Goal: Task Accomplishment & Management: Complete application form

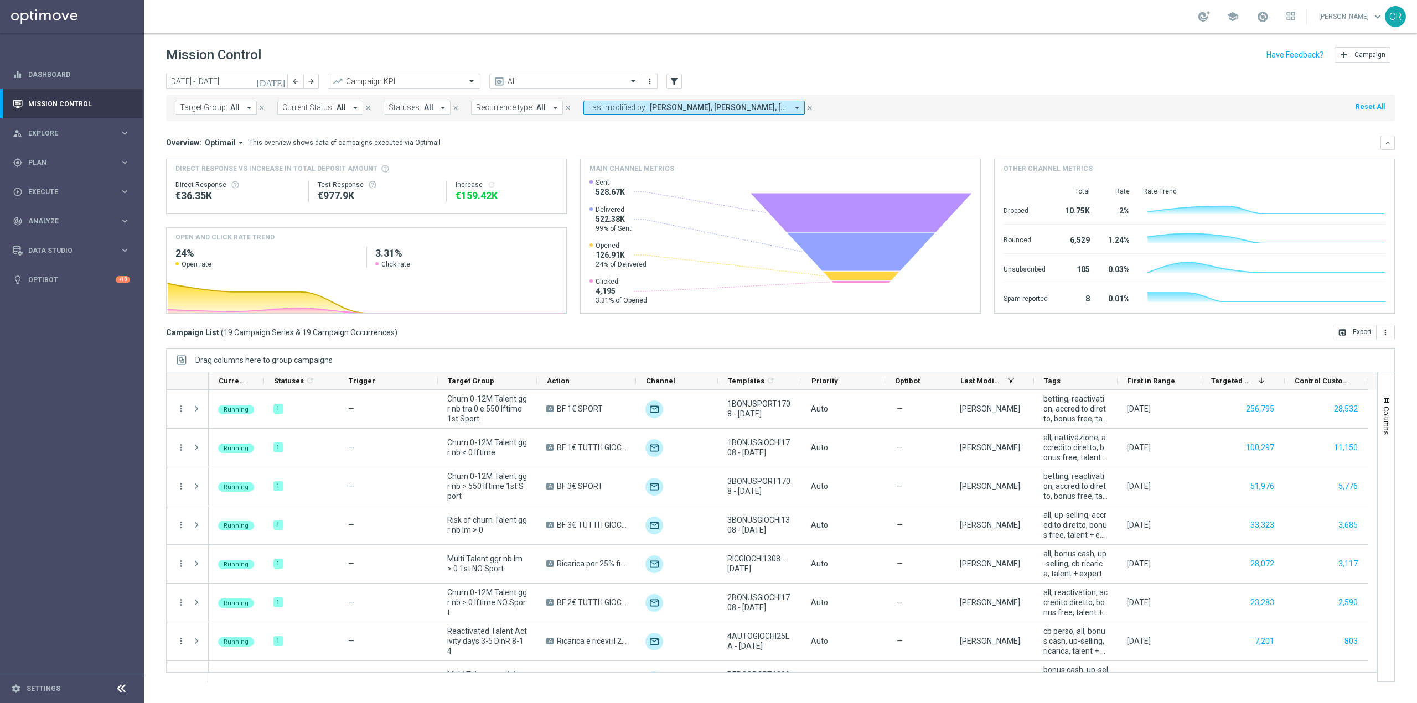
scroll to position [22736, 0]
click at [280, 80] on icon "[DATE]" at bounding box center [271, 81] width 30 height 10
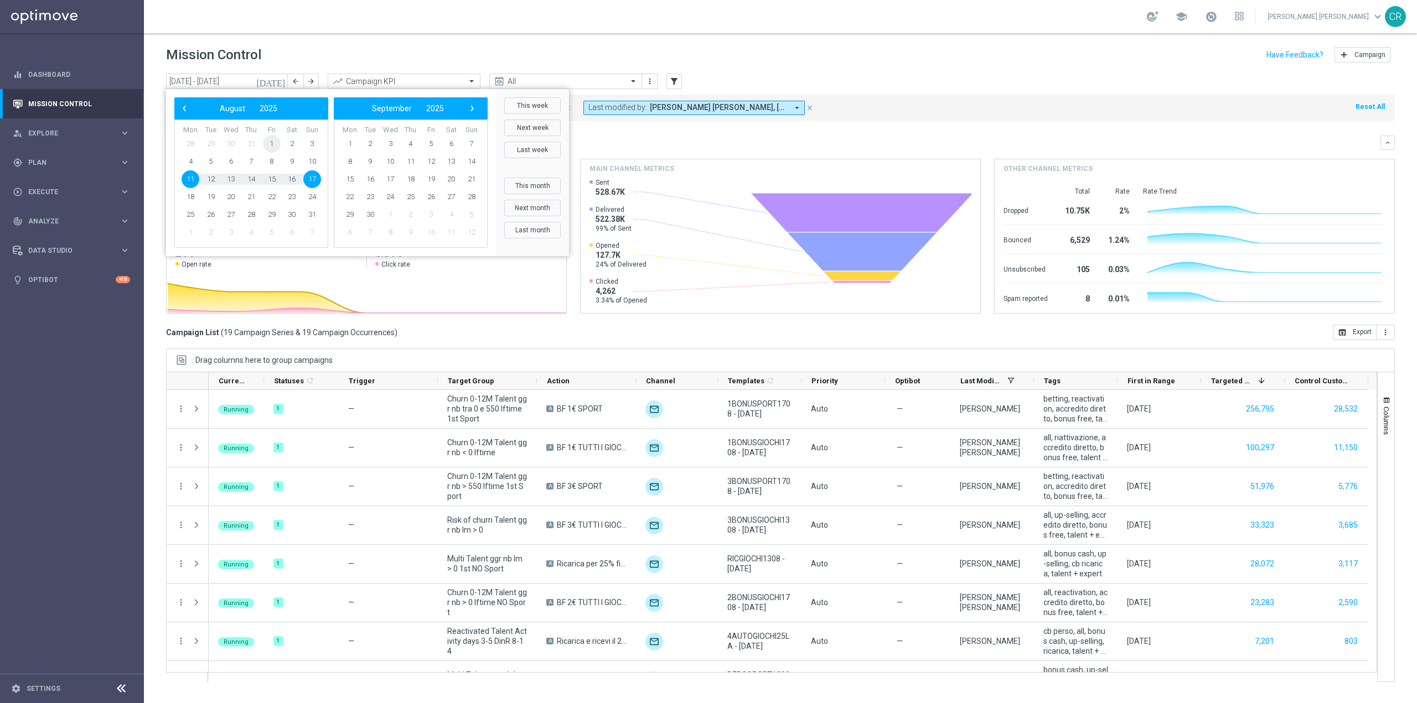
click at [267, 141] on span "1" at bounding box center [272, 144] width 18 height 18
click at [208, 179] on span "12" at bounding box center [211, 179] width 18 height 18
type input "[DATE] - [DATE]"
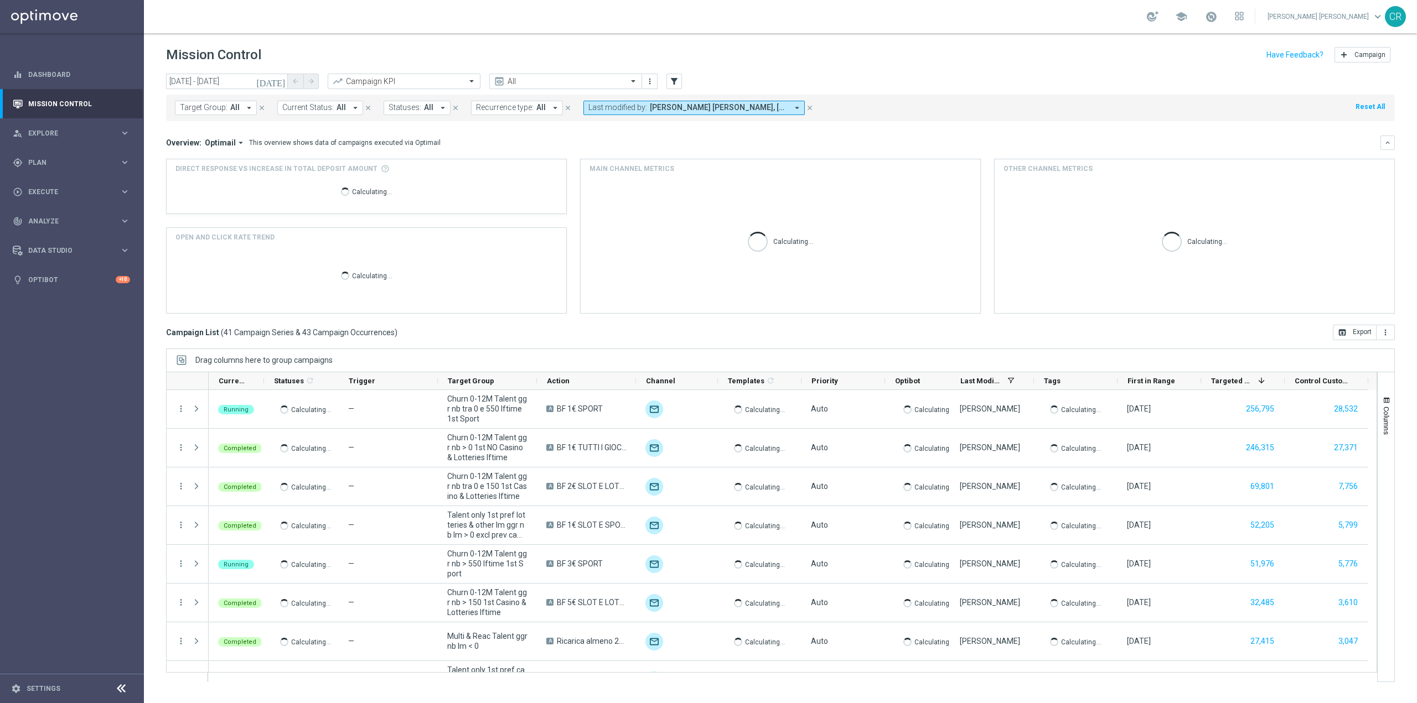
click at [212, 106] on span "Target Group:" at bounding box center [204, 107] width 48 height 9
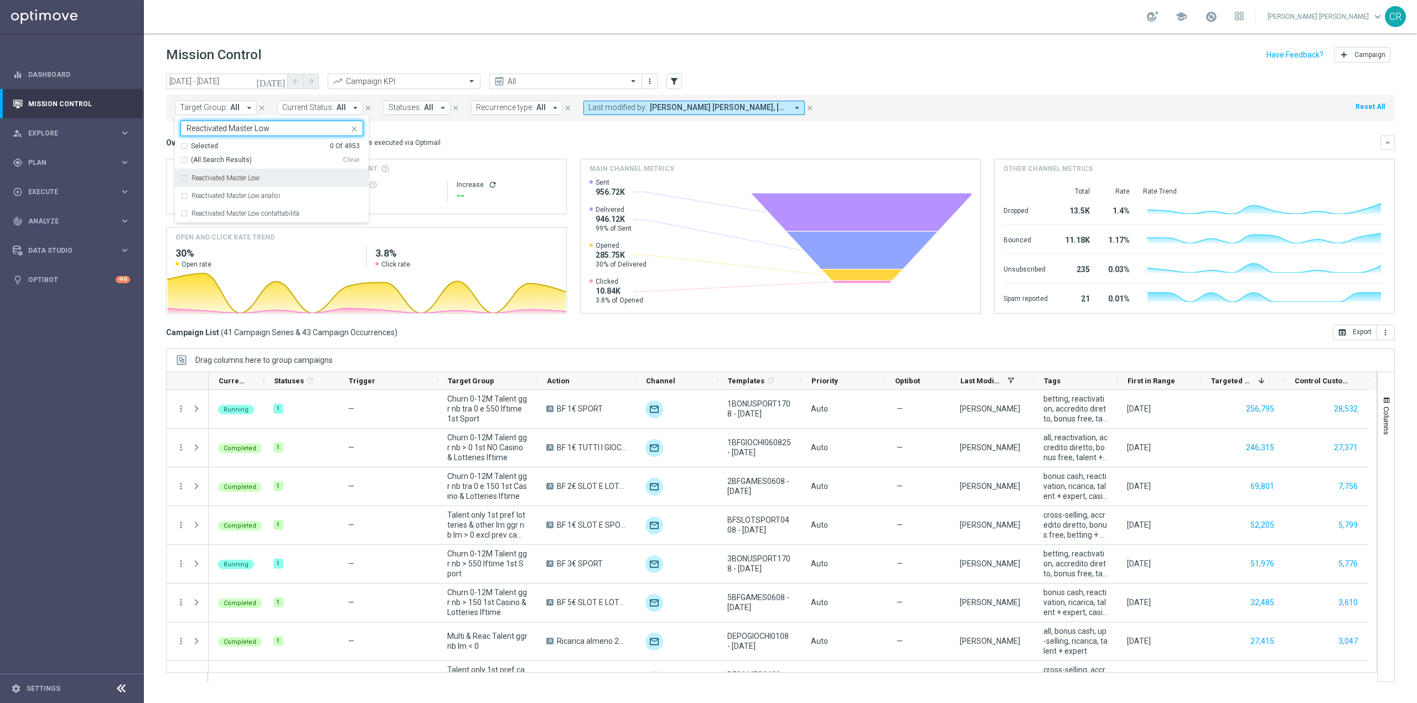
click at [245, 179] on label "Reactivated Master Low" at bounding box center [225, 178] width 68 height 7
type input "Reactivated Master Low"
click at [542, 144] on div "Overview: Optimail arrow_drop_down This overview shows data of campaigns execut…" at bounding box center [773, 143] width 1214 height 10
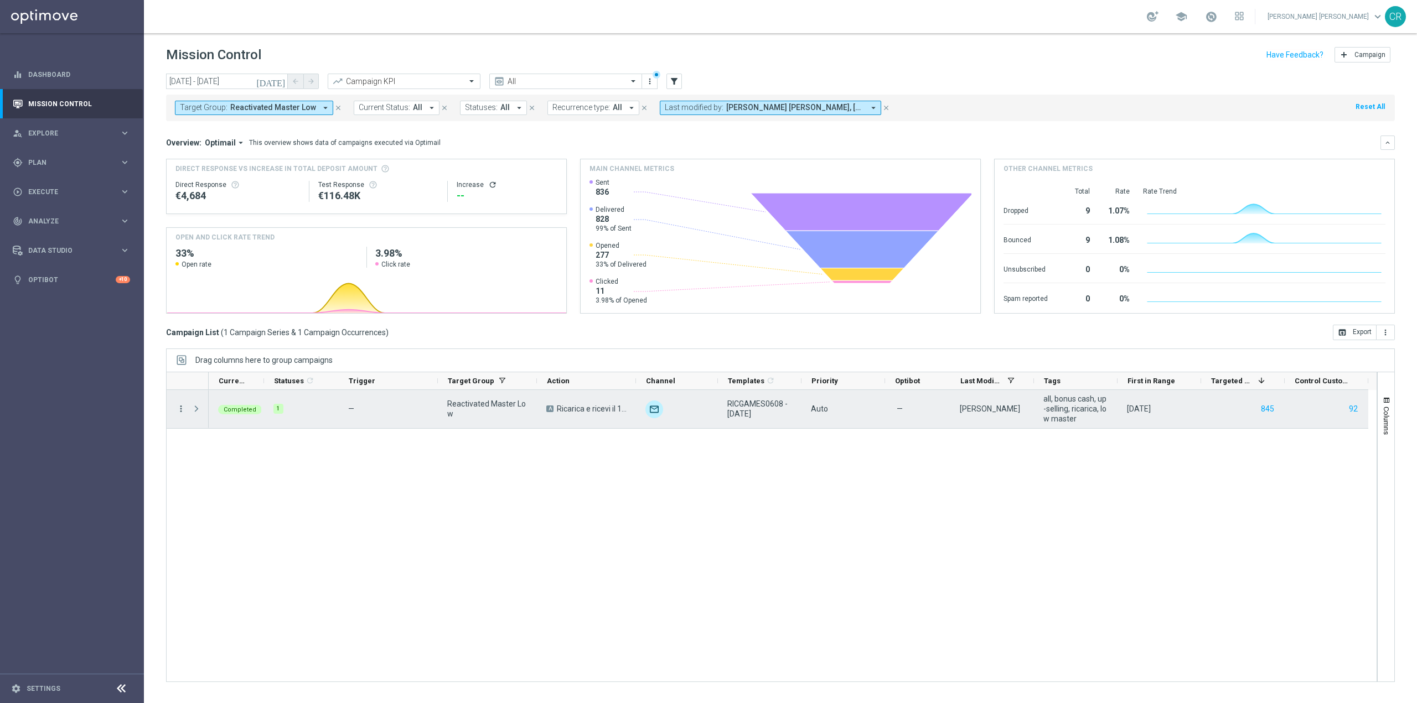
click at [179, 409] on icon "more_vert" at bounding box center [181, 409] width 10 height 10
click at [219, 477] on span "Go to Campaign Analysis" at bounding box center [242, 478] width 79 height 8
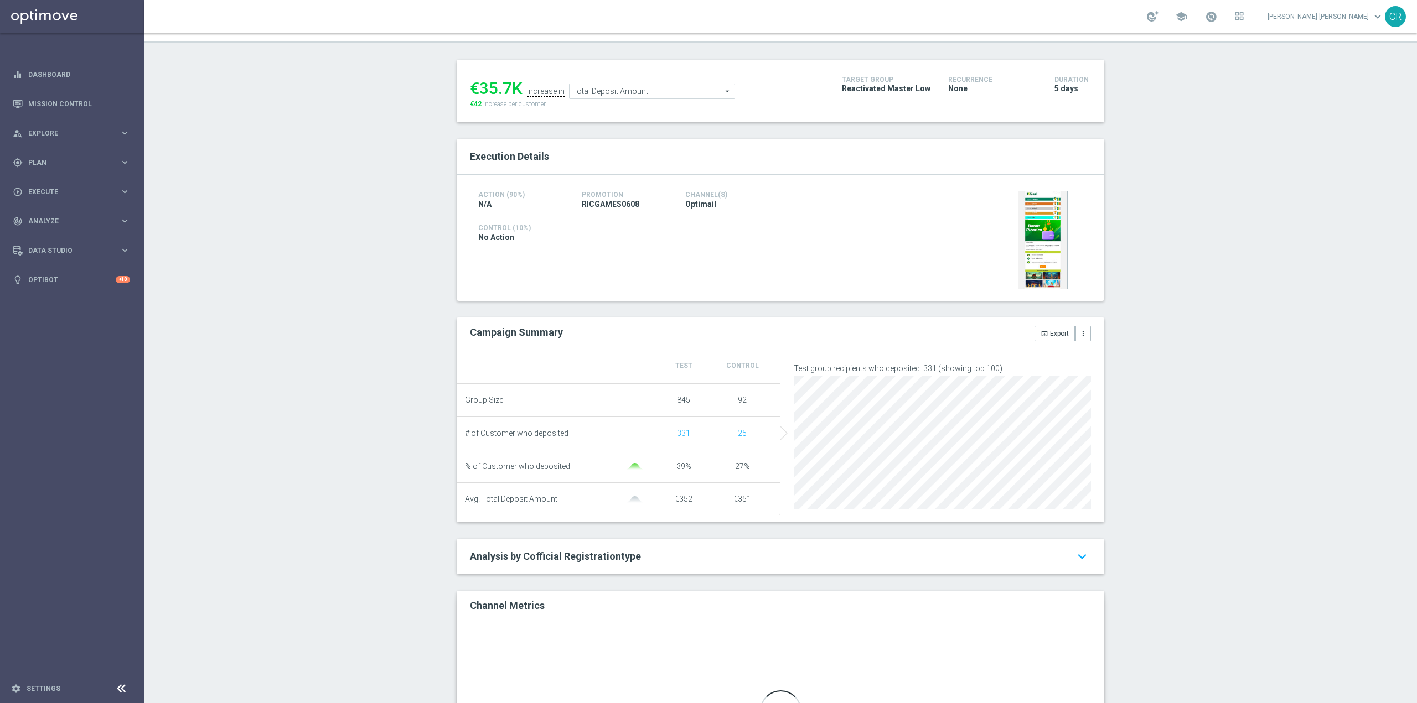
scroll to position [111, 0]
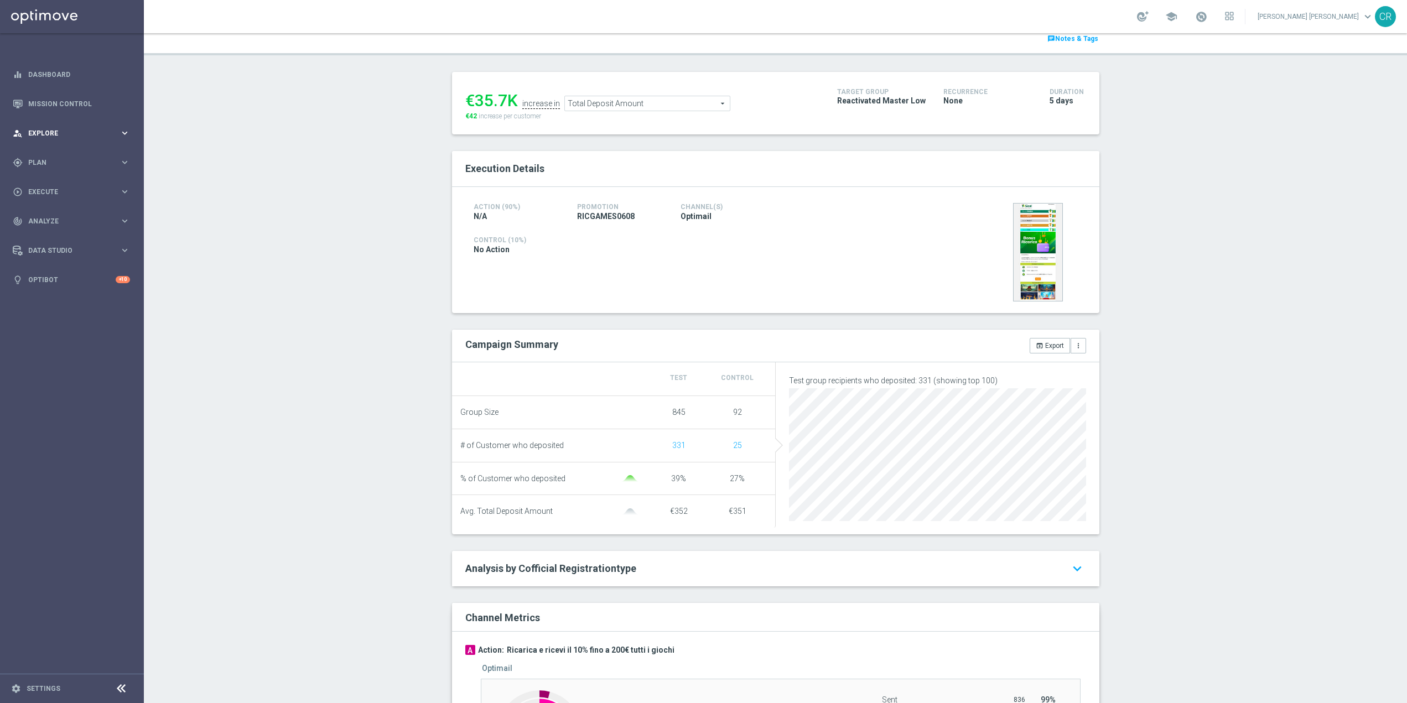
click at [67, 129] on div "person_search Explore" at bounding box center [66, 133] width 107 height 10
click at [68, 170] on link "Target Group Discovery" at bounding box center [72, 172] width 86 height 9
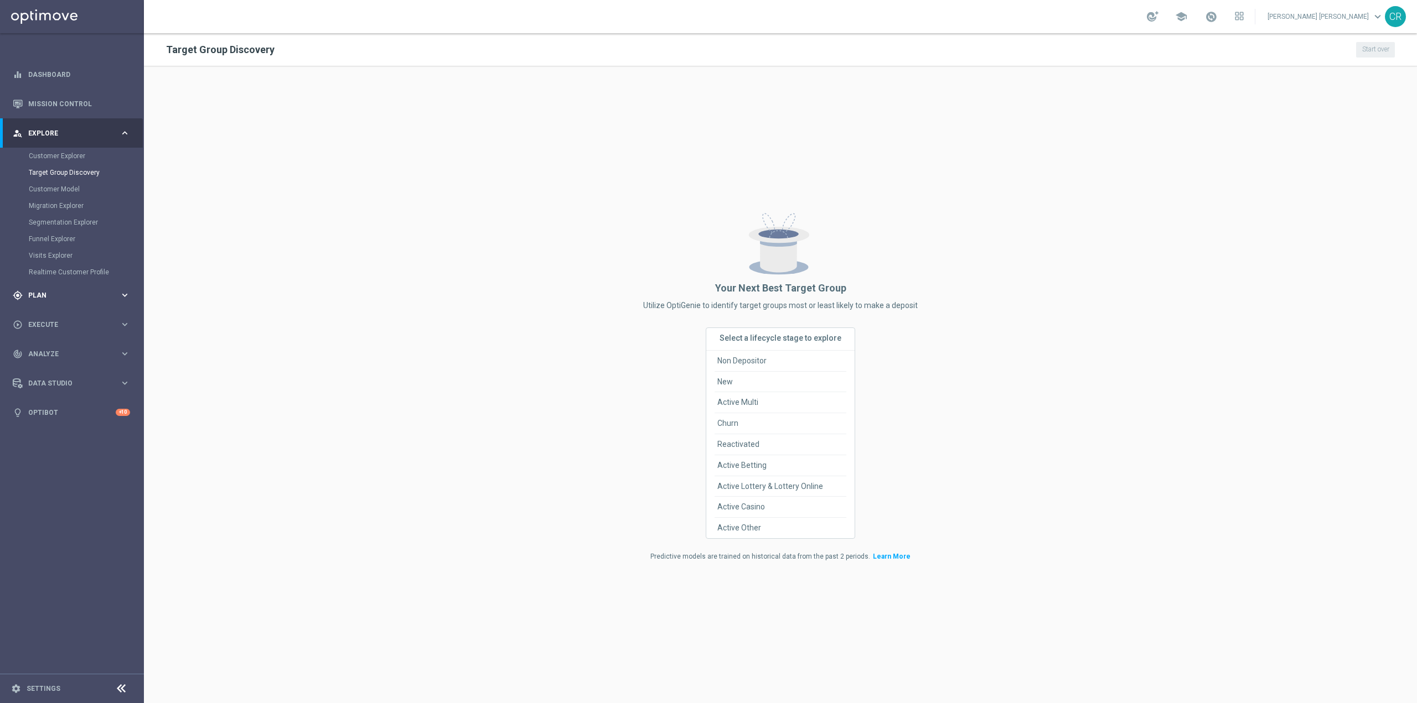
click at [70, 288] on div "gps_fixed Plan keyboard_arrow_right" at bounding box center [71, 295] width 143 height 29
click at [62, 183] on link "Target Groups" at bounding box center [72, 185] width 86 height 9
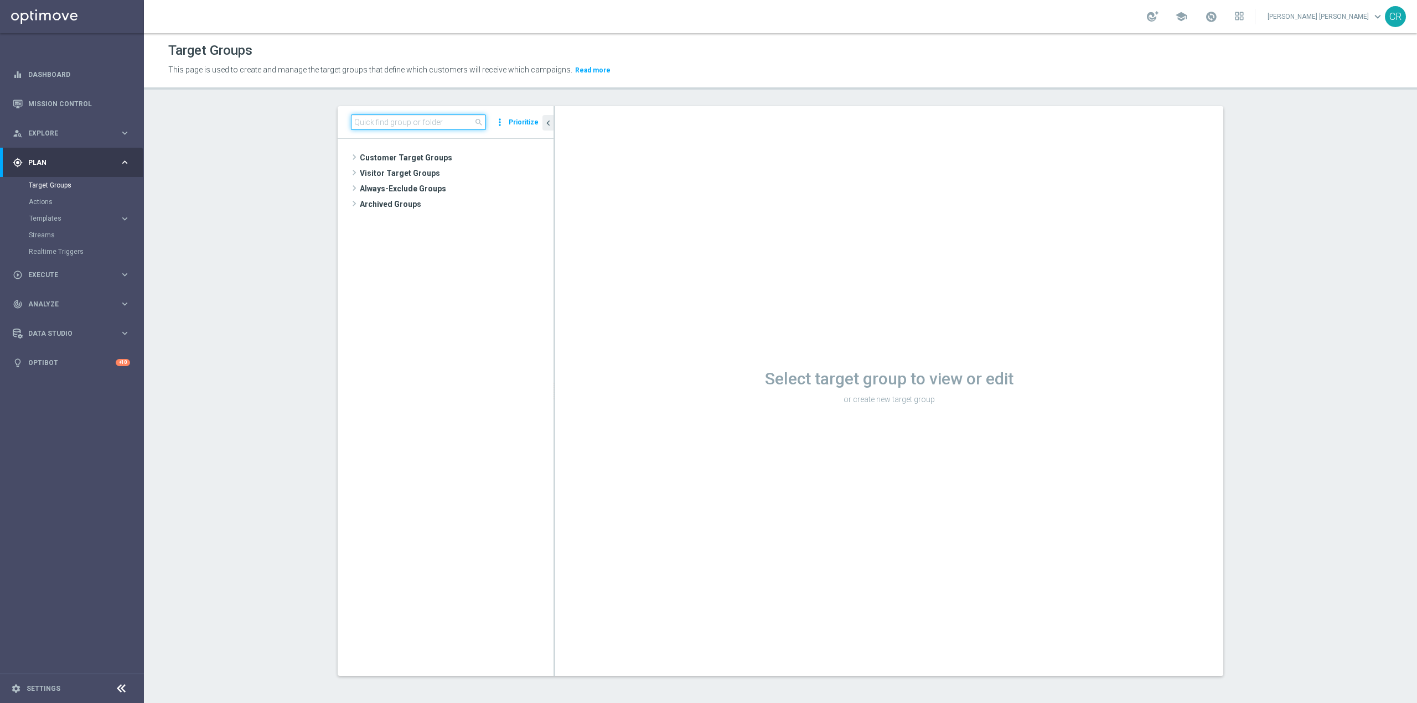
click at [423, 123] on input at bounding box center [418, 122] width 135 height 15
paste input "Talent 1st betting mpp lm ggr casino l3m > 0"
type input "Talent 1st betting mpp lm ggr casino l3m > 0"
click at [494, 198] on div "insert_drive_file Talent 1st betting mpp lm ggr casino l3m > 0" at bounding box center [461, 203] width 136 height 15
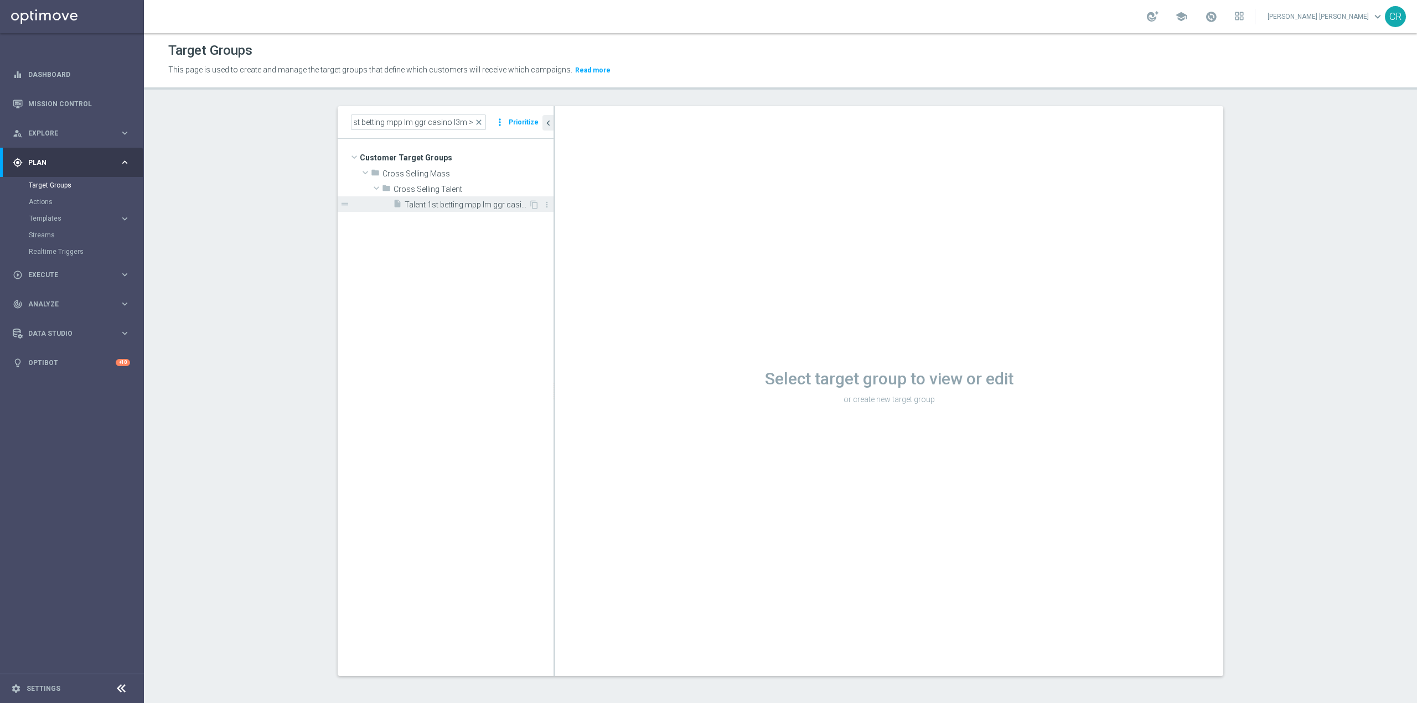
scroll to position [0, 0]
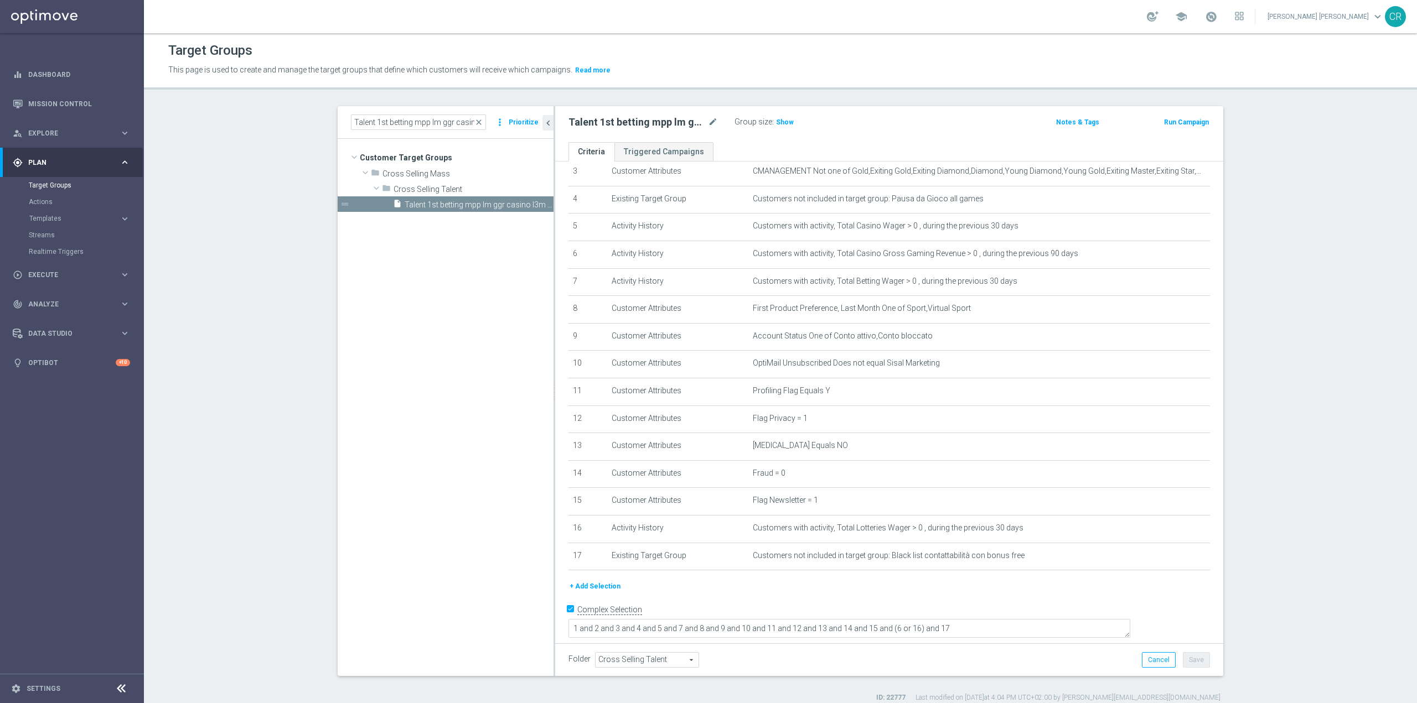
click at [1186, 116] on button "Run Campaign" at bounding box center [1186, 122] width 47 height 12
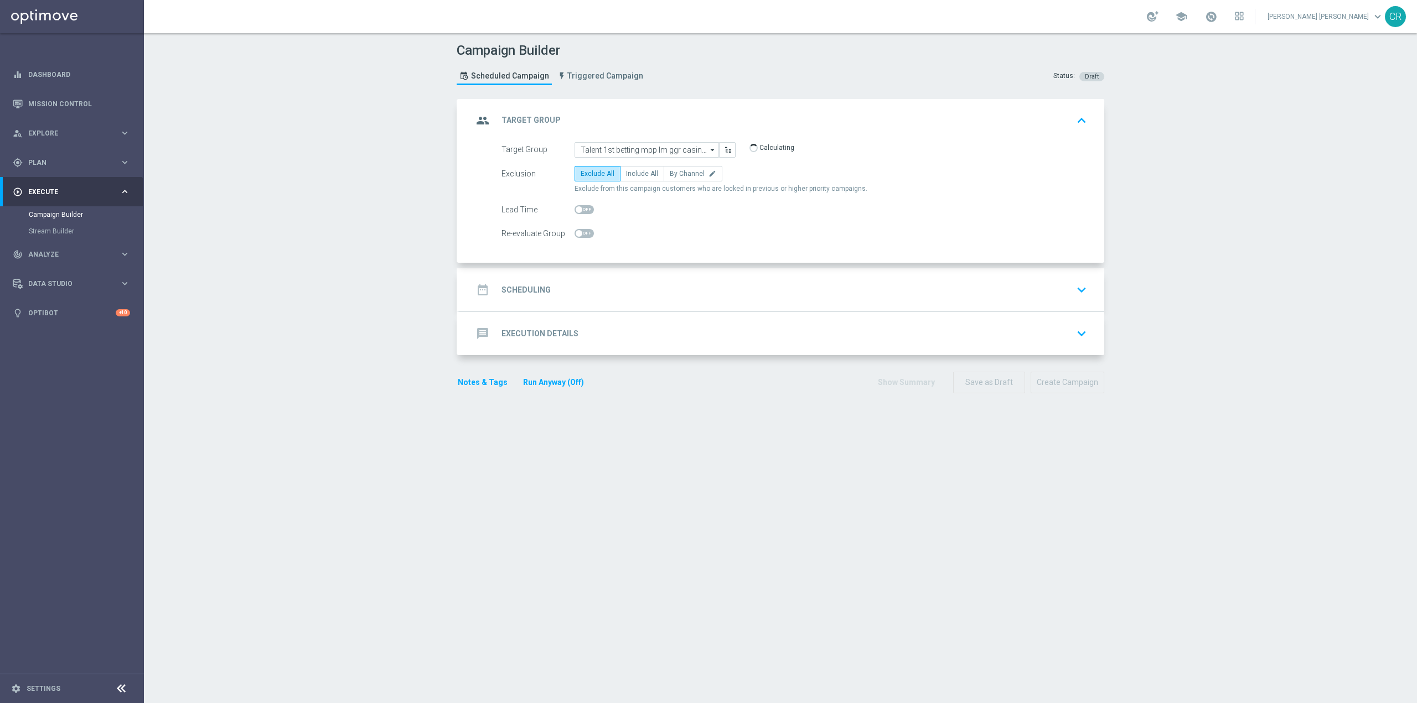
click at [582, 212] on span at bounding box center [583, 209] width 19 height 9
click at [582, 212] on input "checkbox" at bounding box center [583, 209] width 19 height 9
checkbox input "true"
click at [699, 206] on input "2" at bounding box center [698, 209] width 28 height 15
click at [699, 206] on input "3" at bounding box center [698, 209] width 28 height 15
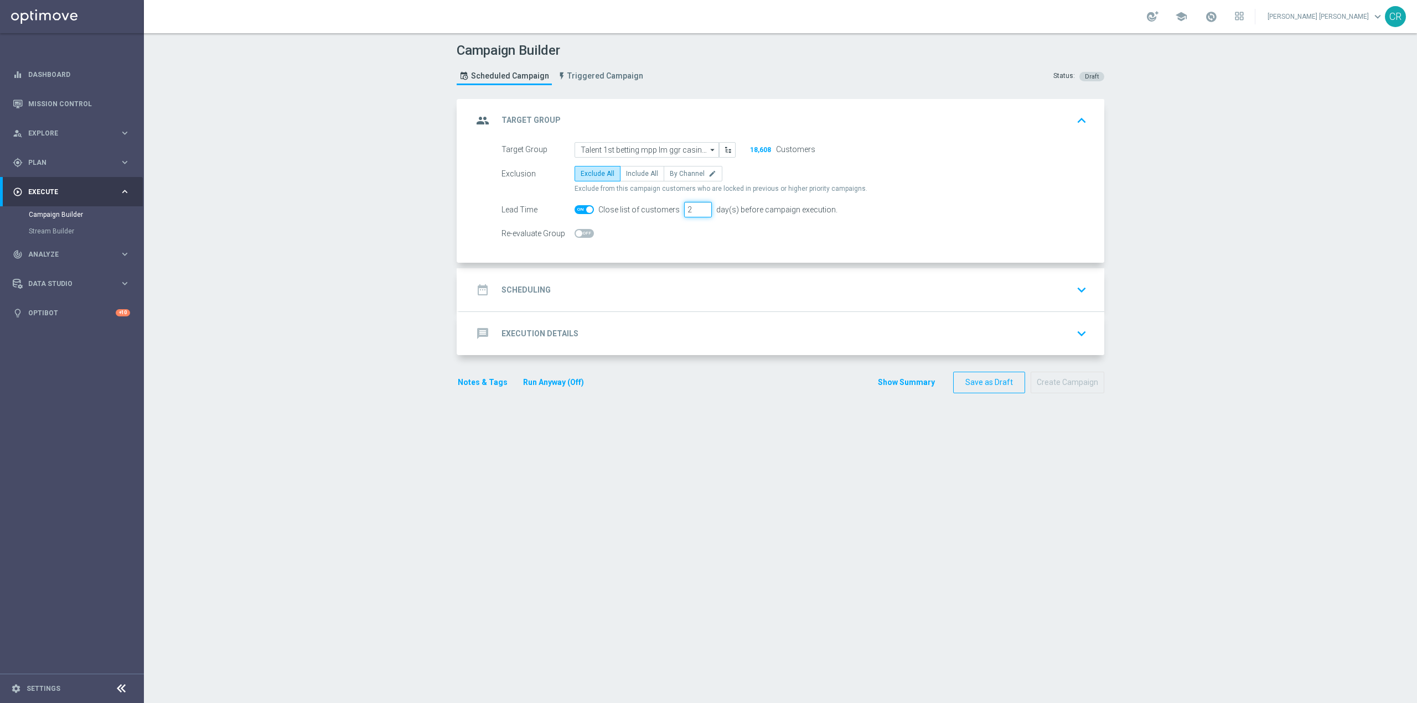
type input "2"
click at [698, 213] on input "2" at bounding box center [698, 209] width 28 height 15
click at [999, 303] on div "date_range Scheduling keyboard_arrow_down" at bounding box center [781, 289] width 645 height 43
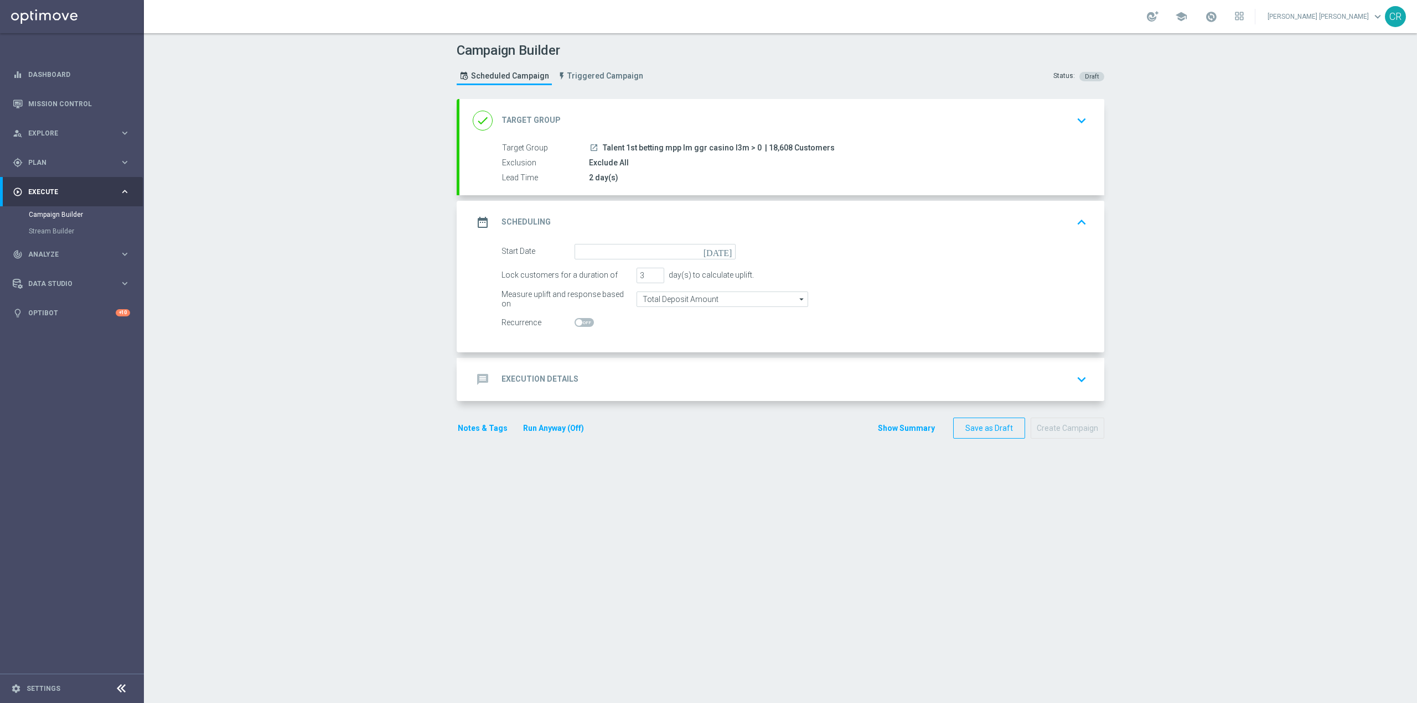
click at [722, 249] on icon "[DATE]" at bounding box center [719, 250] width 33 height 12
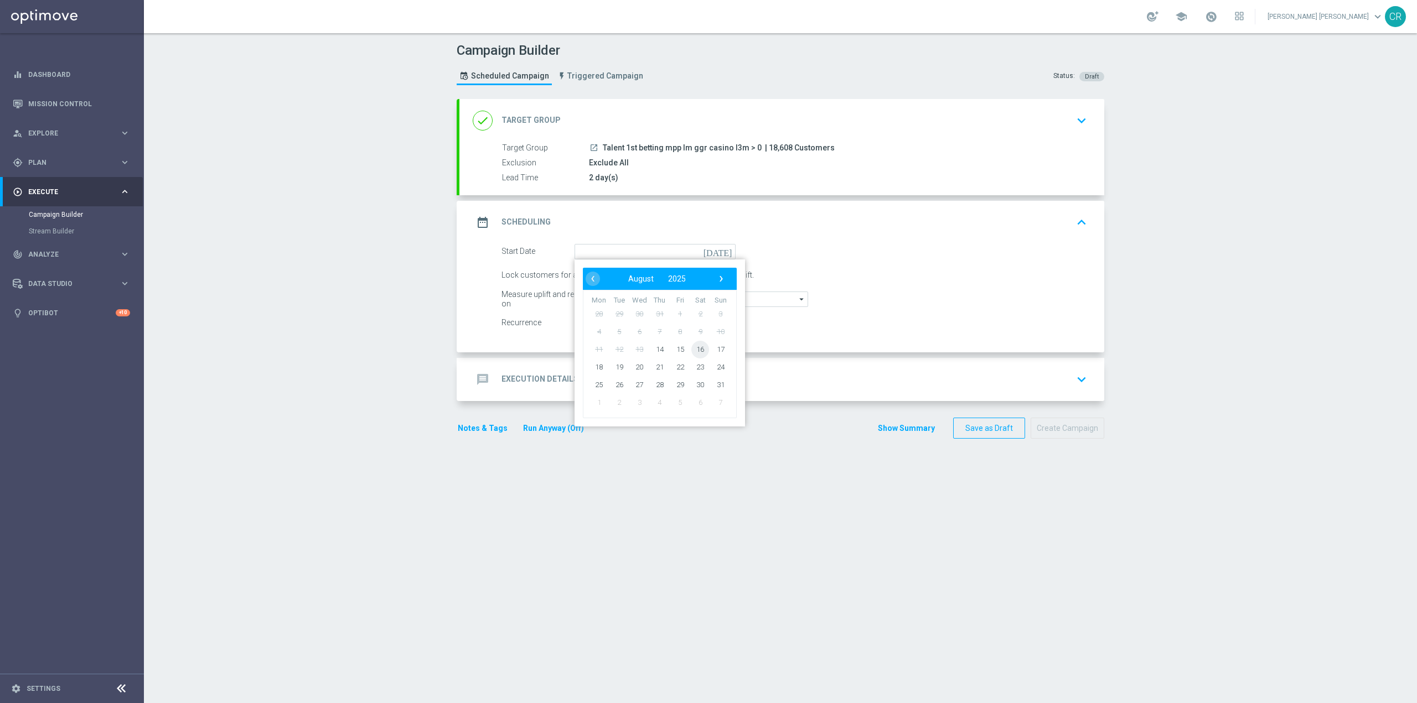
click at [694, 351] on span "16" at bounding box center [700, 349] width 18 height 18
type input "[DATE]"
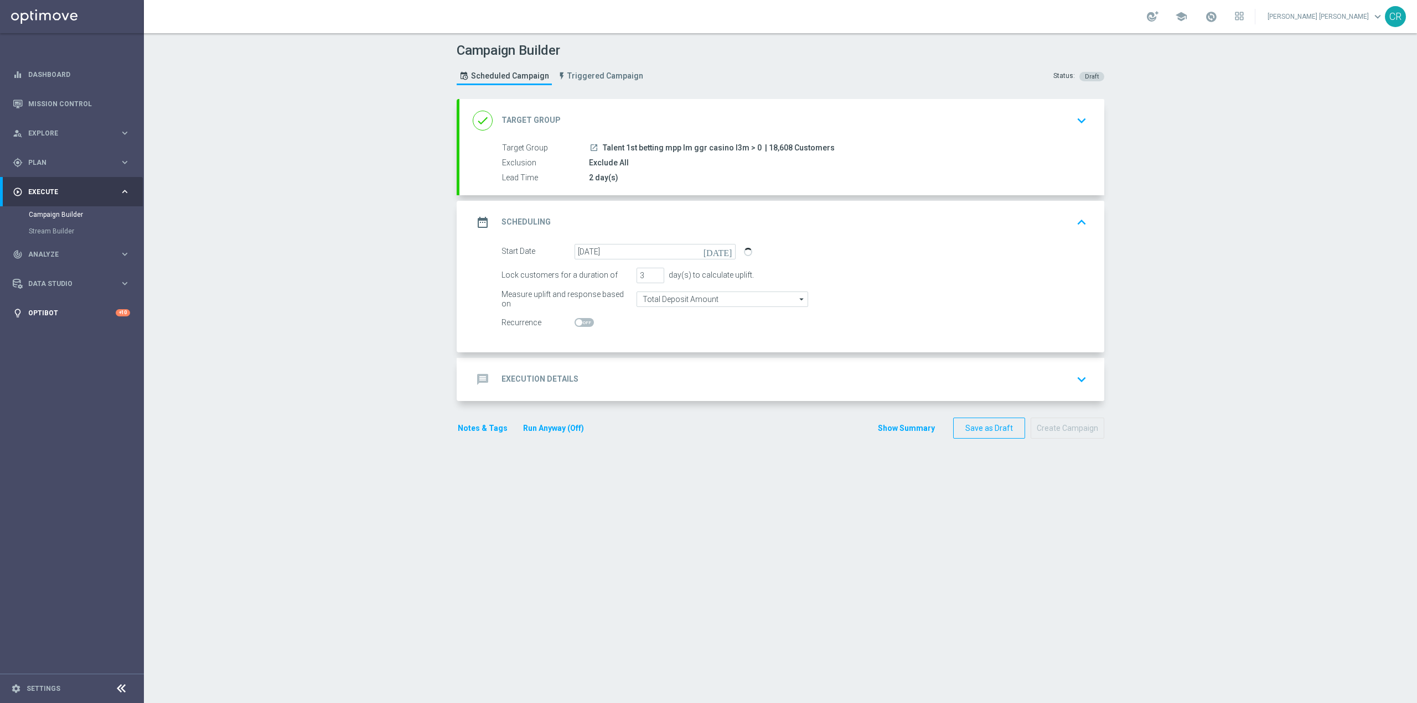
click at [133, 320] on div "lightbulb Optibot +10" at bounding box center [71, 312] width 143 height 29
click at [875, 530] on section "done Target Group keyboard_arrow_down Target Group launch Talent 1st betting mp…" at bounding box center [780, 395] width 664 height 593
click at [751, 304] on input "Total Deposit Amount" at bounding box center [722, 299] width 172 height 15
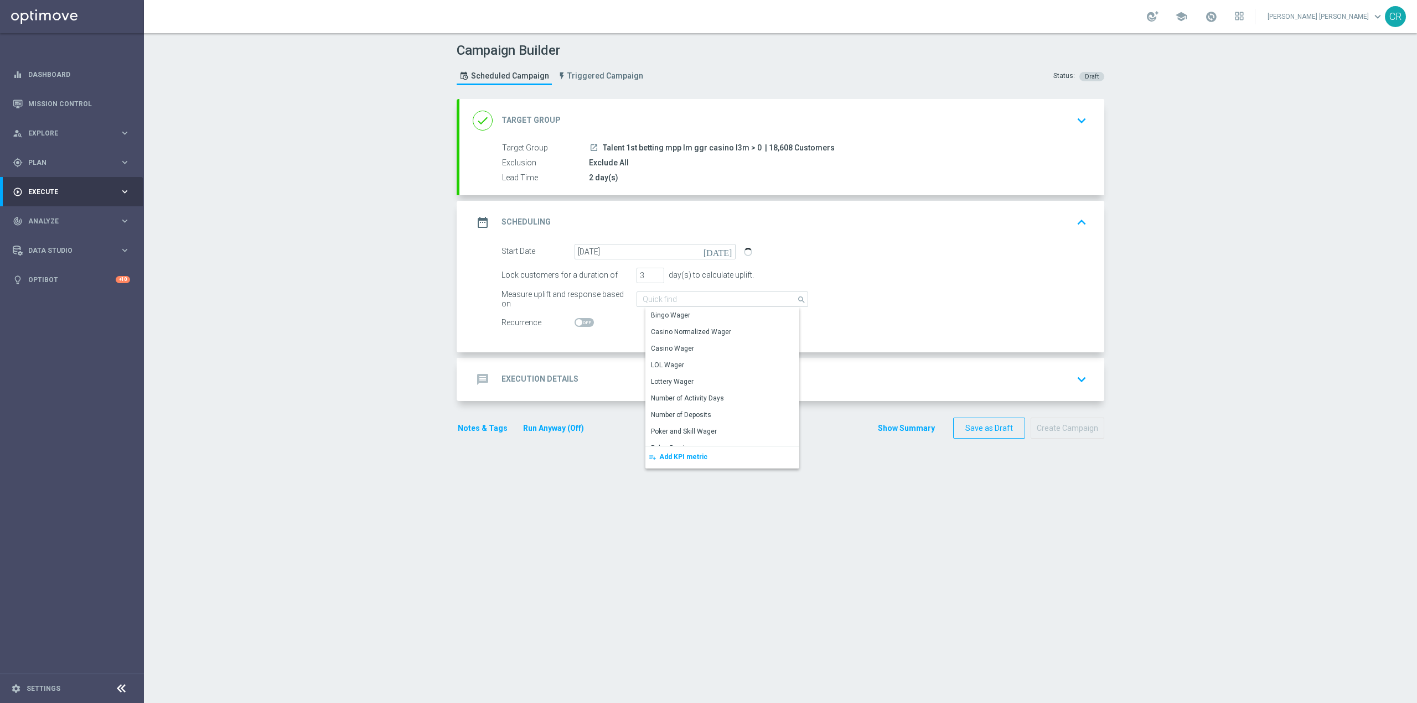
click at [991, 346] on div "Start Date 16 Aug 2025 today Lock customers for a duration of 3 day(s) to calcu…" at bounding box center [781, 298] width 645 height 108
type input "Total Deposit Amount"
type input "2"
click at [655, 278] on input "2" at bounding box center [650, 275] width 28 height 15
click at [1081, 377] on icon "keyboard_arrow_down" at bounding box center [1081, 379] width 17 height 17
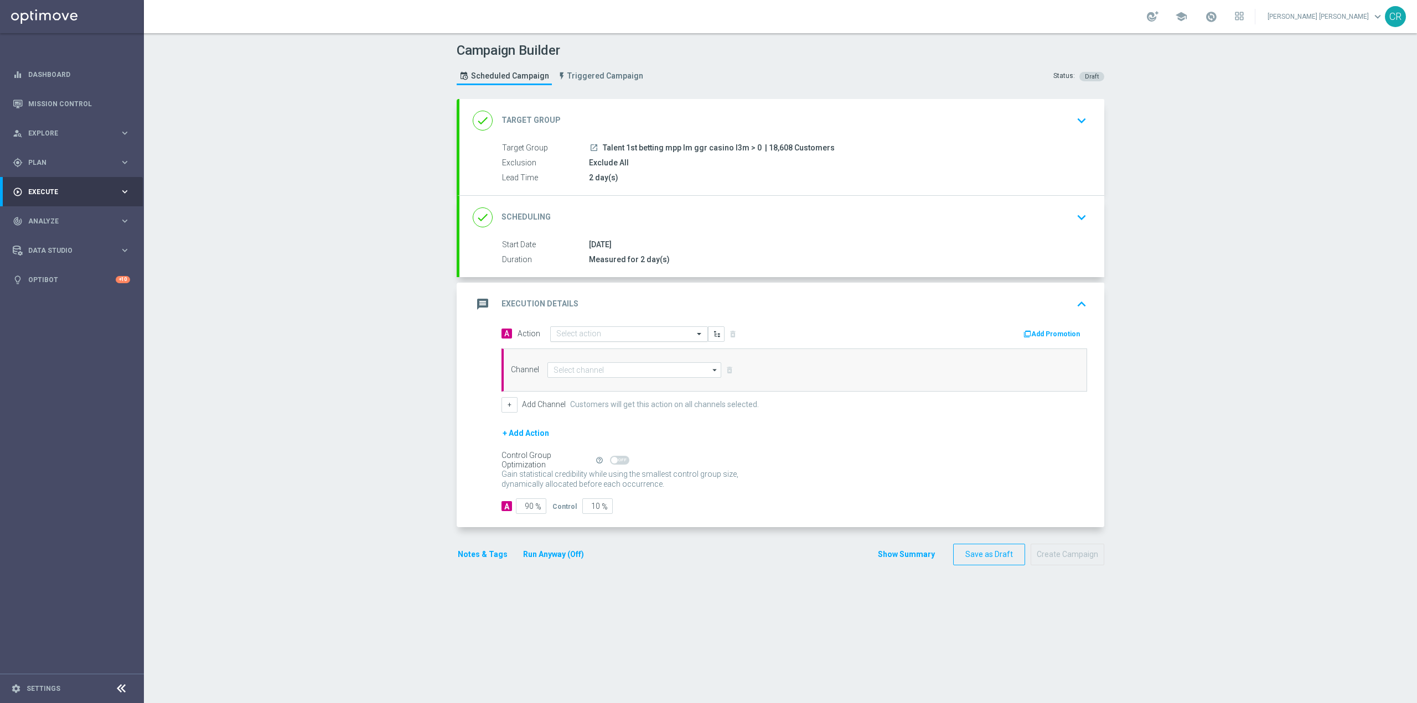
click at [606, 332] on input "text" at bounding box center [617, 334] width 123 height 9
paste input "Ricarica 20€ e gioca almeno 5€ su Slot e ricevi 5€ Slot Gev"
type input "Ricarica 20€ e gioca almeno 5€ su Slot e ricevi 5€ Slot Gev"
click at [666, 353] on label "Ricarica 20€ e gioca almeno 5€ su Slot e ricevi 5€ Slot Gev" at bounding box center [639, 353] width 166 height 9
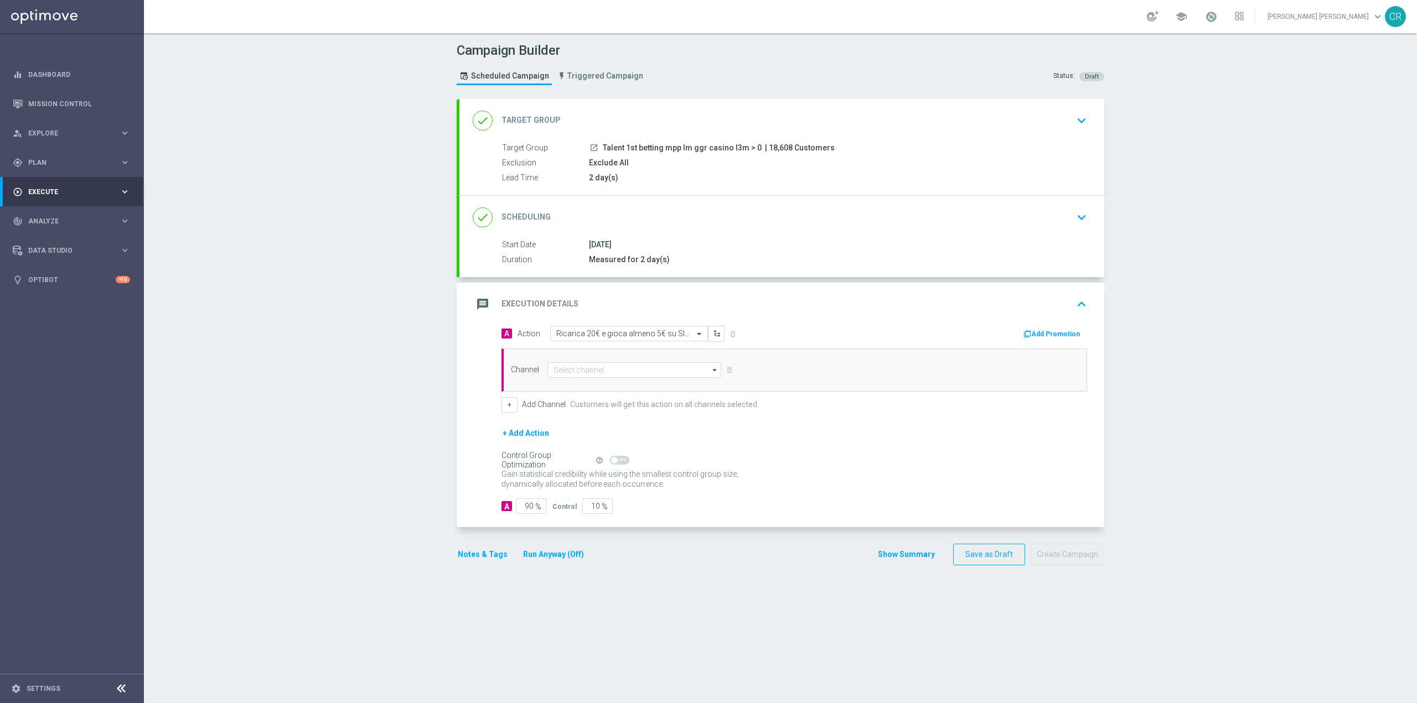
scroll to position [0, 0]
click at [641, 364] on input at bounding box center [634, 369] width 174 height 15
click at [628, 394] on div "Optimail" at bounding box center [638, 387] width 165 height 17
click at [610, 387] on div "Optimail" at bounding box center [638, 387] width 165 height 17
type input "Optimail"
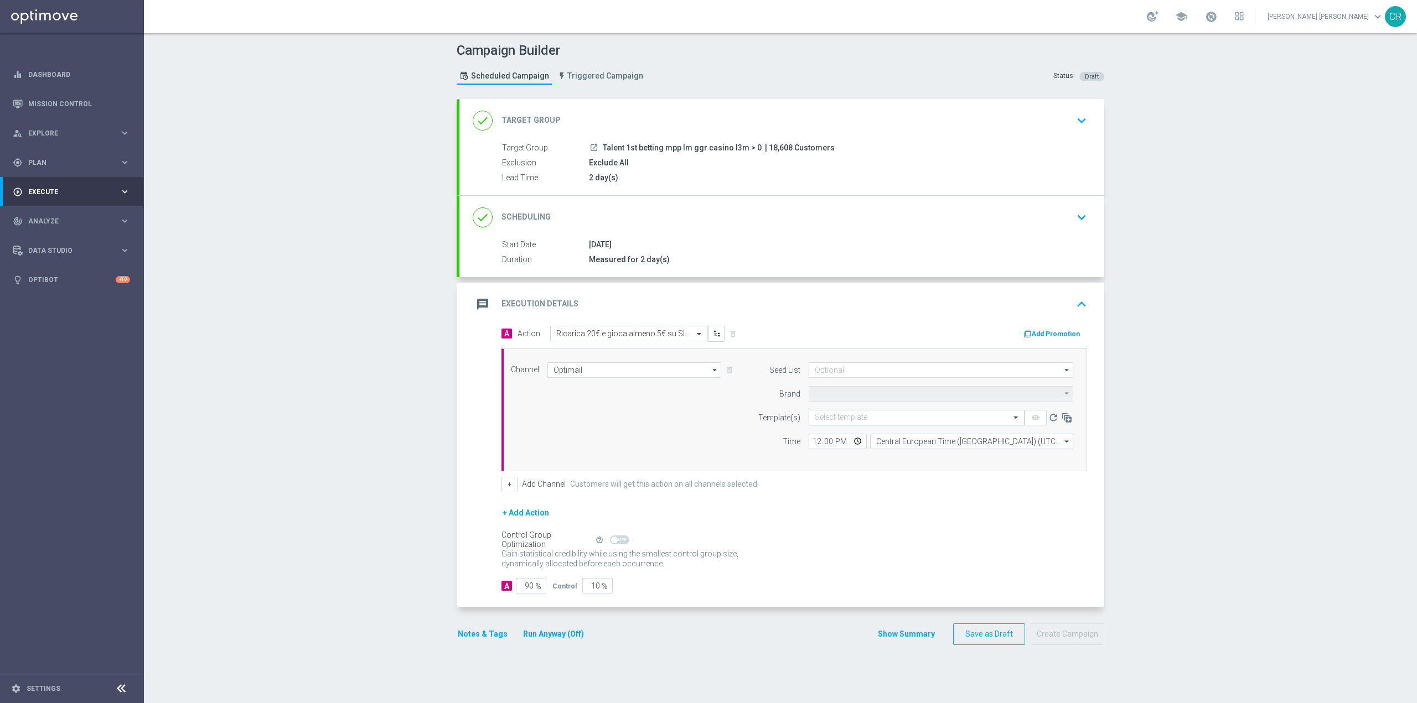
type input "Sisal Marketing"
click at [868, 416] on input "text" at bounding box center [906, 417] width 182 height 9
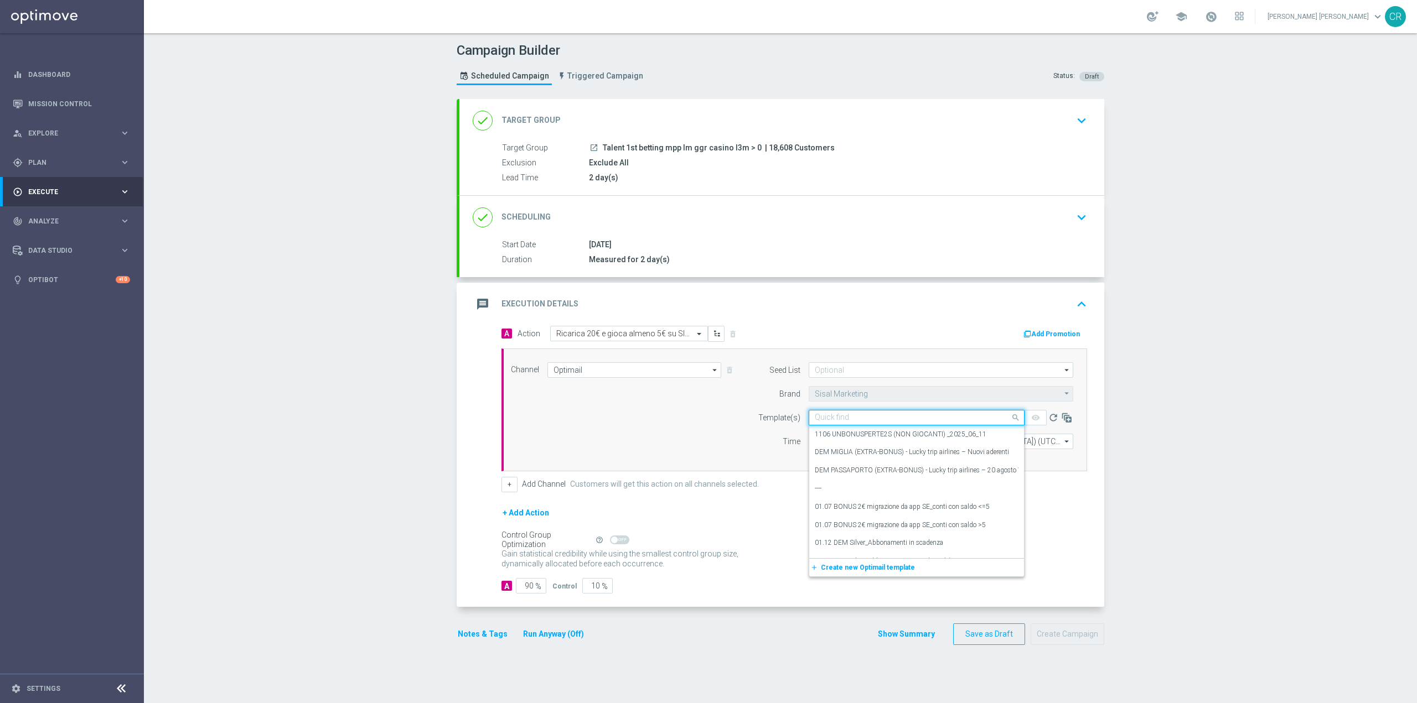
paste input "DEPSLOT1608 - 2025-08-16"
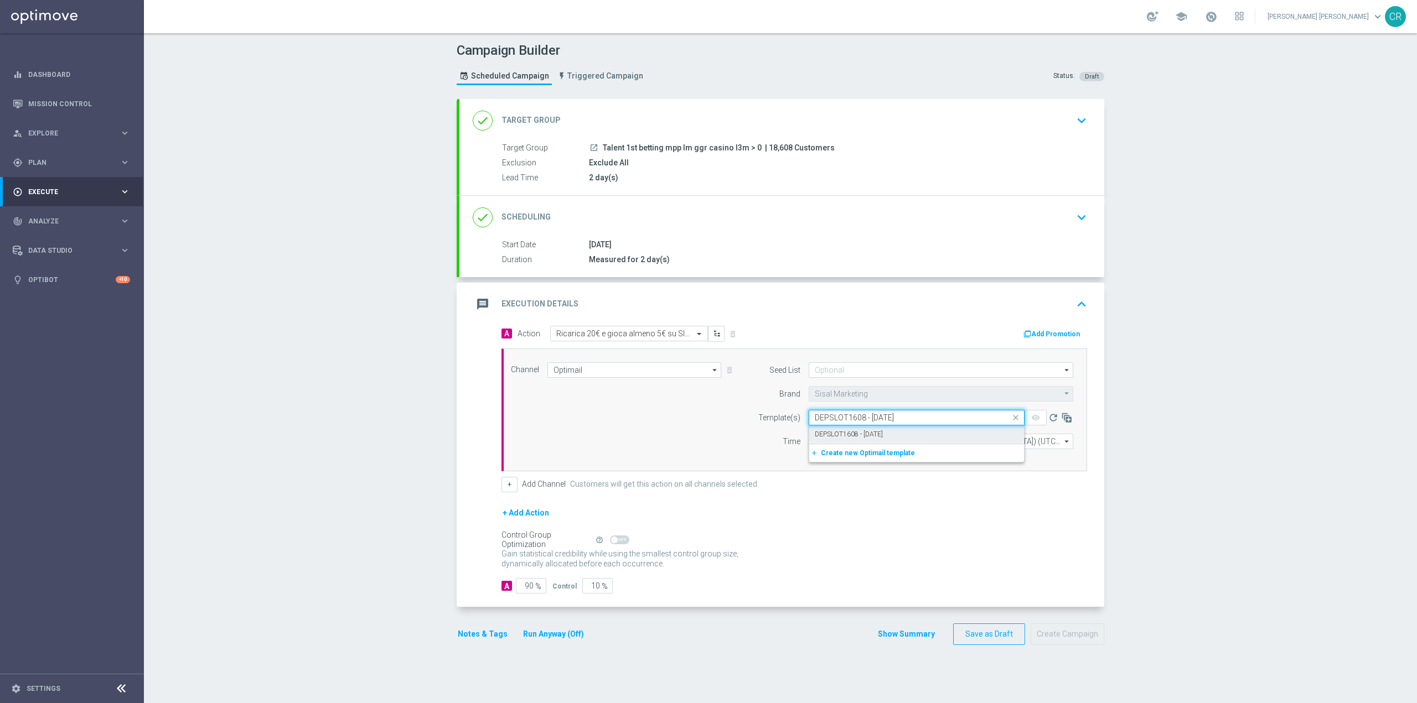
click at [958, 434] on div "DEPSLOT1608 - 2025-08-16" at bounding box center [917, 435] width 204 height 18
type input "DEPSLOT1608 - 2025-08-16"
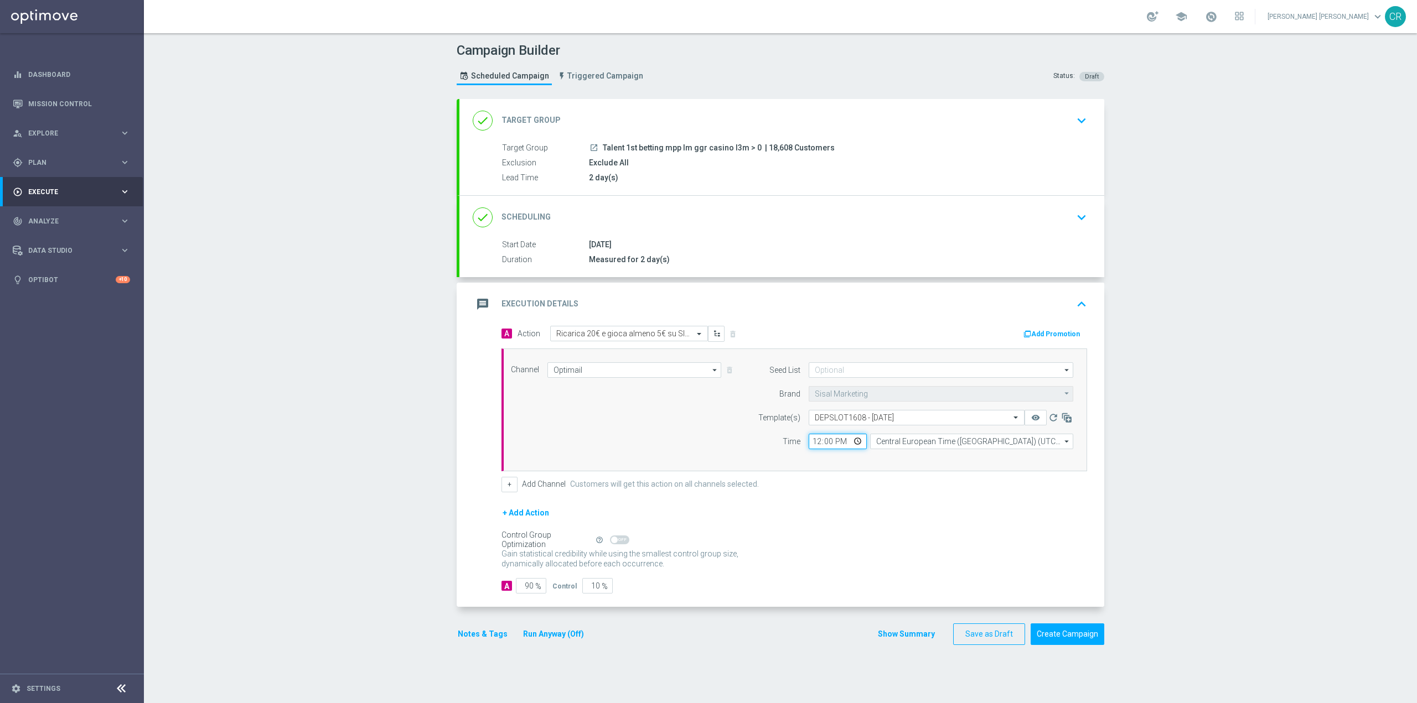
click at [851, 442] on input "12:00" at bounding box center [837, 441] width 58 height 15
click at [952, 510] on div "+ Add Action" at bounding box center [793, 520] width 585 height 28
click at [1050, 336] on button "Add Promotion" at bounding box center [1052, 334] width 61 height 12
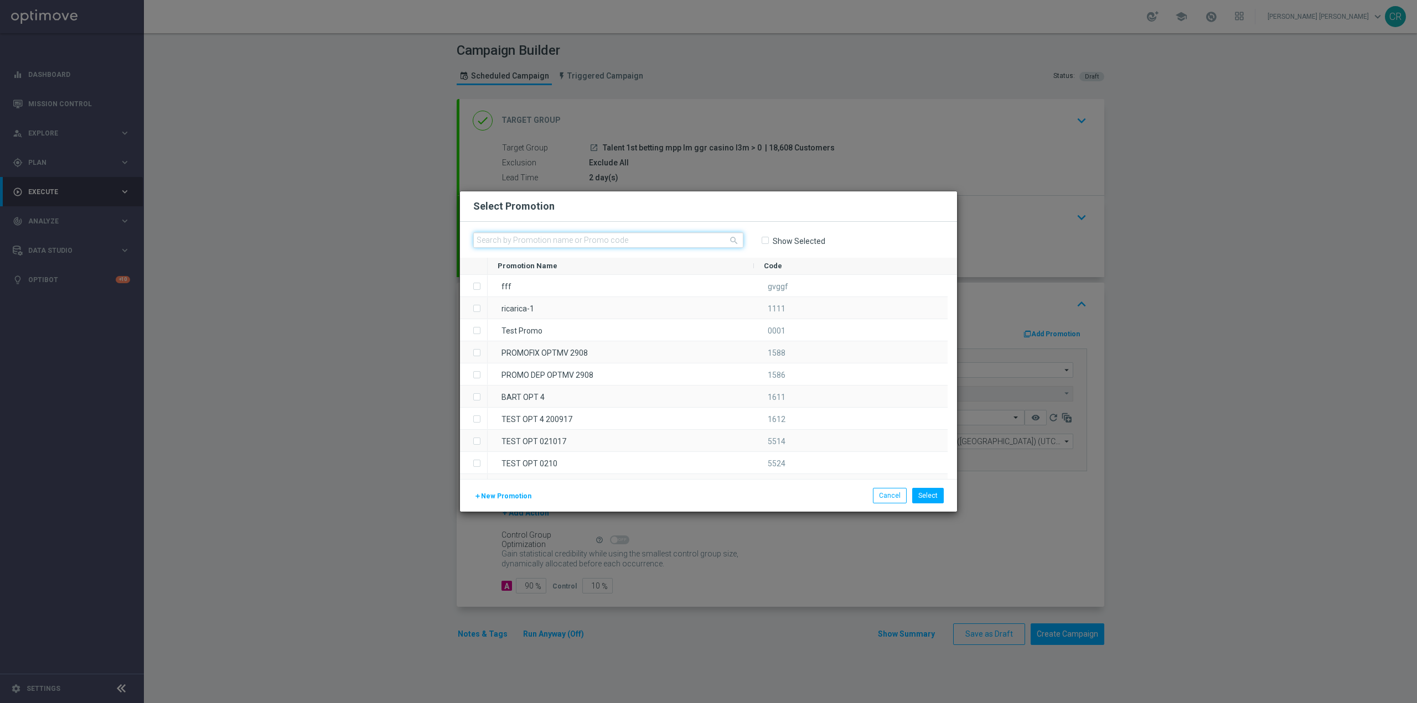
click at [709, 241] on input "text" at bounding box center [608, 239] width 270 height 15
paste input "332778"
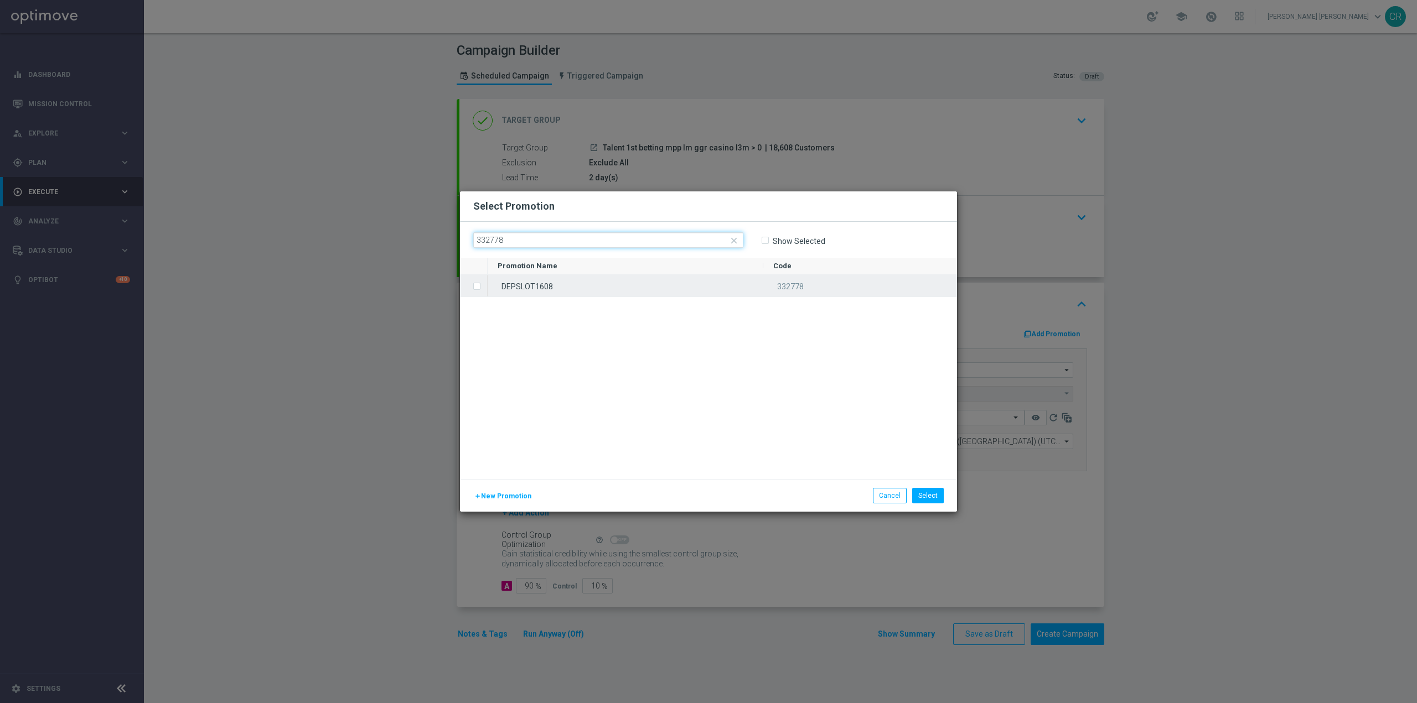
type input "332778"
click at [484, 284] on label "Press SPACE to select this row." at bounding box center [486, 287] width 4 height 10
click at [921, 490] on button "Select" at bounding box center [928, 495] width 32 height 15
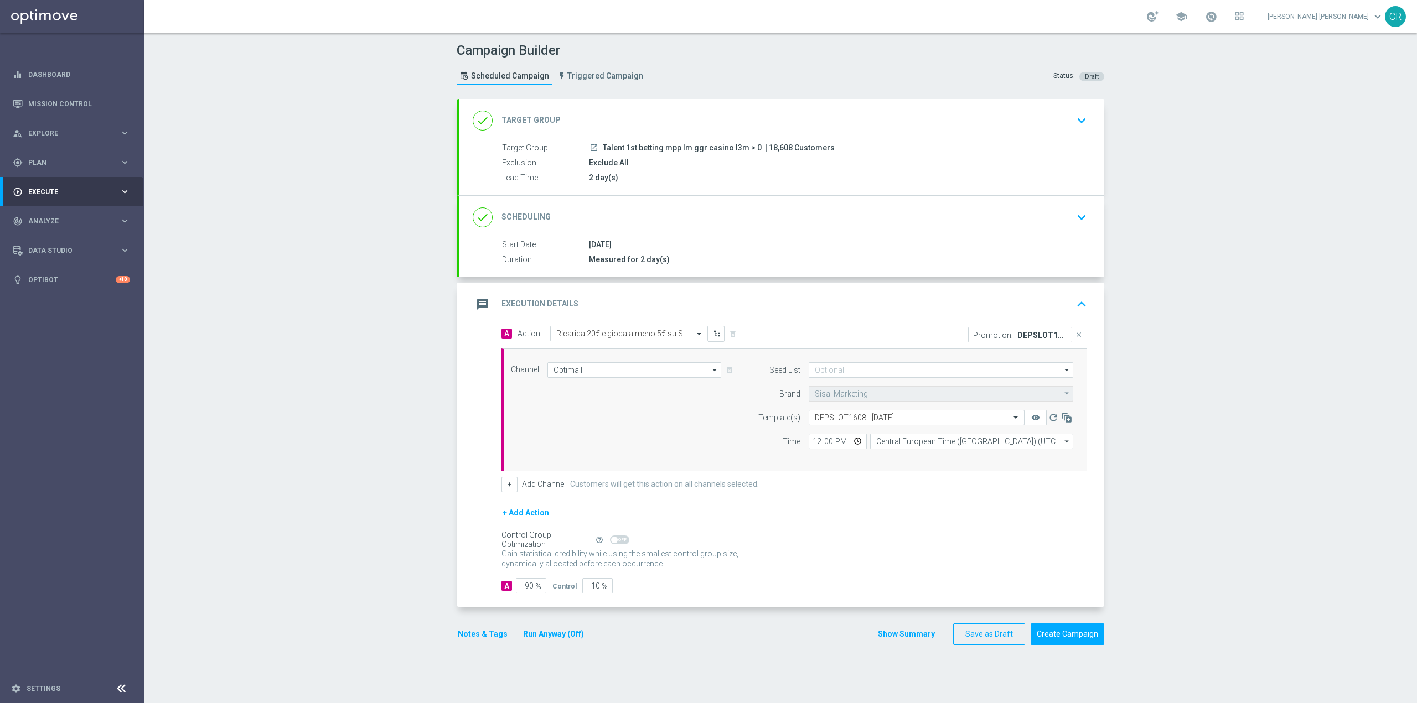
click at [486, 636] on button "Notes & Tags" at bounding box center [483, 635] width 52 height 14
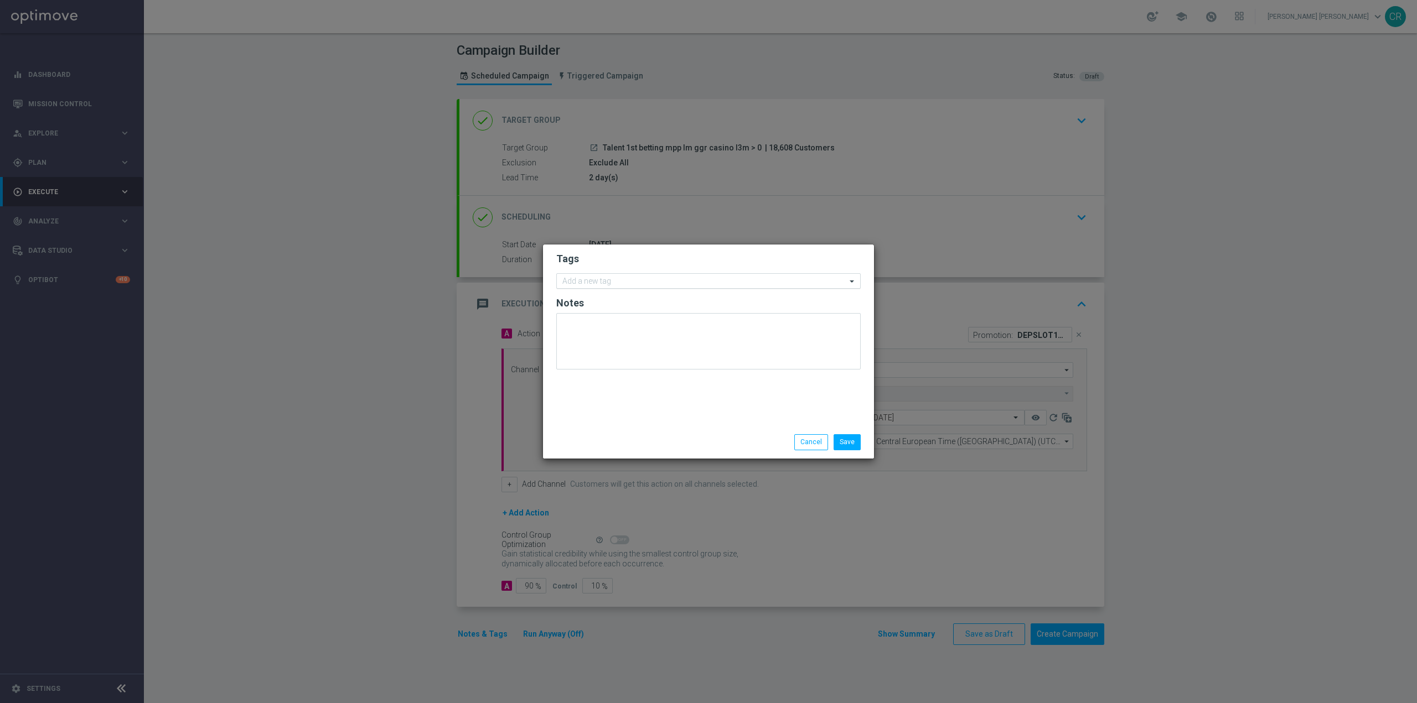
click at [665, 287] on div at bounding box center [704, 282] width 286 height 11
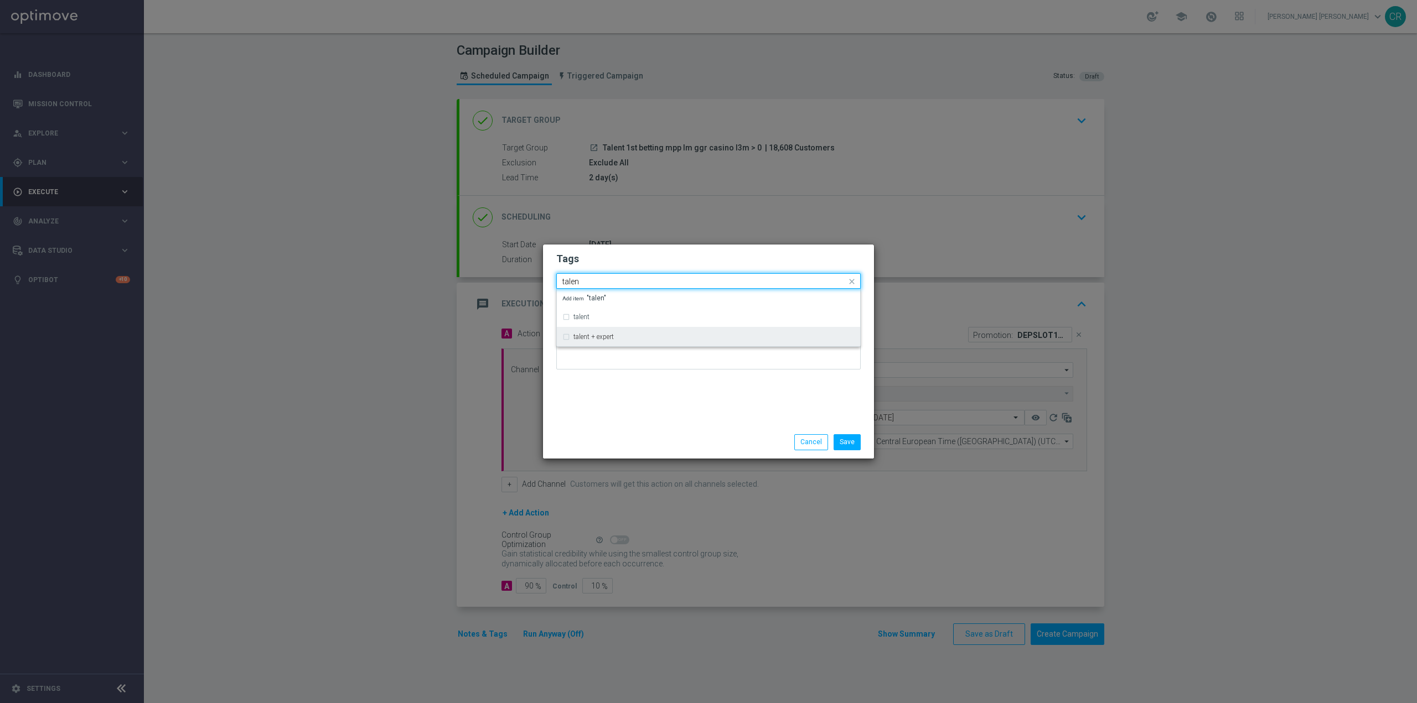
click at [625, 338] on div "talent + expert" at bounding box center [713, 337] width 281 height 7
type input "talen"
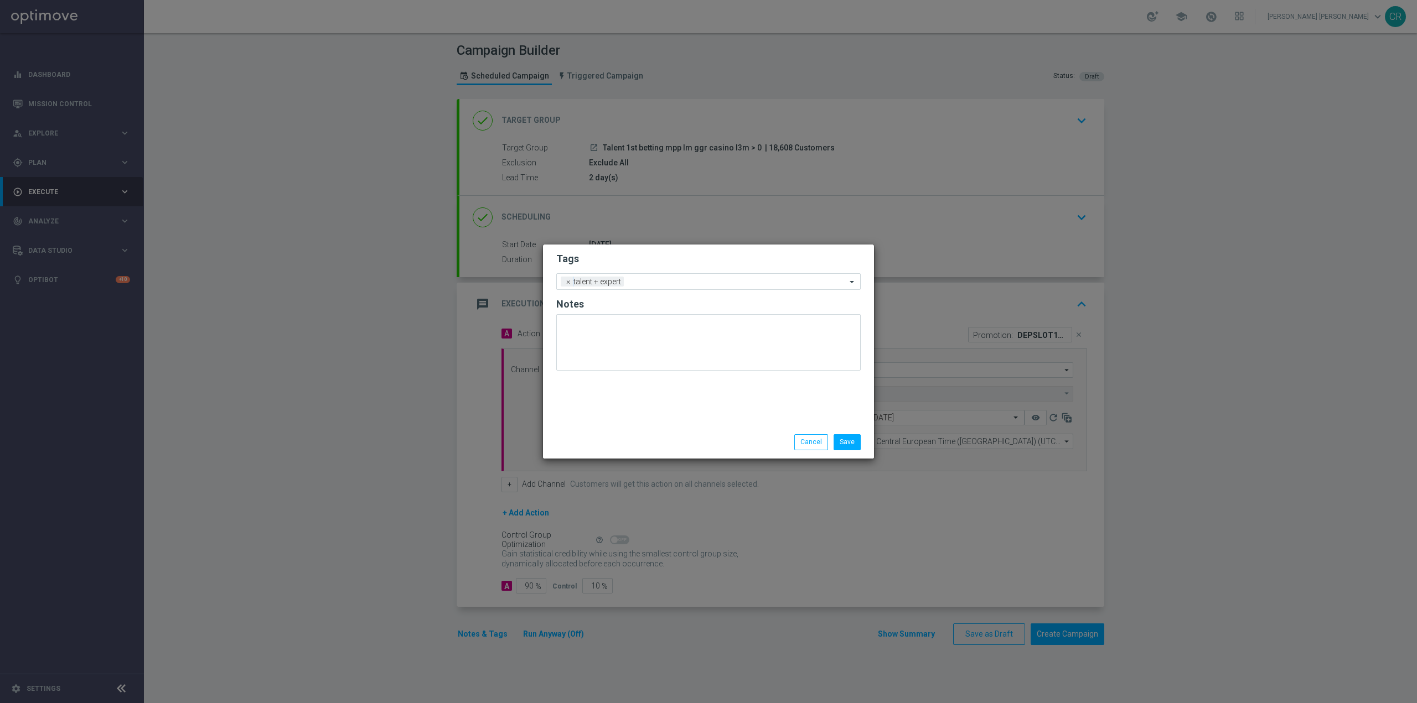
click at [741, 417] on div "Tags Add a new tag × talent + expert Notes" at bounding box center [708, 336] width 331 height 182
click at [715, 283] on input "text" at bounding box center [737, 282] width 218 height 9
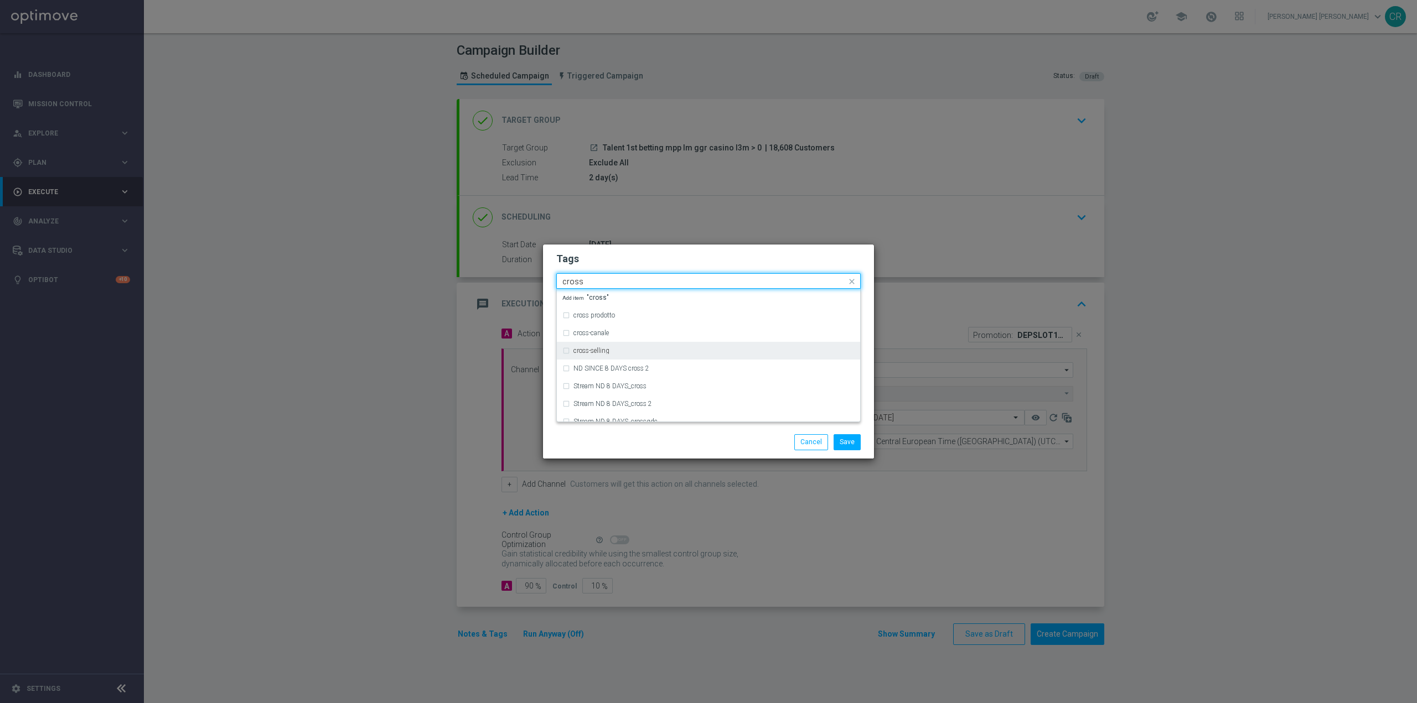
click at [575, 352] on label "cross-selling" at bounding box center [591, 351] width 36 height 7
click at [642, 280] on input "cross" at bounding box center [704, 281] width 284 height 9
type input "c"
click at [566, 395] on div "ricarica" at bounding box center [708, 393] width 292 height 18
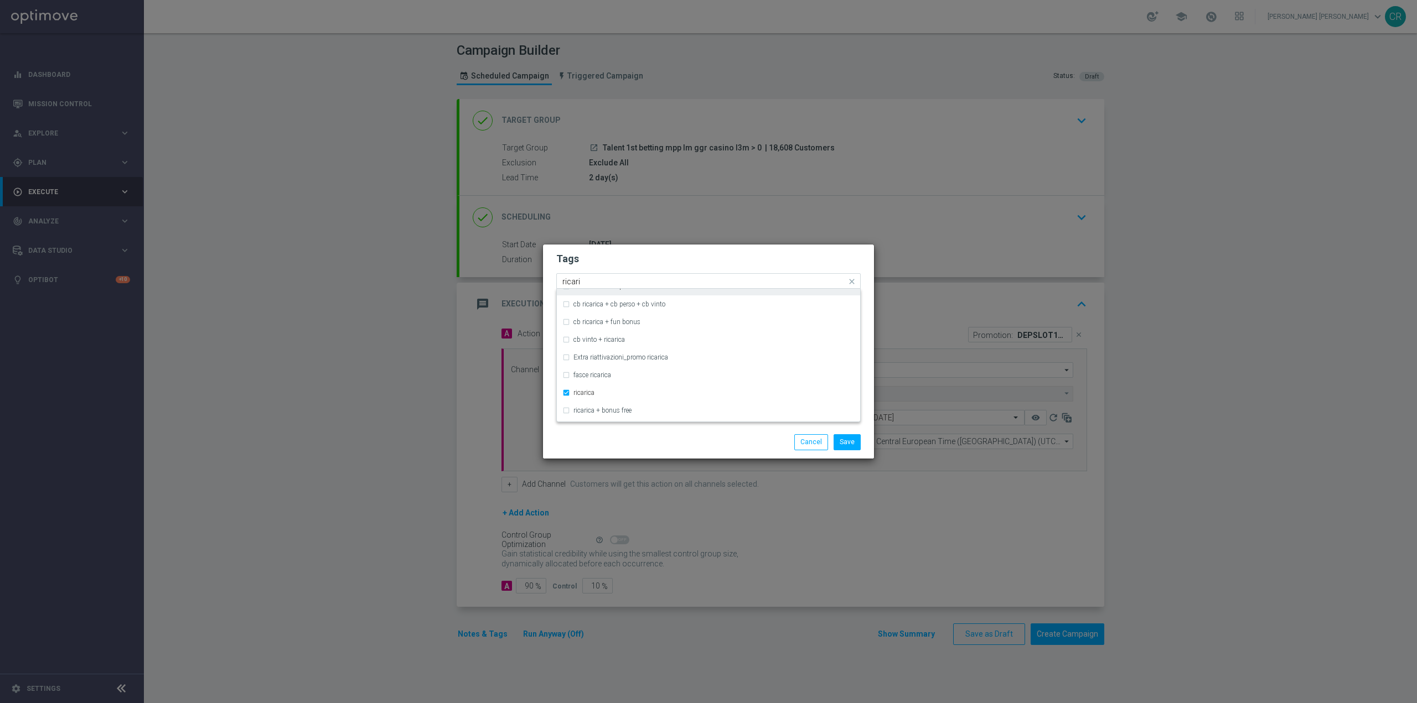
click at [641, 279] on input "ricari" at bounding box center [704, 281] width 284 height 9
type input "r"
type input "s"
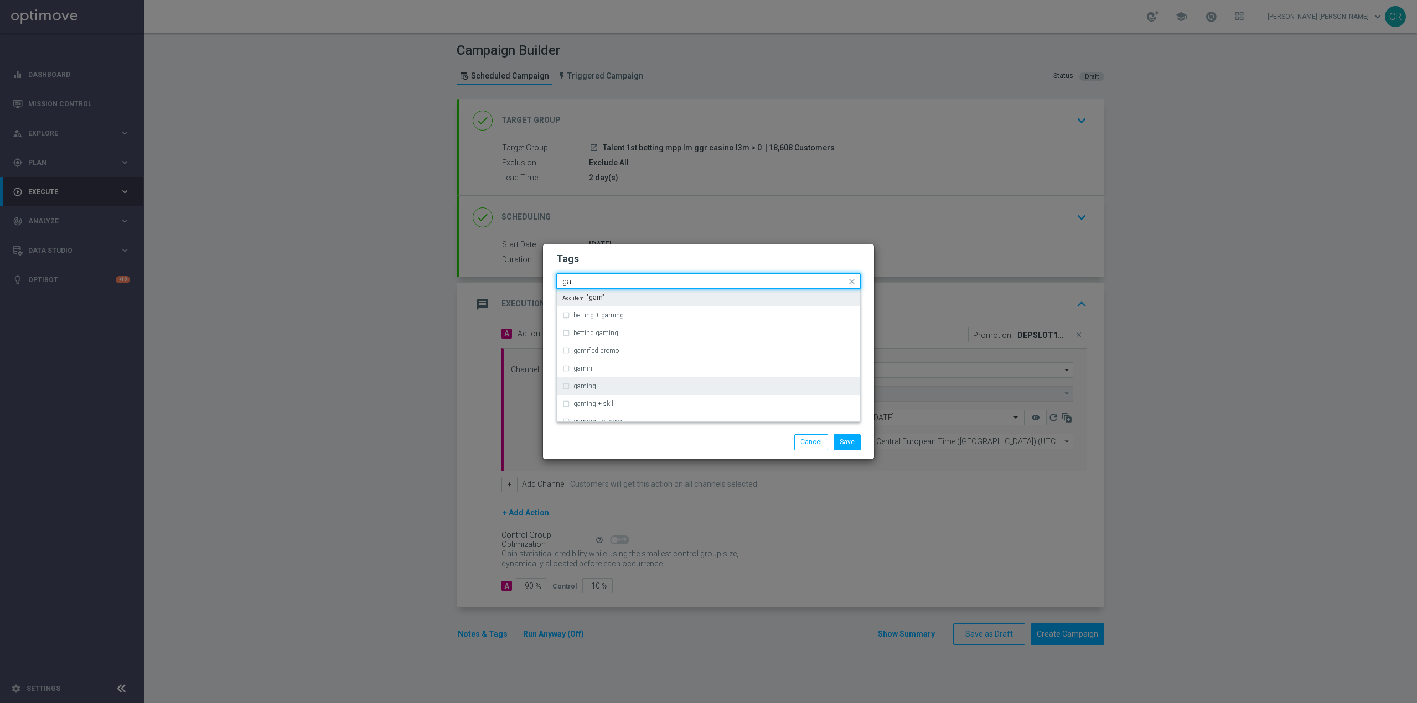
type input "g"
type input "b"
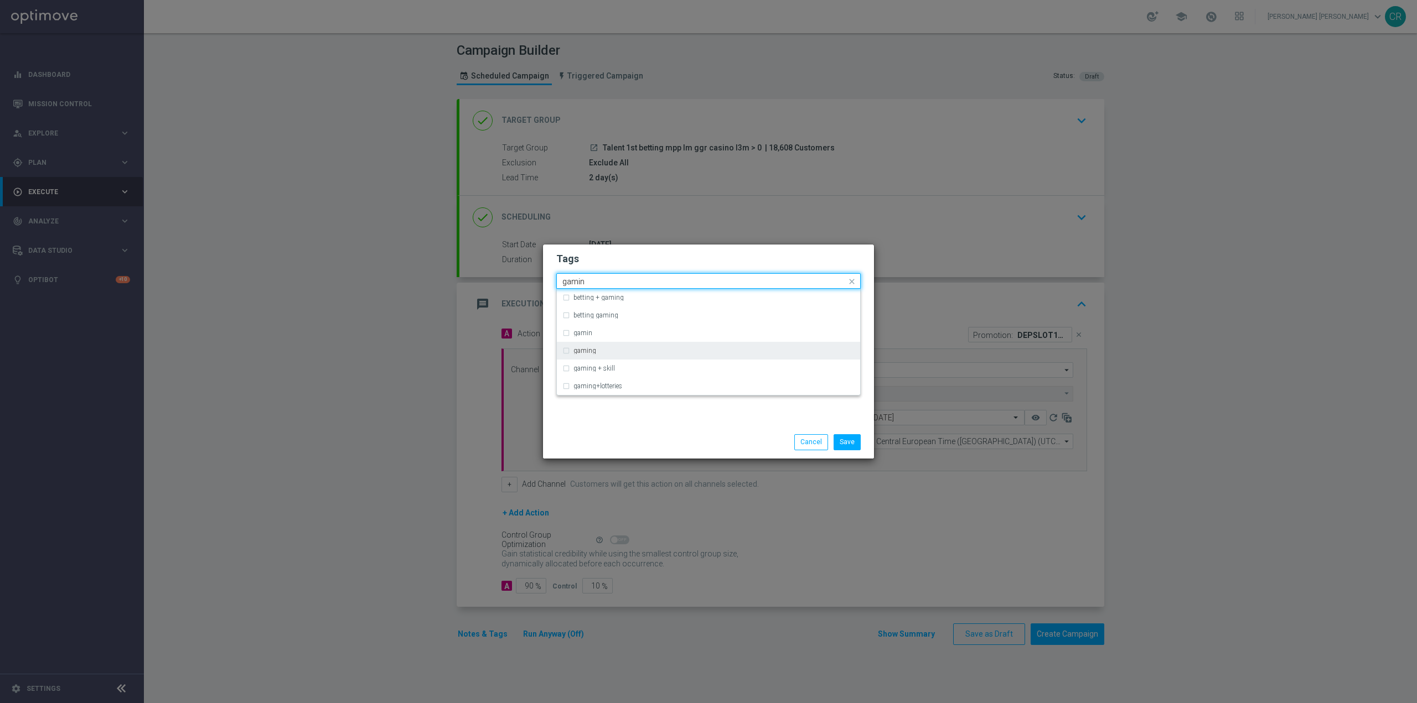
click at [585, 346] on div "gaming" at bounding box center [708, 351] width 292 height 18
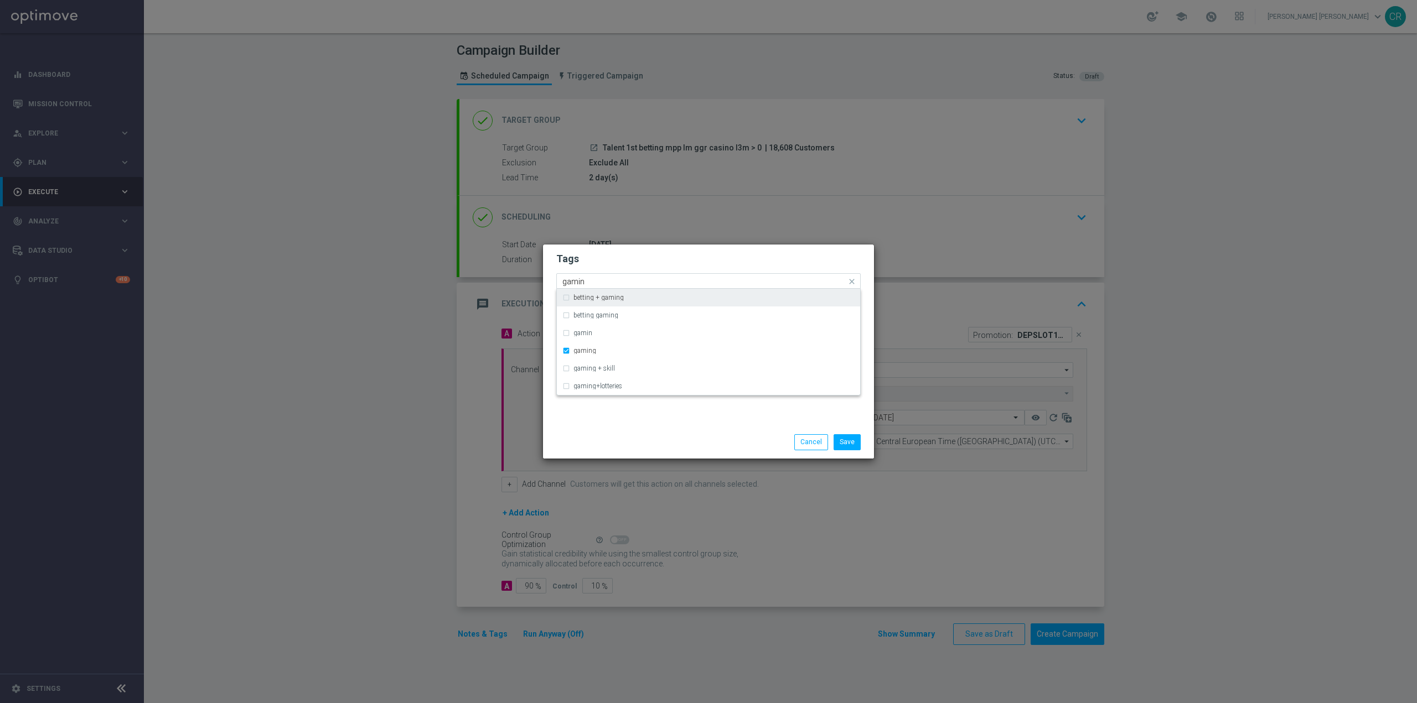
click at [631, 284] on input "gamin" at bounding box center [704, 281] width 284 height 9
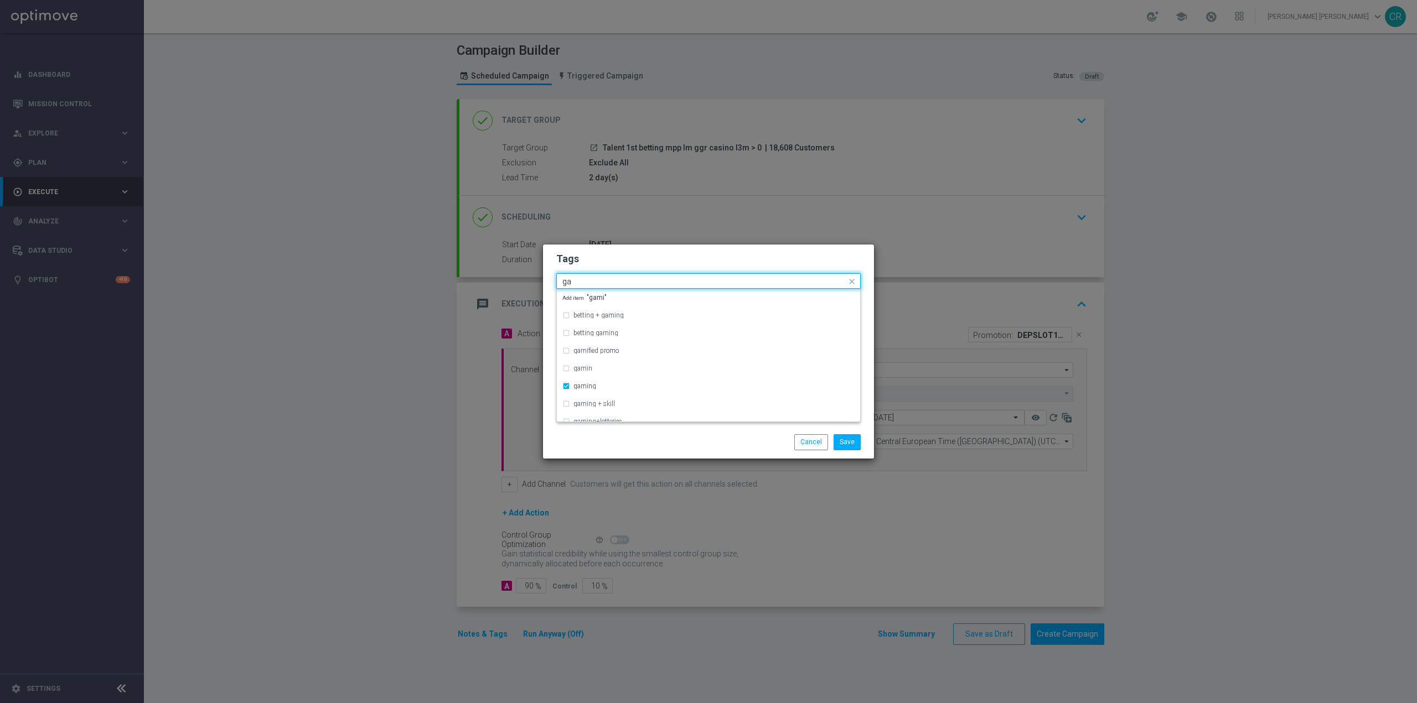
type input "g"
click at [573, 351] on div "bonus cash" at bounding box center [708, 351] width 292 height 18
type input "bonus"
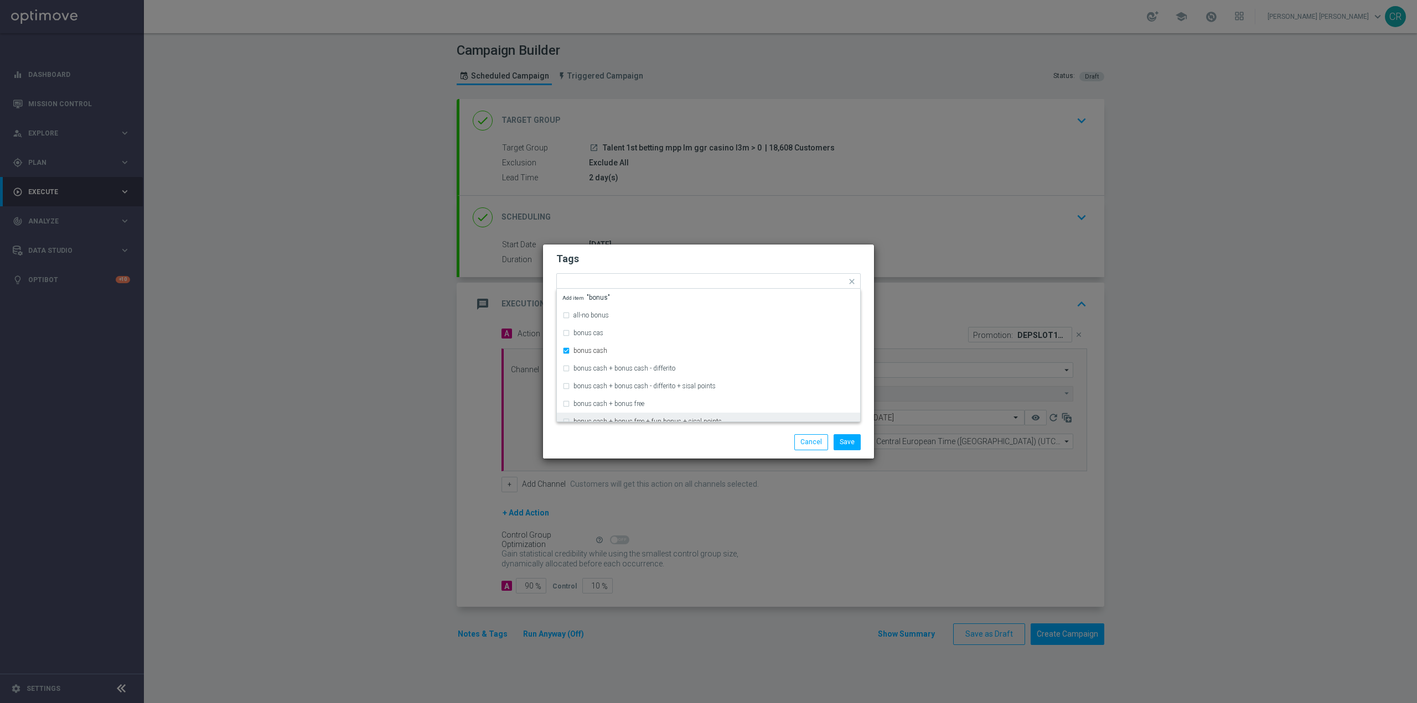
click at [785, 443] on div "Save Cancel" at bounding box center [762, 441] width 214 height 15
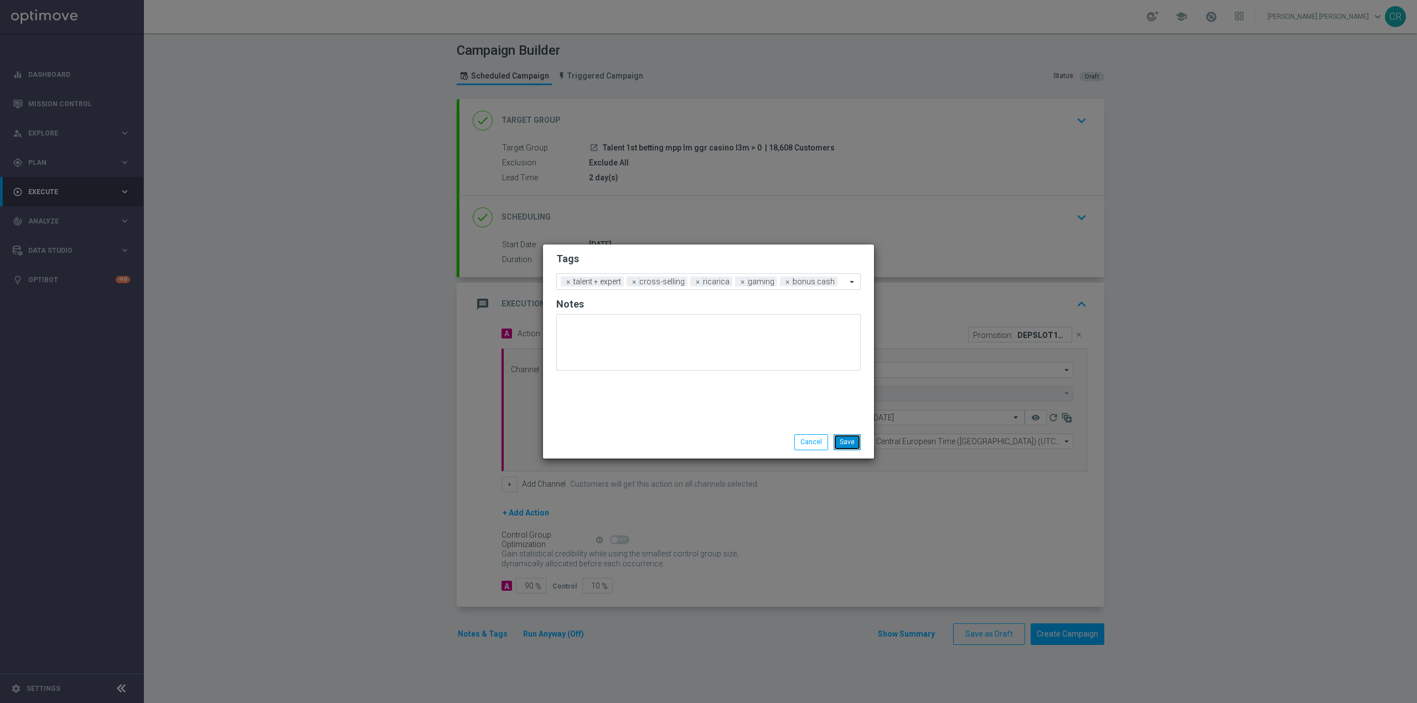
click at [849, 444] on button "Save" at bounding box center [846, 441] width 27 height 15
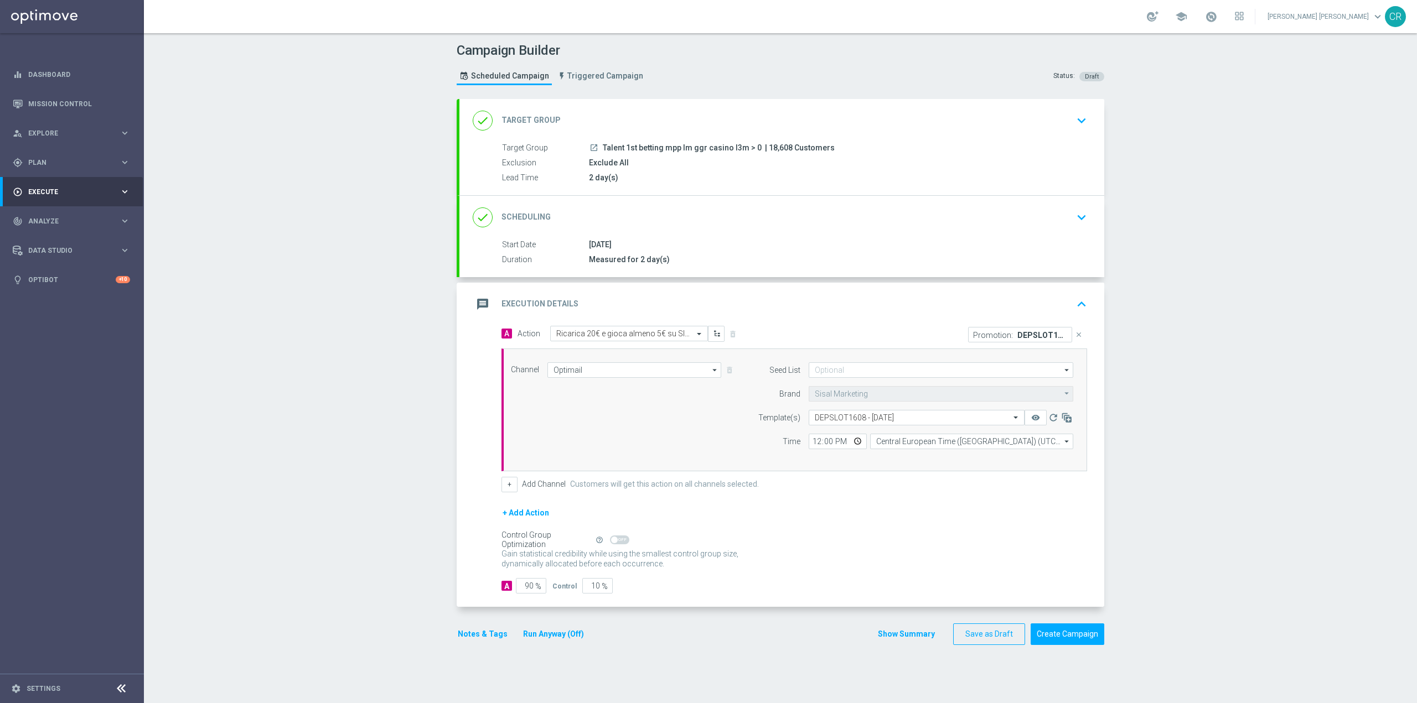
click at [733, 172] on div "2 day(s)" at bounding box center [836, 177] width 494 height 11
click at [865, 220] on div "done Scheduling keyboard_arrow_down" at bounding box center [782, 217] width 618 height 21
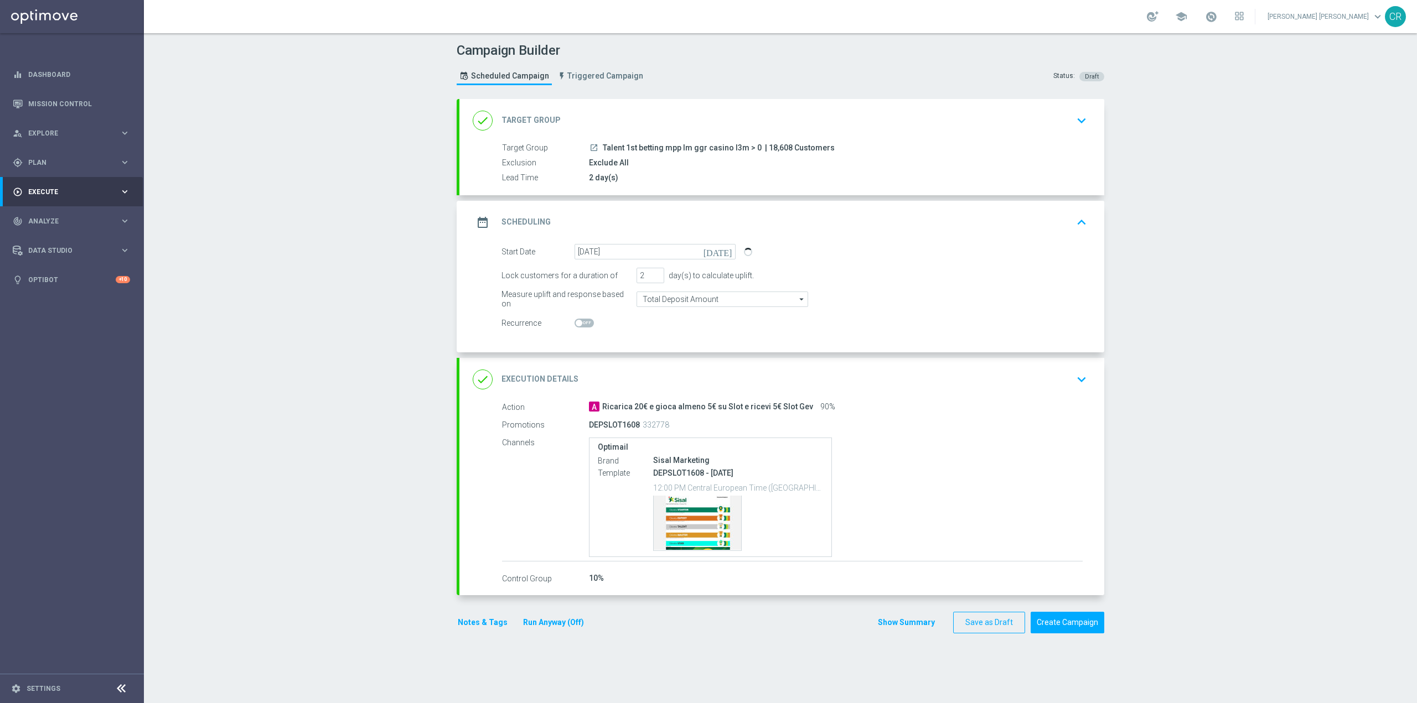
click at [1073, 124] on icon "keyboard_arrow_down" at bounding box center [1081, 120] width 17 height 17
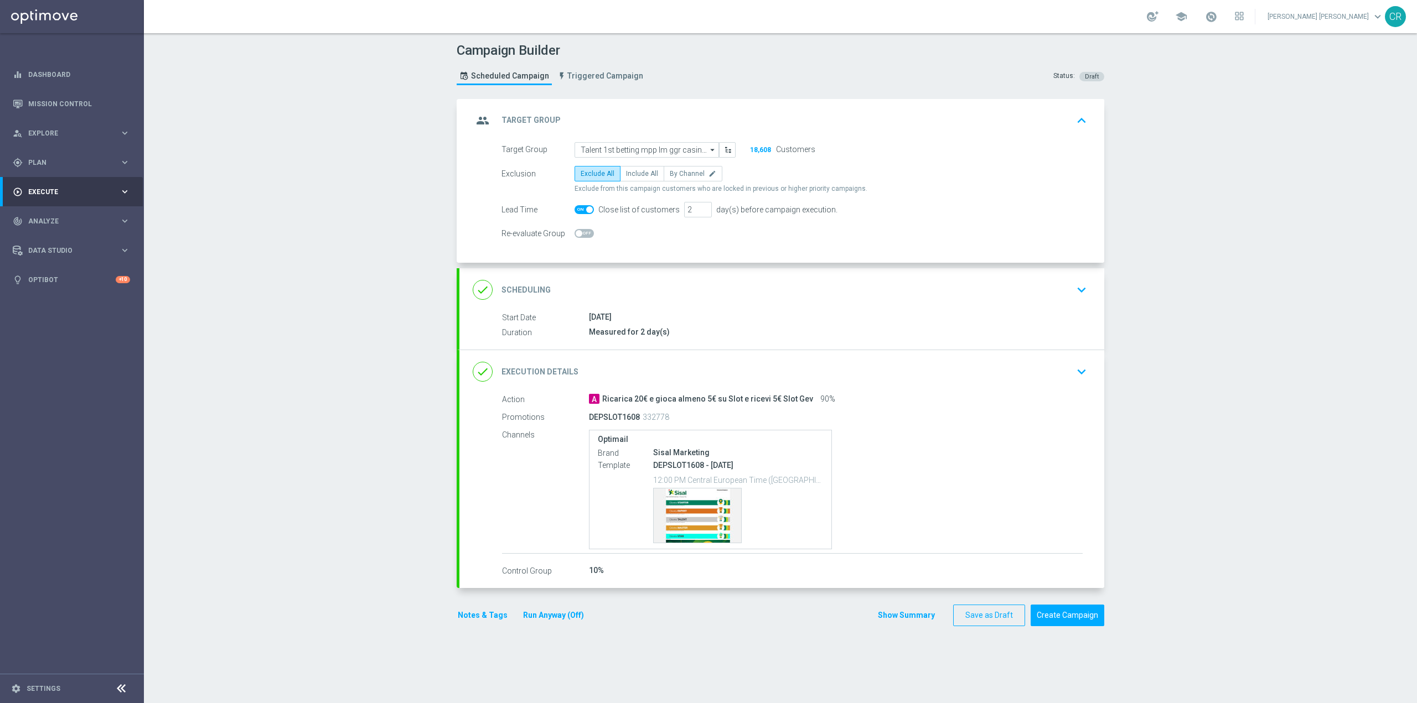
click at [966, 335] on div "Measured for 2 day(s)" at bounding box center [836, 331] width 494 height 11
click at [1077, 121] on icon "keyboard_arrow_up" at bounding box center [1081, 120] width 17 height 17
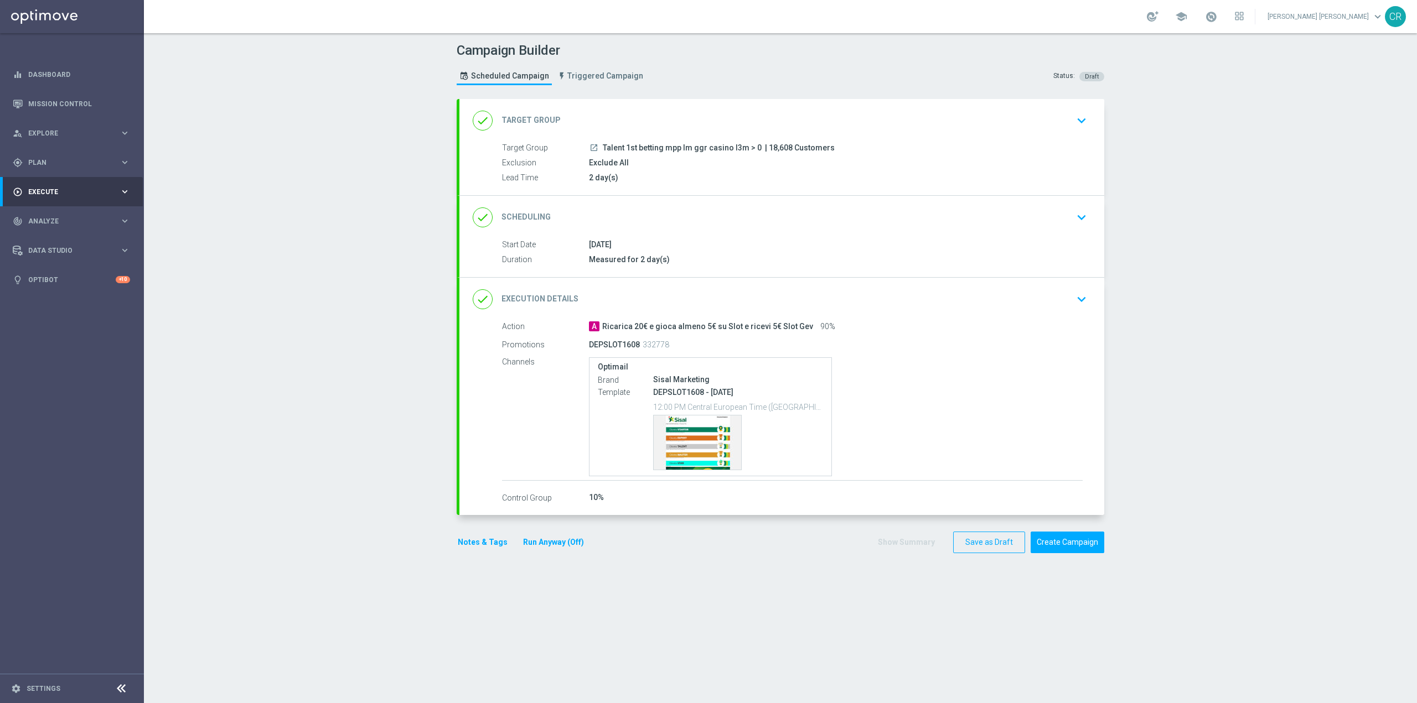
click at [1049, 228] on div "done Scheduling keyboard_arrow_down" at bounding box center [781, 217] width 645 height 43
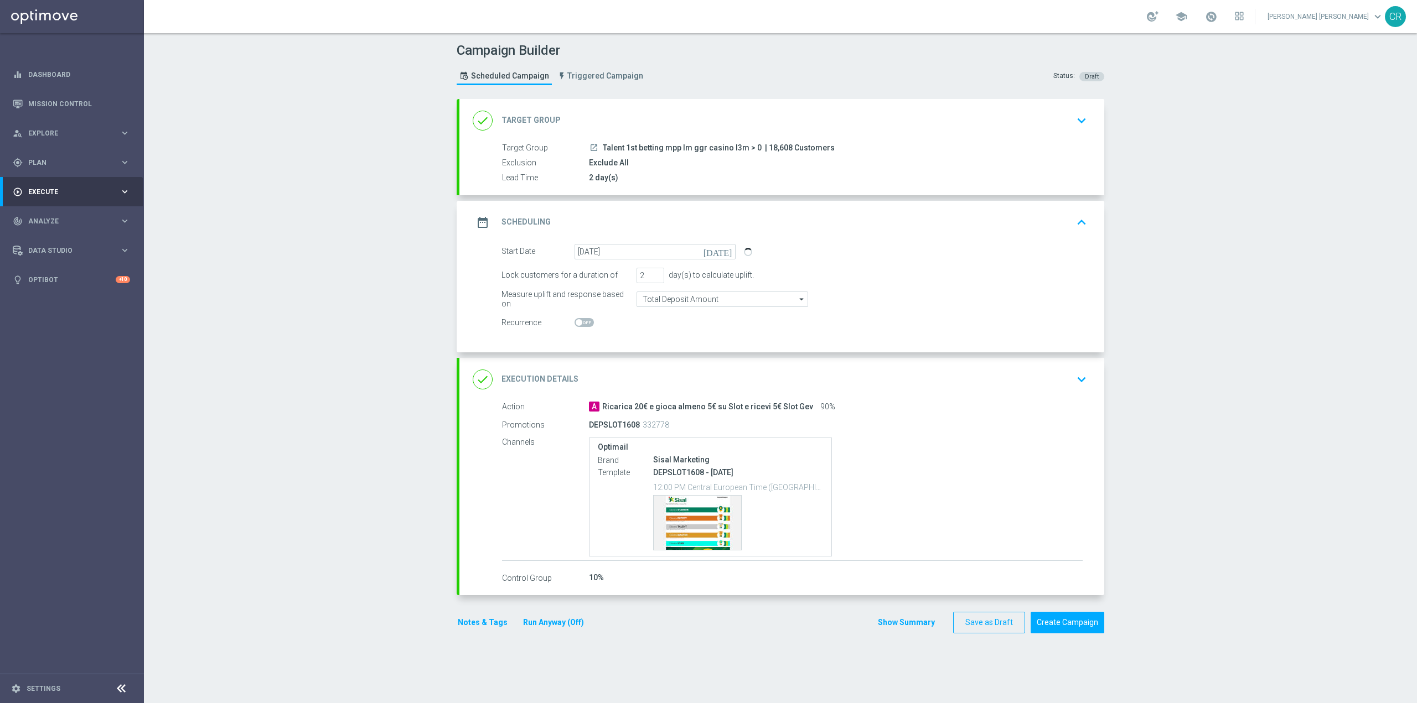
click at [1073, 385] on icon "keyboard_arrow_down" at bounding box center [1081, 379] width 17 height 17
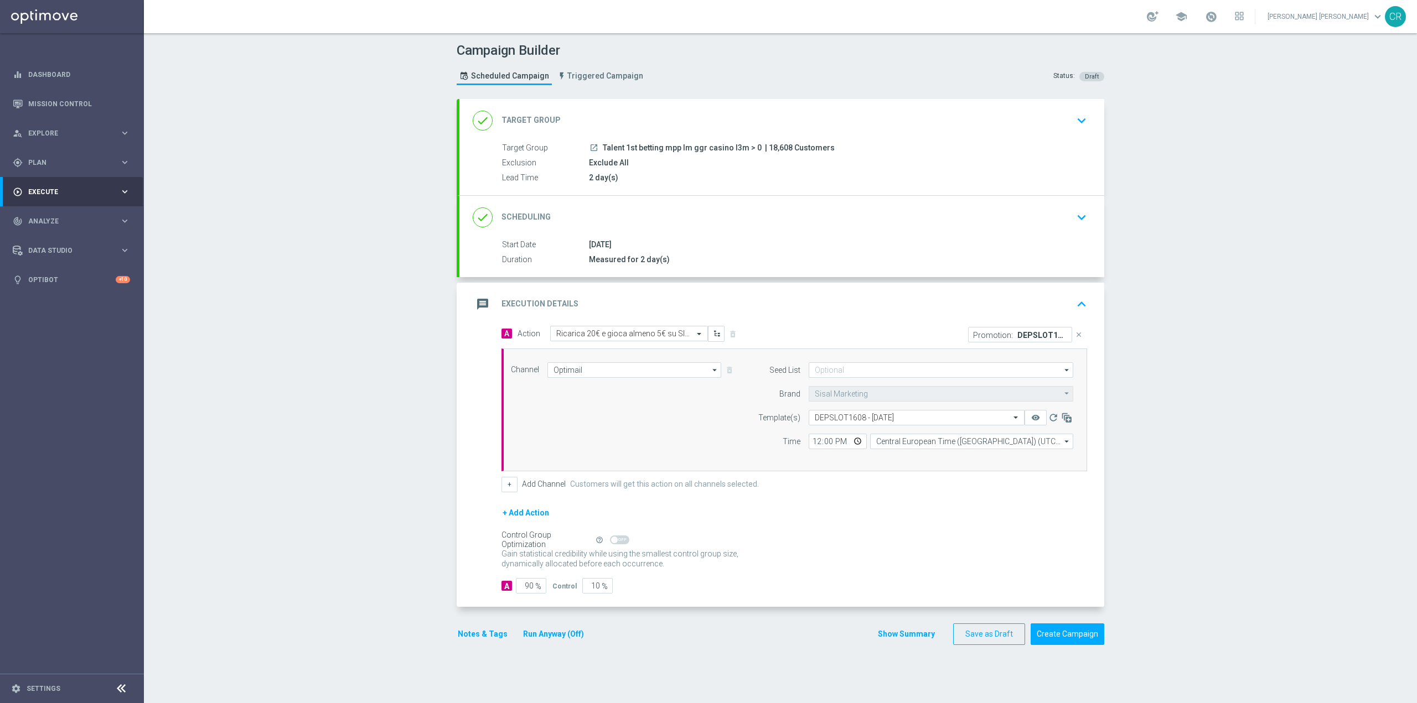
click at [1078, 208] on button "keyboard_arrow_down" at bounding box center [1081, 217] width 19 height 21
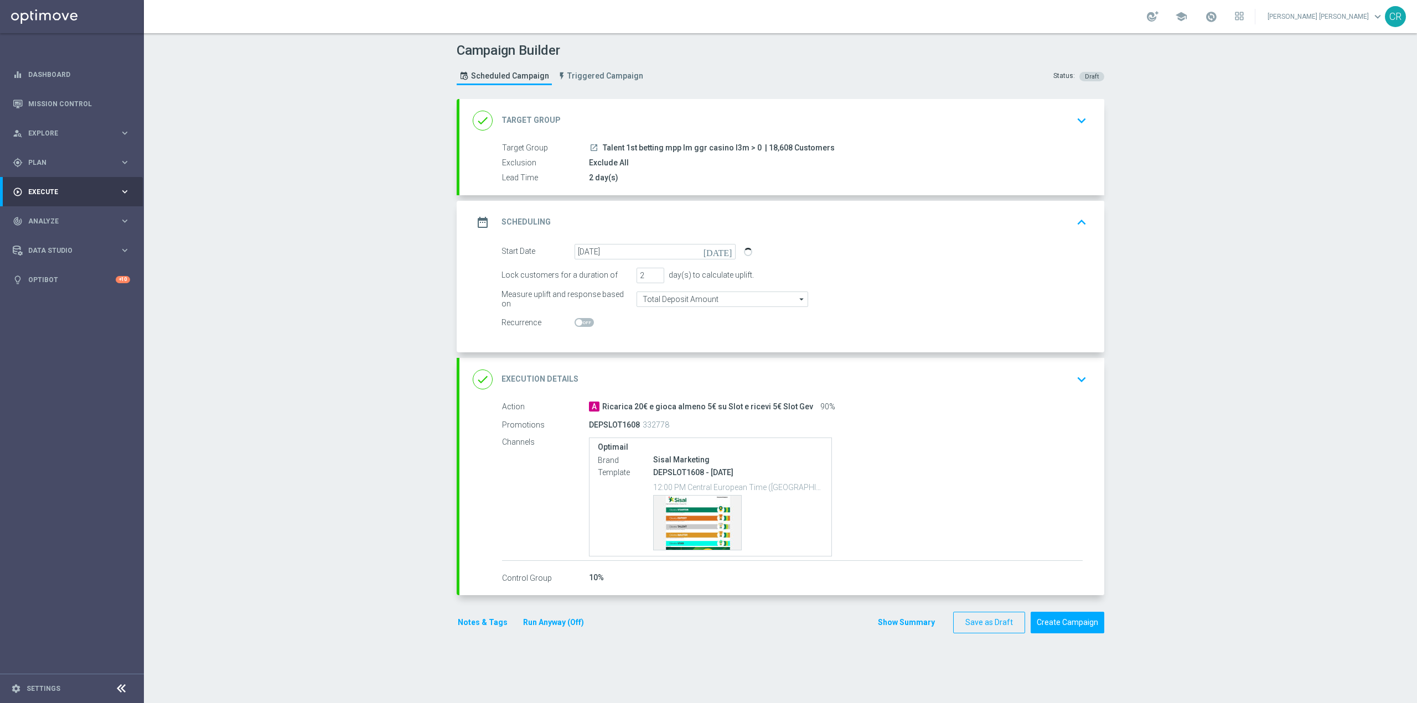
click at [1078, 208] on div "date_range Scheduling keyboard_arrow_up" at bounding box center [781, 222] width 645 height 43
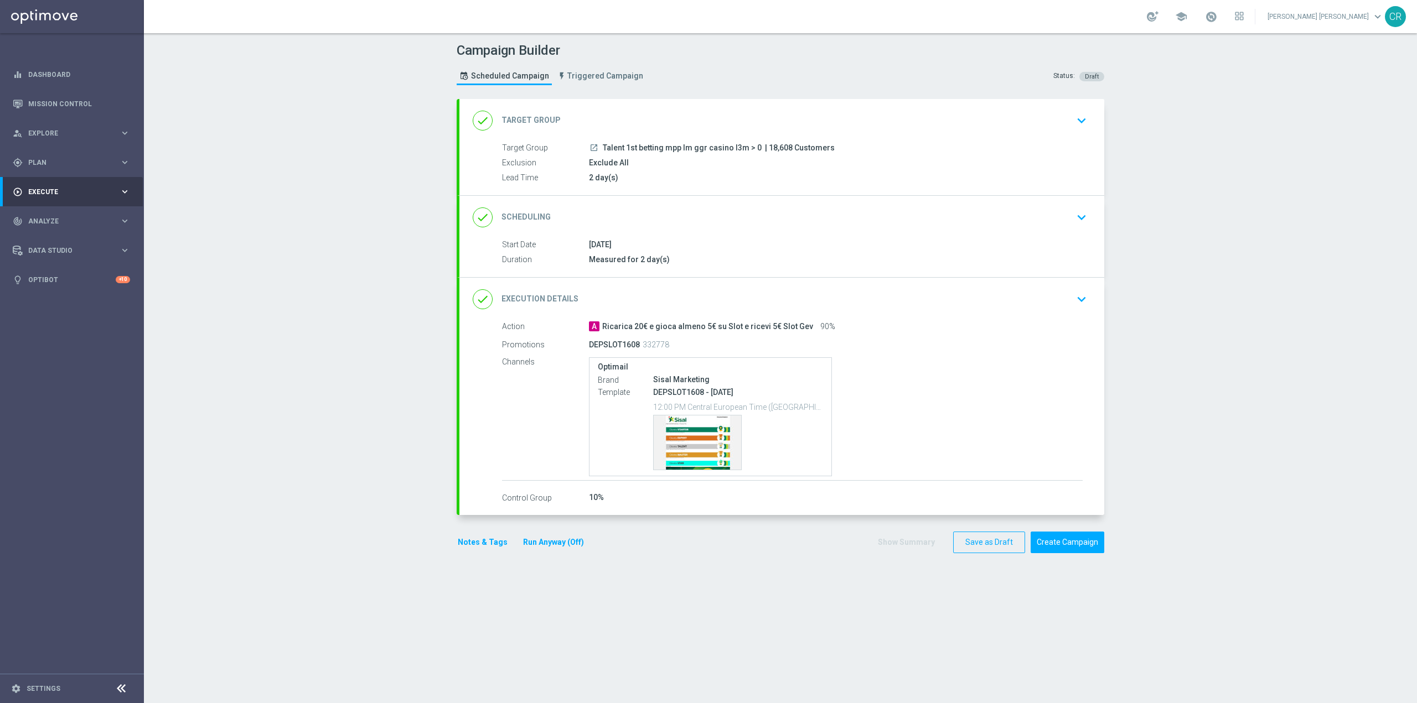
click at [1078, 299] on icon "keyboard_arrow_down" at bounding box center [1081, 299] width 17 height 17
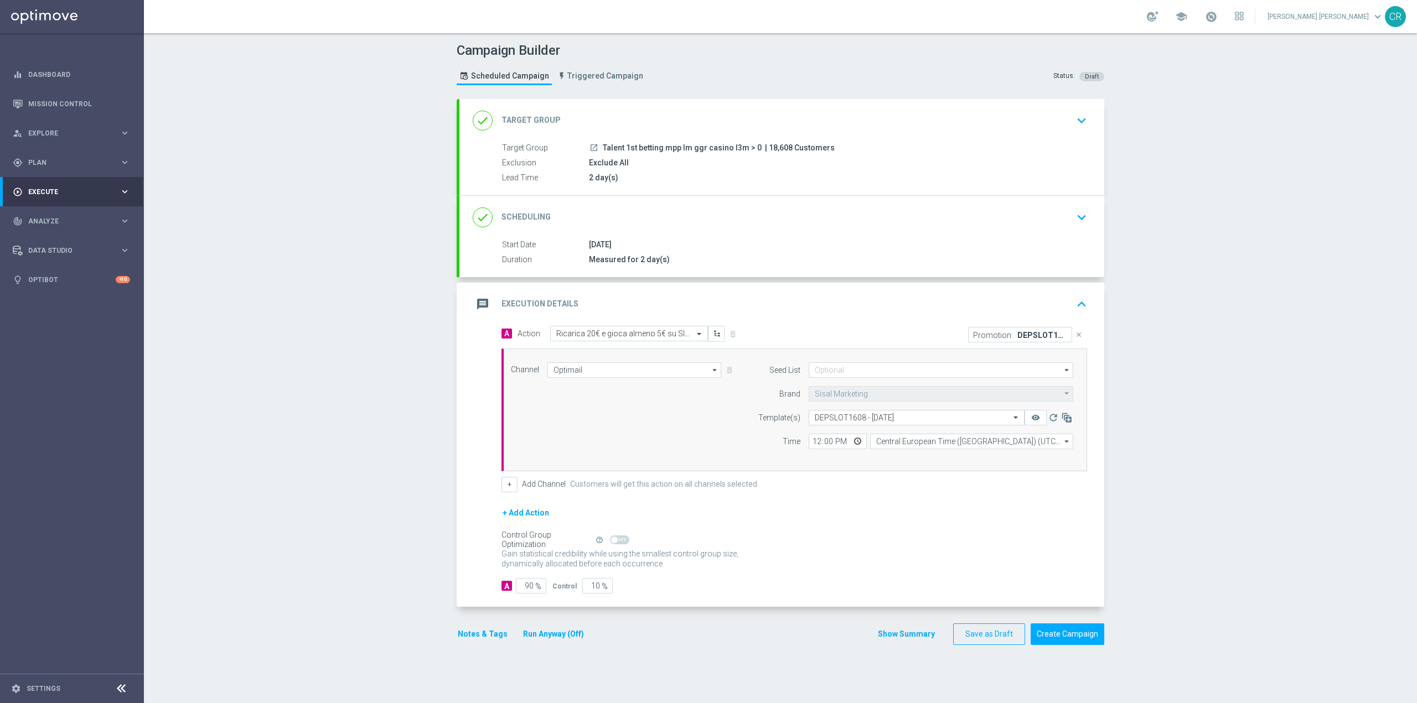
click at [1077, 118] on icon "keyboard_arrow_down" at bounding box center [1081, 120] width 17 height 17
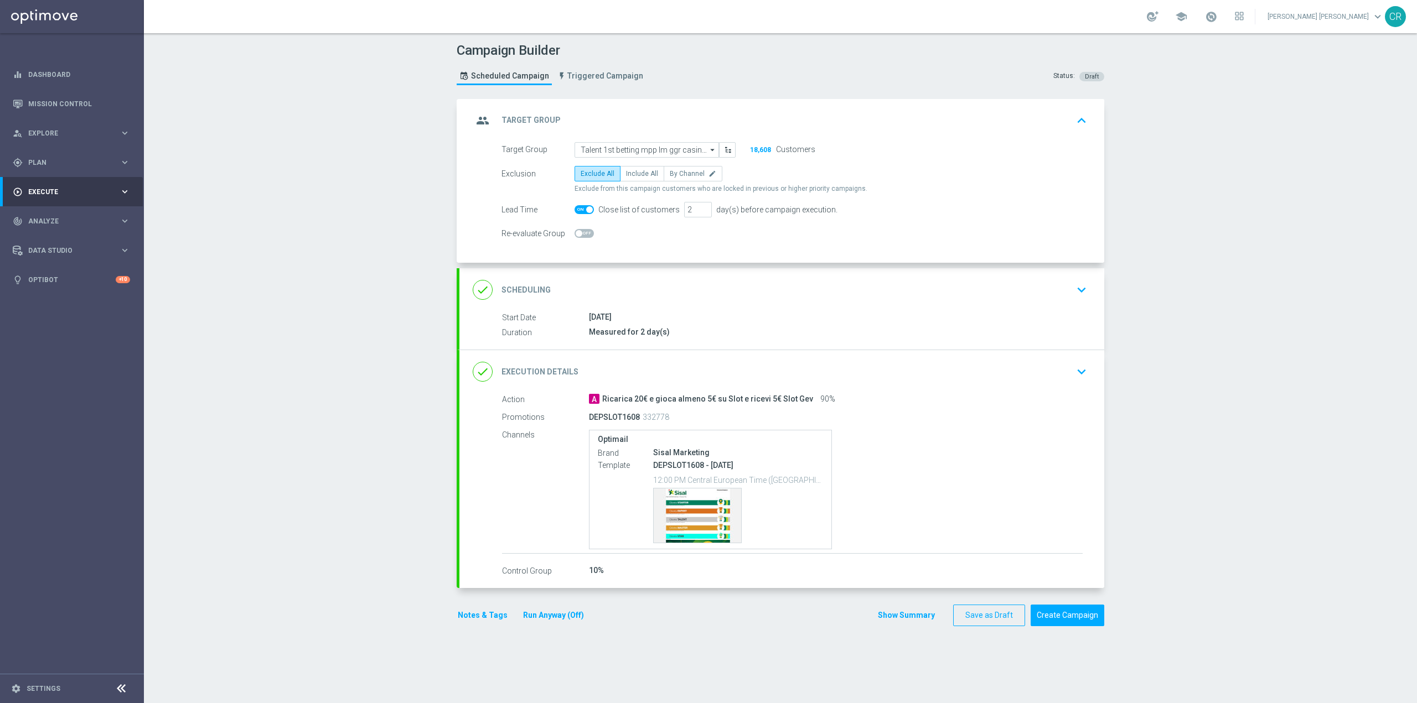
click at [1080, 288] on icon "keyboard_arrow_down" at bounding box center [1081, 290] width 17 height 17
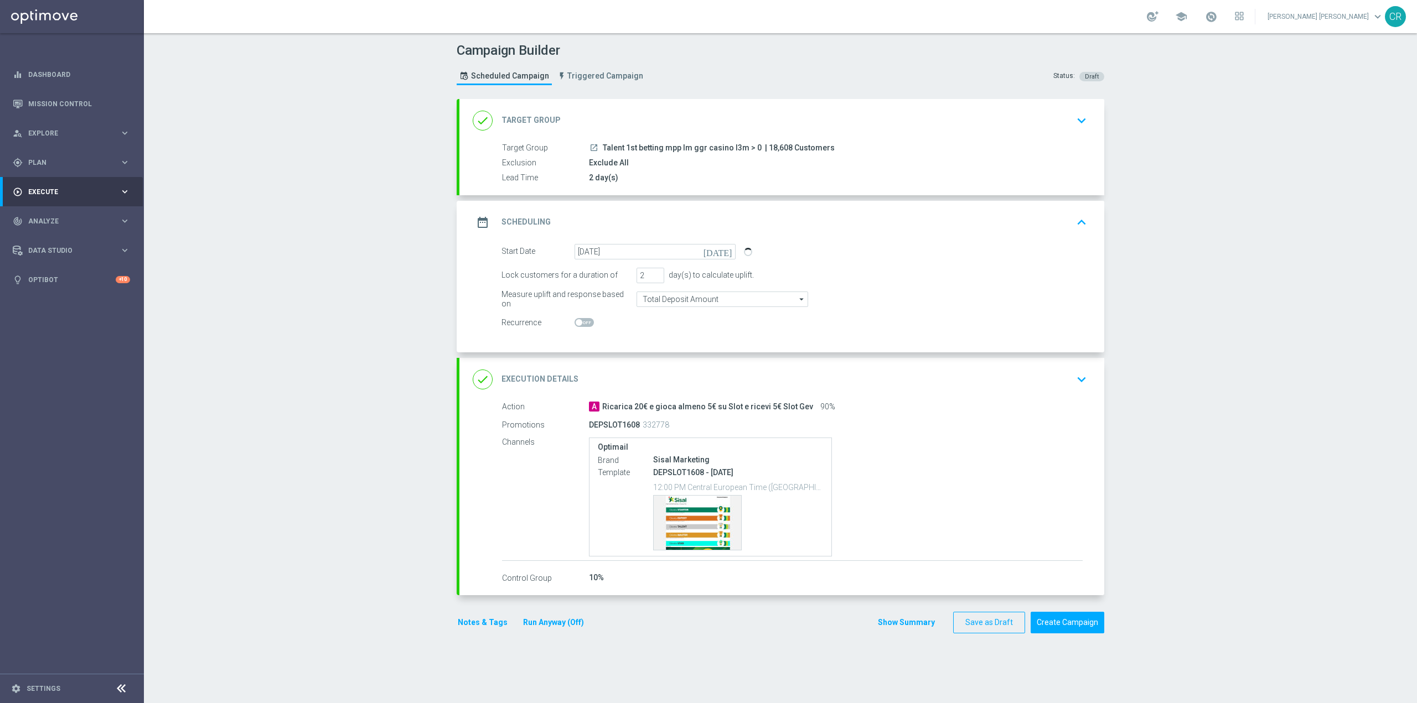
click at [1075, 220] on icon "keyboard_arrow_up" at bounding box center [1081, 222] width 17 height 17
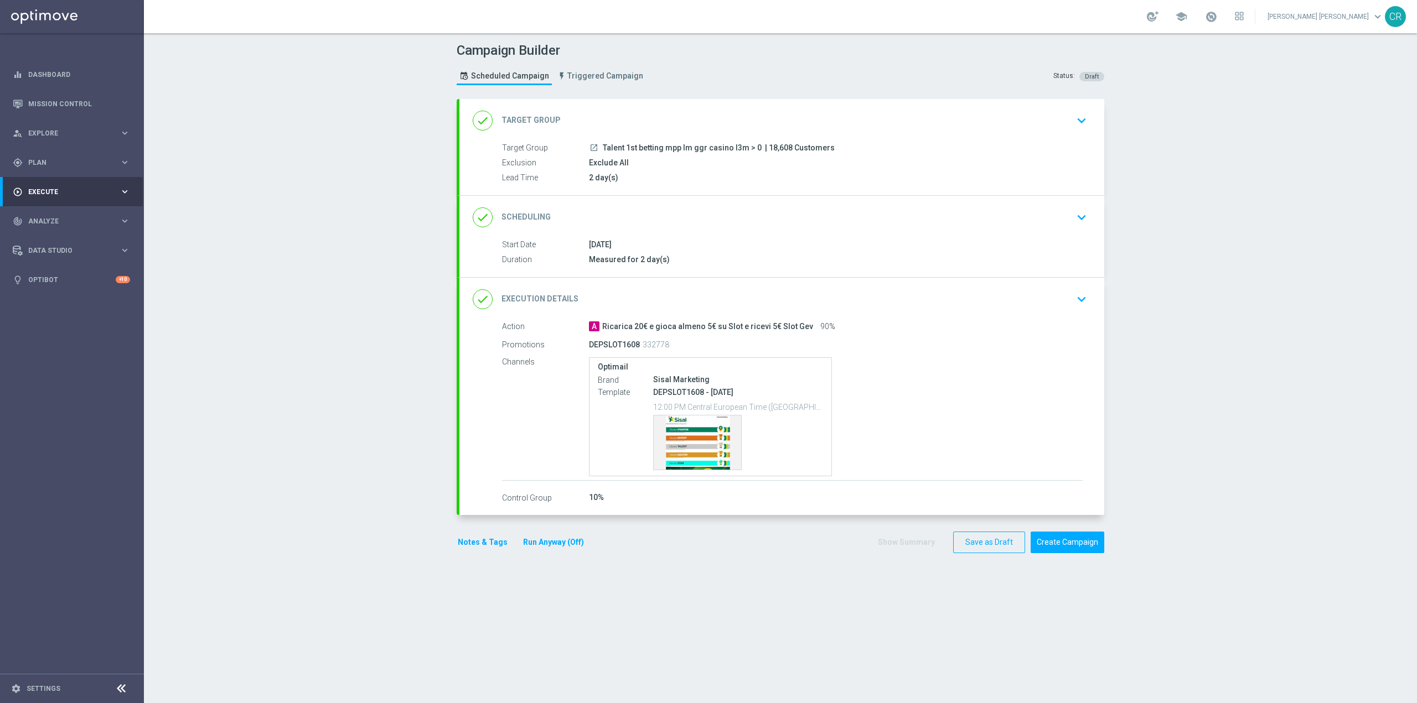
click at [1078, 217] on icon "keyboard_arrow_down" at bounding box center [1081, 217] width 17 height 17
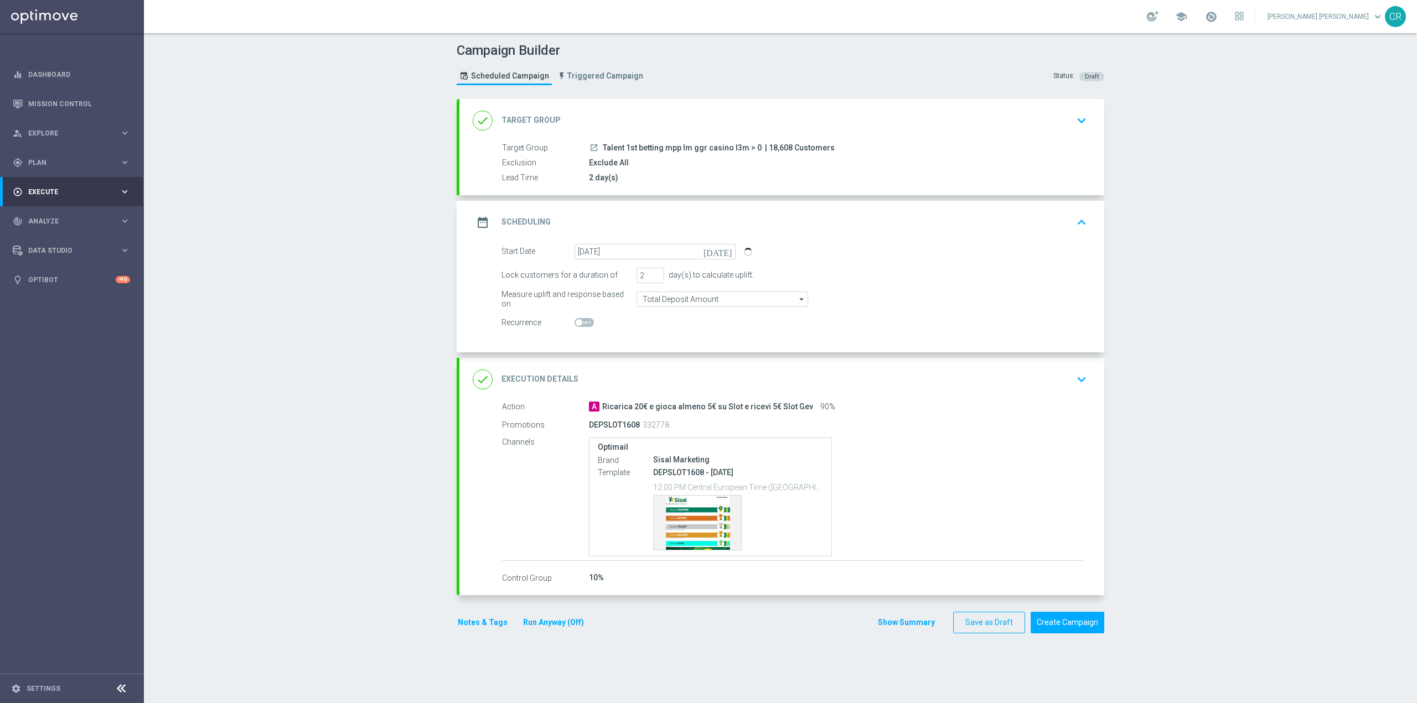
click at [1014, 175] on div "2 day(s)" at bounding box center [836, 177] width 494 height 11
click at [1077, 114] on icon "keyboard_arrow_down" at bounding box center [1081, 120] width 17 height 17
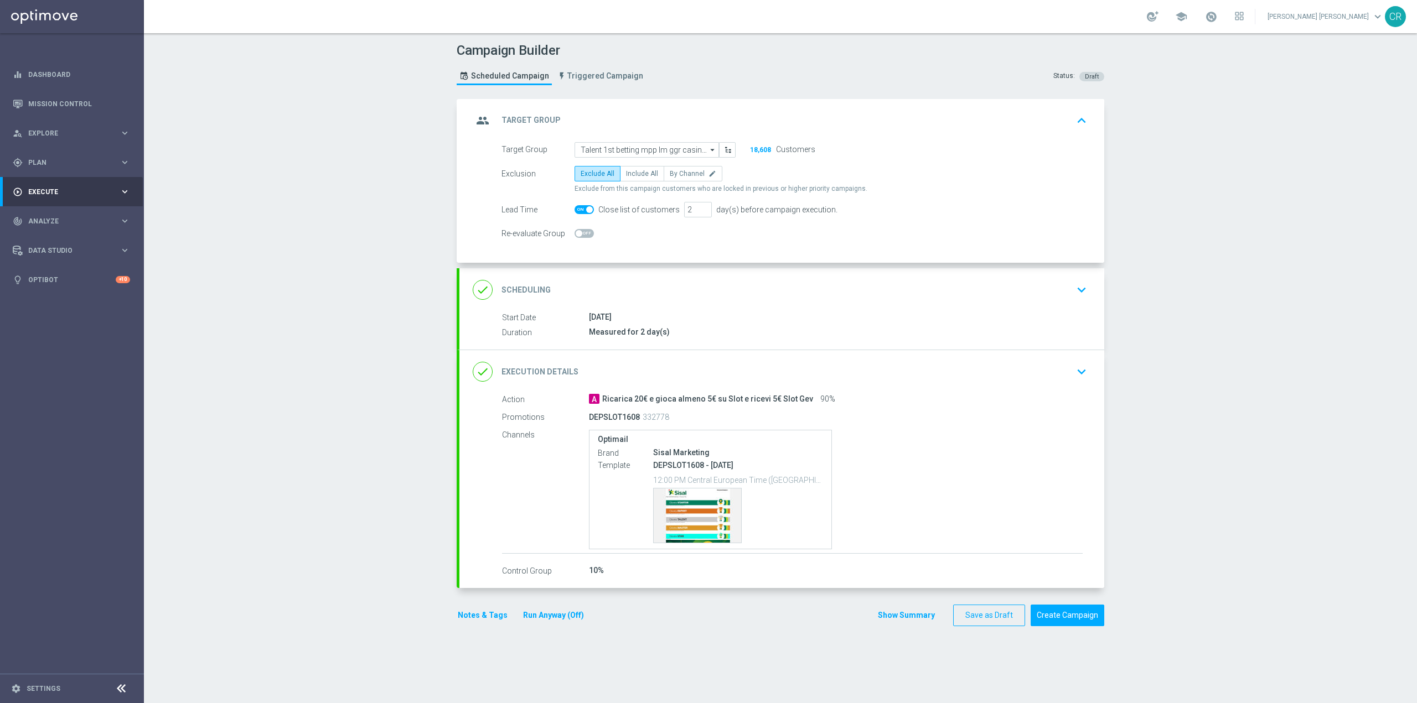
click at [1076, 292] on icon "keyboard_arrow_down" at bounding box center [1081, 290] width 17 height 17
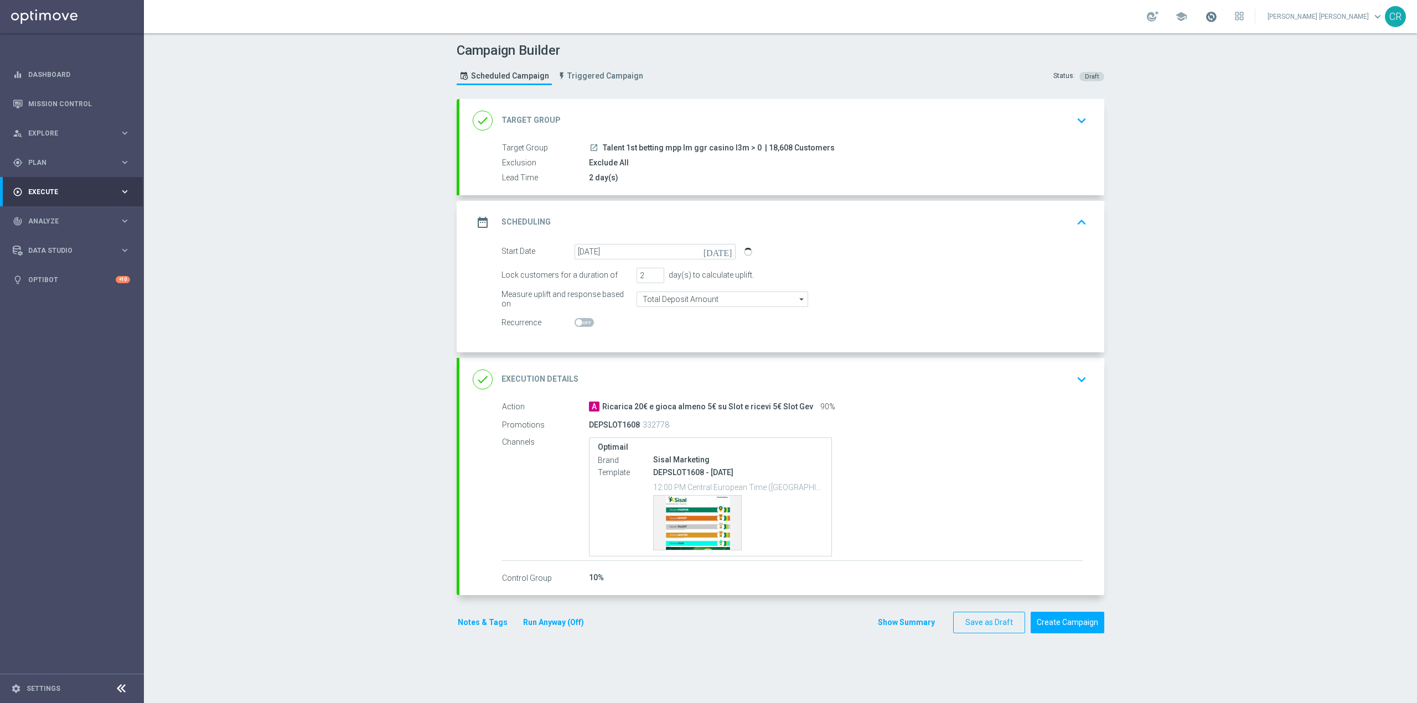
click at [1217, 12] on span at bounding box center [1211, 17] width 12 height 12
click at [1223, 204] on div "Campaign Builder Scheduled Campaign Triggered Campaign Status: Draft done Targe…" at bounding box center [780, 368] width 1273 height 670
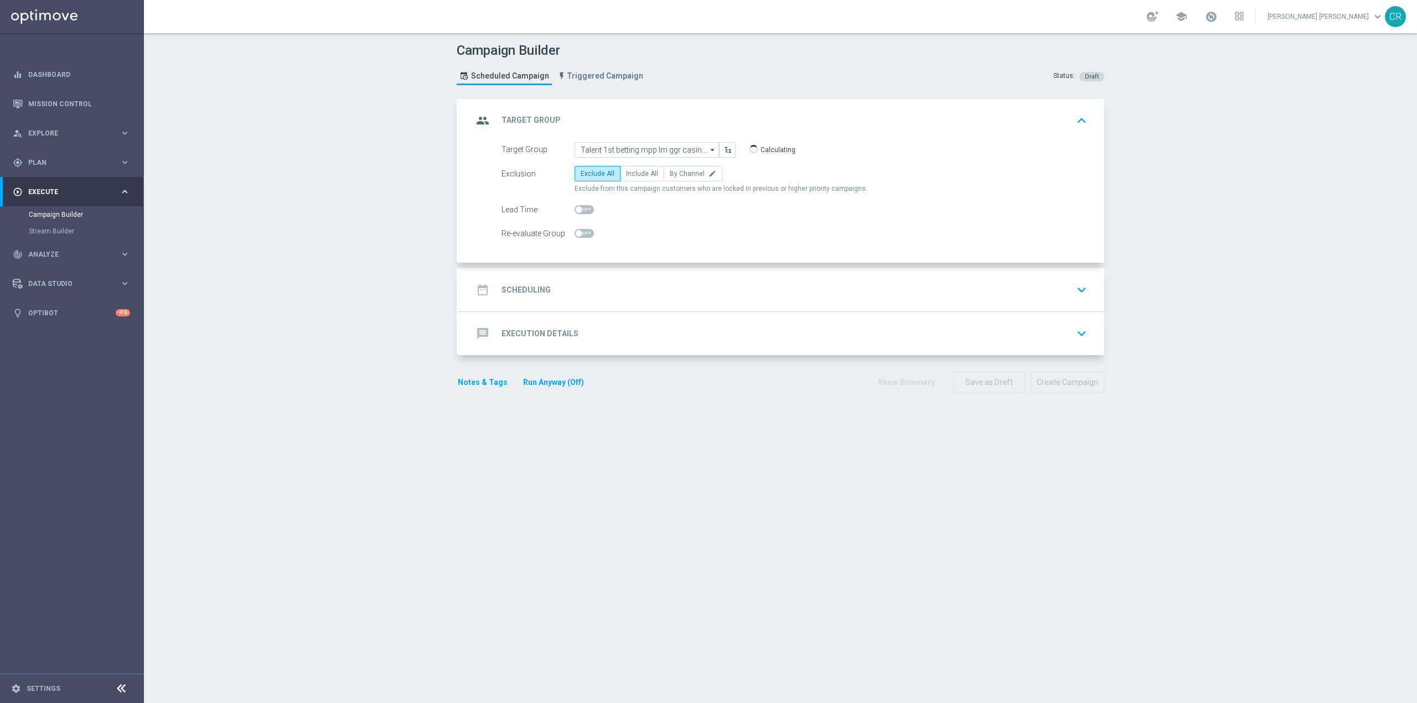
click at [1085, 282] on button "keyboard_arrow_down" at bounding box center [1081, 289] width 19 height 21
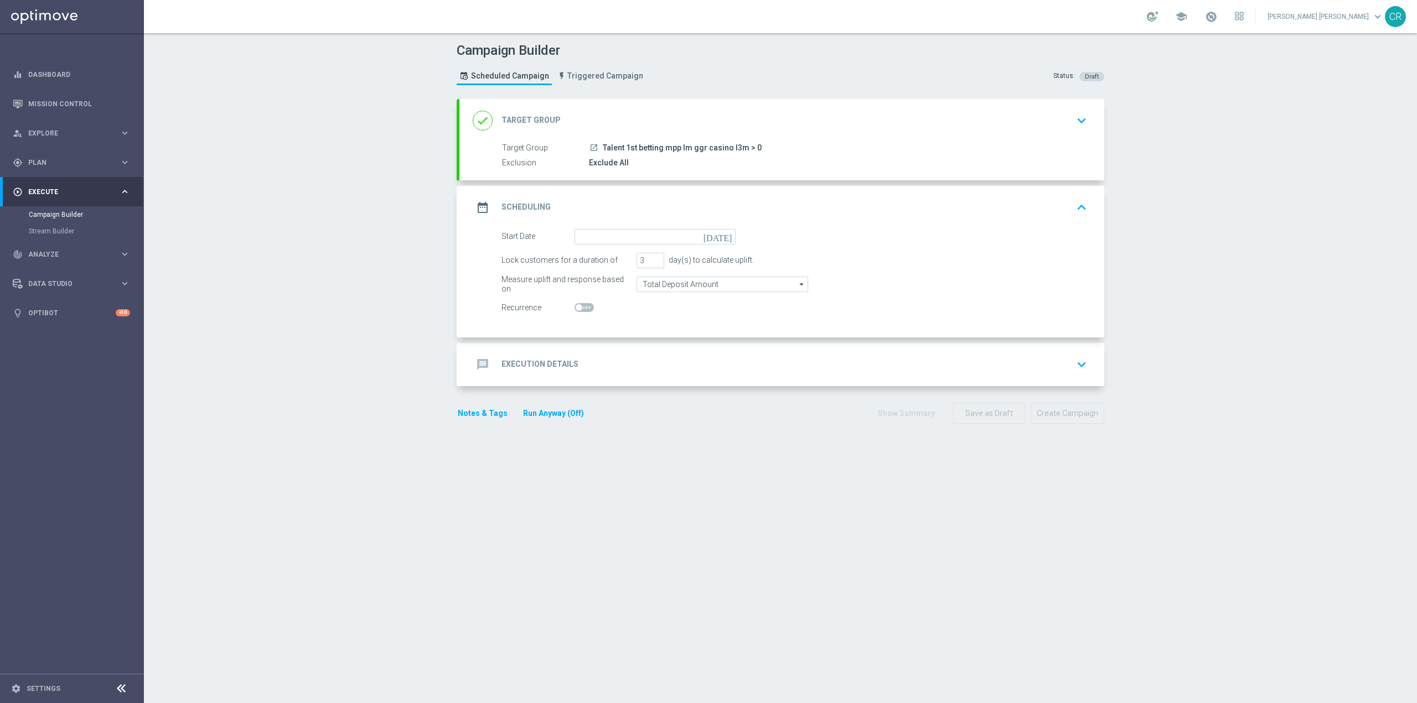
click at [1073, 115] on icon "keyboard_arrow_down" at bounding box center [1081, 120] width 17 height 17
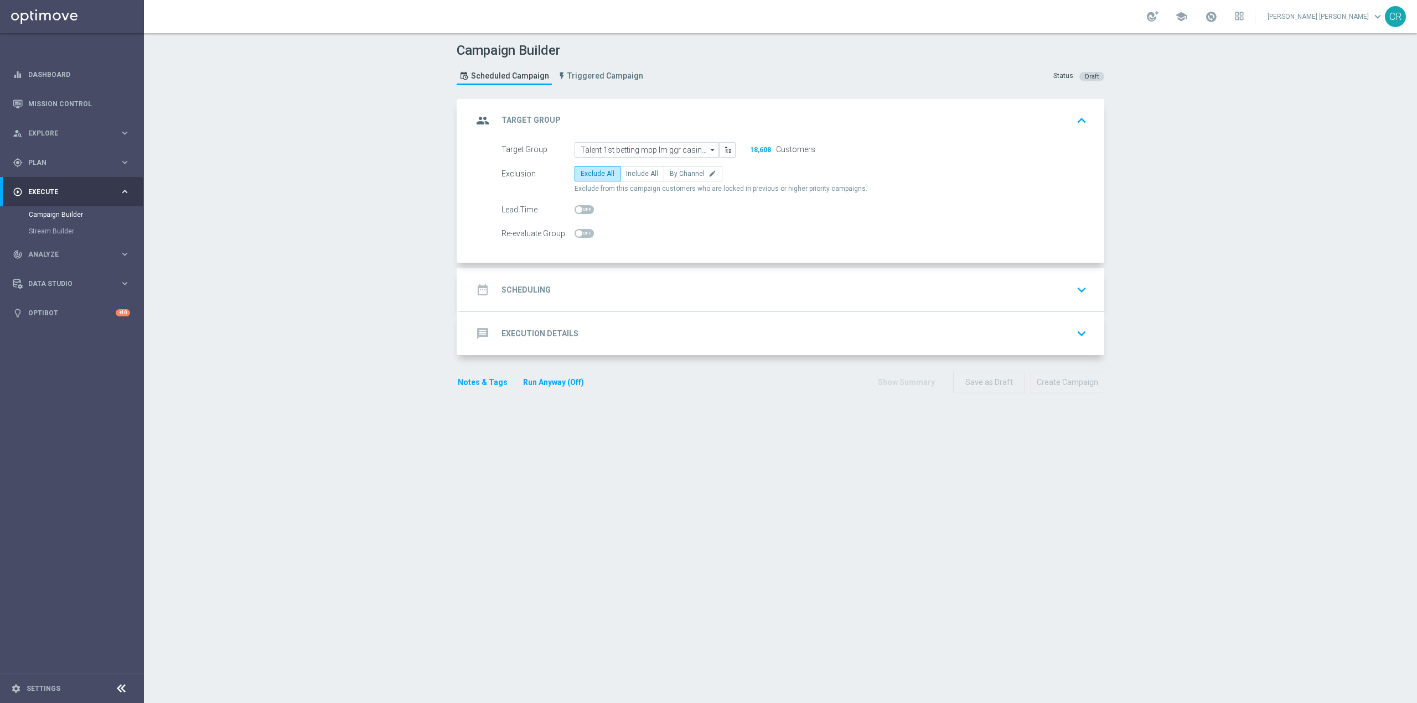
click at [1060, 294] on div "date_range Scheduling keyboard_arrow_down" at bounding box center [782, 289] width 618 height 21
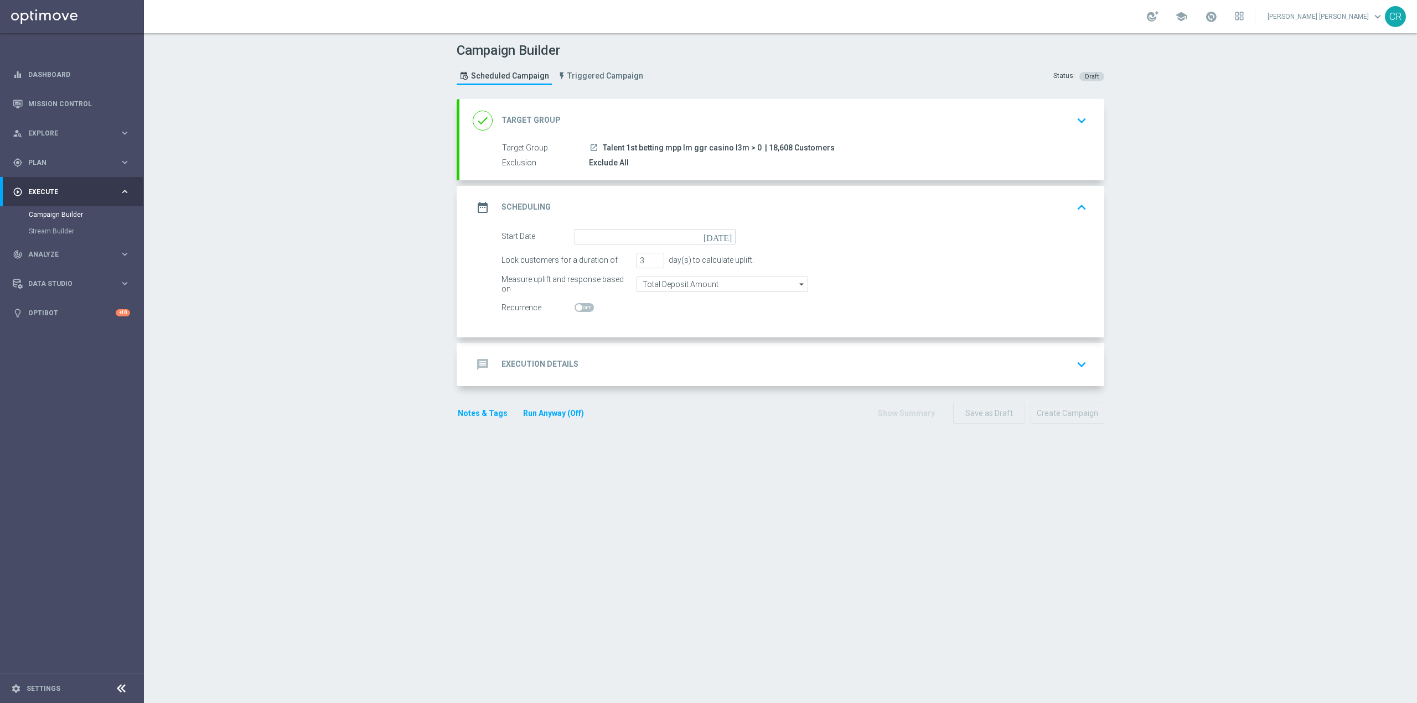
click at [723, 240] on icon "[DATE]" at bounding box center [719, 235] width 33 height 12
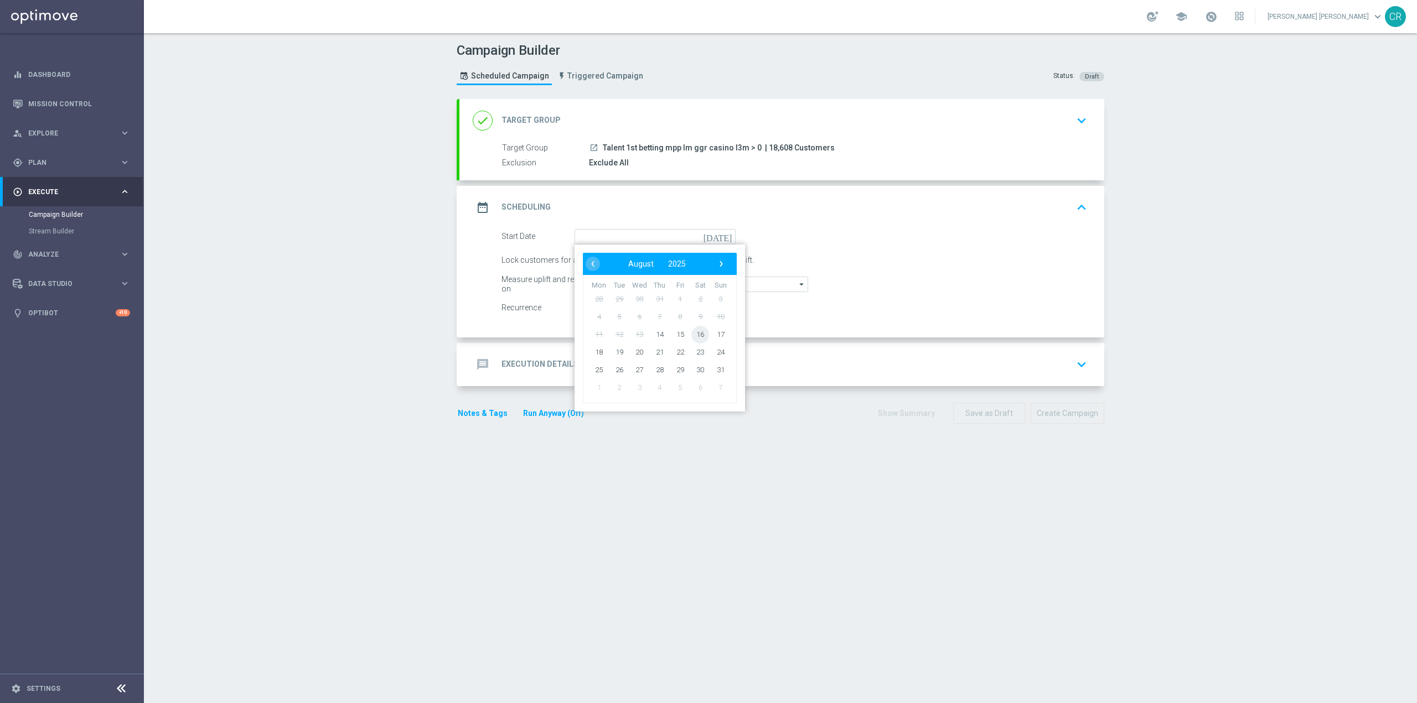
click at [694, 336] on span "16" at bounding box center [700, 334] width 18 height 18
type input "[DATE]"
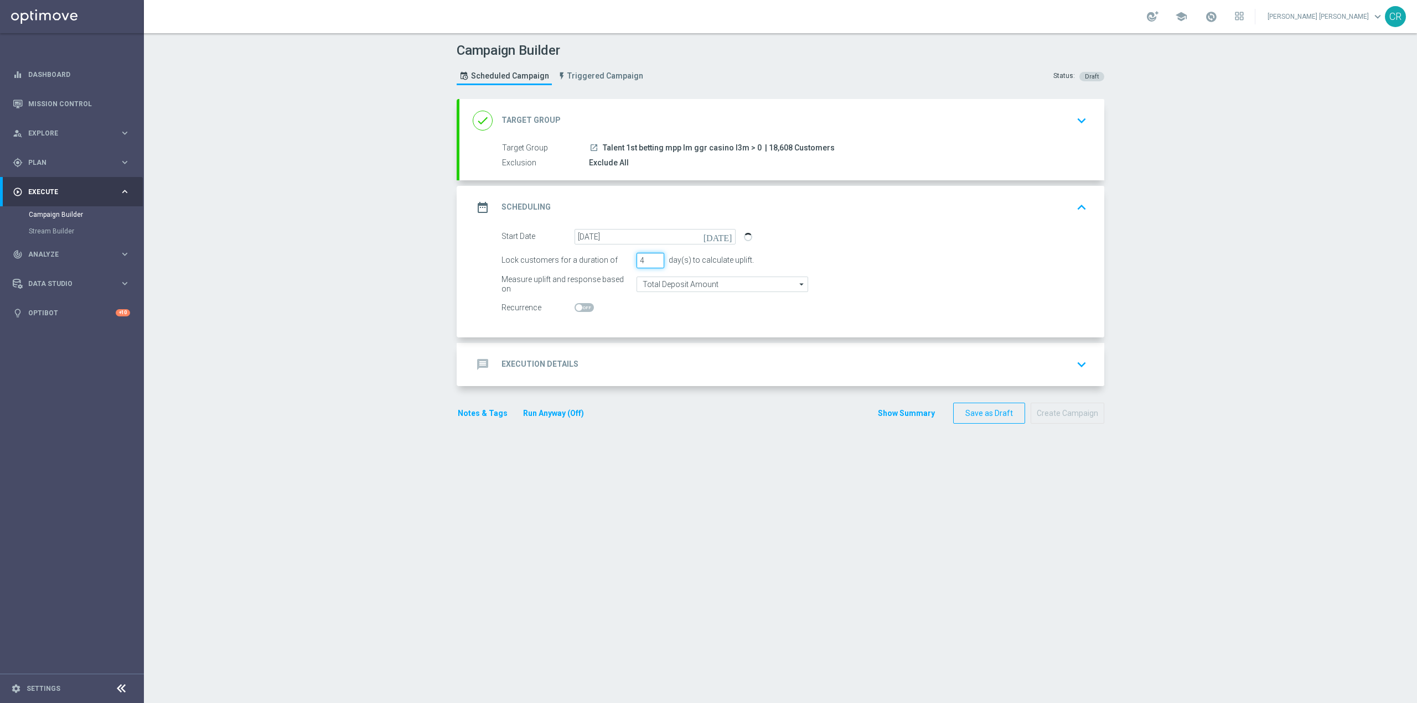
click at [651, 257] on input "4" at bounding box center [650, 260] width 28 height 15
click at [652, 261] on input "3" at bounding box center [650, 260] width 28 height 15
type input "2"
click at [652, 261] on input "2" at bounding box center [650, 260] width 28 height 15
click at [1059, 130] on div "done Target Group keyboard_arrow_down" at bounding box center [782, 120] width 618 height 21
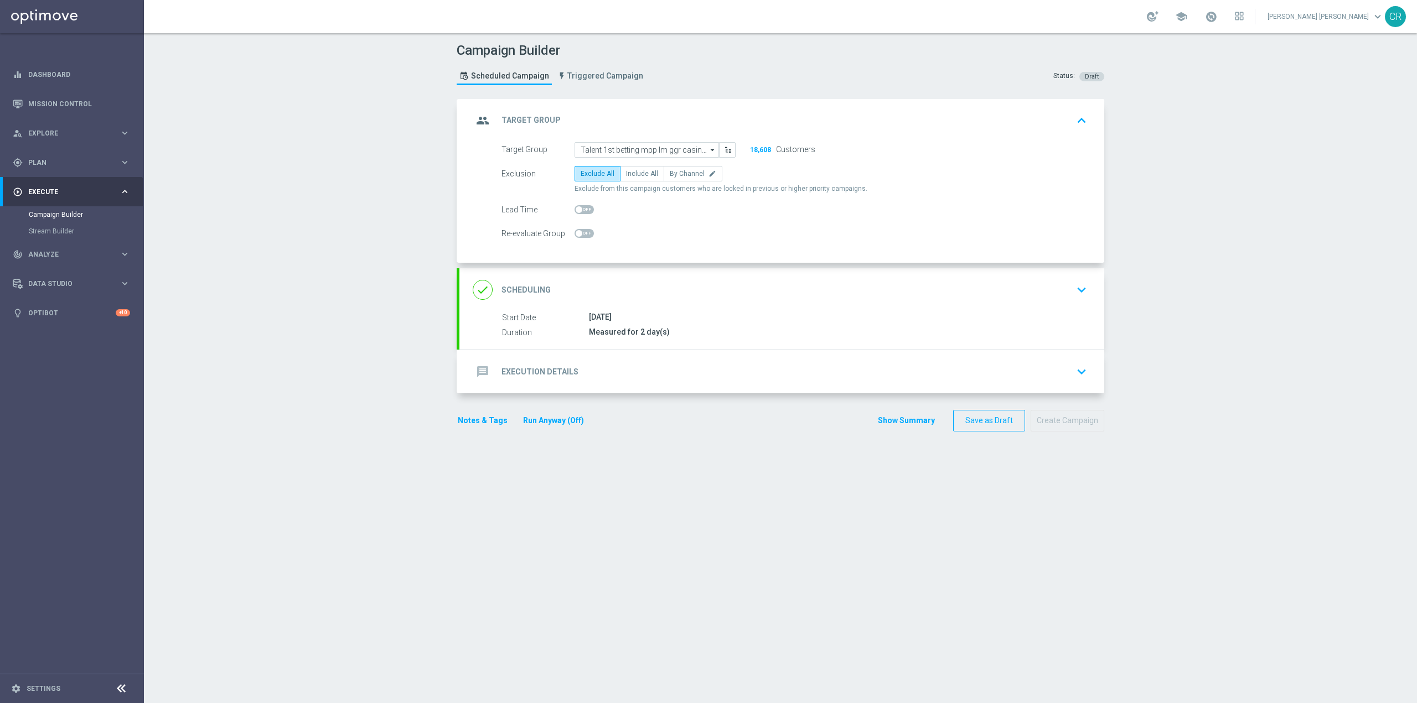
click at [1049, 132] on div "group Target Group keyboard_arrow_up" at bounding box center [781, 120] width 645 height 43
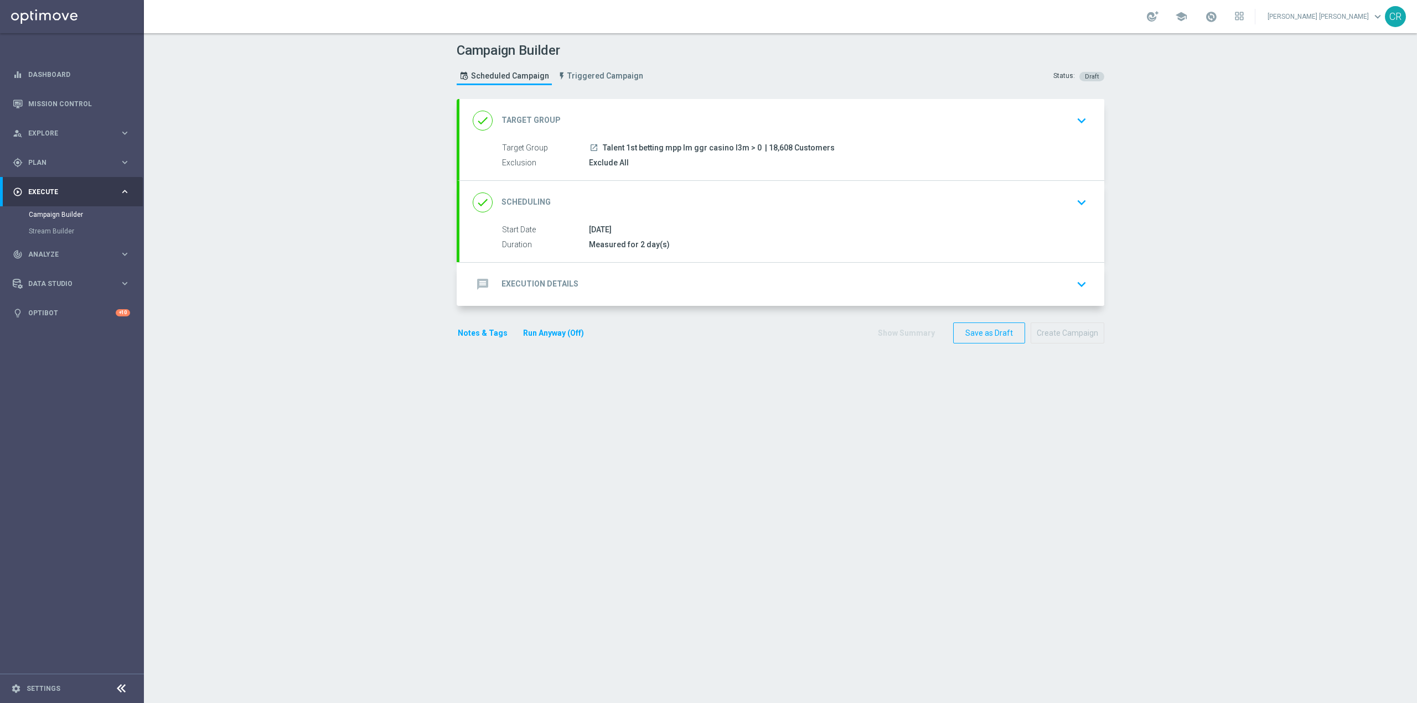
click at [1065, 281] on div "message Execution Details keyboard_arrow_down" at bounding box center [782, 284] width 618 height 21
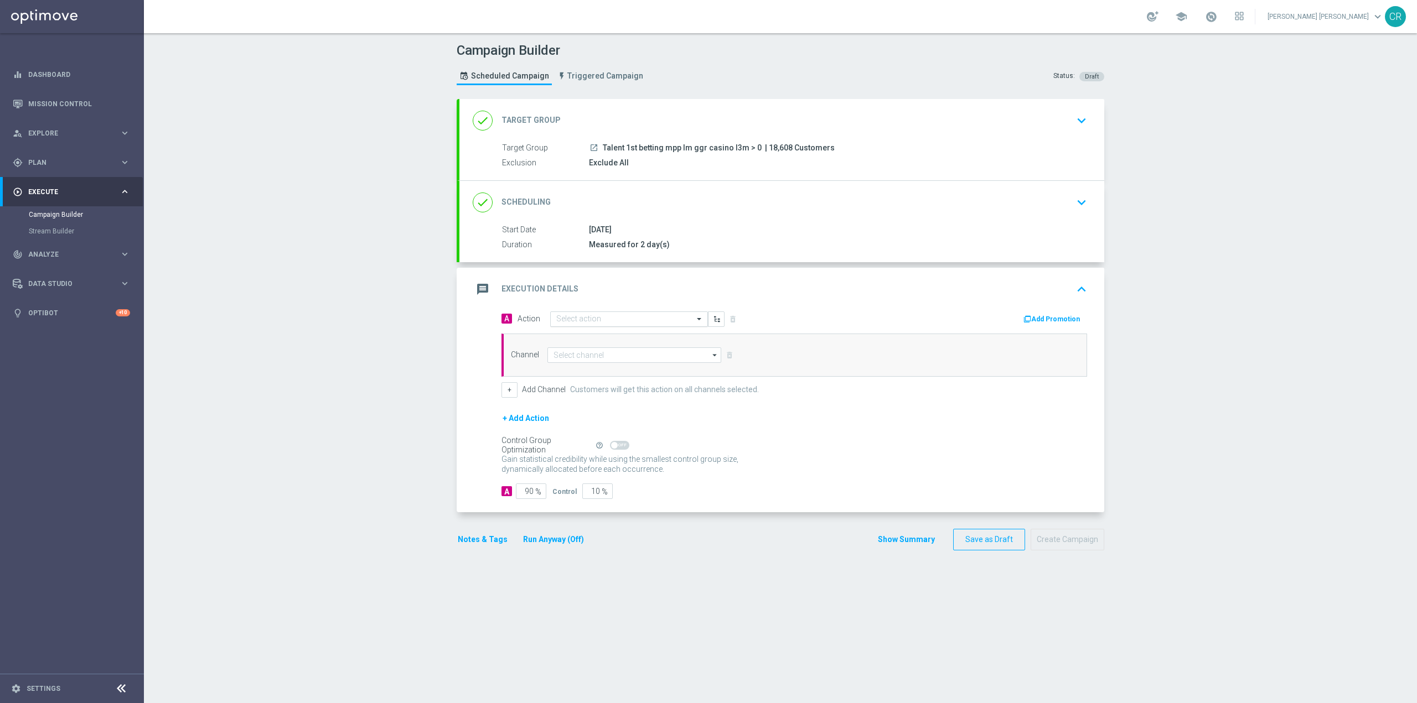
click at [637, 317] on input "text" at bounding box center [617, 319] width 123 height 9
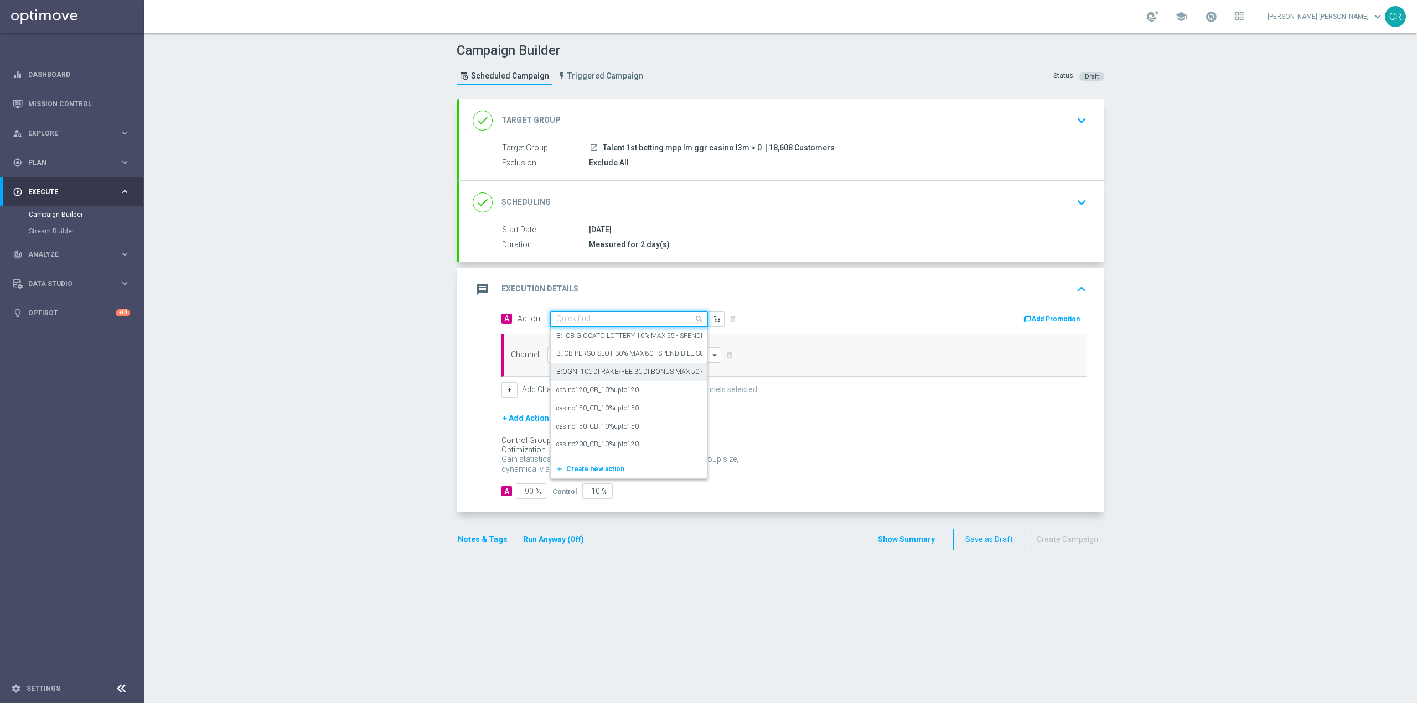
paste input "Ricarica 20€ e gioca almeno 5€ su Slot e ricevi 5€ Slot Gev"
type input "Ricarica 20€ e gioca almeno 5€ su Slot e ricevi 5€ Slot Gev"
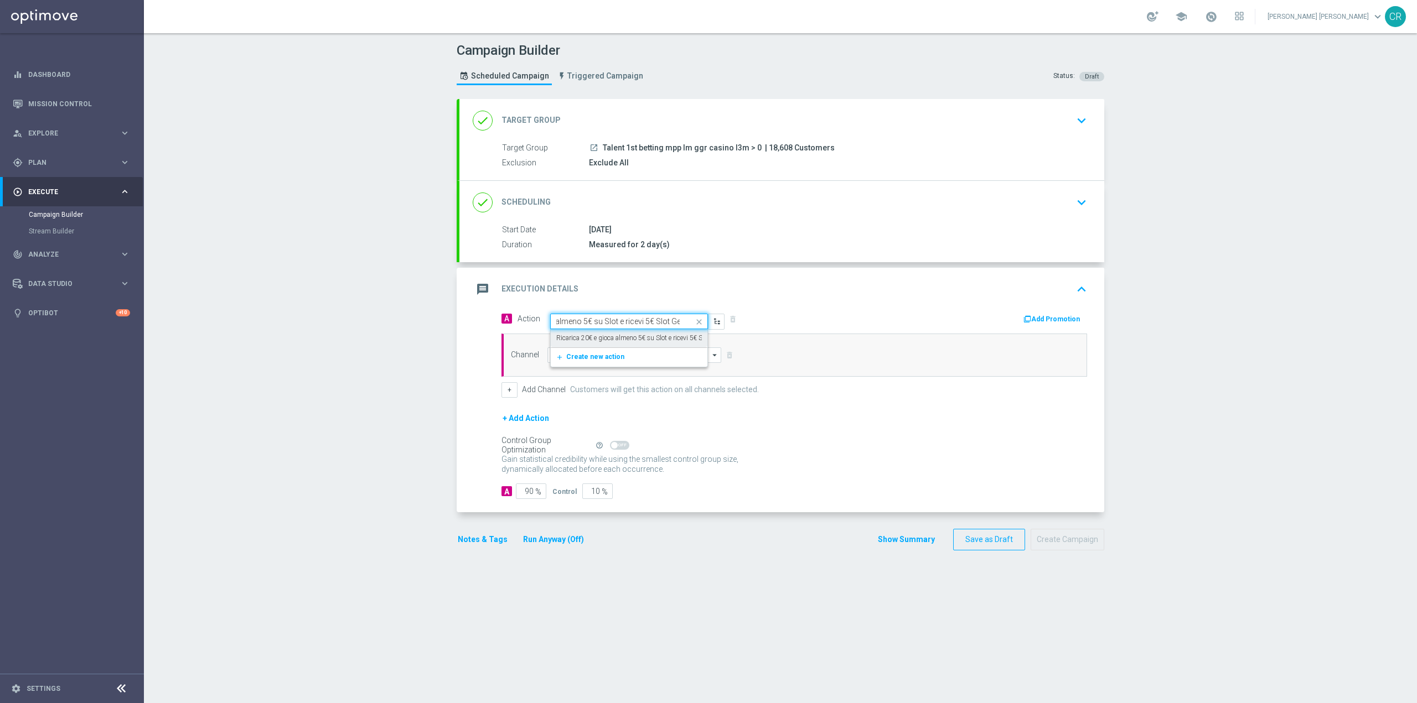
click at [638, 340] on label "Ricarica 20€ e gioca almeno 5€ su Slot e ricevi 5€ Slot Gev" at bounding box center [639, 338] width 166 height 9
click at [692, 357] on input at bounding box center [634, 355] width 174 height 15
click at [656, 372] on div "Optimail" at bounding box center [638, 371] width 165 height 15
type input "Optimail"
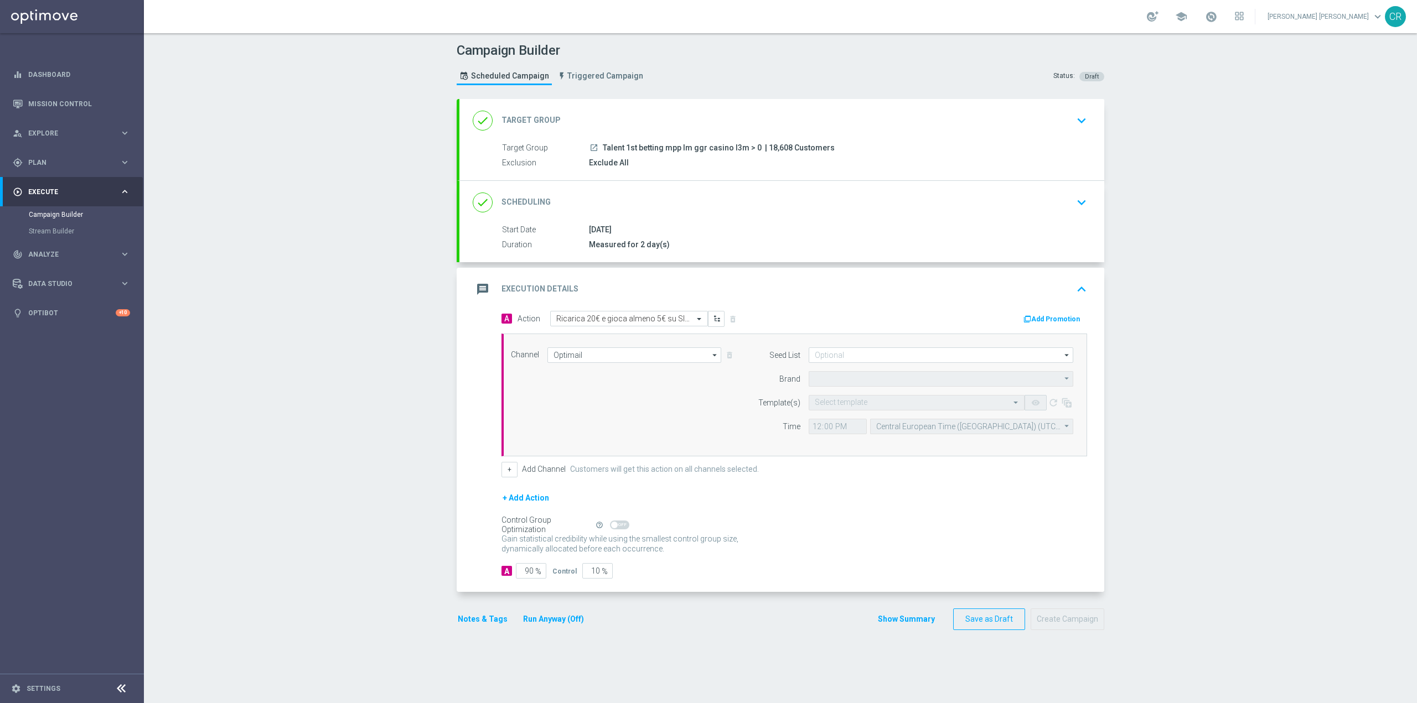
type input "Sisal Marketing"
click at [1078, 204] on icon "keyboard_arrow_down" at bounding box center [1081, 202] width 17 height 17
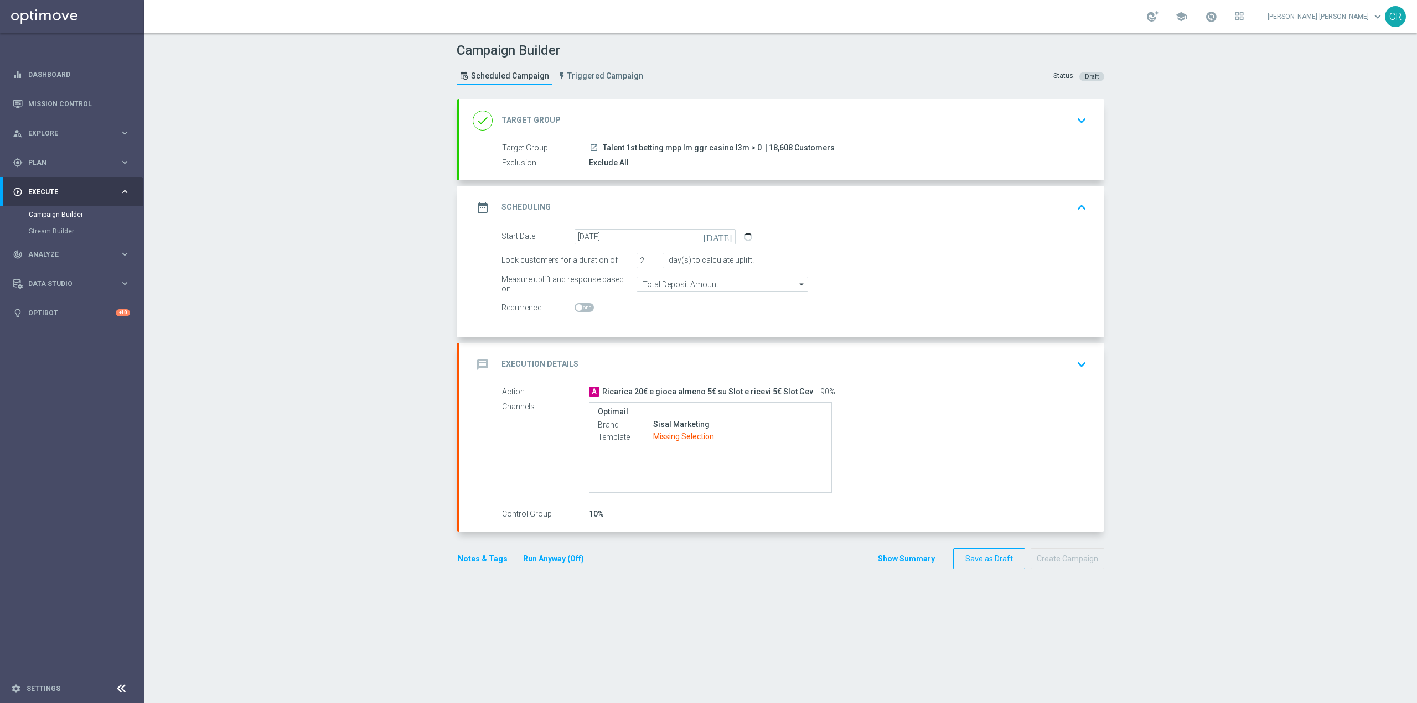
click at [1013, 416] on div "Optimail Brand Sisal Marketing Template Missing Selection" at bounding box center [836, 447] width 494 height 91
click at [1072, 348] on div "message Execution Details keyboard_arrow_down" at bounding box center [781, 364] width 645 height 43
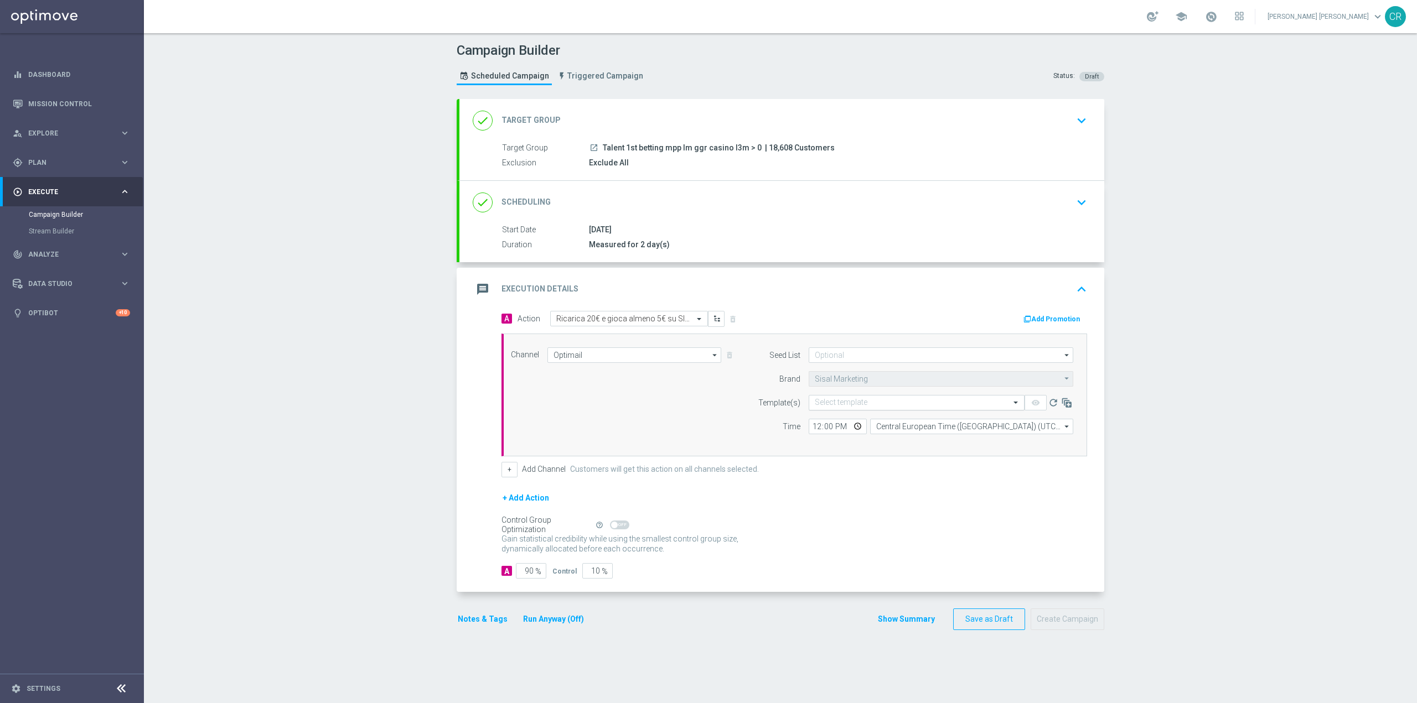
click at [875, 403] on input "text" at bounding box center [906, 402] width 182 height 9
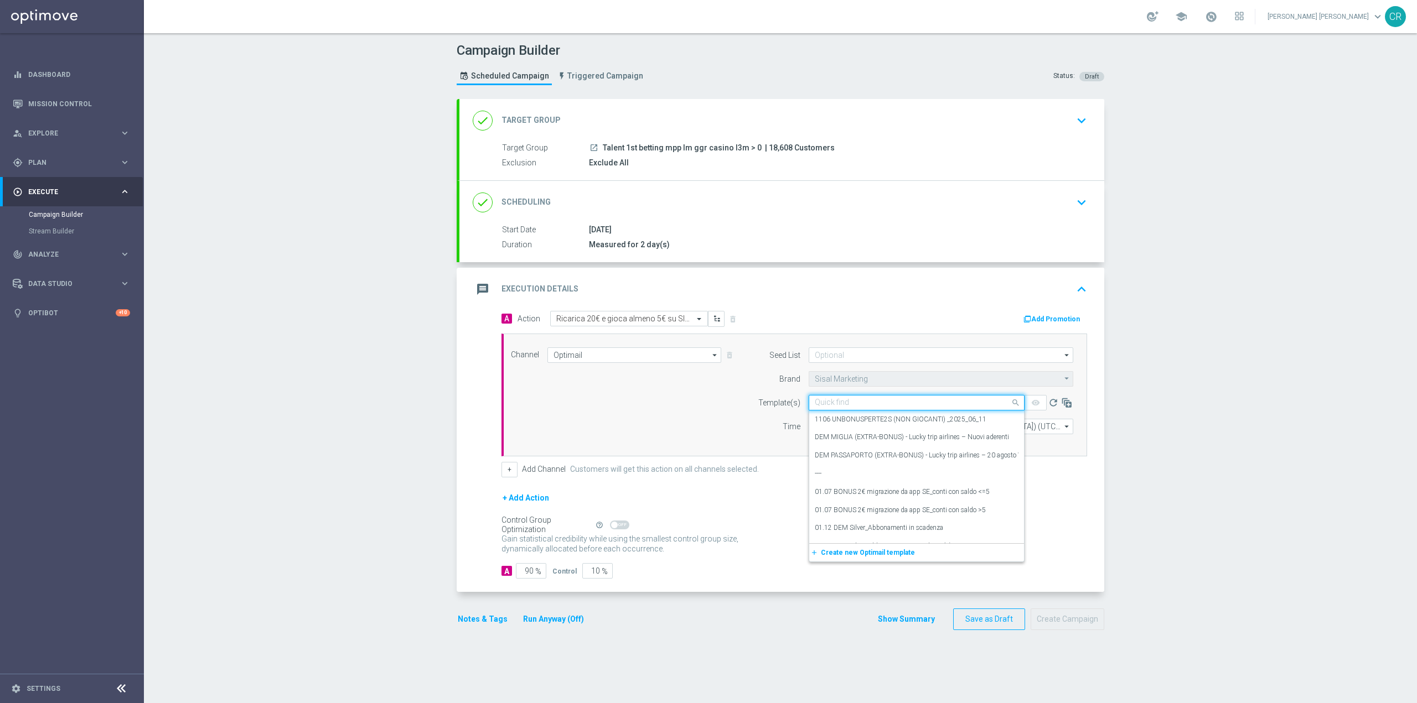
paste input "DEPSLOT1608 - 2025-08-16"
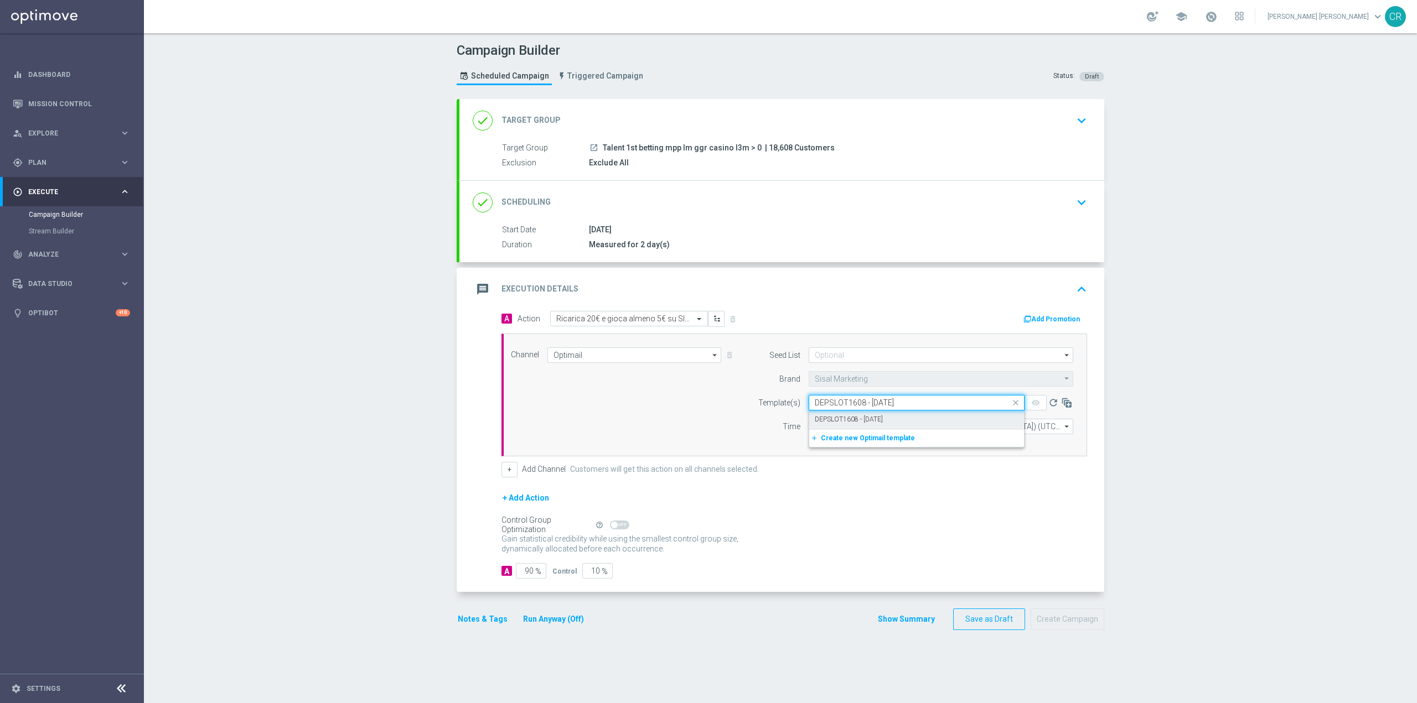
click at [958, 425] on div "DEPSLOT1608 - 2025-08-16" at bounding box center [917, 420] width 204 height 18
type input "DEPSLOT1608 - 2025-08-16"
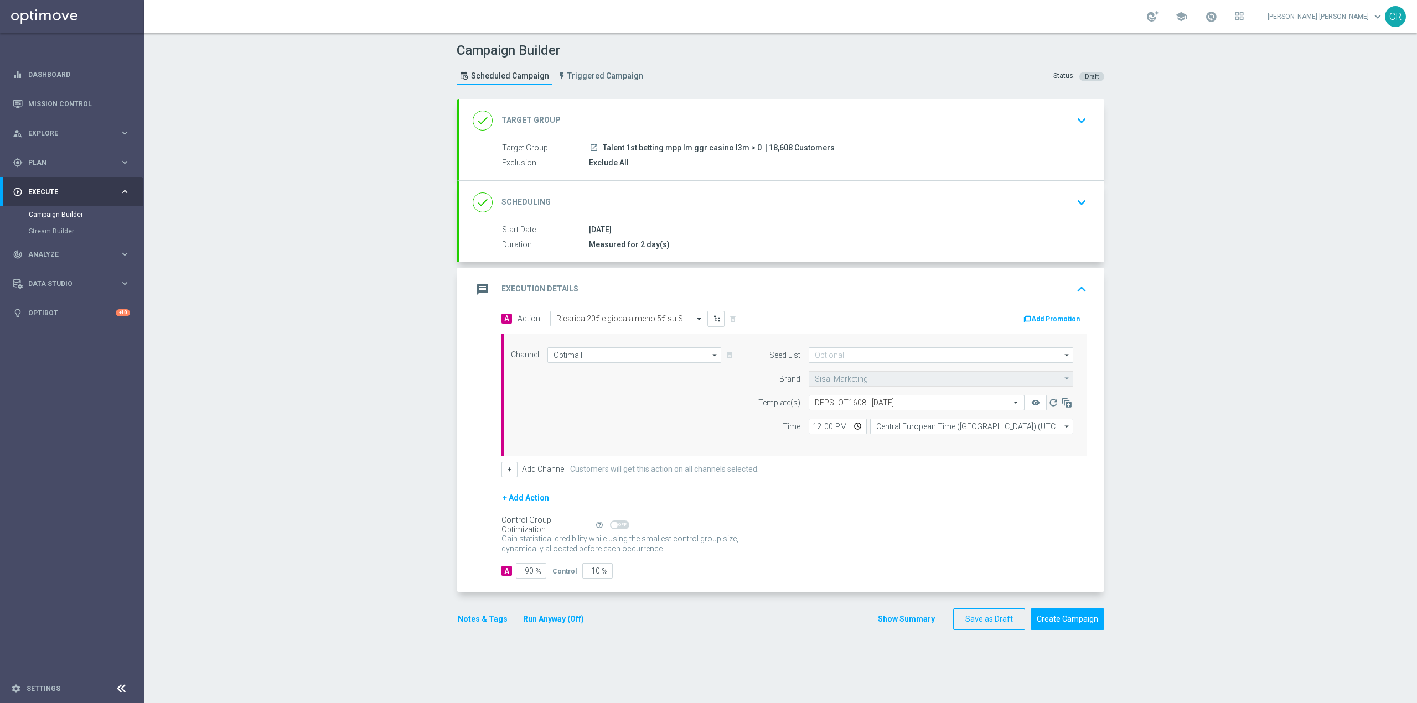
click at [1062, 319] on button "Add Promotion" at bounding box center [1052, 319] width 61 height 12
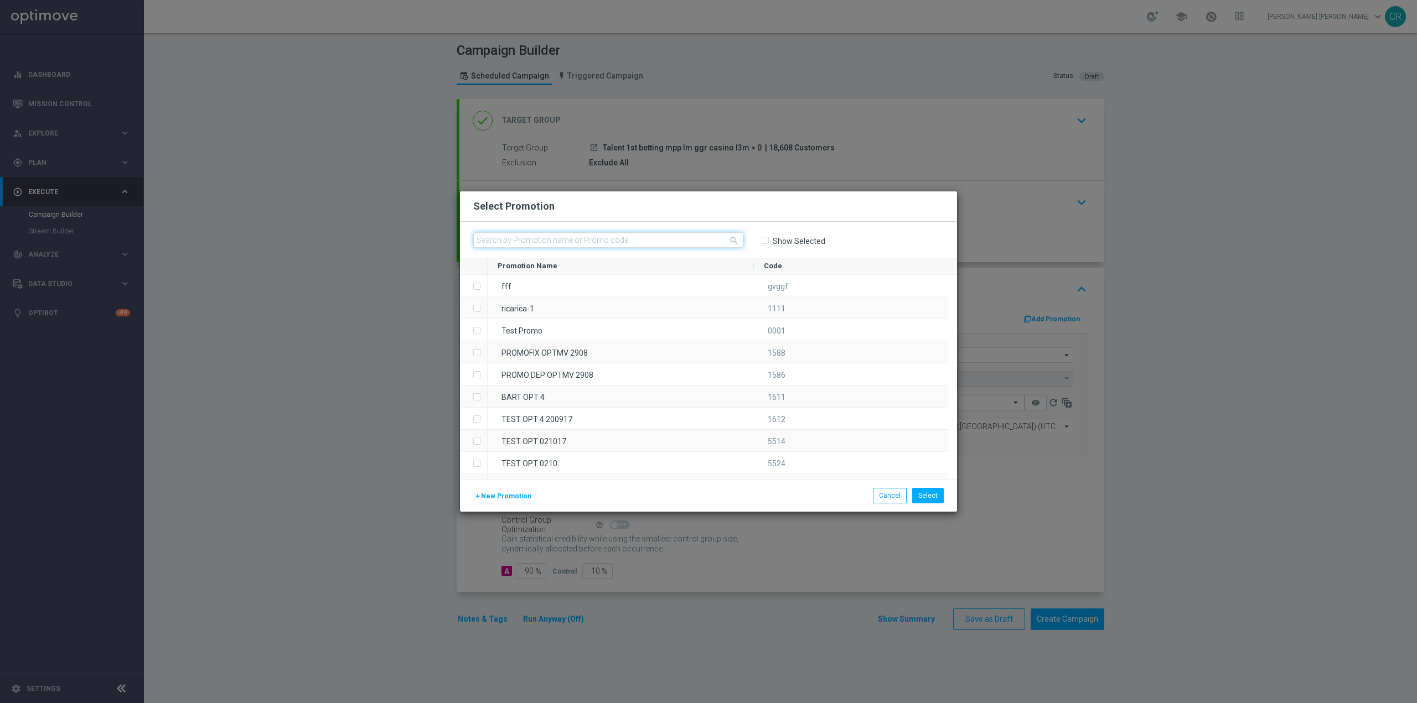
click at [657, 246] on input "text" at bounding box center [608, 239] width 270 height 15
paste input "332778"
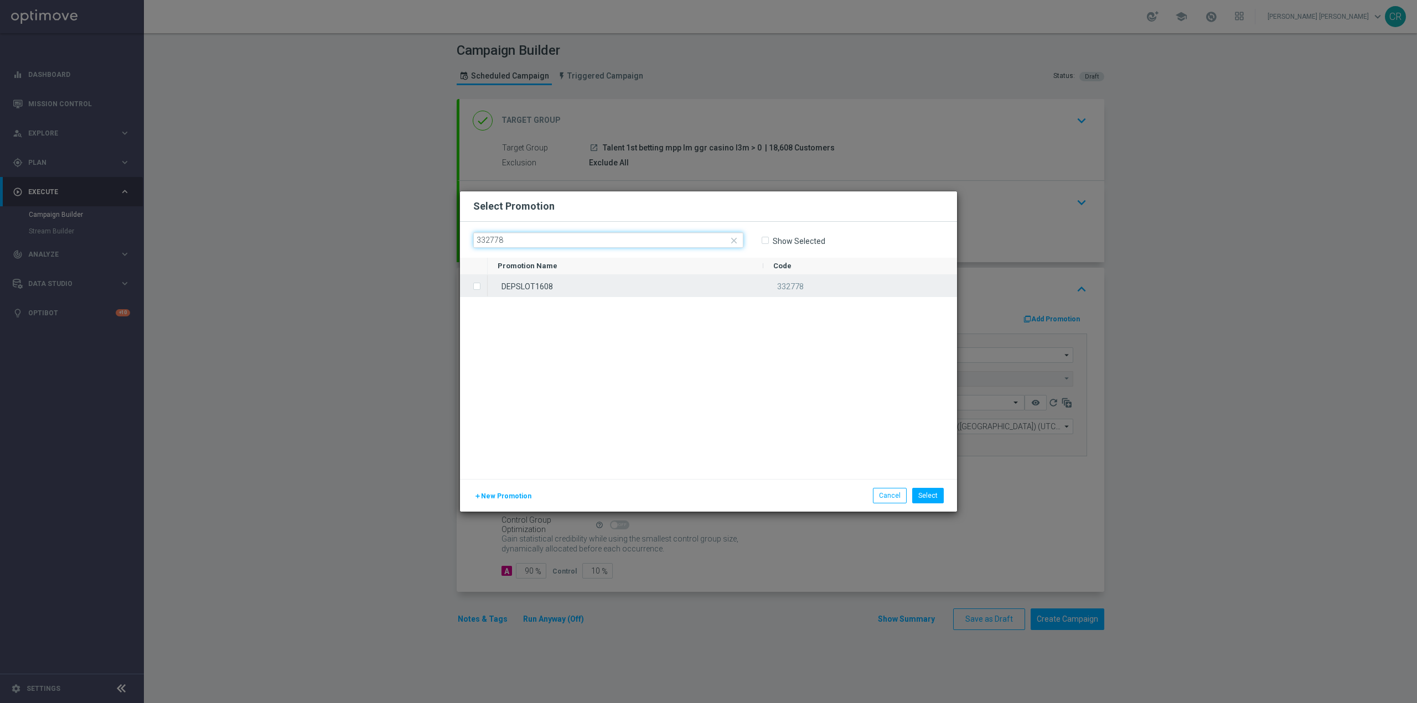
type input "332778"
click at [481, 291] on span "Press SPACE to select this row." at bounding box center [478, 287] width 11 height 22
click at [935, 492] on button "Select" at bounding box center [928, 495] width 32 height 15
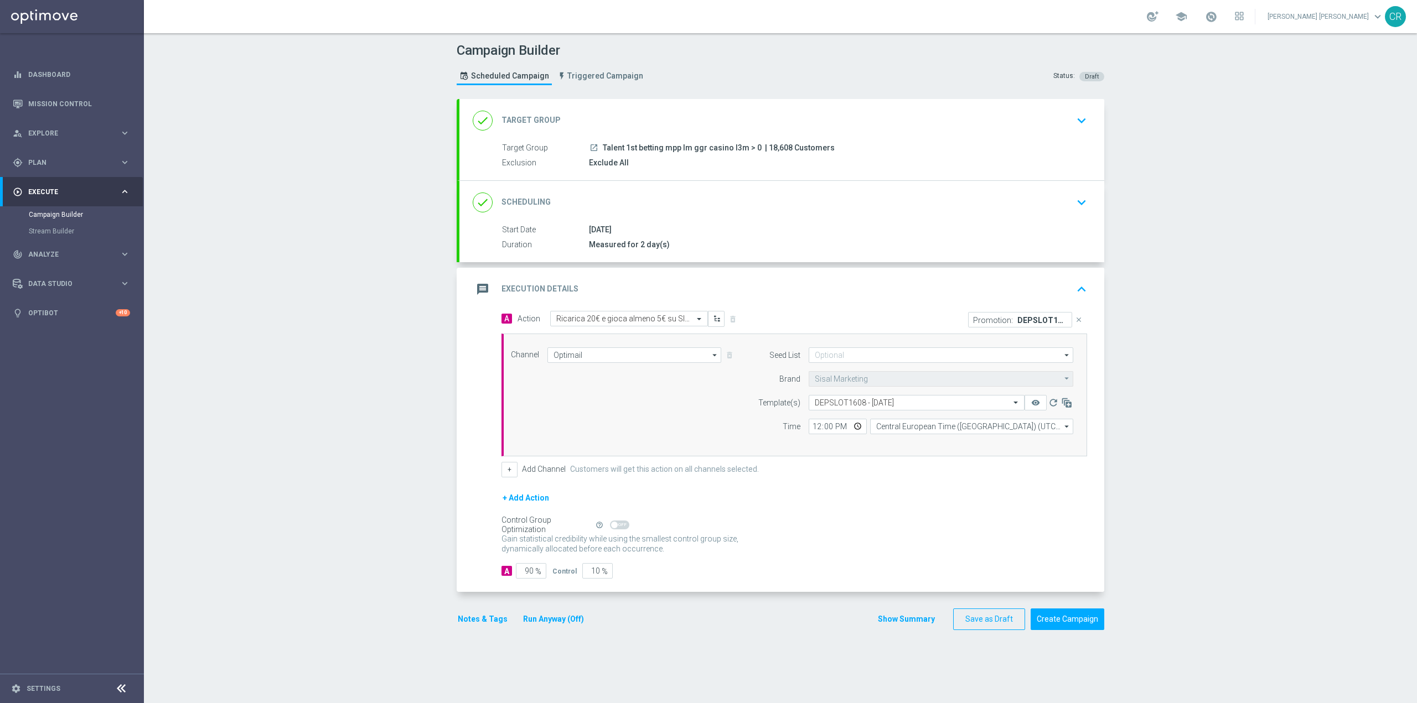
click at [471, 620] on button "Notes & Tags" at bounding box center [483, 620] width 52 height 14
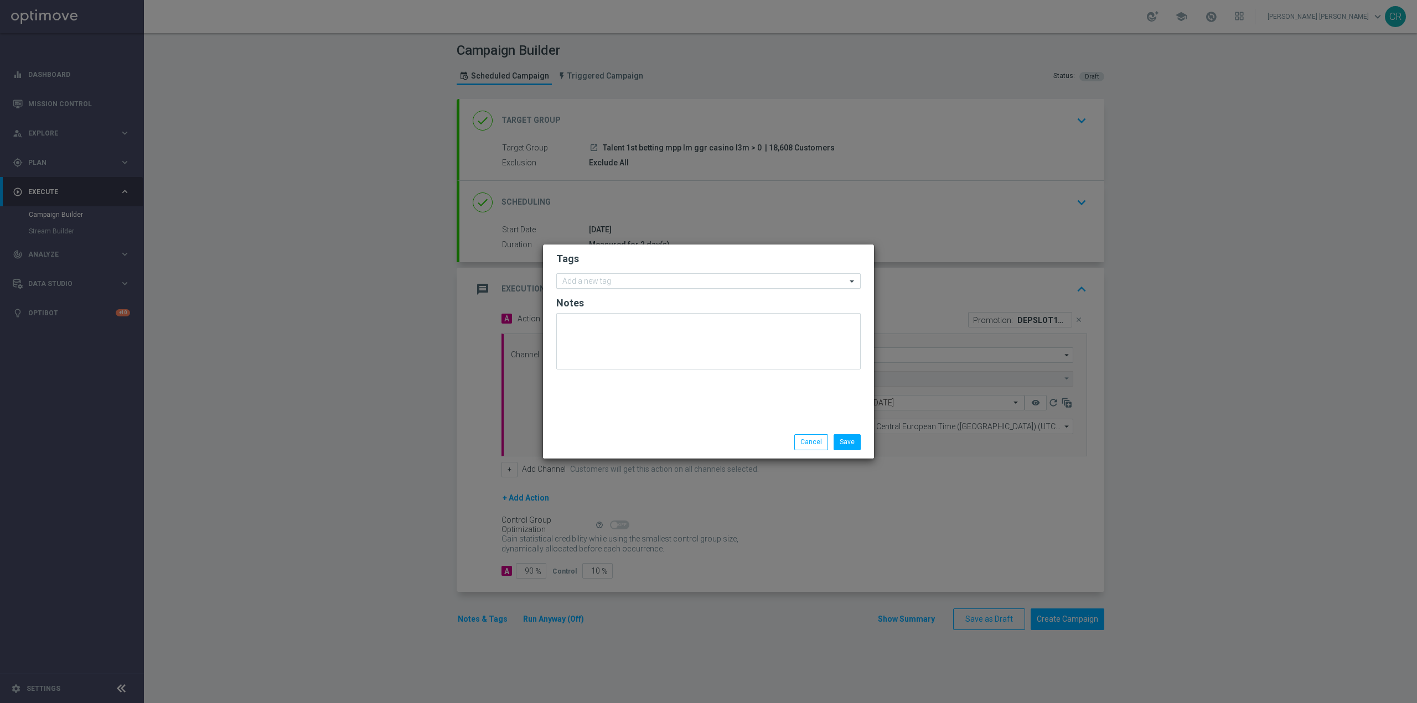
click at [659, 279] on input "text" at bounding box center [704, 281] width 284 height 9
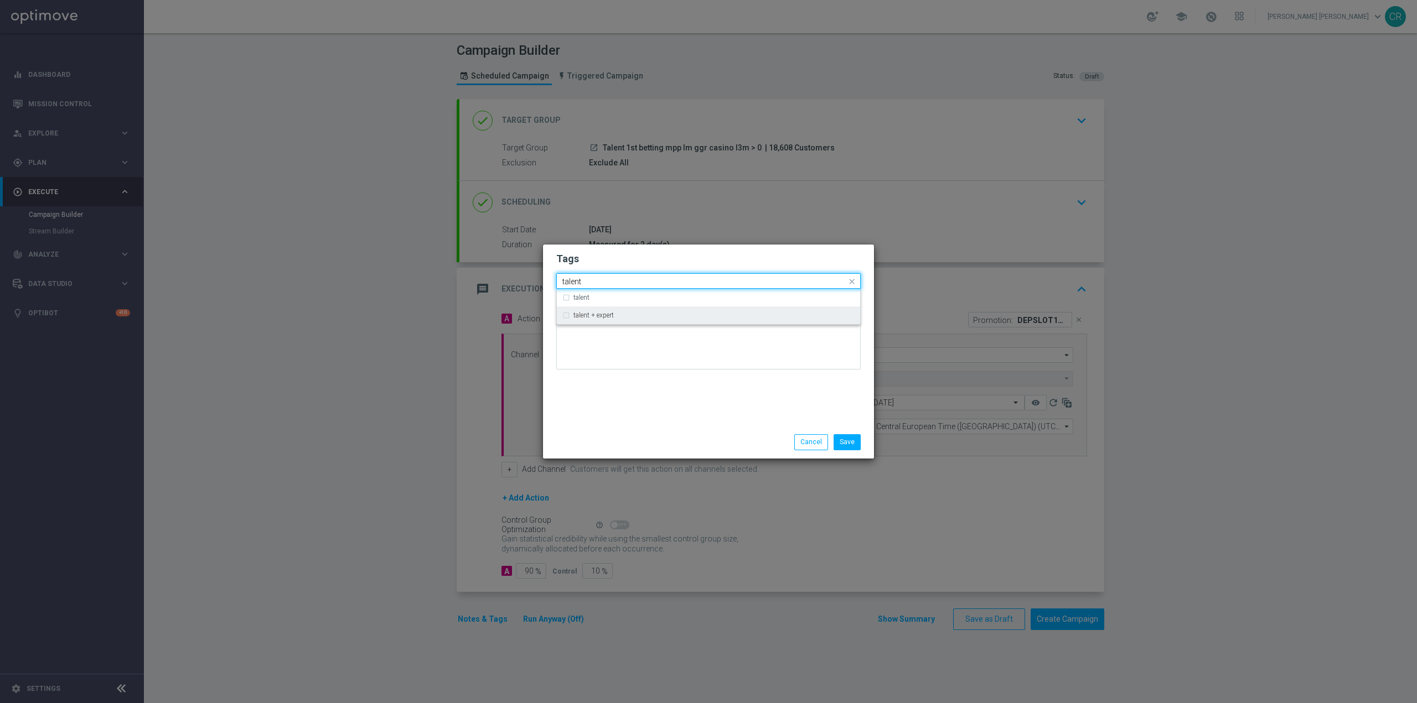
click at [619, 312] on div "talent + expert" at bounding box center [713, 315] width 281 height 7
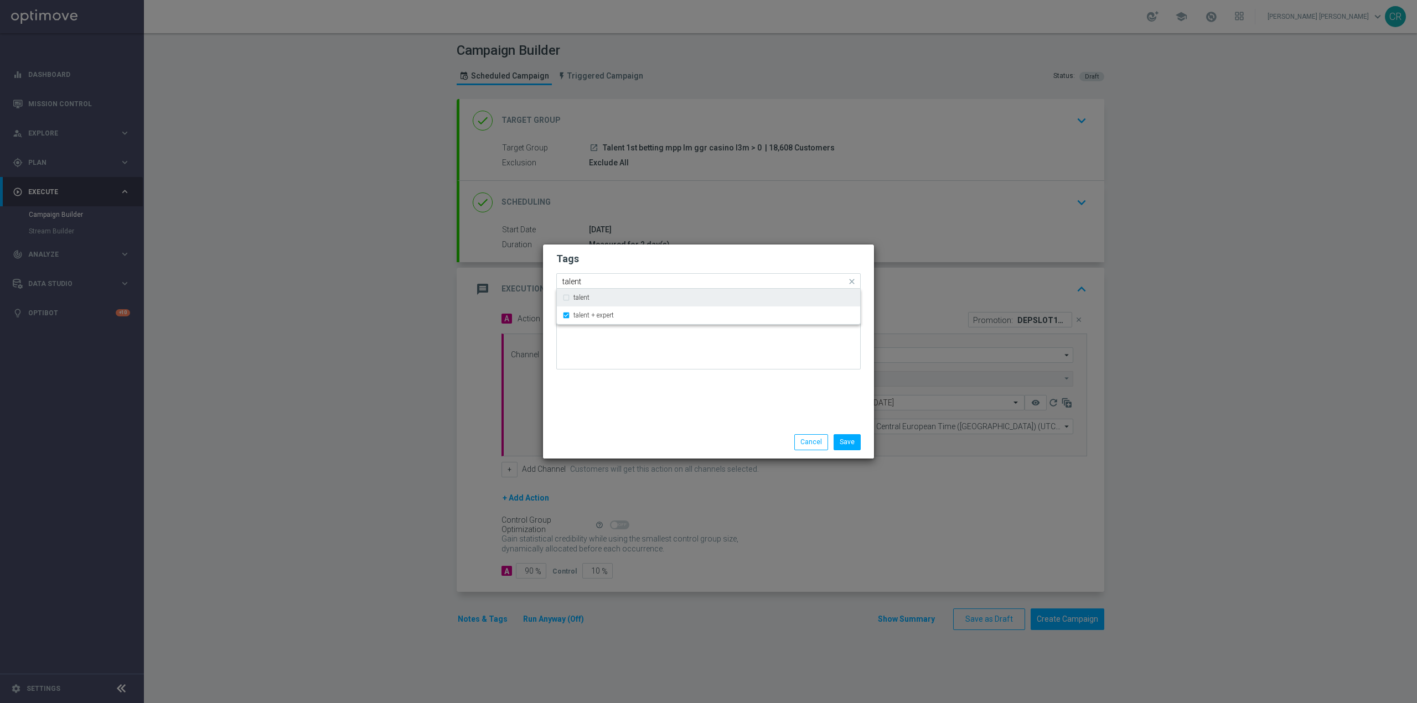
click at [619, 278] on input "talent" at bounding box center [704, 281] width 284 height 9
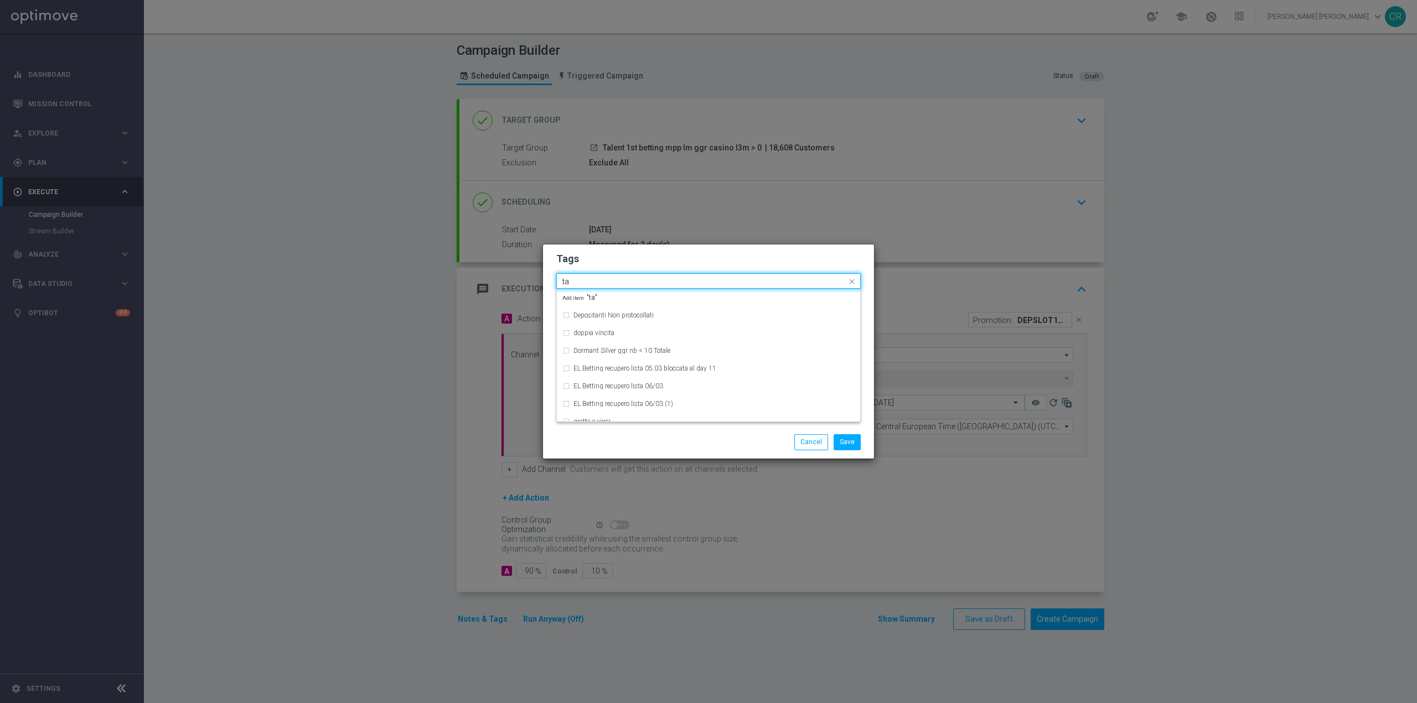
type input "t"
type input "b"
type input "u"
click at [595, 348] on label "cross-selling" at bounding box center [591, 351] width 36 height 7
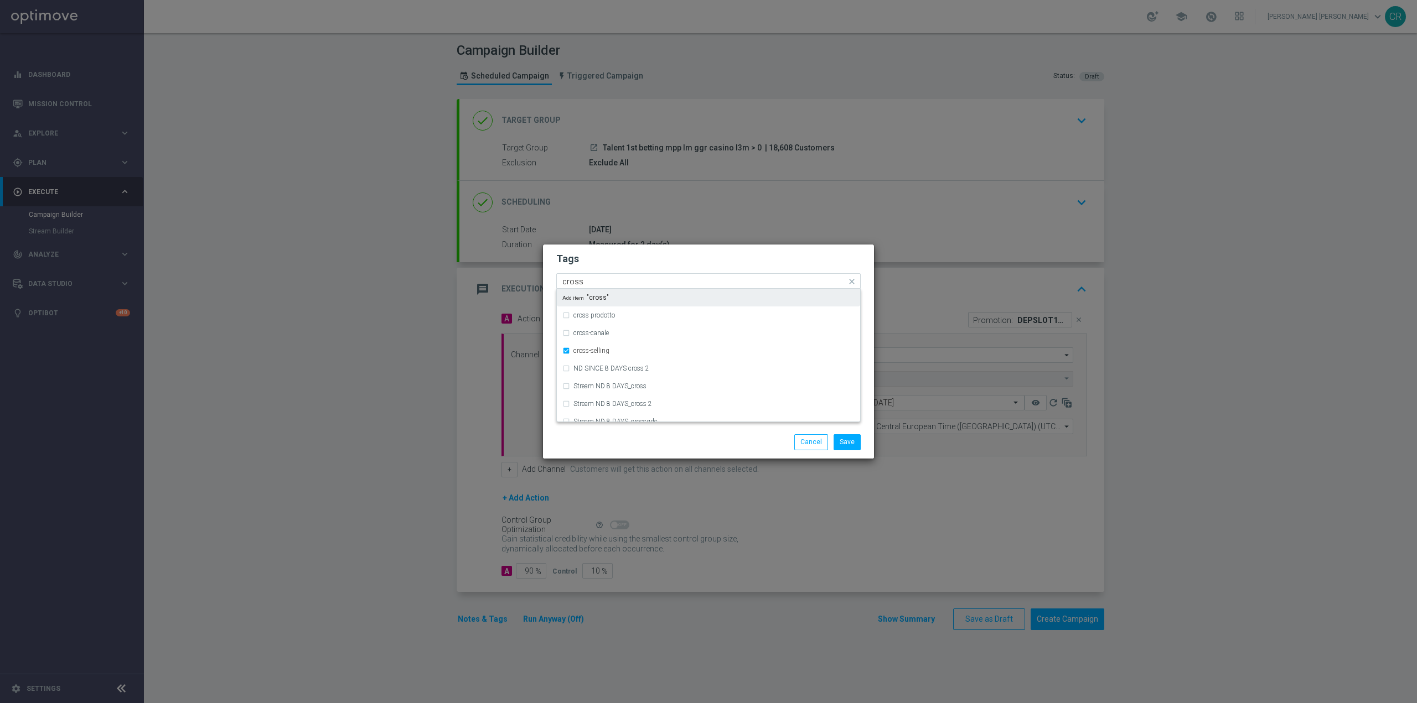
click at [605, 283] on input "cross" at bounding box center [704, 281] width 284 height 9
type input "c"
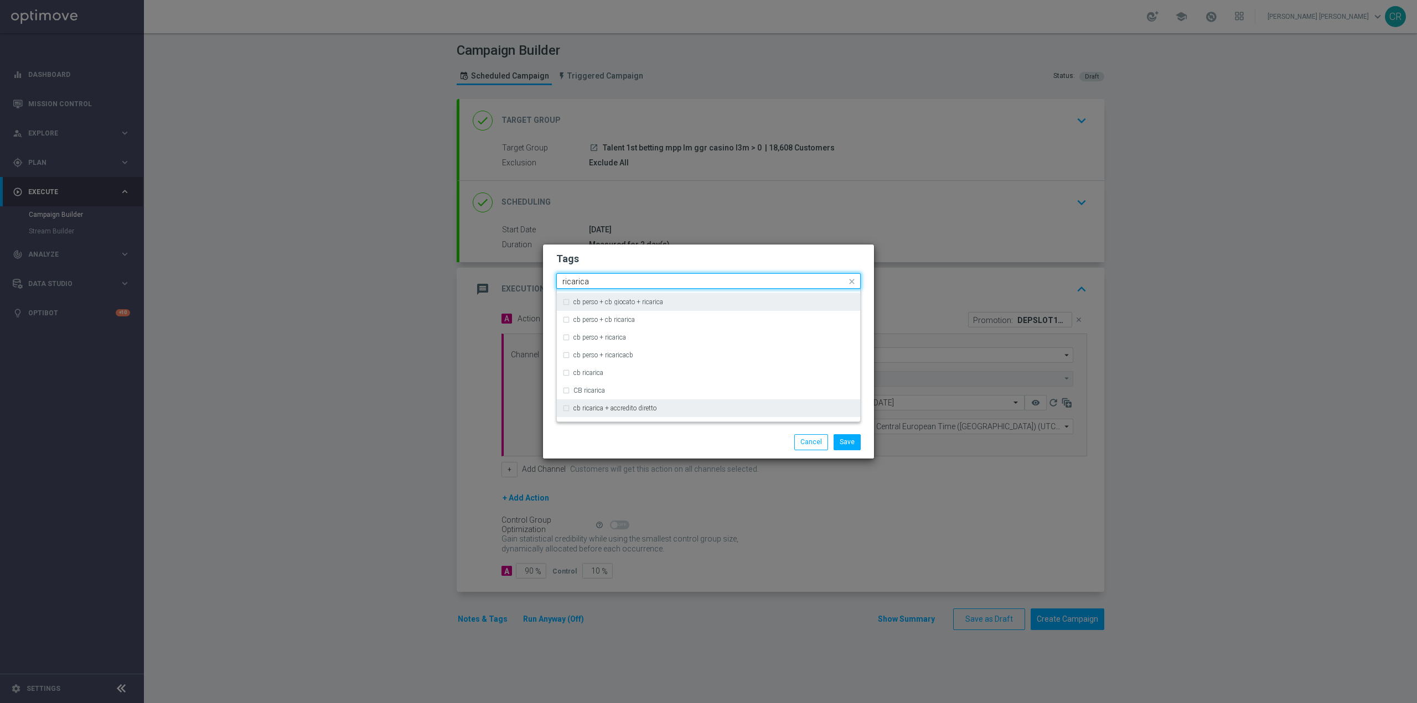
scroll to position [277, 0]
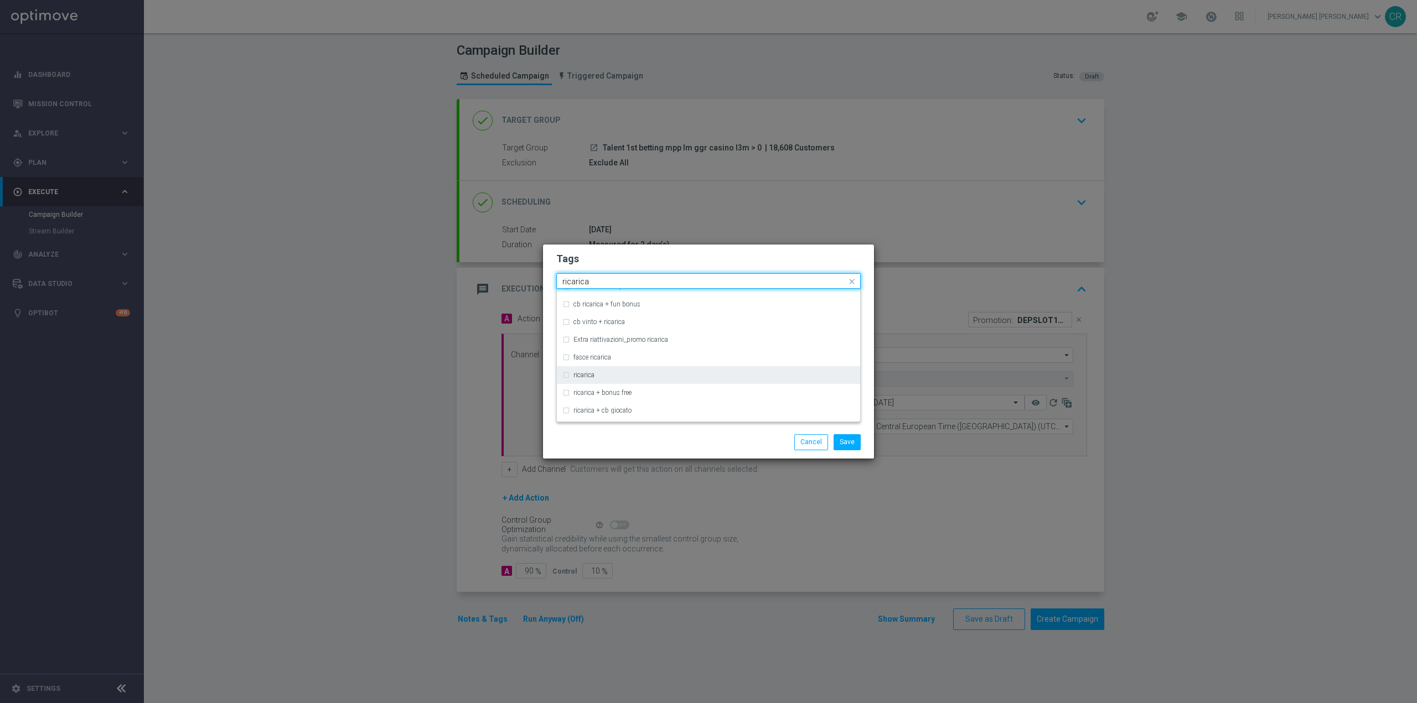
click at [662, 372] on div "ricarica" at bounding box center [713, 375] width 281 height 7
click at [625, 283] on input "ricarica" at bounding box center [704, 281] width 284 height 9
type input "r"
click at [594, 346] on div "gaming" at bounding box center [708, 351] width 292 height 18
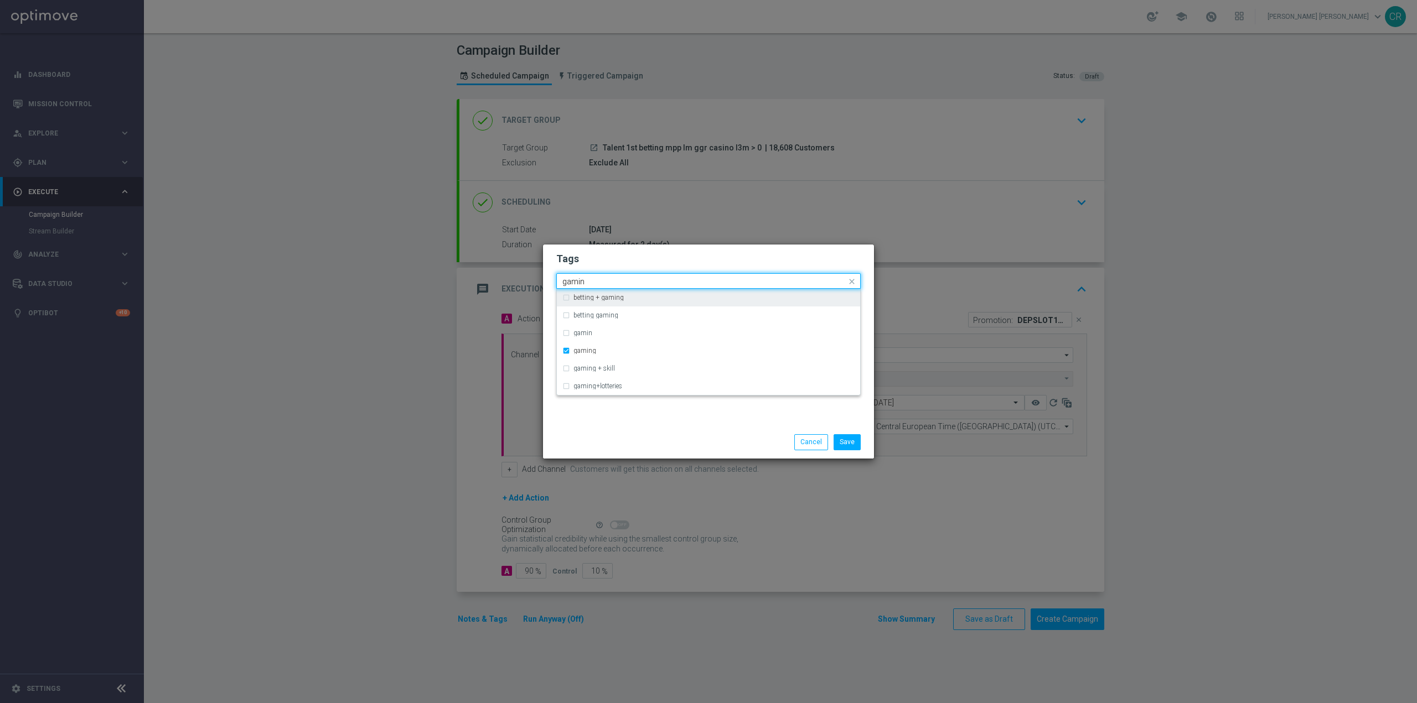
click at [614, 284] on input "gamin" at bounding box center [704, 281] width 284 height 9
type input "g"
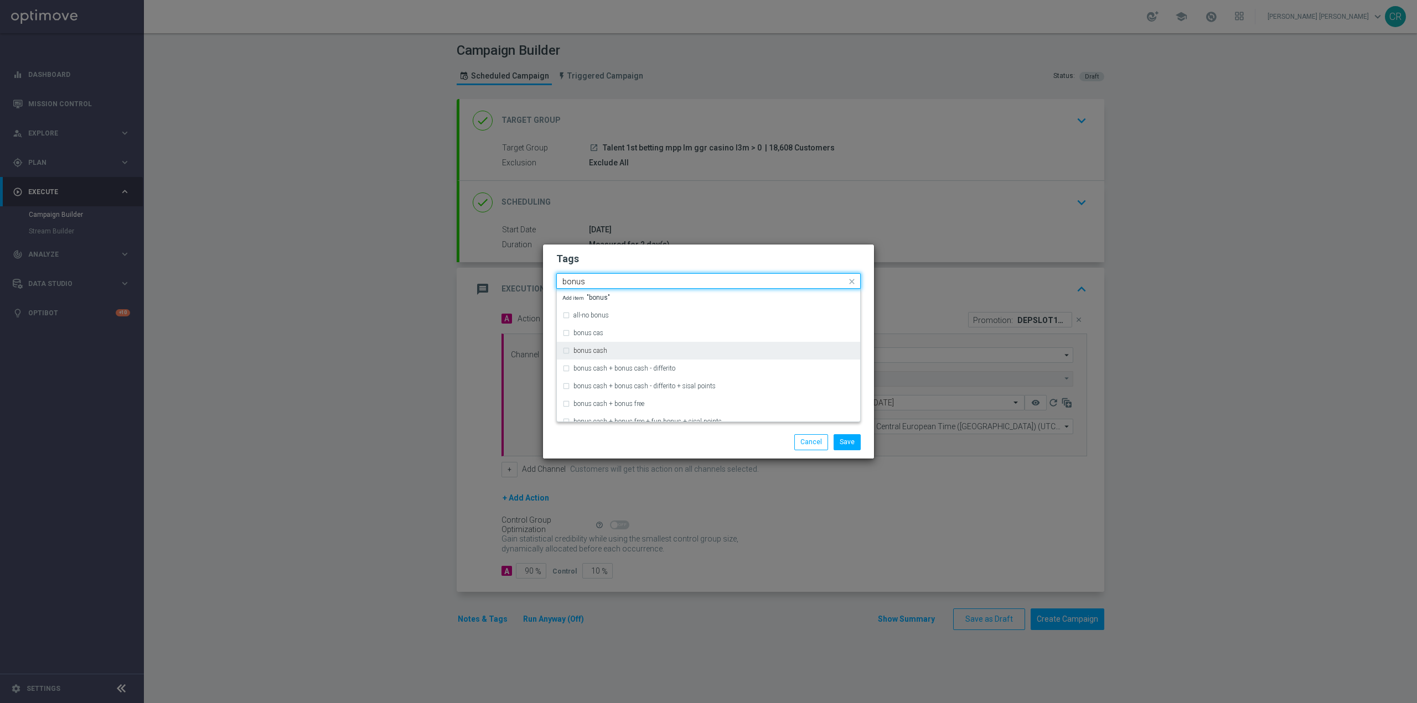
click at [600, 354] on label "bonus cash" at bounding box center [590, 351] width 34 height 7
type input "bonus"
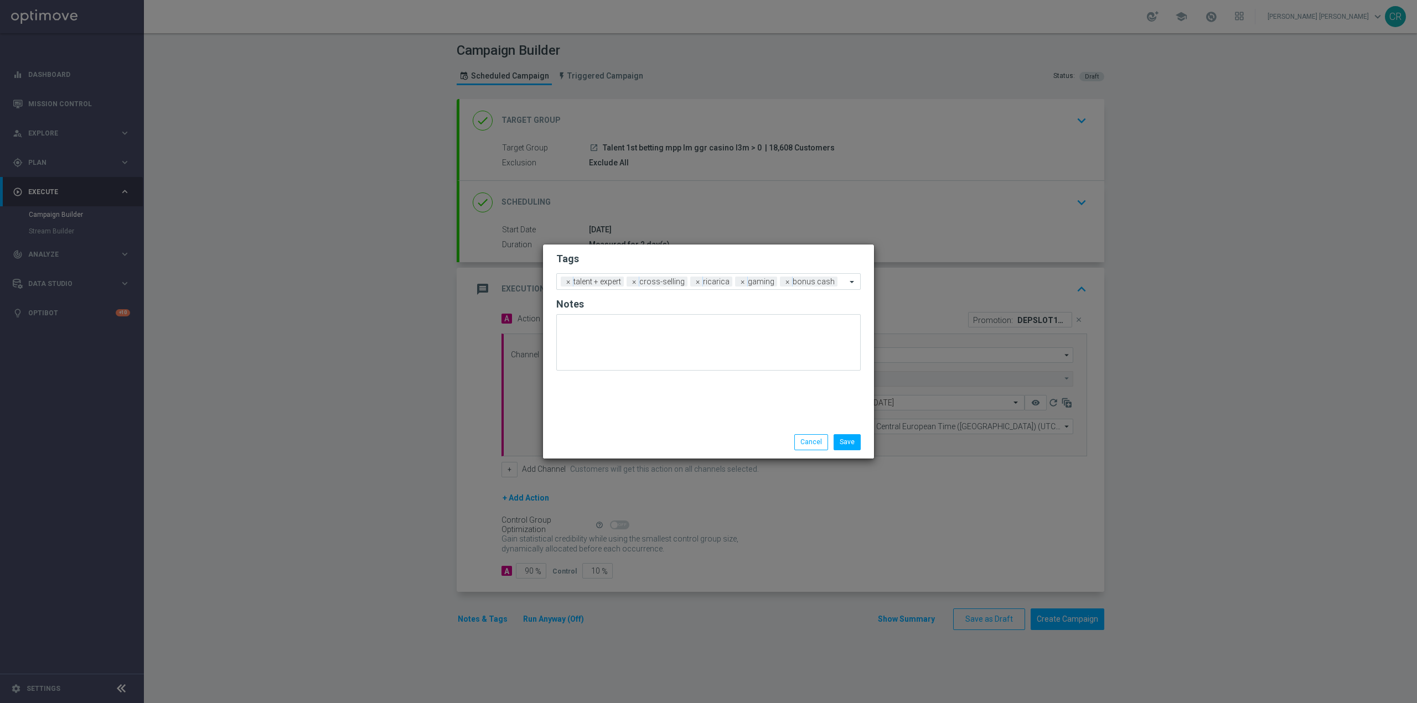
click at [776, 444] on div "Save Cancel" at bounding box center [762, 441] width 214 height 15
click at [844, 450] on div "Save Cancel" at bounding box center [708, 442] width 331 height 32
click at [847, 449] on button "Save" at bounding box center [846, 441] width 27 height 15
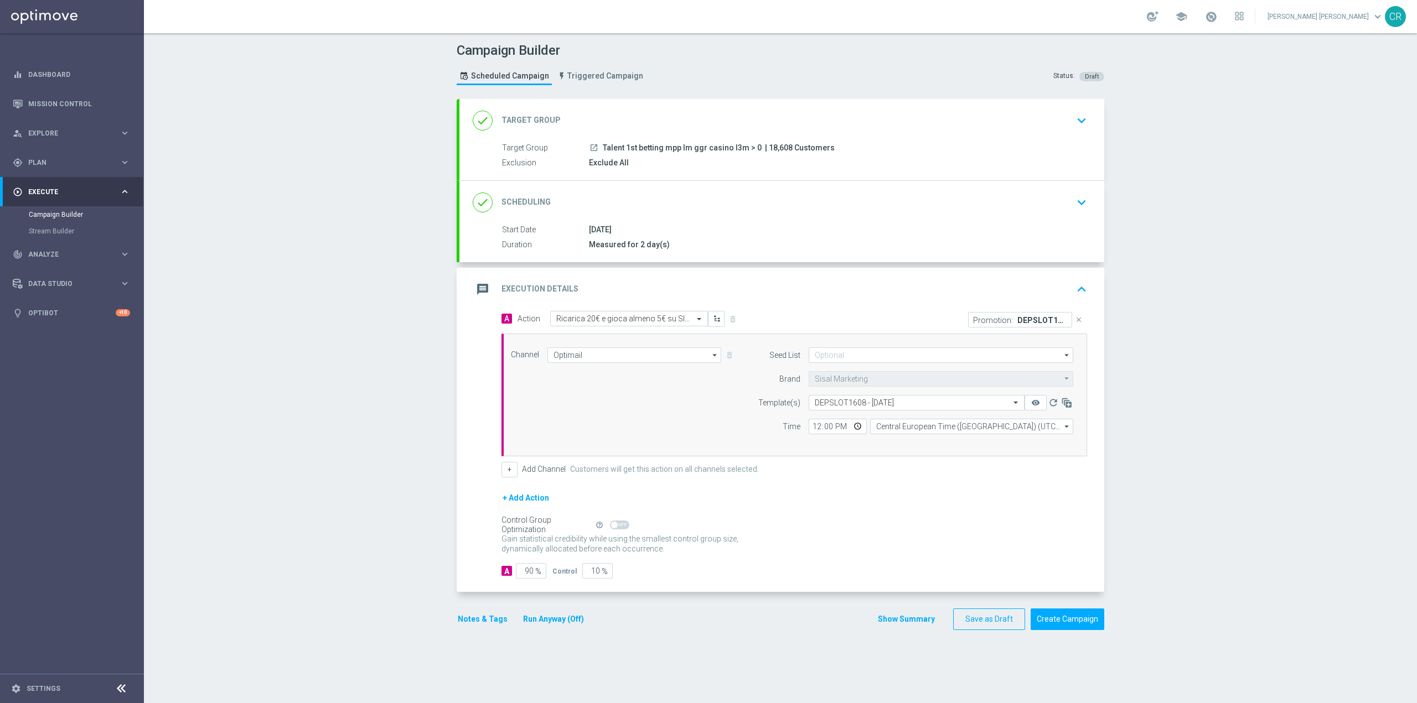
click at [887, 200] on div "done Scheduling keyboard_arrow_down" at bounding box center [782, 202] width 618 height 21
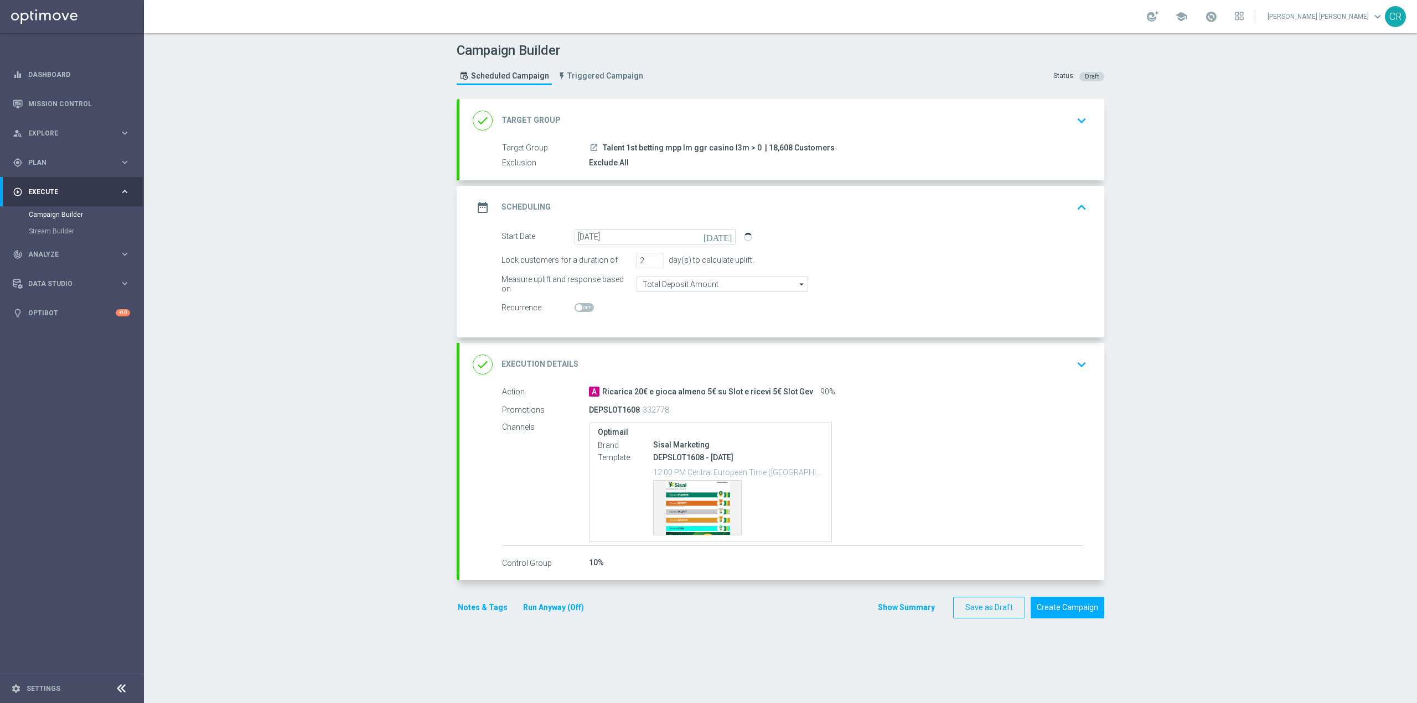
click at [886, 137] on div "done Target Group keyboard_arrow_down" at bounding box center [781, 120] width 645 height 43
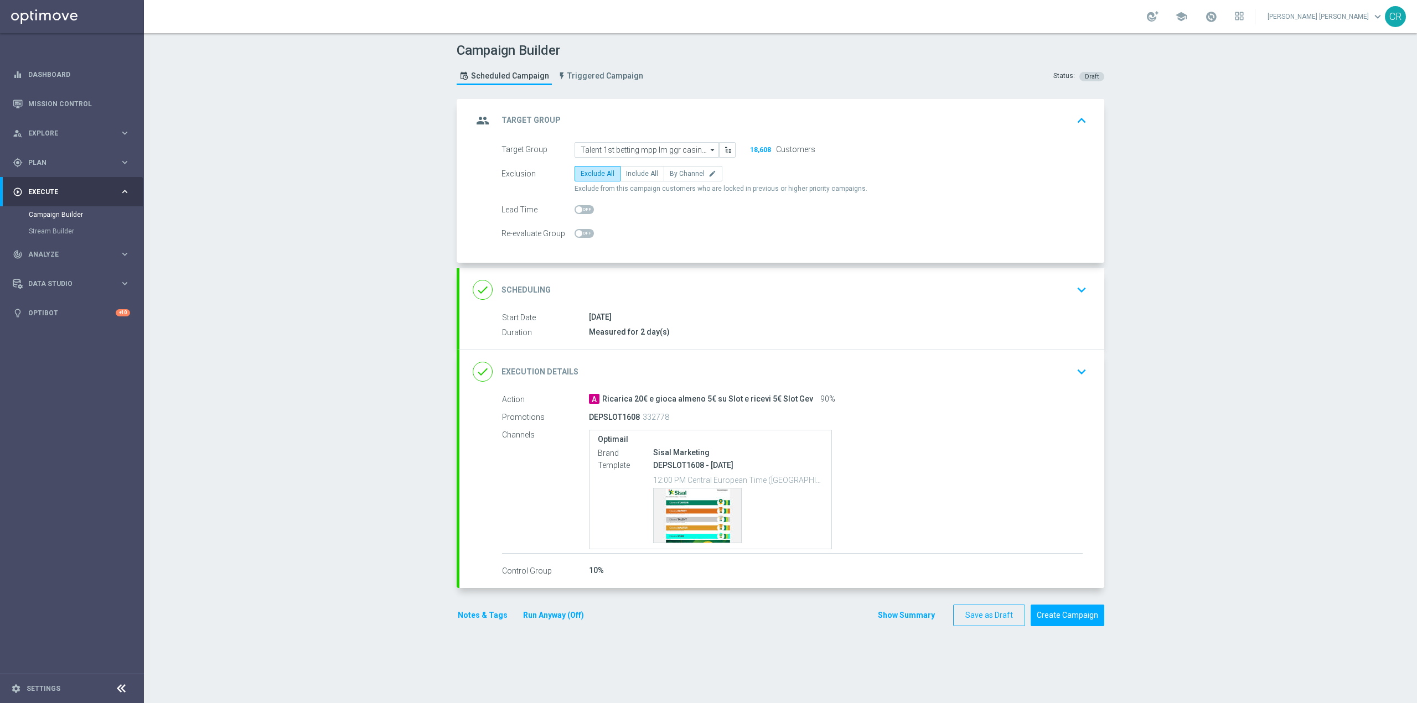
click at [584, 206] on span at bounding box center [583, 209] width 19 height 9
click at [584, 206] on input "checkbox" at bounding box center [583, 209] width 19 height 9
checkbox input "true"
type input "2"
click at [694, 206] on input "2" at bounding box center [698, 209] width 28 height 15
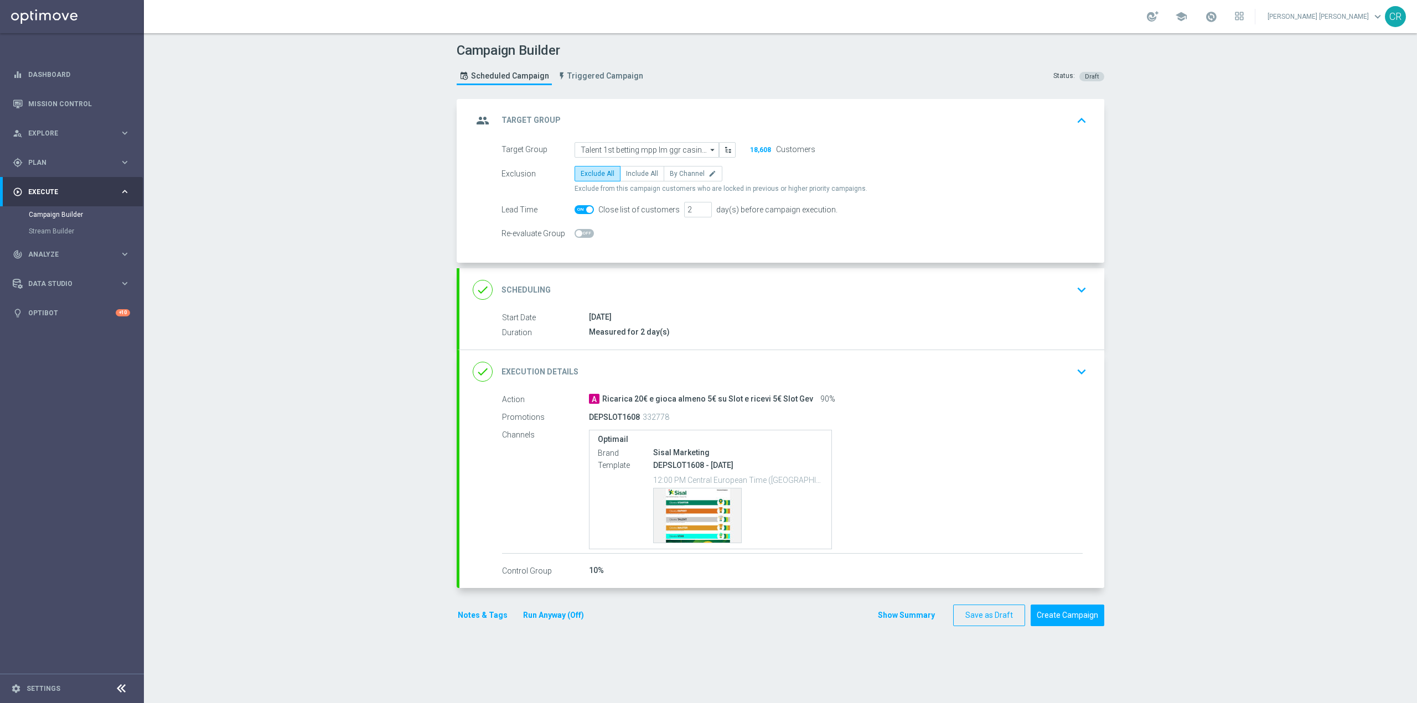
click at [901, 315] on div "[DATE]" at bounding box center [836, 317] width 494 height 11
click at [1077, 281] on button "keyboard_arrow_down" at bounding box center [1081, 289] width 19 height 21
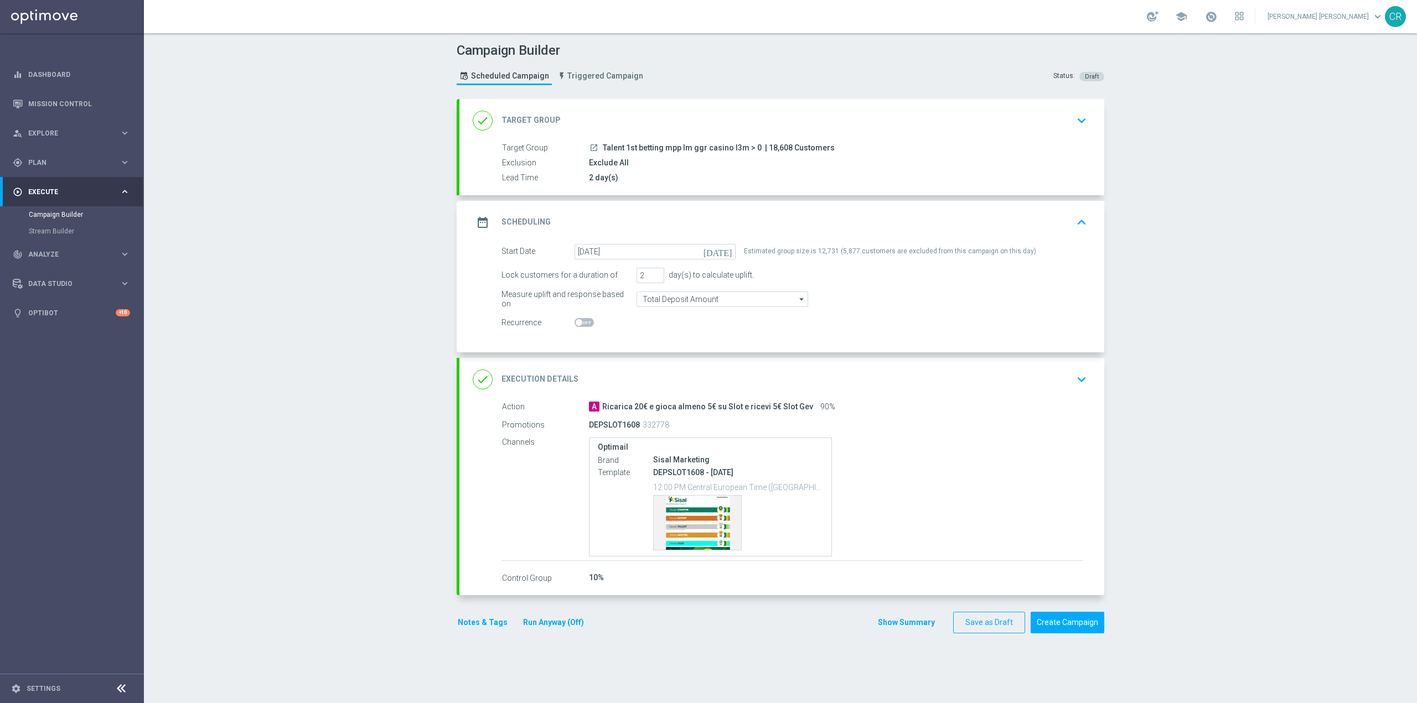
click at [993, 147] on div "launch Talent 1st betting mpp lm ggr casino l3m > 0 | 18,608 Customers" at bounding box center [836, 147] width 494 height 11
click at [1026, 131] on div "done Target Group keyboard_arrow_down" at bounding box center [782, 120] width 618 height 21
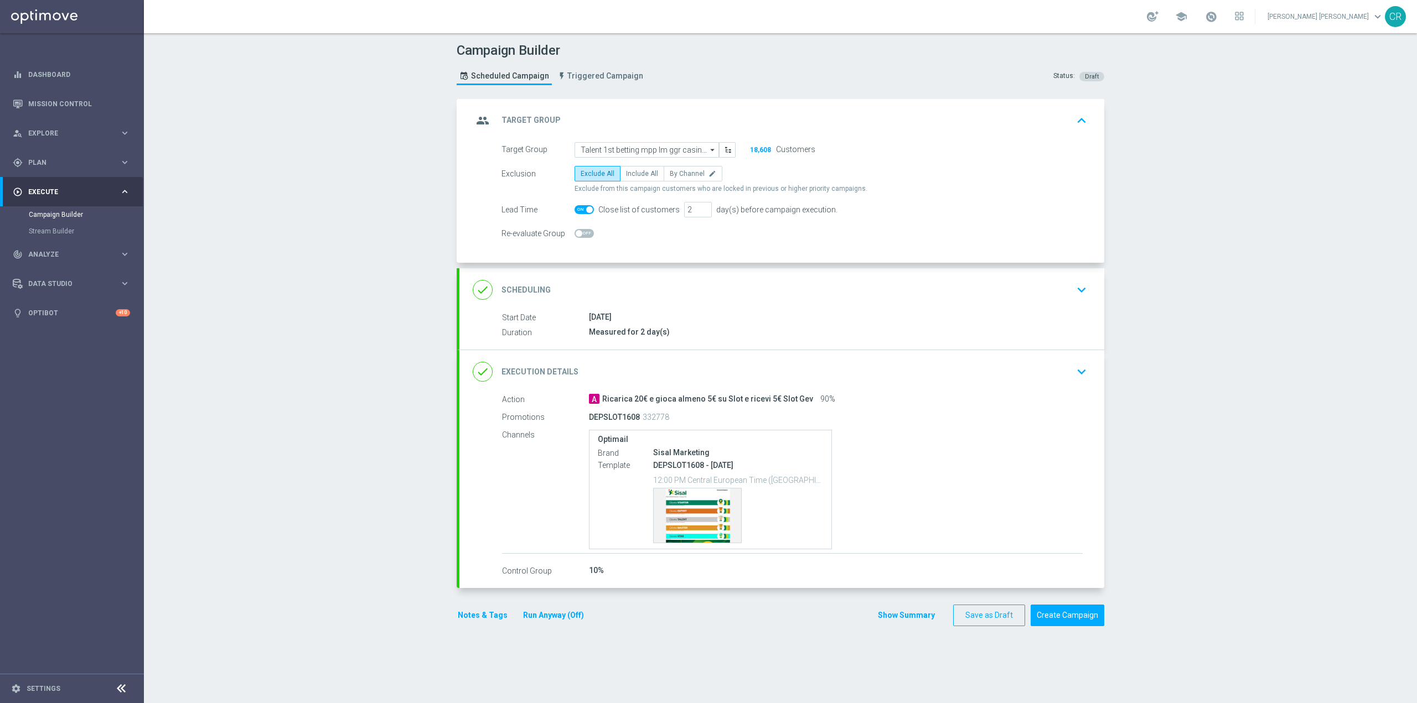
click at [1076, 289] on icon "keyboard_arrow_down" at bounding box center [1081, 290] width 17 height 17
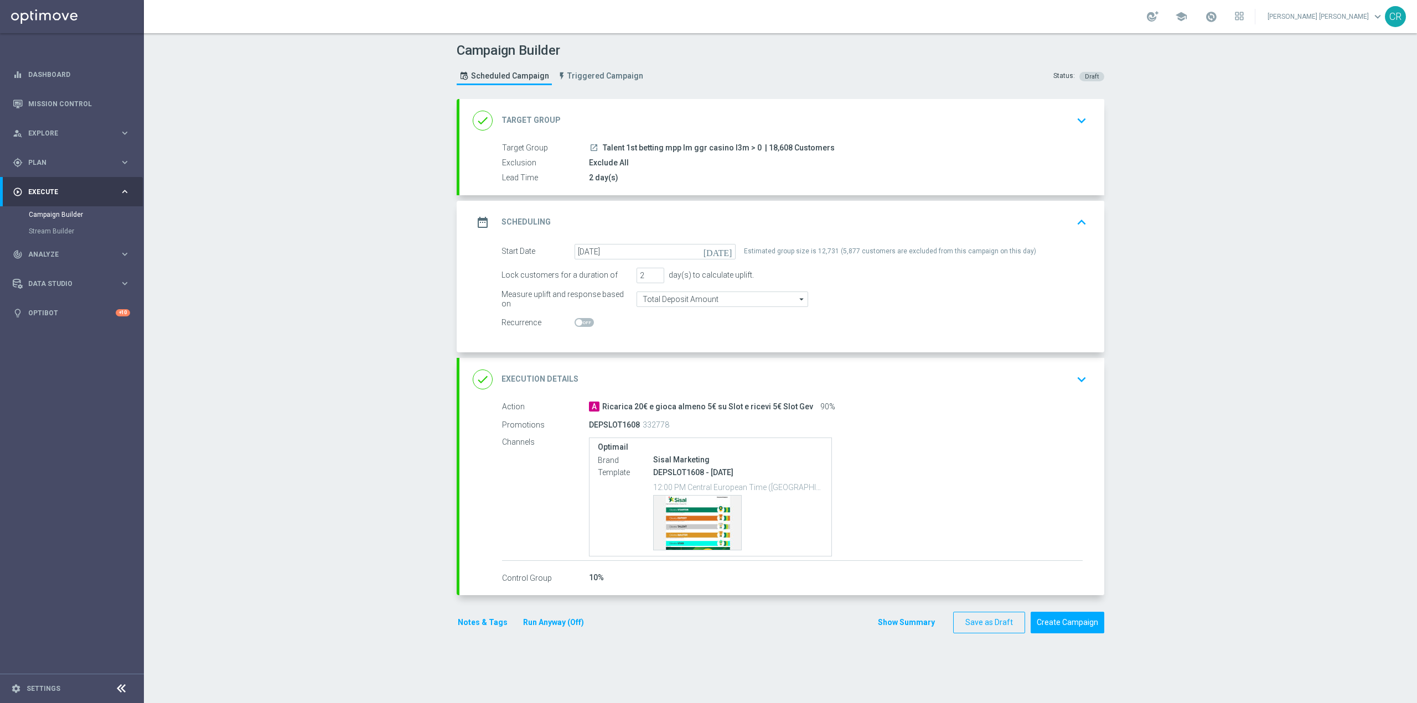
click at [1020, 397] on div "done Execution Details keyboard_arrow_down" at bounding box center [781, 379] width 645 height 43
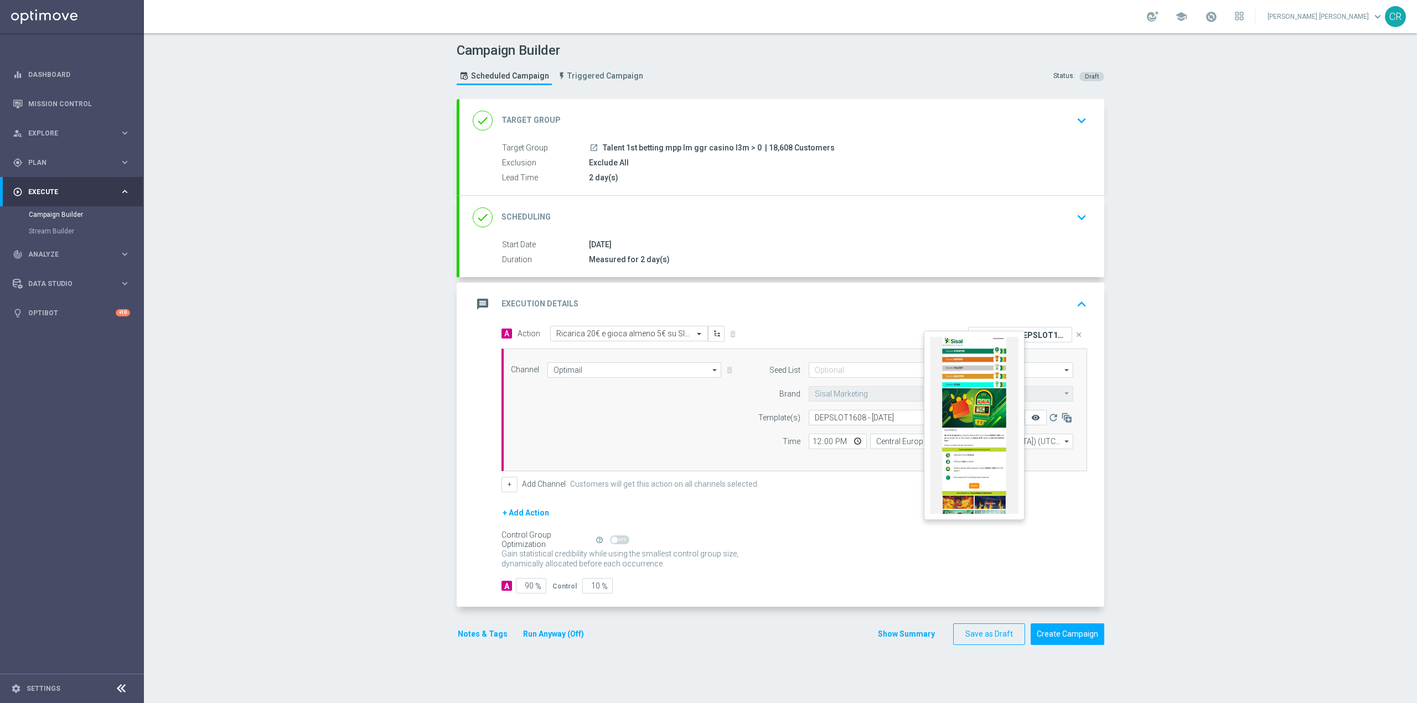
click at [1031, 415] on icon "remove_red_eye" at bounding box center [1035, 417] width 9 height 9
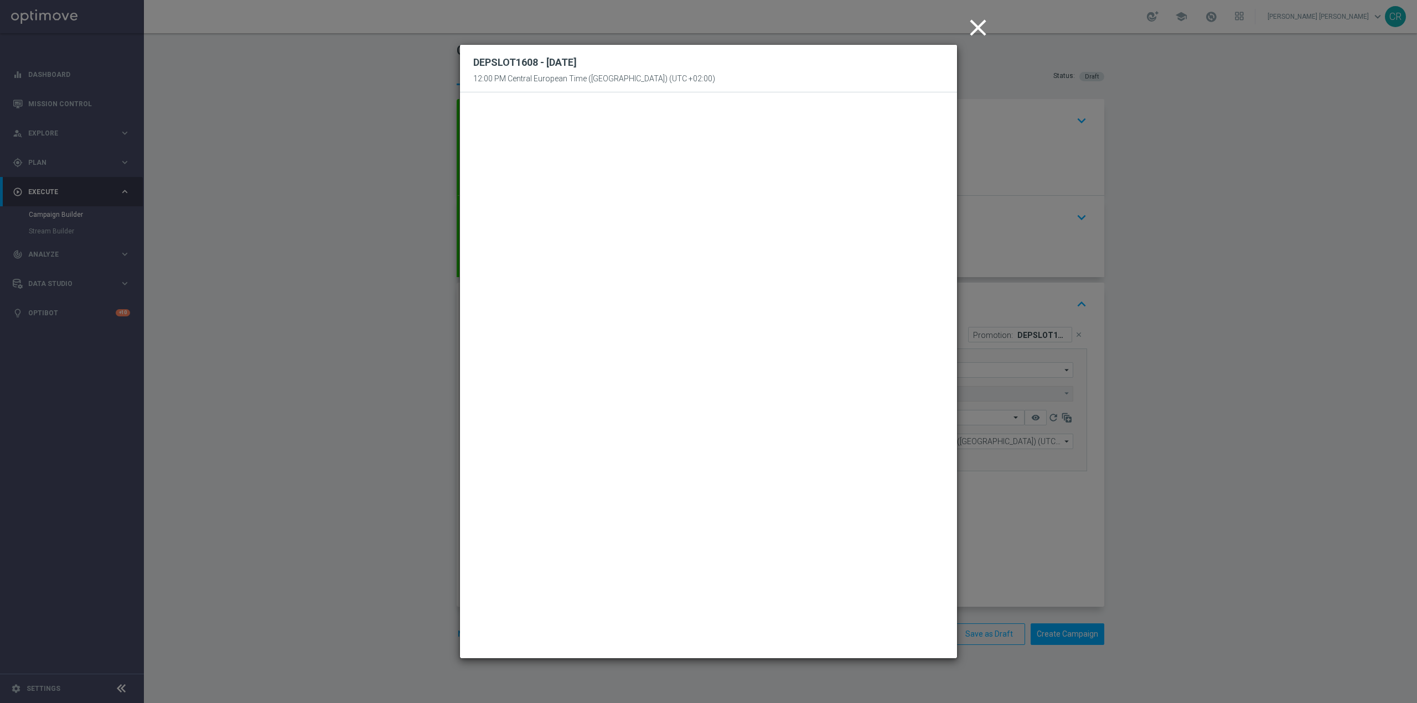
click at [984, 33] on icon "close" at bounding box center [978, 28] width 28 height 28
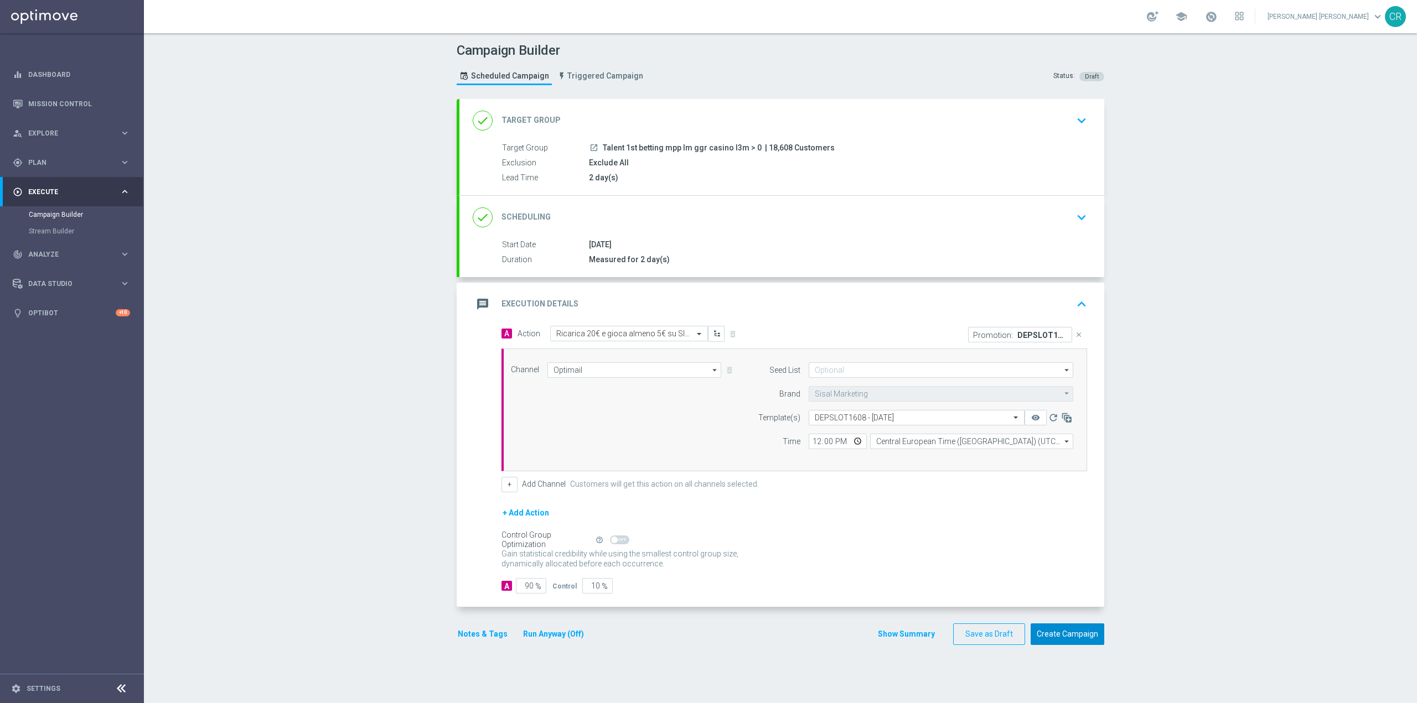
click at [1074, 637] on button "Create Campaign" at bounding box center [1067, 635] width 74 height 22
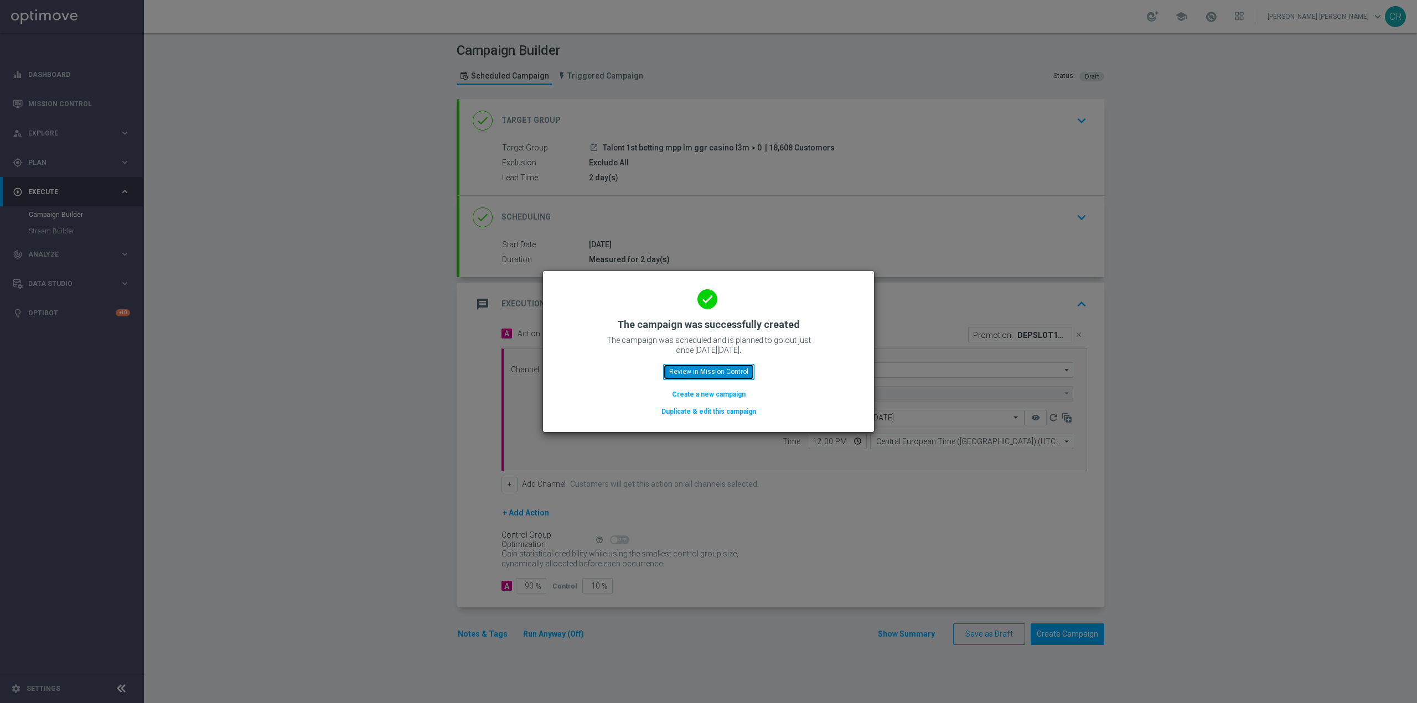
click at [697, 369] on button "Review in Mission Control" at bounding box center [708, 371] width 91 height 15
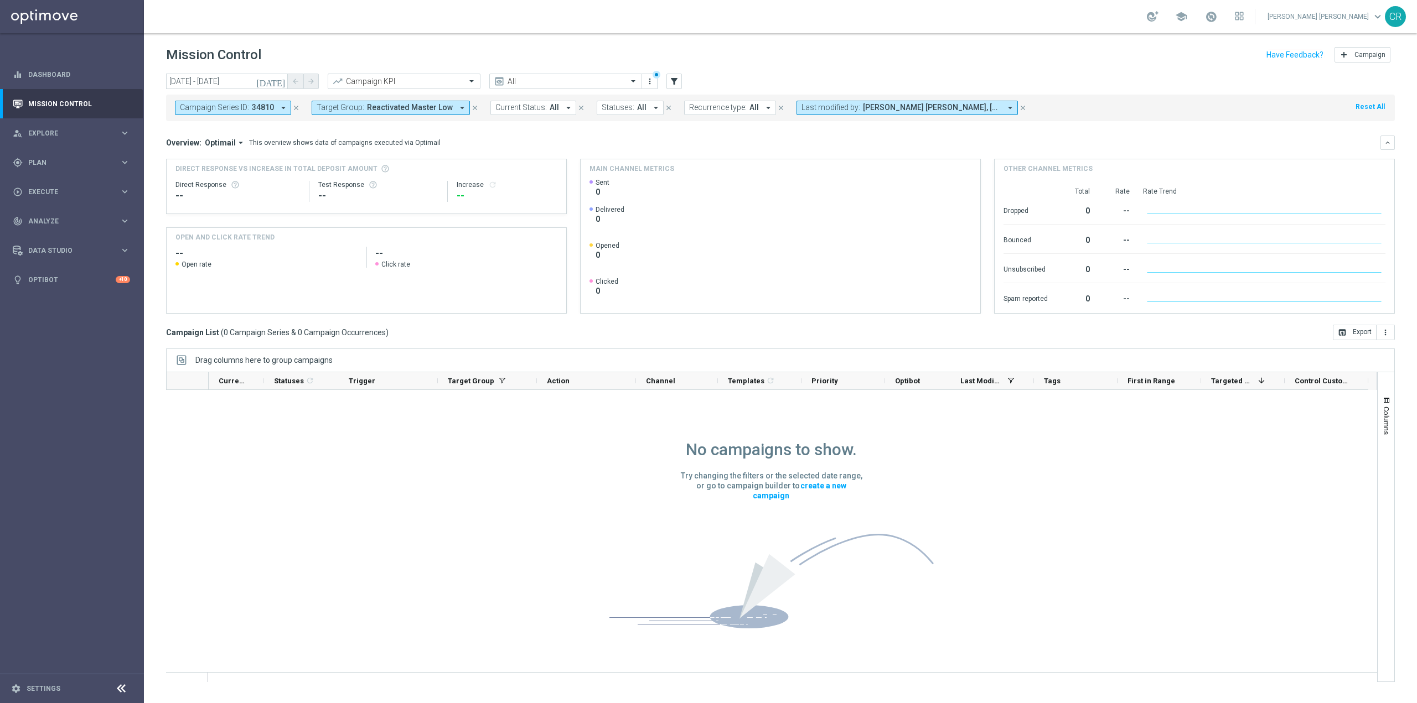
click at [295, 110] on icon "close" at bounding box center [296, 108] width 8 height 8
click at [280, 81] on icon "[DATE]" at bounding box center [271, 81] width 30 height 10
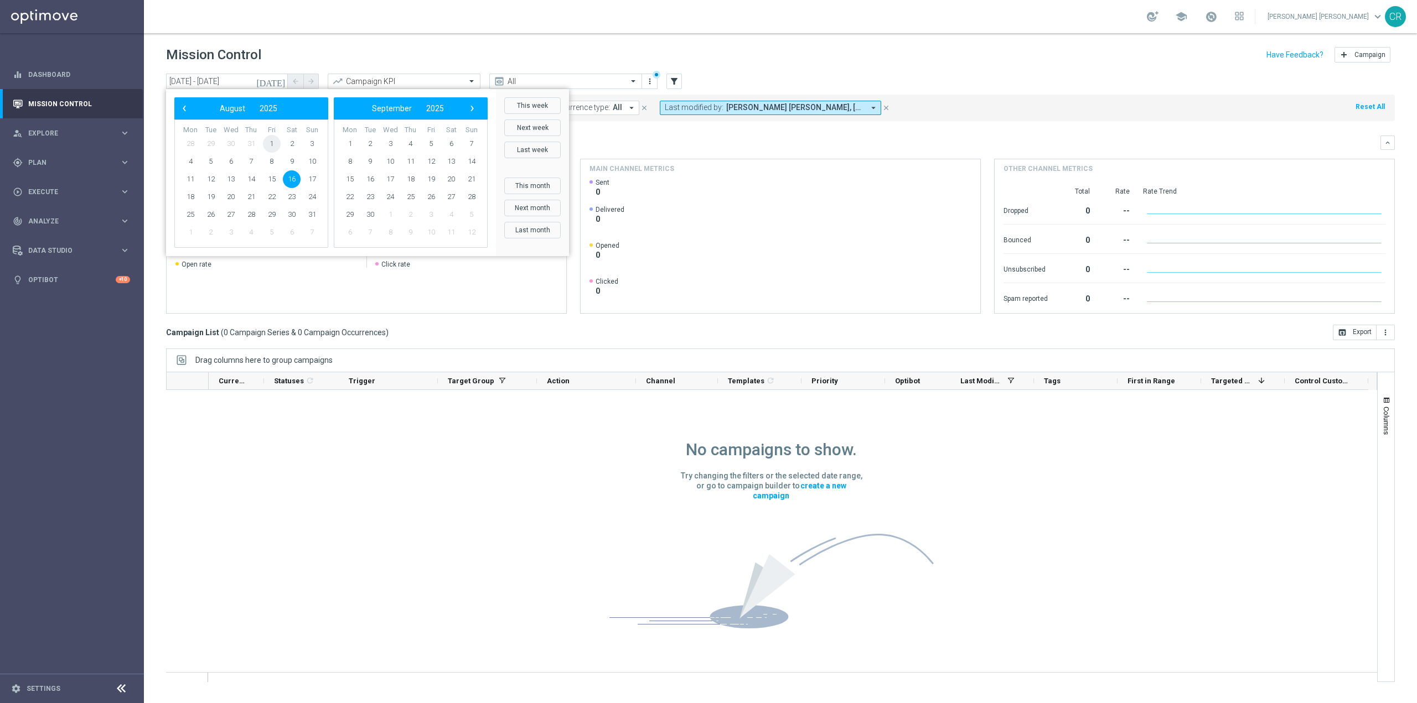
click at [269, 144] on span "1" at bounding box center [272, 144] width 18 height 18
click at [273, 181] on span "15" at bounding box center [272, 179] width 18 height 18
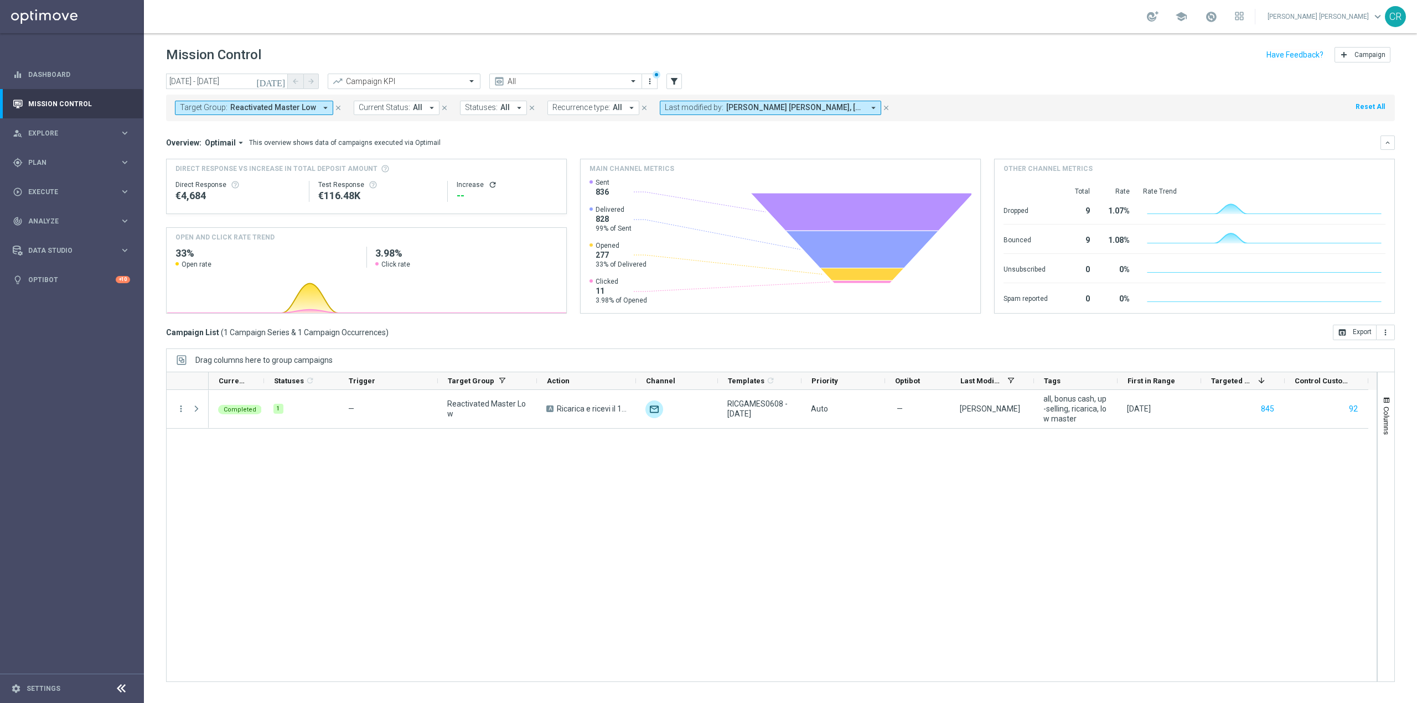
click at [303, 111] on span "Reactivated Master Low" at bounding box center [273, 107] width 86 height 9
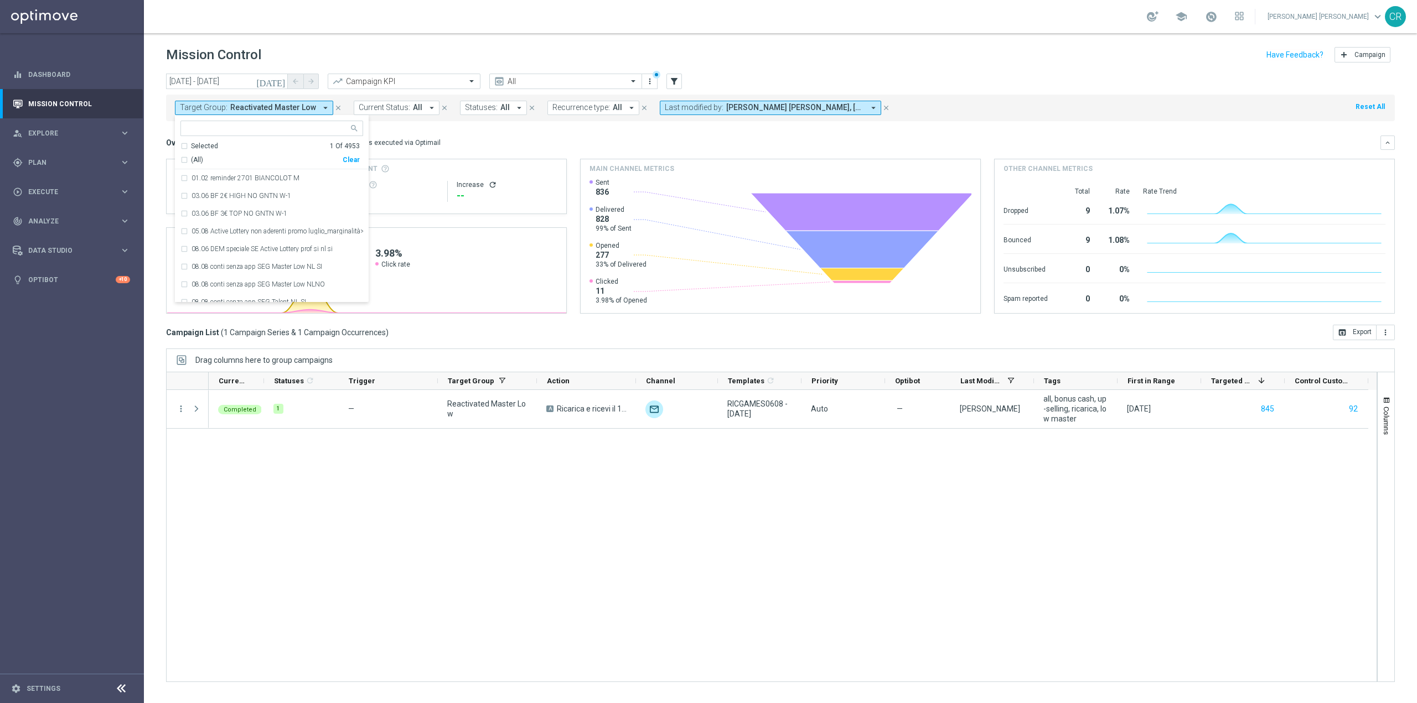
click at [334, 107] on icon "close" at bounding box center [338, 108] width 8 height 8
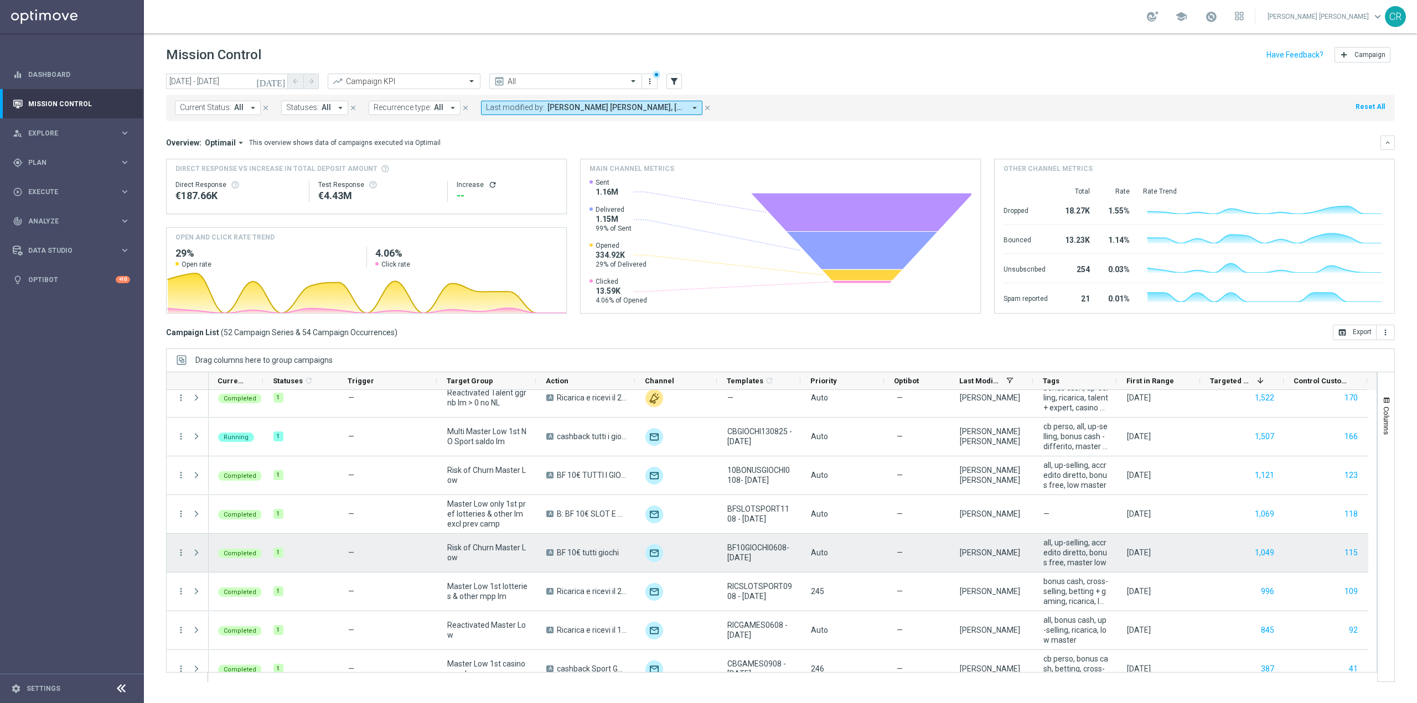
scroll to position [1621, 0]
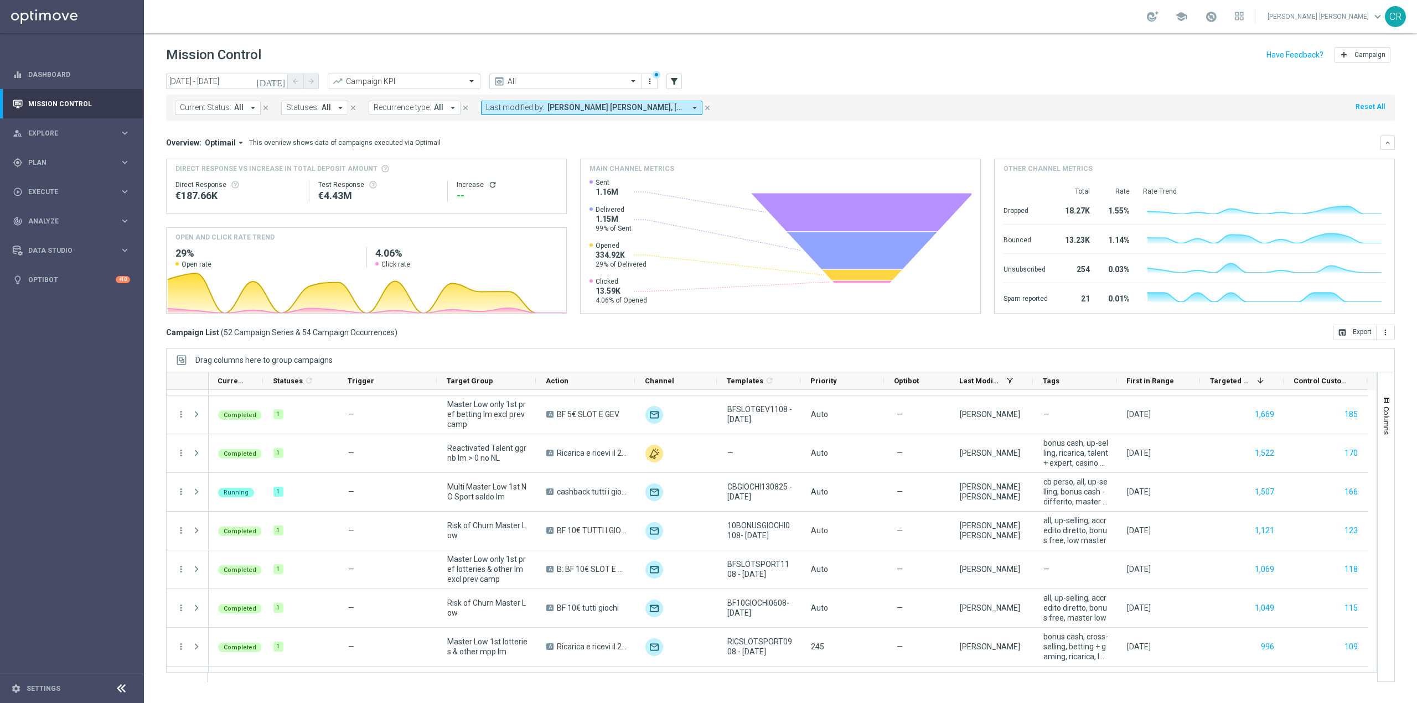
click at [284, 80] on icon "[DATE]" at bounding box center [271, 81] width 30 height 10
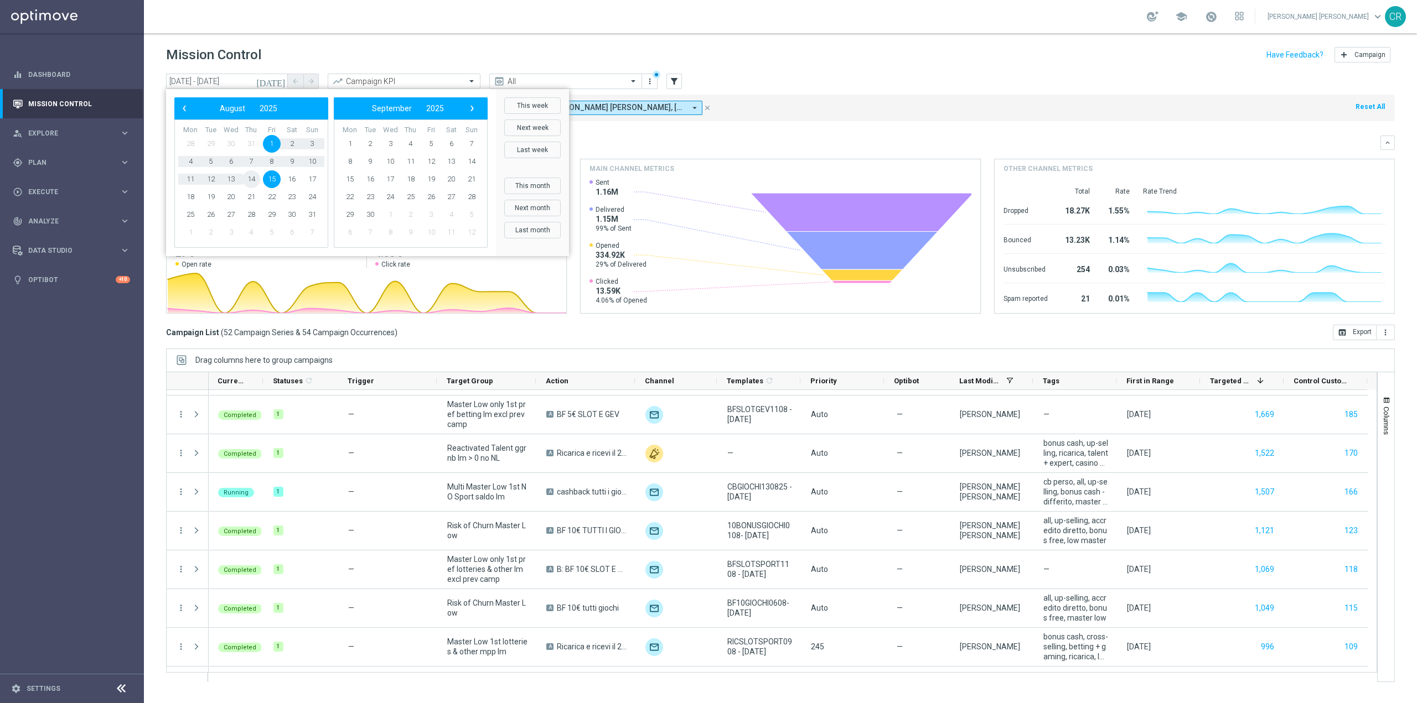
click at [252, 176] on span "14" at bounding box center [251, 179] width 18 height 18
click at [227, 197] on span "20" at bounding box center [231, 197] width 18 height 18
type input "14 Aug 2025 - 20 Aug 2025"
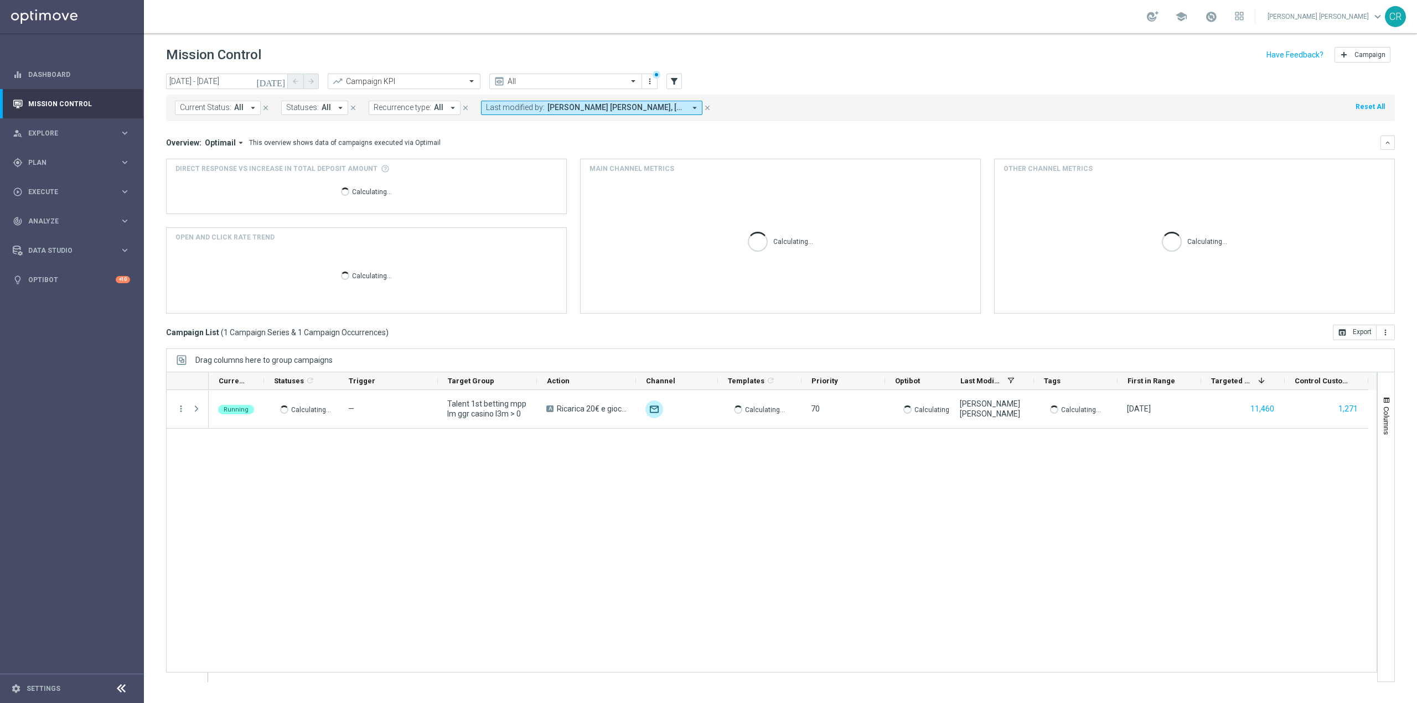
scroll to position [0, 0]
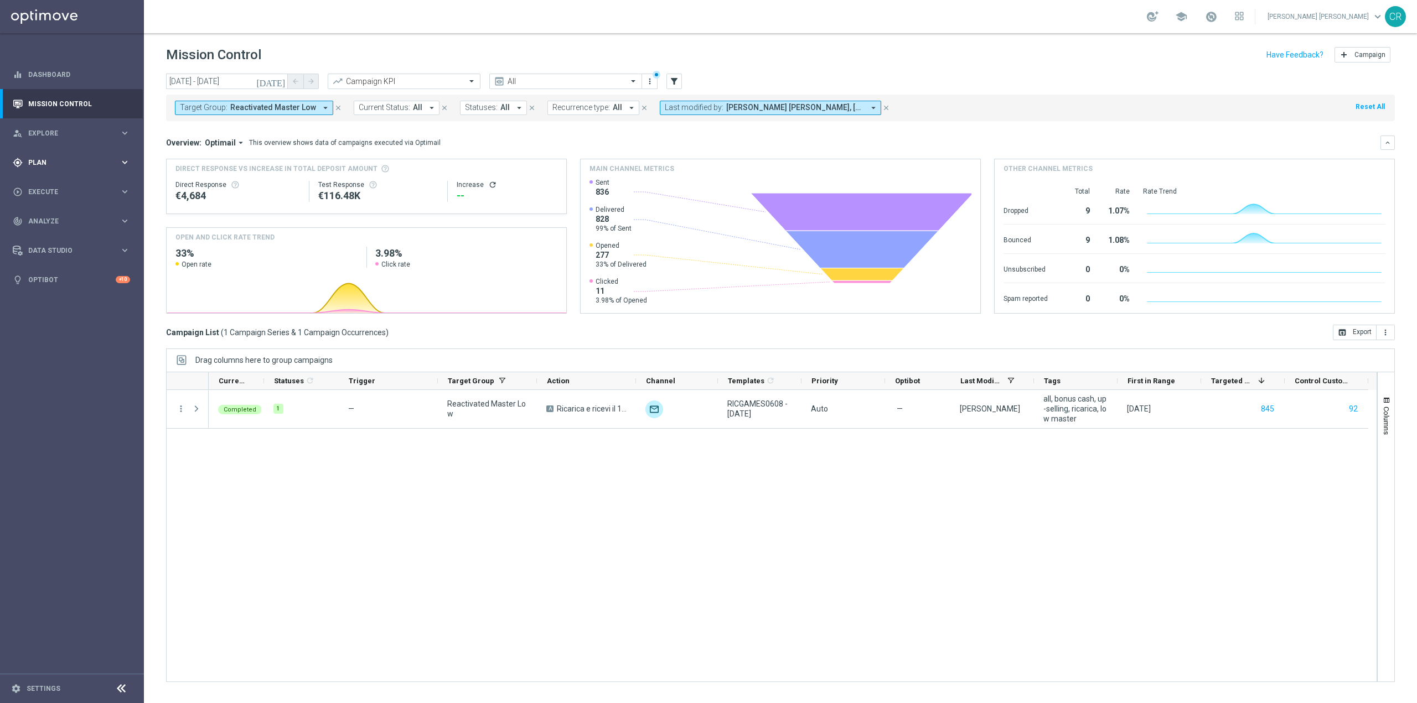
scroll to position [23047, 0]
click at [50, 128] on div "person_search Explore" at bounding box center [66, 133] width 107 height 10
click at [51, 156] on link "Customer Explorer" at bounding box center [72, 156] width 86 height 9
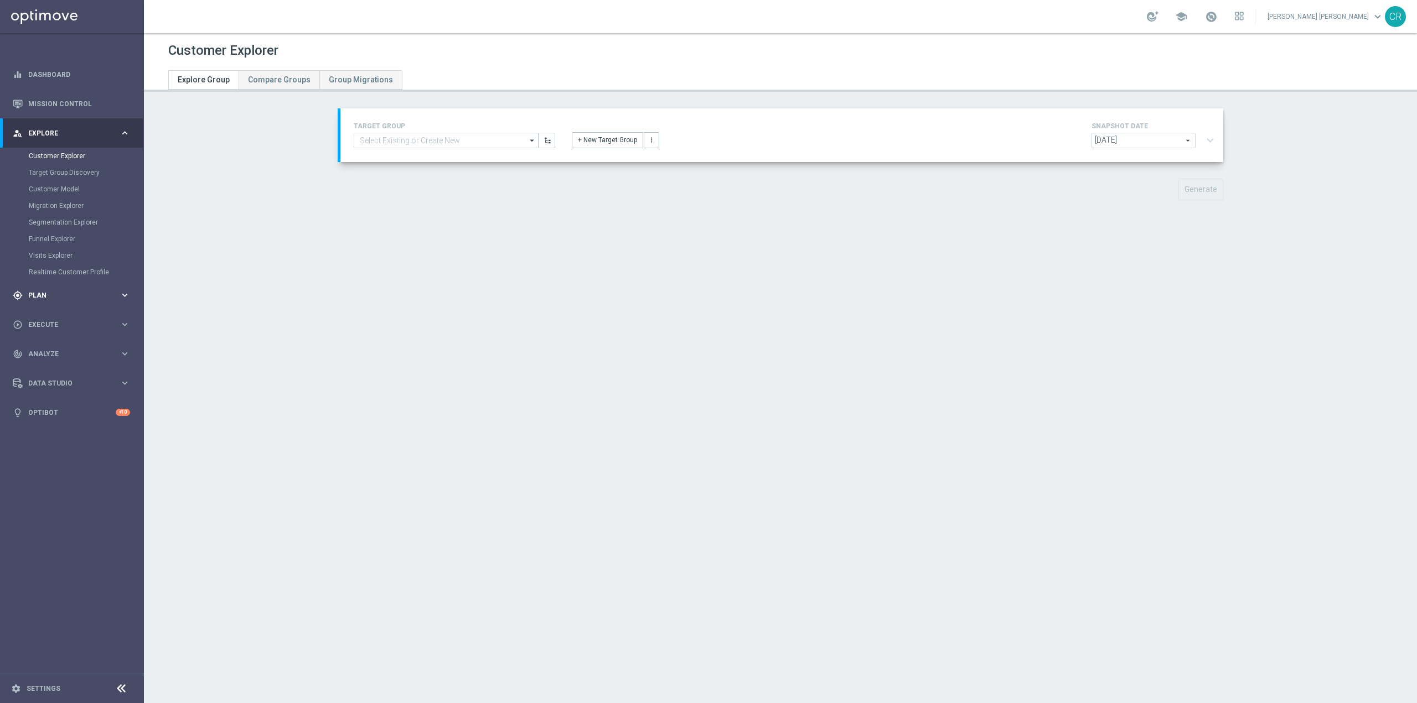
click at [79, 294] on span "Plan" at bounding box center [73, 295] width 91 height 7
click at [60, 181] on link "Target Groups" at bounding box center [72, 185] width 86 height 9
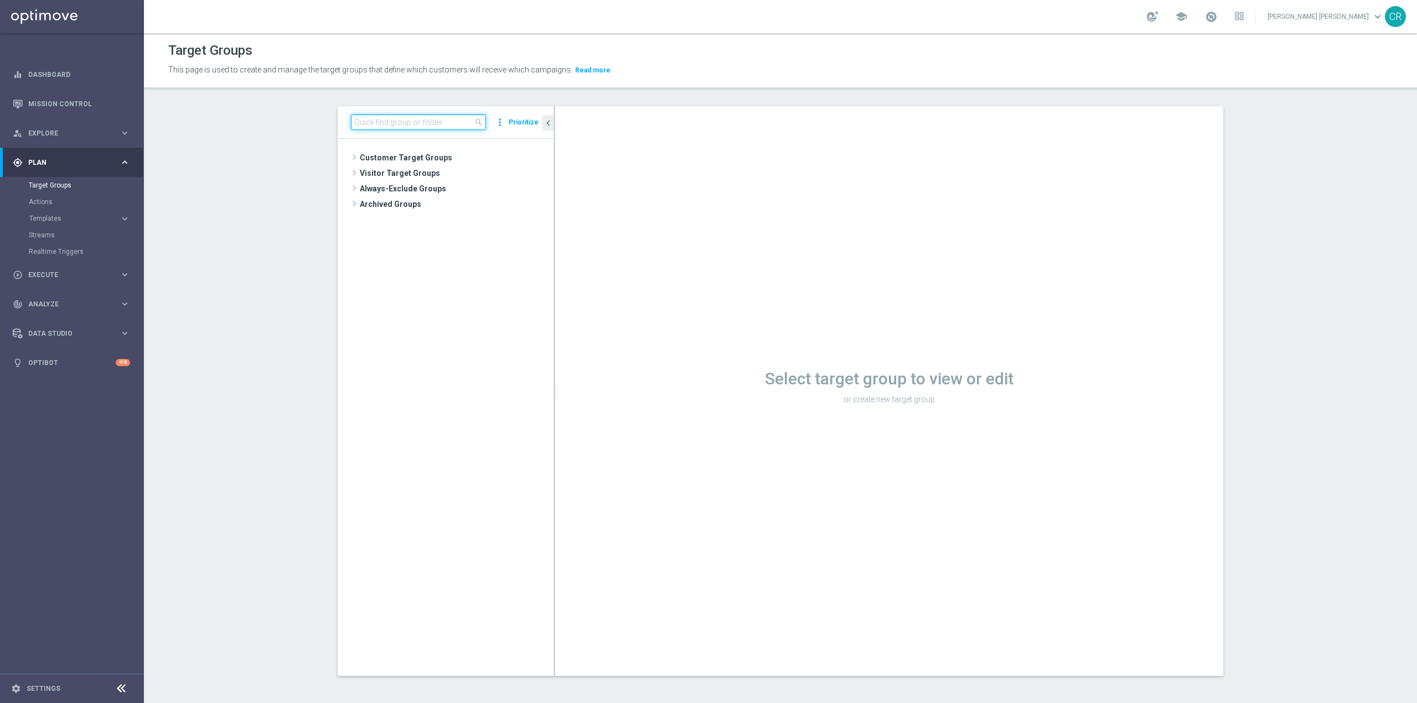
click at [414, 122] on input at bounding box center [418, 122] width 135 height 15
paste input "Talent 1st casino mpp lm ggr betting l3m > 0"
type input "Talent 1st casino mpp lm ggr betting l3m > 0"
click at [490, 210] on div "insert_drive_file Talent 1st casino mpp lm ggr betting l3m > 0" at bounding box center [461, 203] width 136 height 15
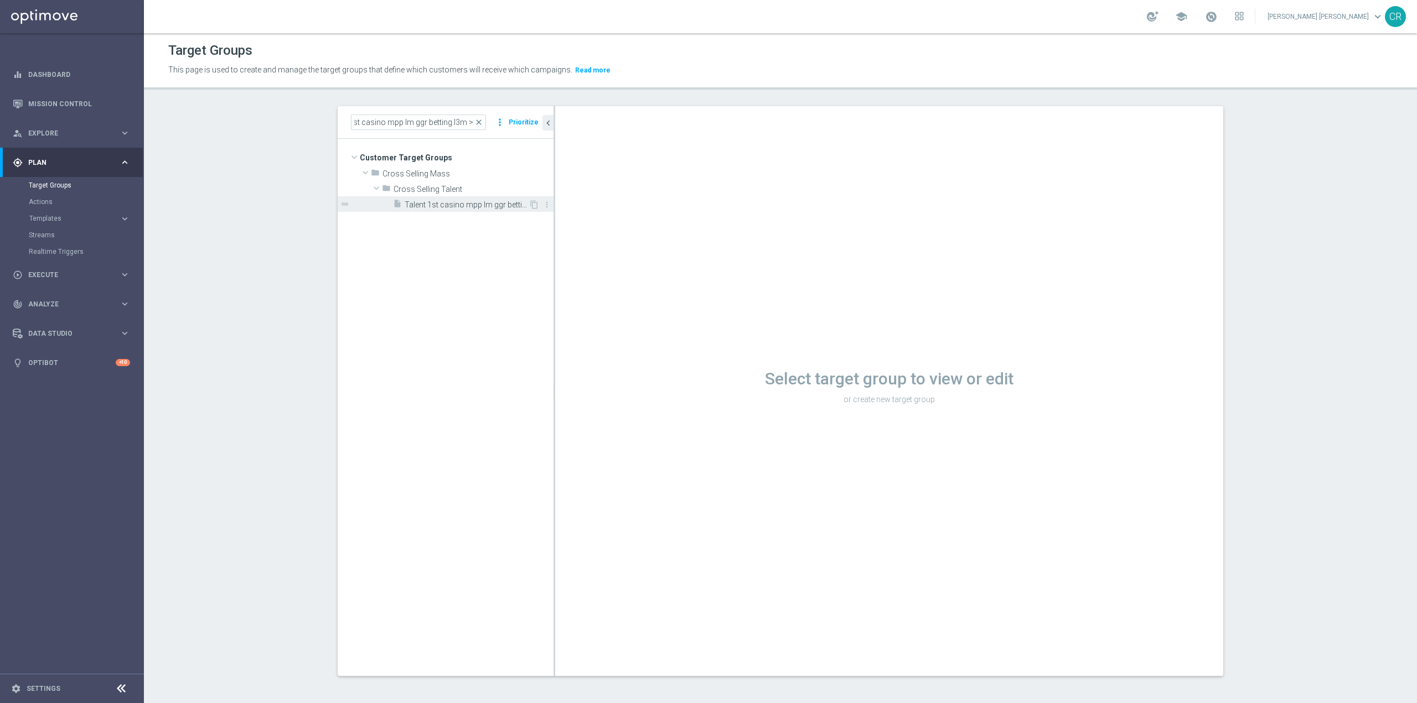
scroll to position [0, 0]
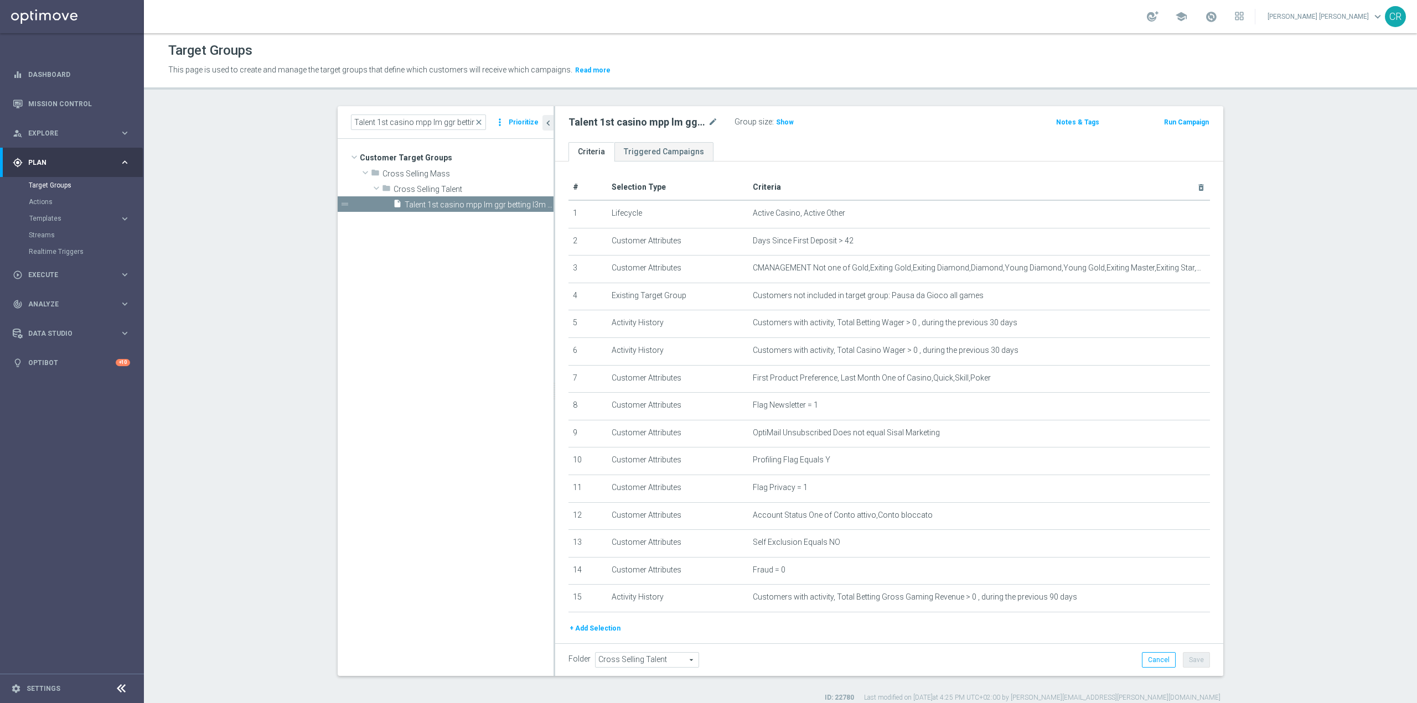
click at [1193, 116] on div "Run Campaign" at bounding box center [1163, 122] width 93 height 14
click at [1193, 123] on button "Run Campaign" at bounding box center [1186, 122] width 47 height 12
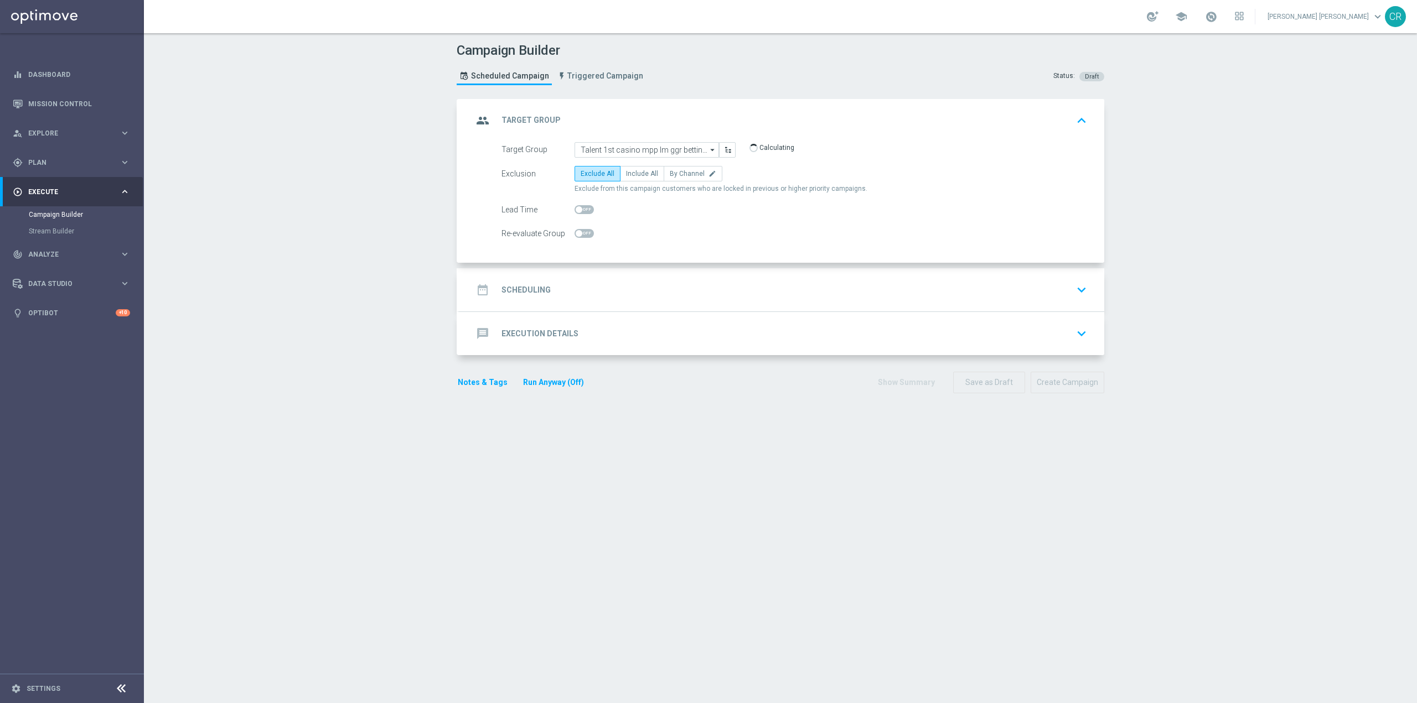
click at [863, 285] on div "date_range Scheduling keyboard_arrow_down" at bounding box center [782, 289] width 618 height 21
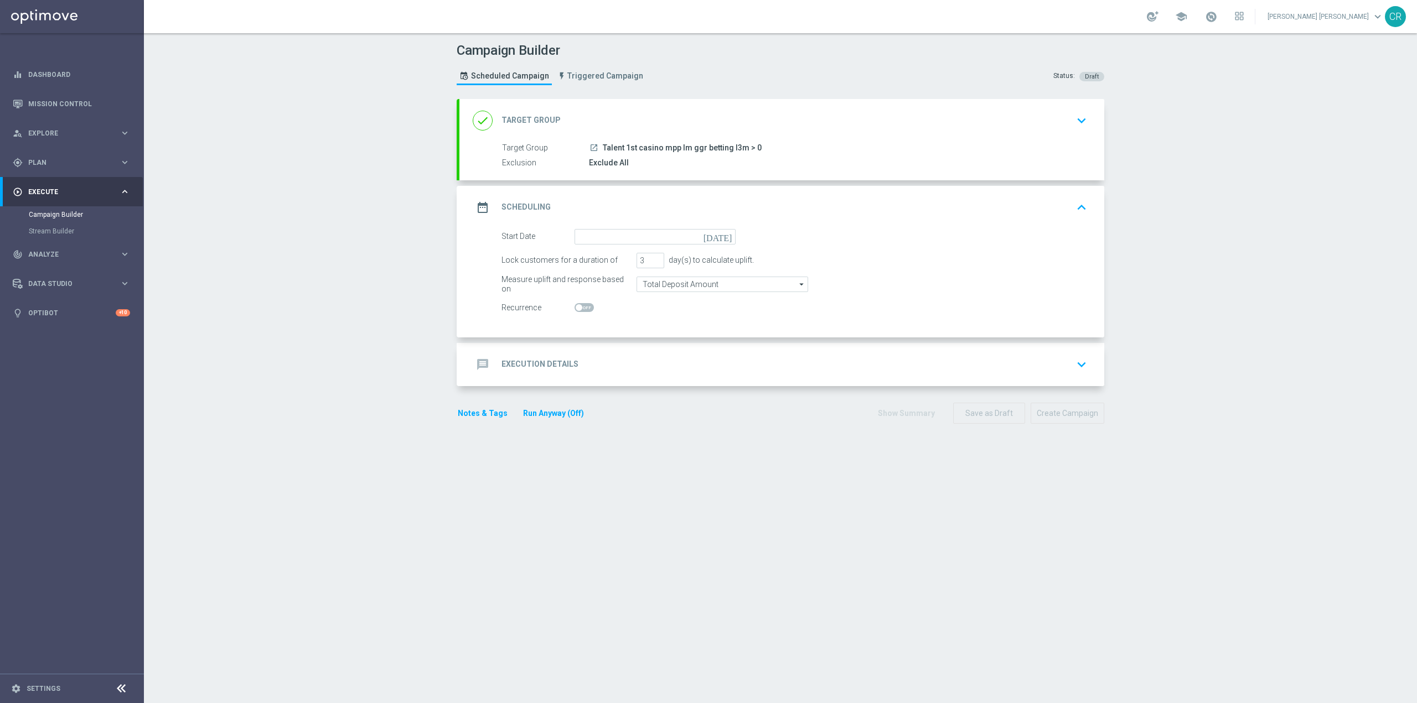
click at [891, 154] on div "Target Group launch Talent 1st casino mpp lm ggr betting l3m > 0" at bounding box center [792, 148] width 580 height 12
click at [662, 230] on input at bounding box center [654, 236] width 161 height 15
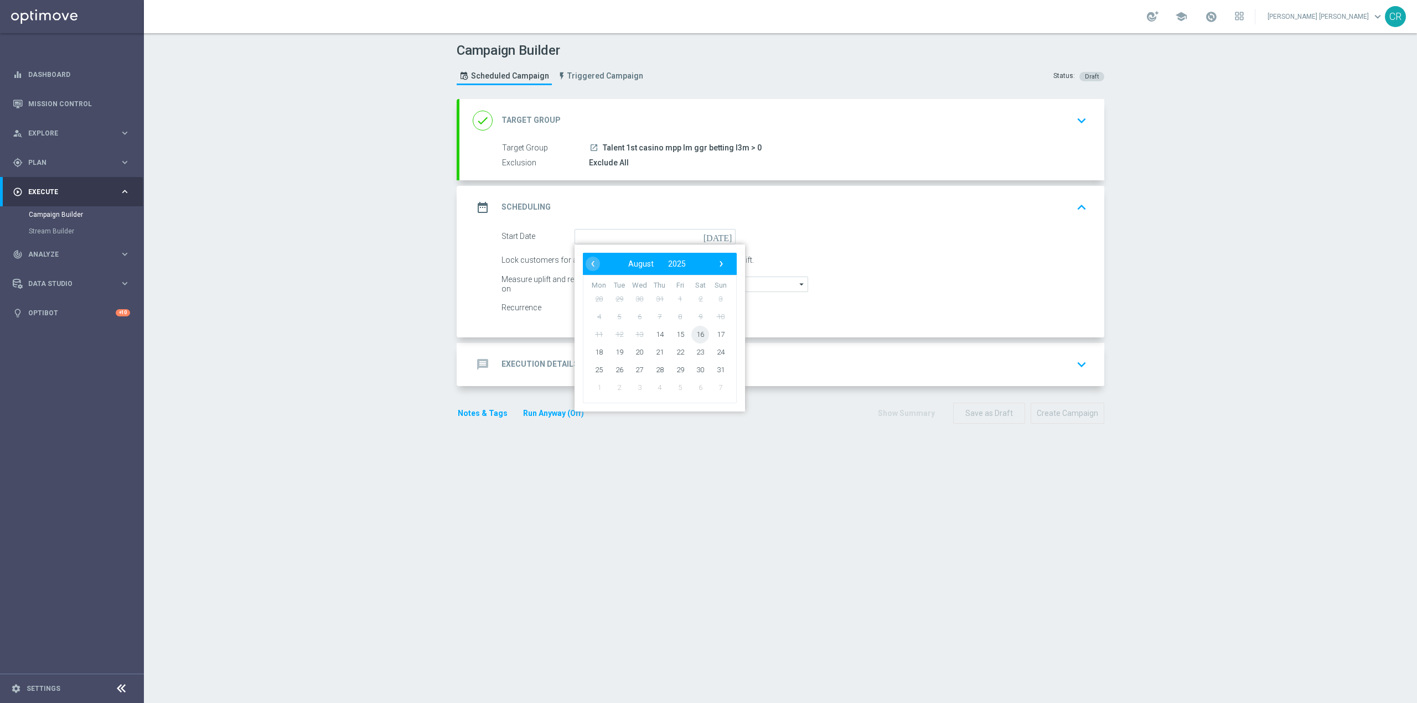
click at [693, 333] on span "16" at bounding box center [700, 334] width 18 height 18
type input "[DATE]"
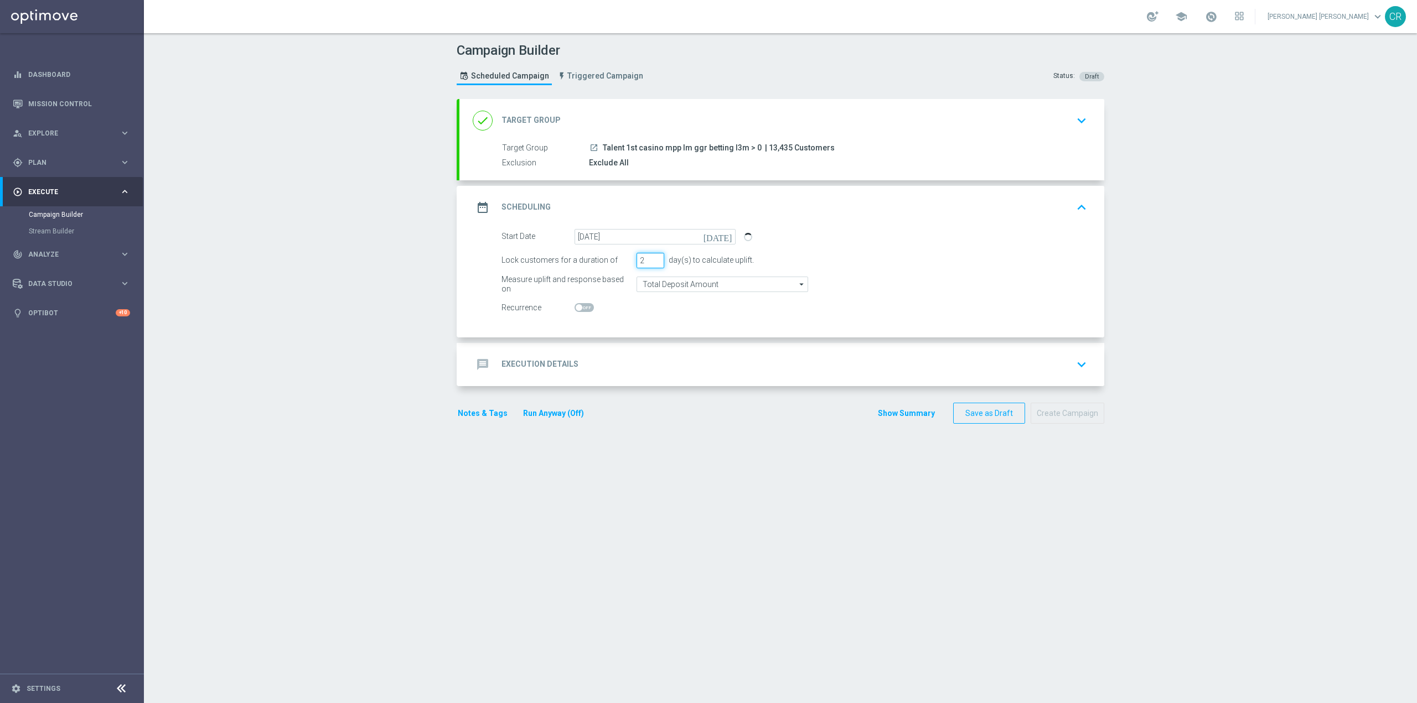
type input "2"
click at [654, 263] on input "2" at bounding box center [650, 260] width 28 height 15
click at [780, 365] on div "message Execution Details keyboard_arrow_down" at bounding box center [782, 364] width 618 height 21
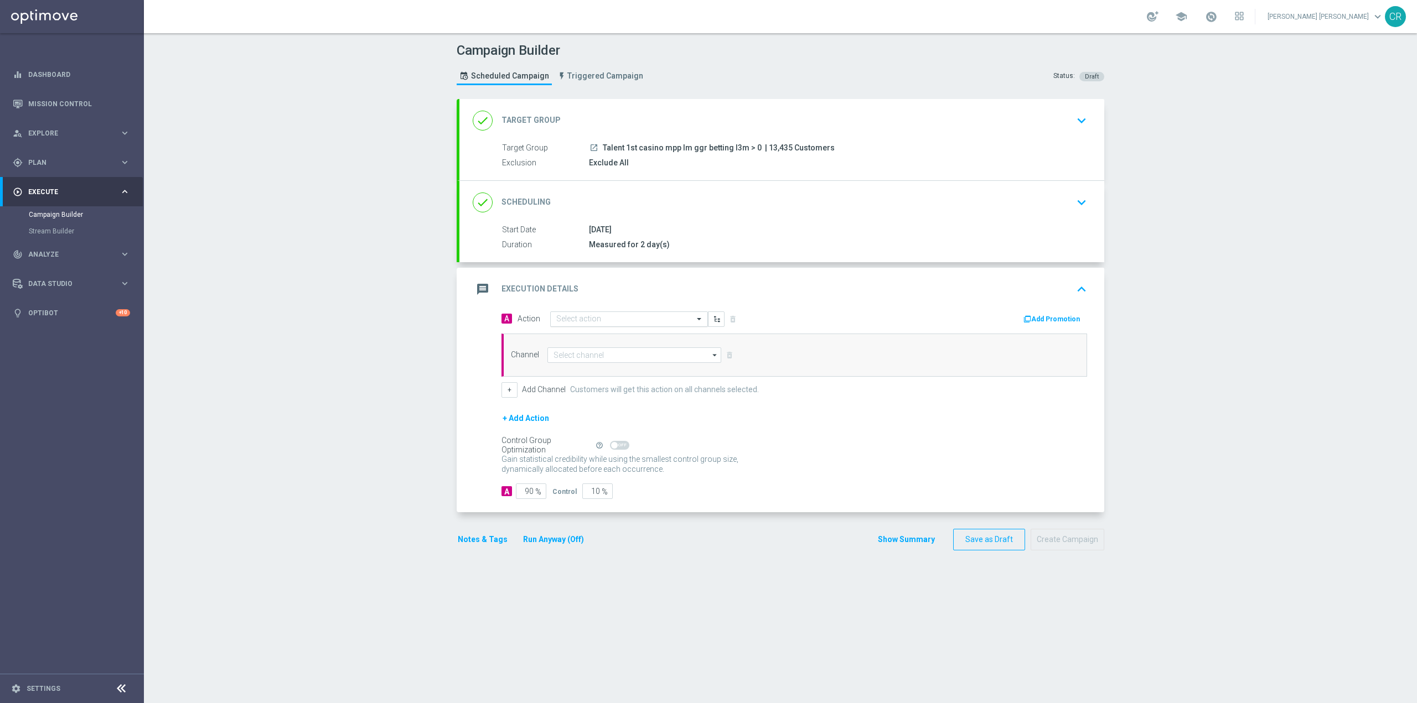
click at [620, 323] on input "text" at bounding box center [617, 319] width 123 height 9
paste input "Ricarica 20€ e gioca almeno 5€ su Gev e ricevi 5€ Sport Virtual Gev"
type input "Ricarica 20€ e gioca almeno 5€ su Gev e ricevi 5€ Sport Virtual Gev"
click at [612, 338] on label "Ricarica 20€ e gioca almeno 5€ su Gev e ricevi 5€ Sport Virtual Gev" at bounding box center [651, 338] width 191 height 9
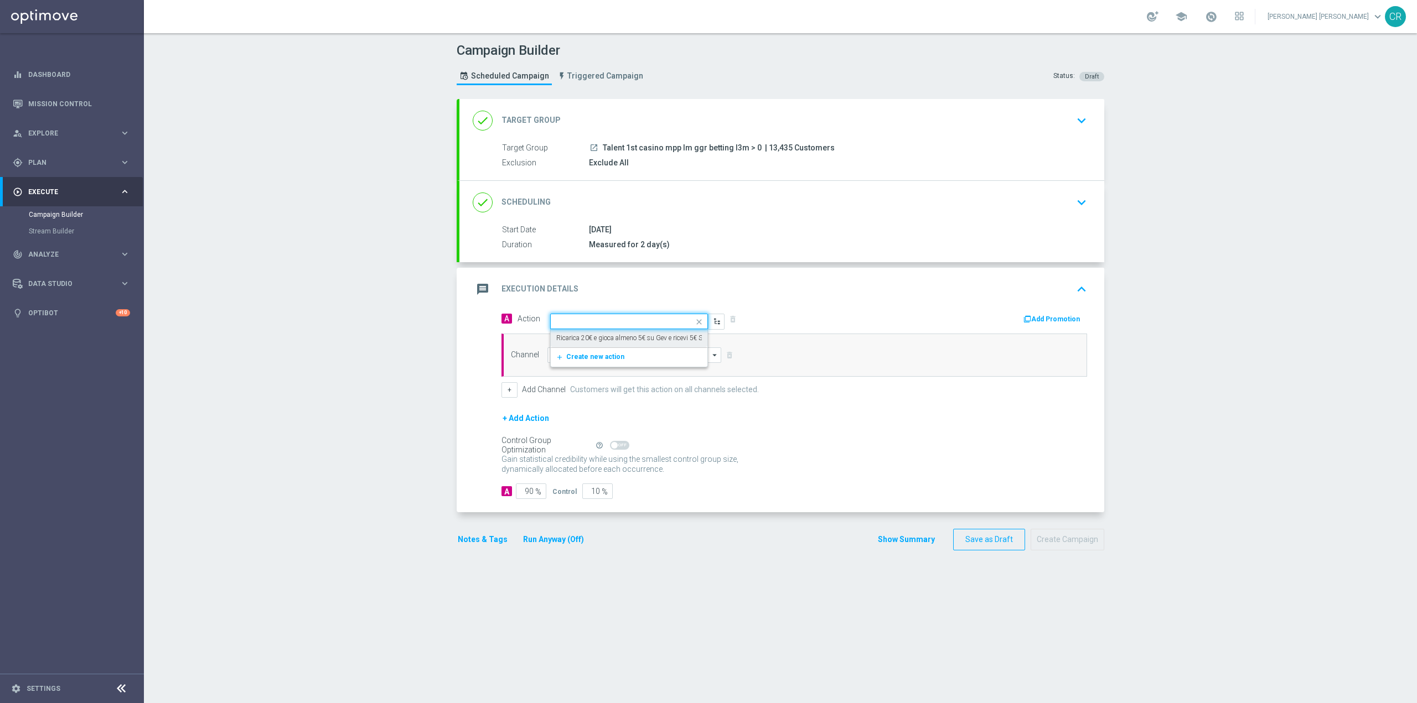
scroll to position [0, 0]
click at [688, 359] on input at bounding box center [634, 355] width 174 height 15
click at [635, 373] on div "Optimail" at bounding box center [638, 372] width 165 height 17
type input "Optimail"
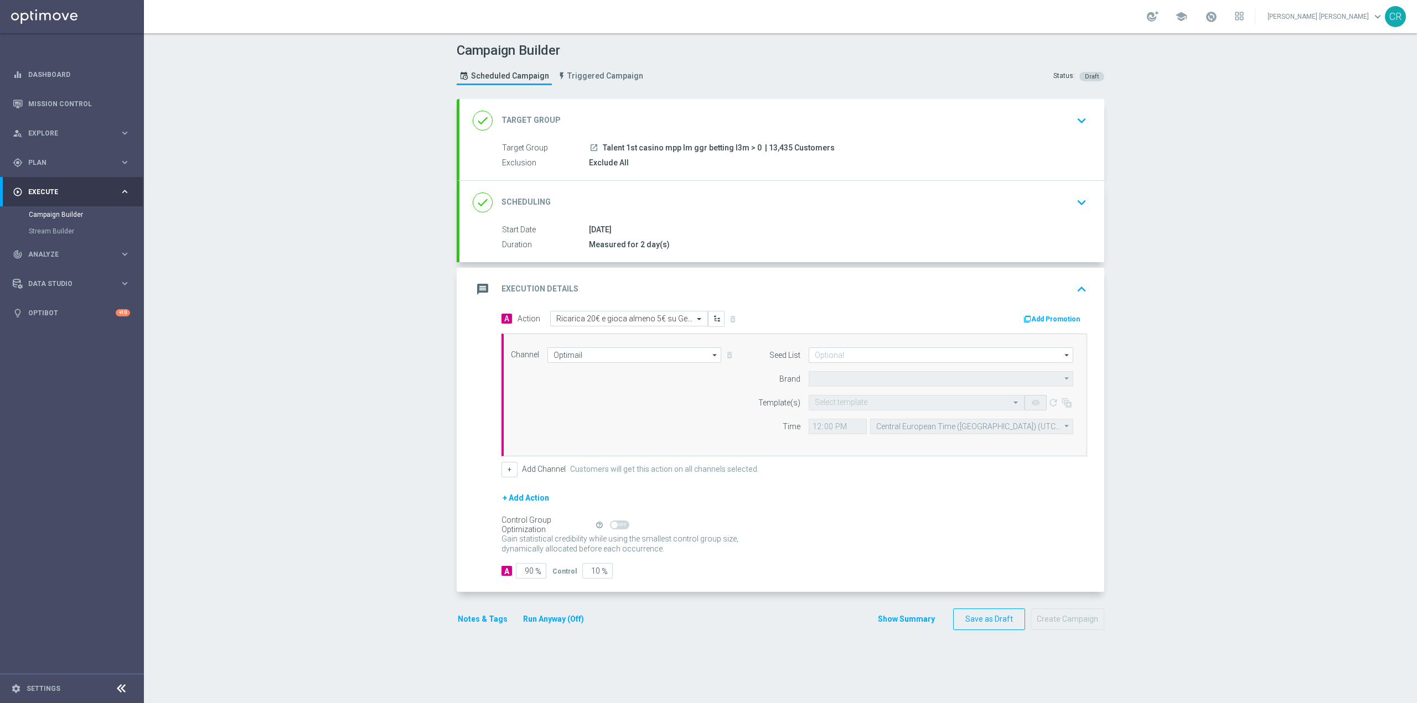
type input "Sisal Marketing"
click at [881, 402] on input "text" at bounding box center [906, 402] width 182 height 9
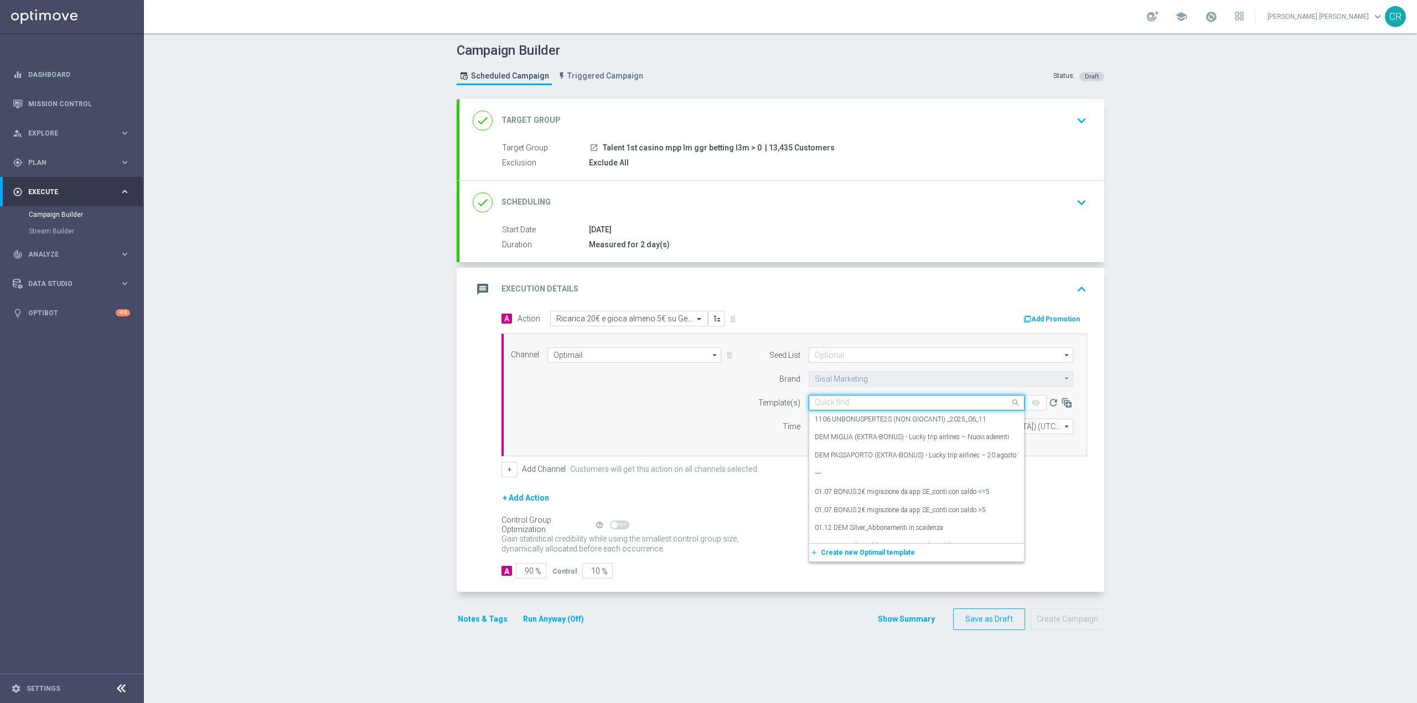
paste input "DEPSPORT1608 - [DATE]"
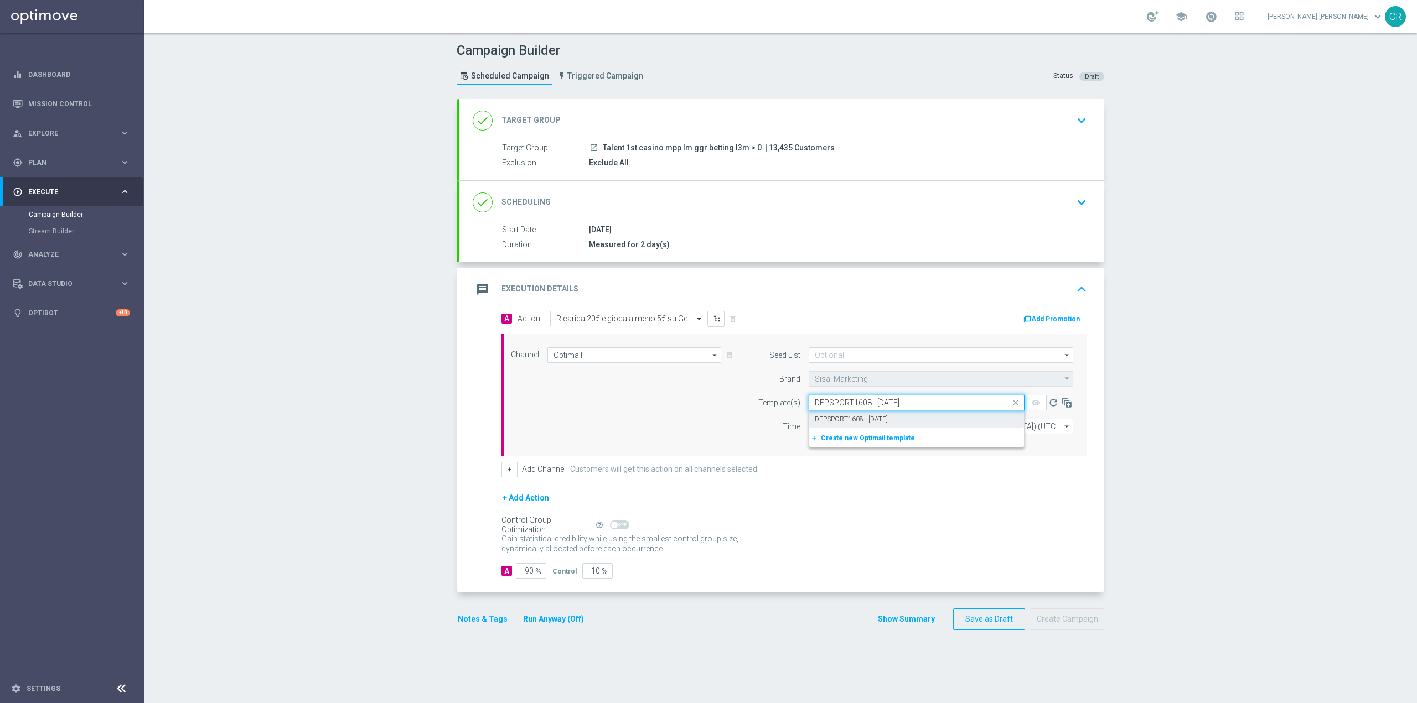
click at [934, 418] on div "DEPSPORT1608 - [DATE]" at bounding box center [917, 420] width 204 height 18
type input "DEPSPORT1608 - [DATE]"
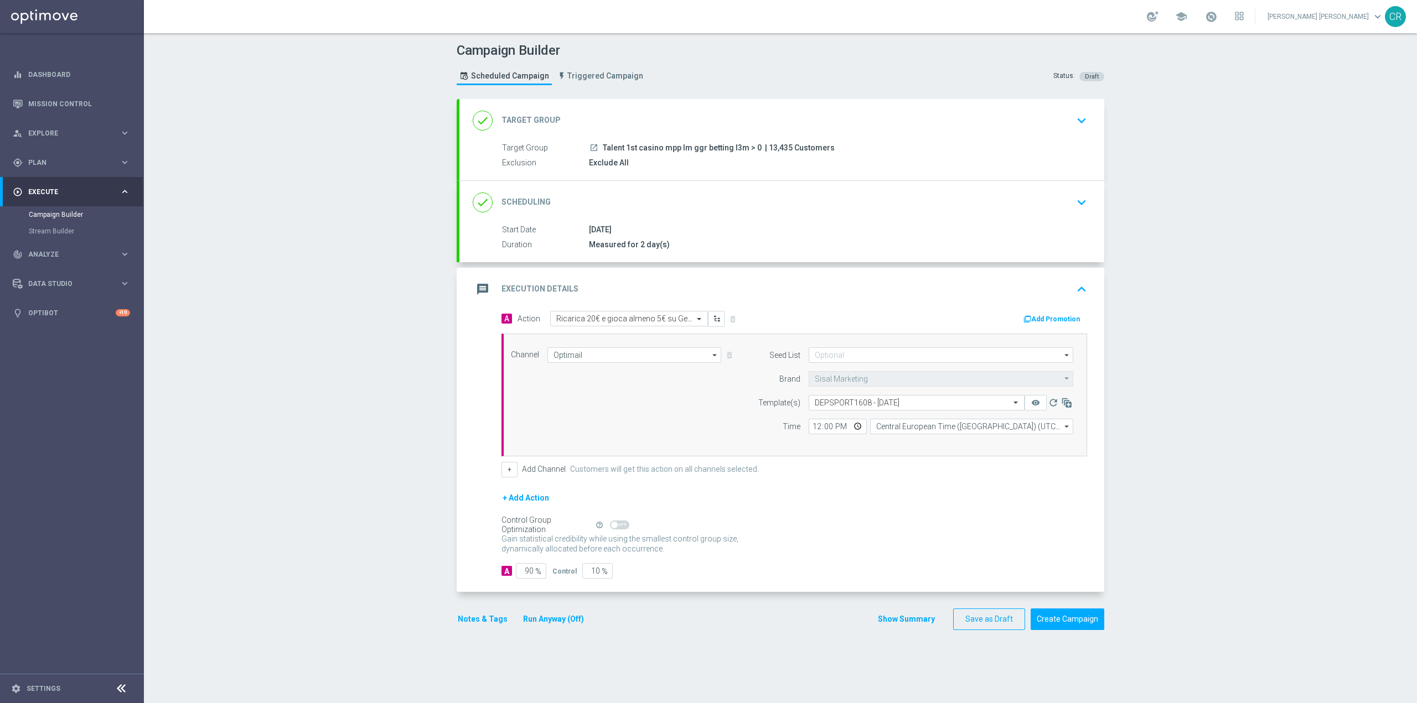
click at [1039, 315] on button "Add Promotion" at bounding box center [1052, 319] width 61 height 12
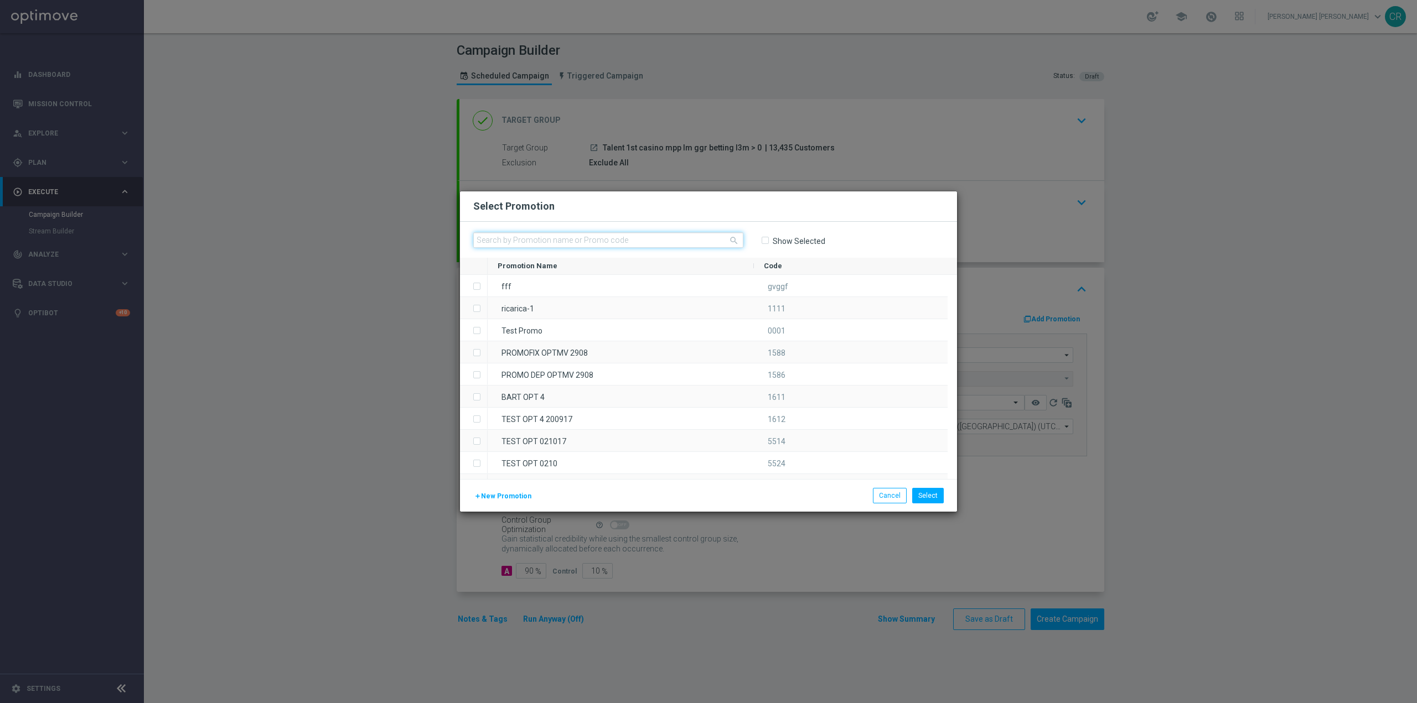
click at [605, 247] on input "text" at bounding box center [608, 239] width 270 height 15
paste input "332784"
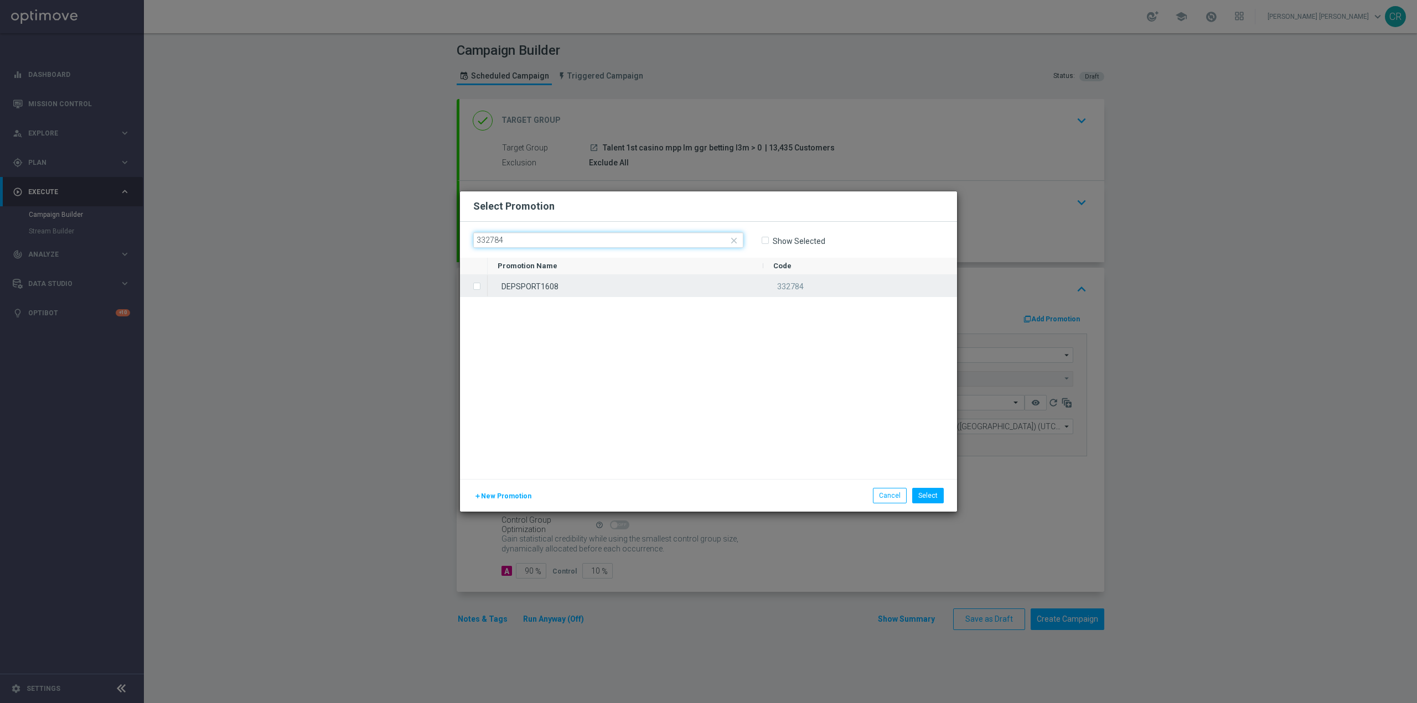
type input "332784"
click at [521, 284] on div "DEPSPORT1608" at bounding box center [626, 286] width 276 height 22
click at [921, 496] on button "Select" at bounding box center [928, 495] width 32 height 15
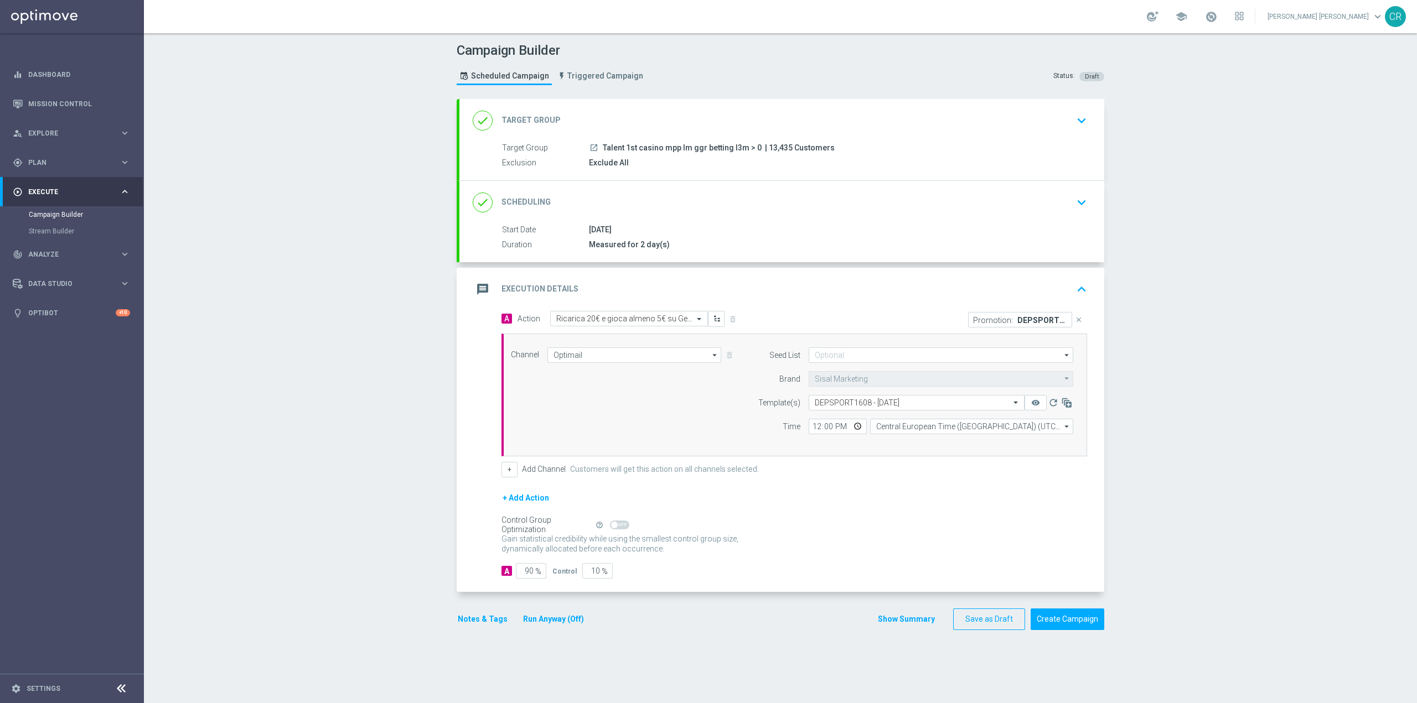
click at [494, 616] on button "Notes & Tags" at bounding box center [483, 620] width 52 height 14
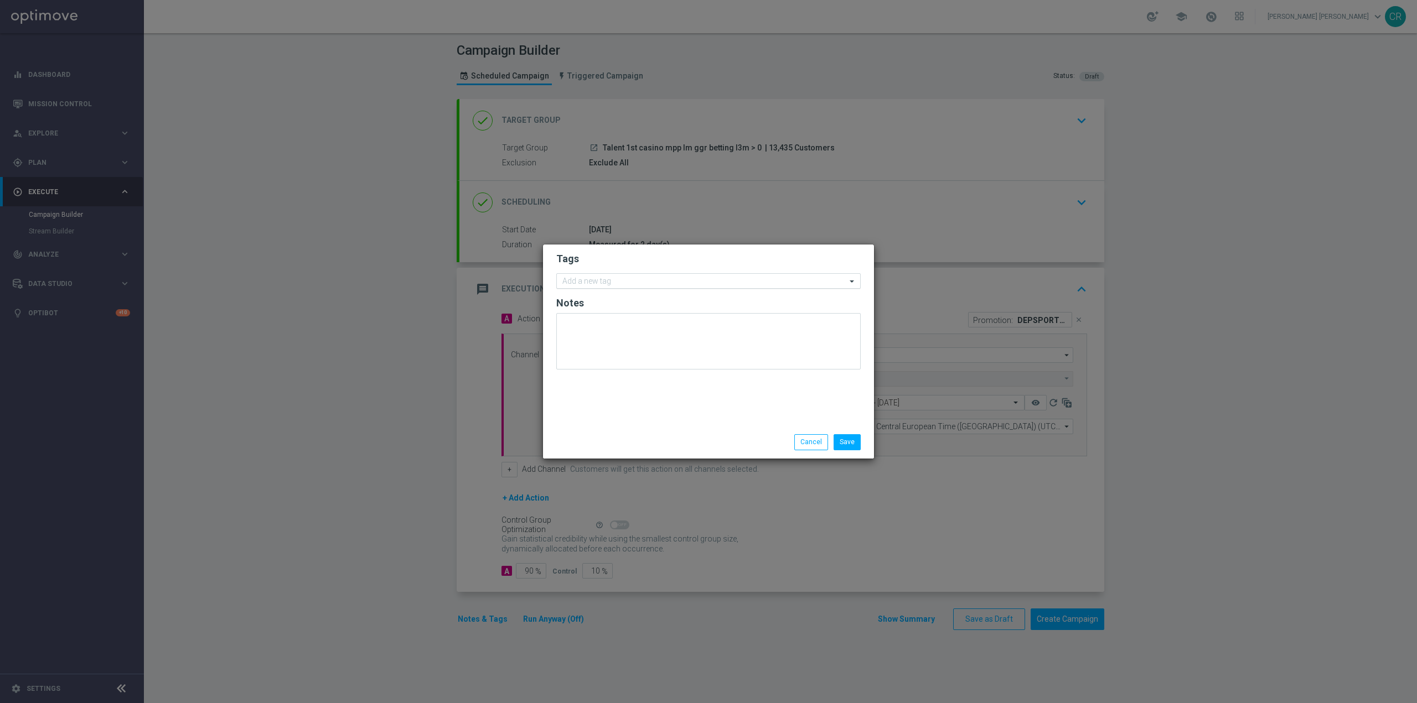
click at [647, 282] on input "text" at bounding box center [704, 281] width 284 height 9
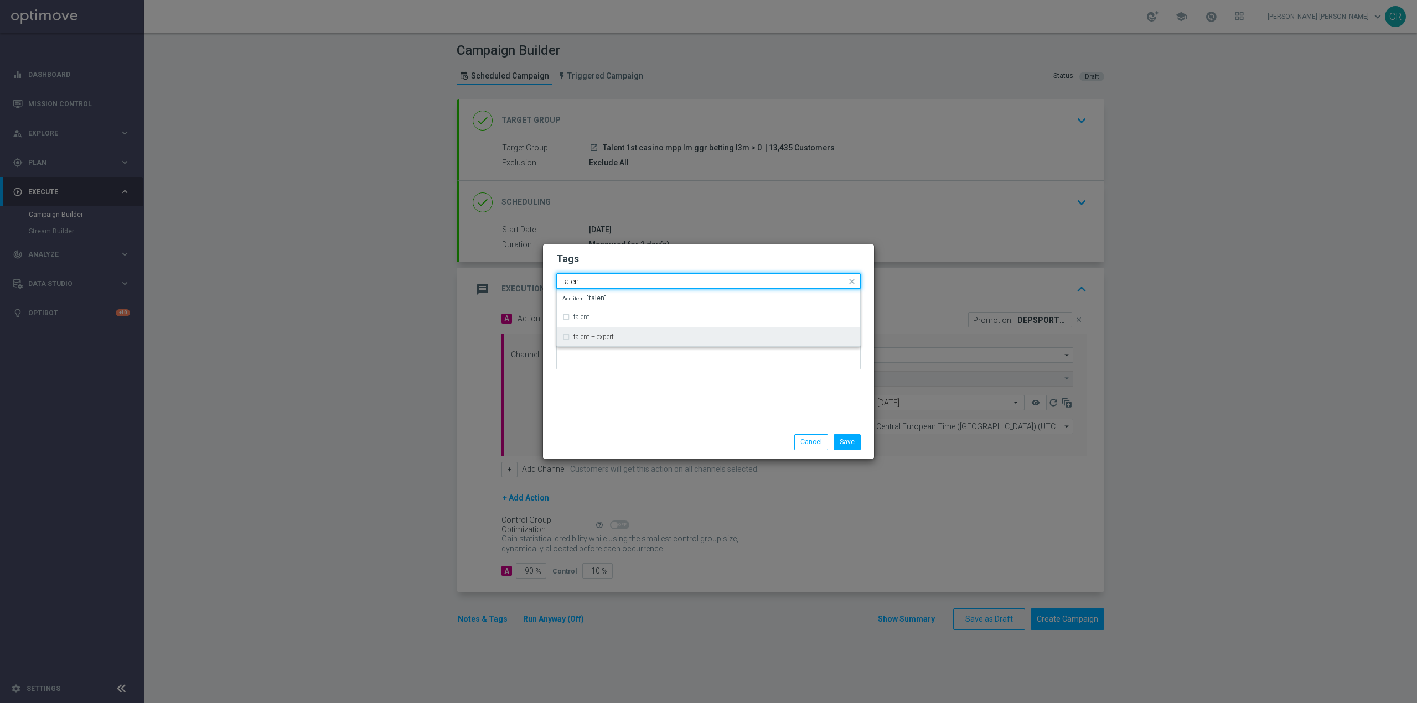
click at [602, 344] on div "talent + expert" at bounding box center [708, 337] width 292 height 18
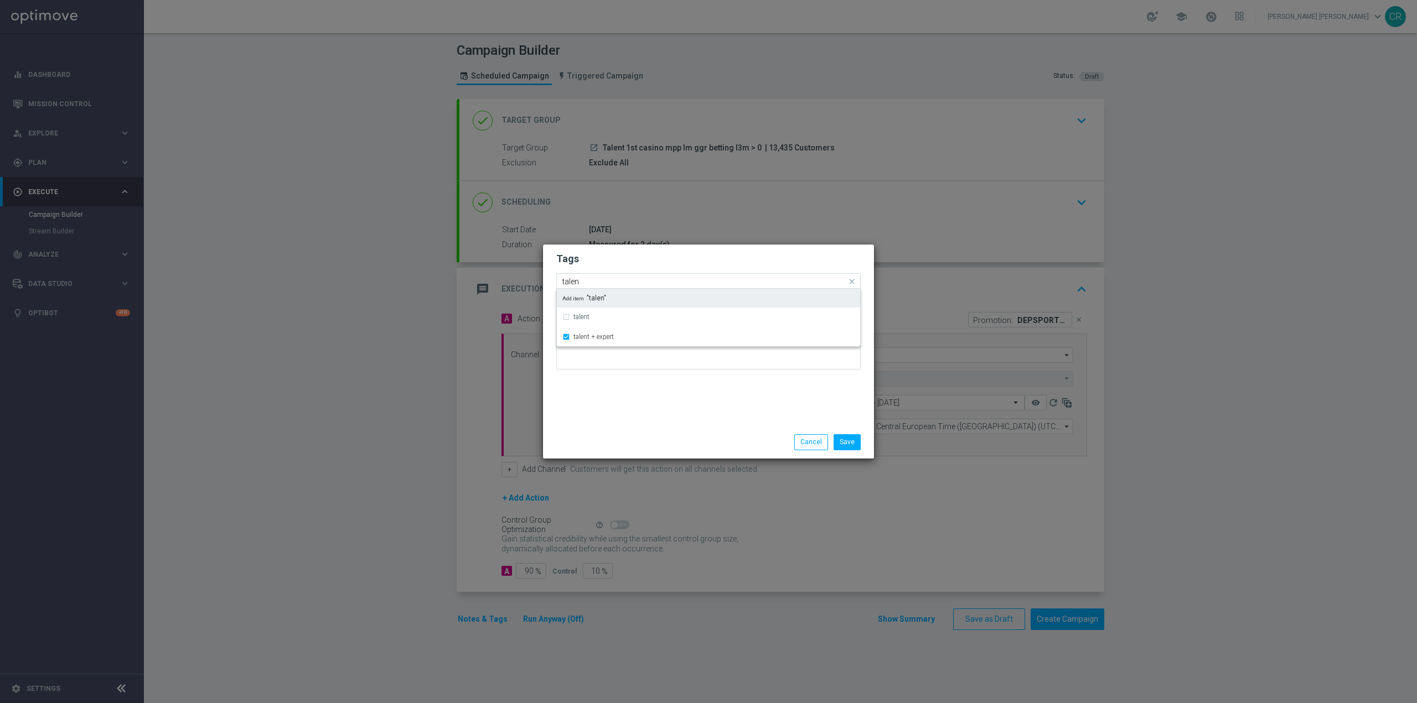
click at [654, 273] on div "Quick find × talent + expert talen" at bounding box center [708, 280] width 304 height 15
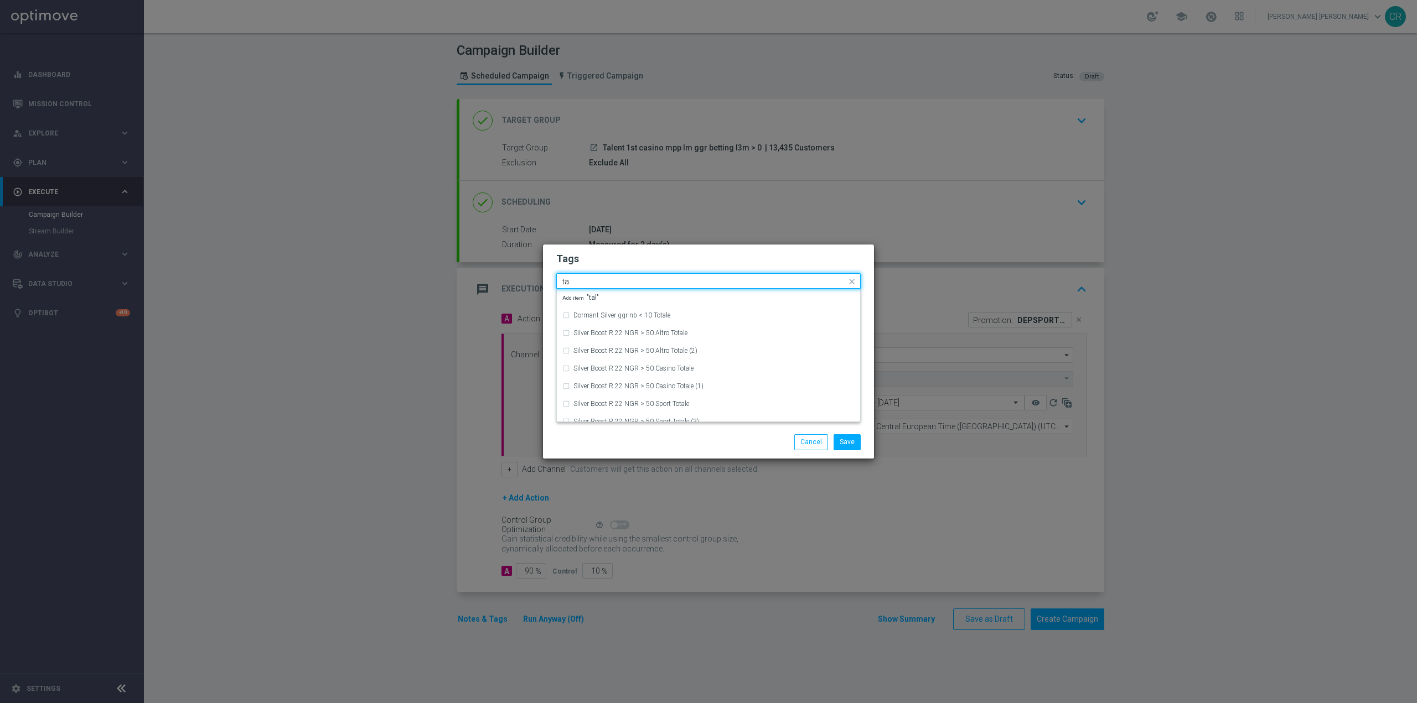
type input "t"
click at [615, 344] on div "cross-selling" at bounding box center [708, 351] width 292 height 18
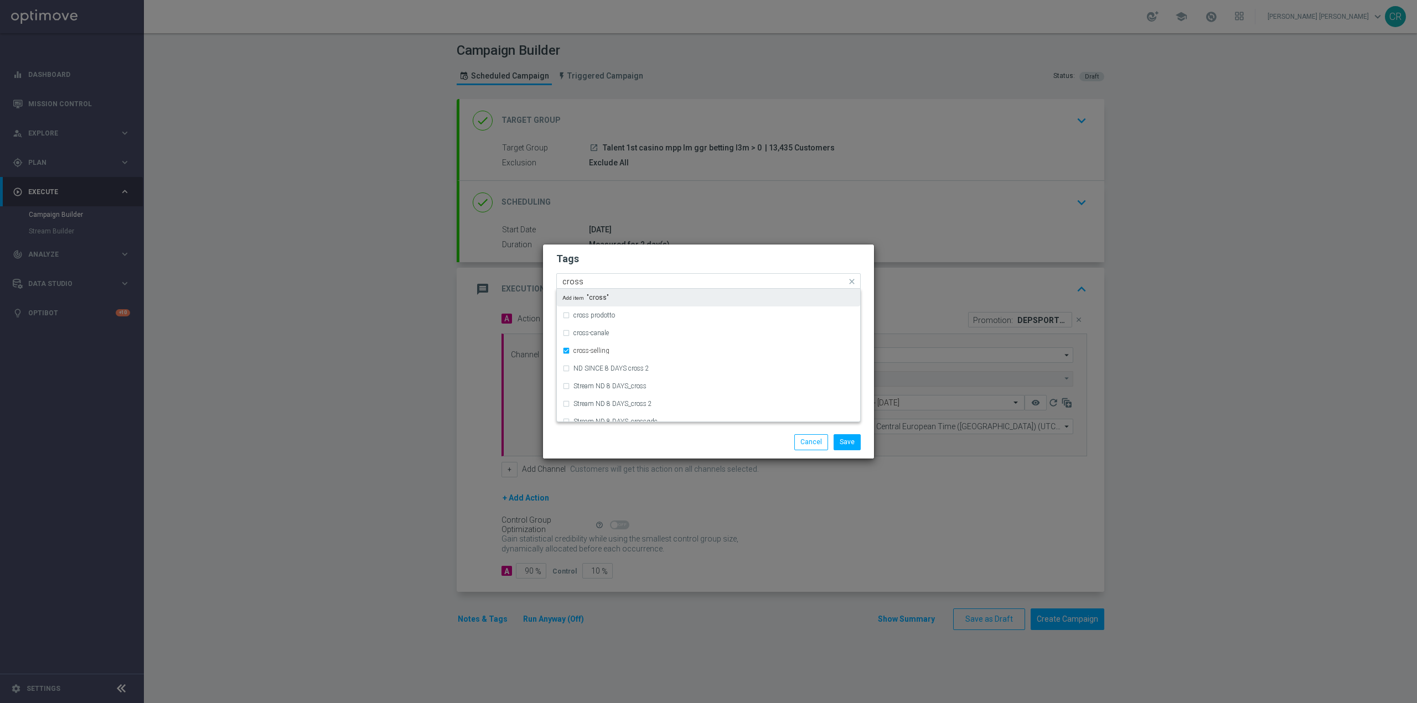
click at [644, 276] on div "Quick find × talent + expert × cross-selling cross" at bounding box center [701, 281] width 289 height 14
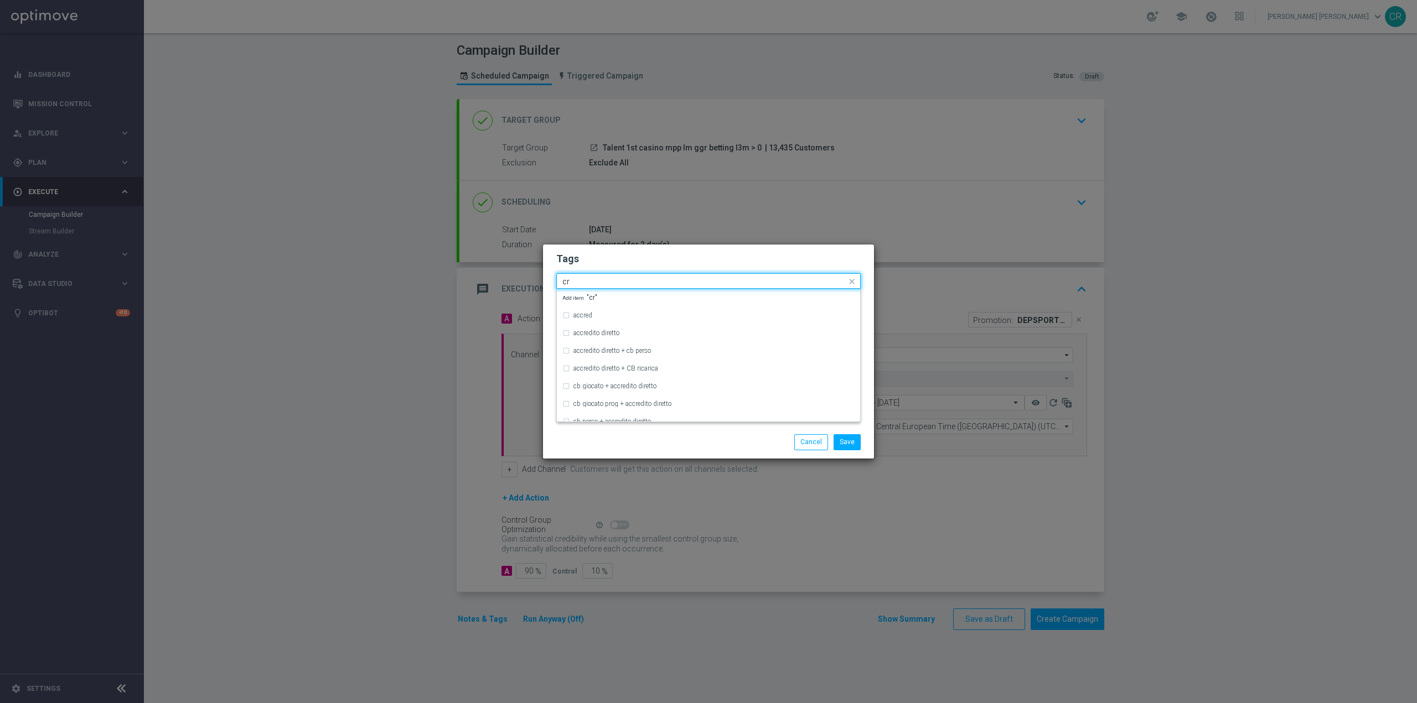
type input "c"
type input "g"
click at [653, 386] on div "betting + lotteries" at bounding box center [713, 384] width 281 height 7
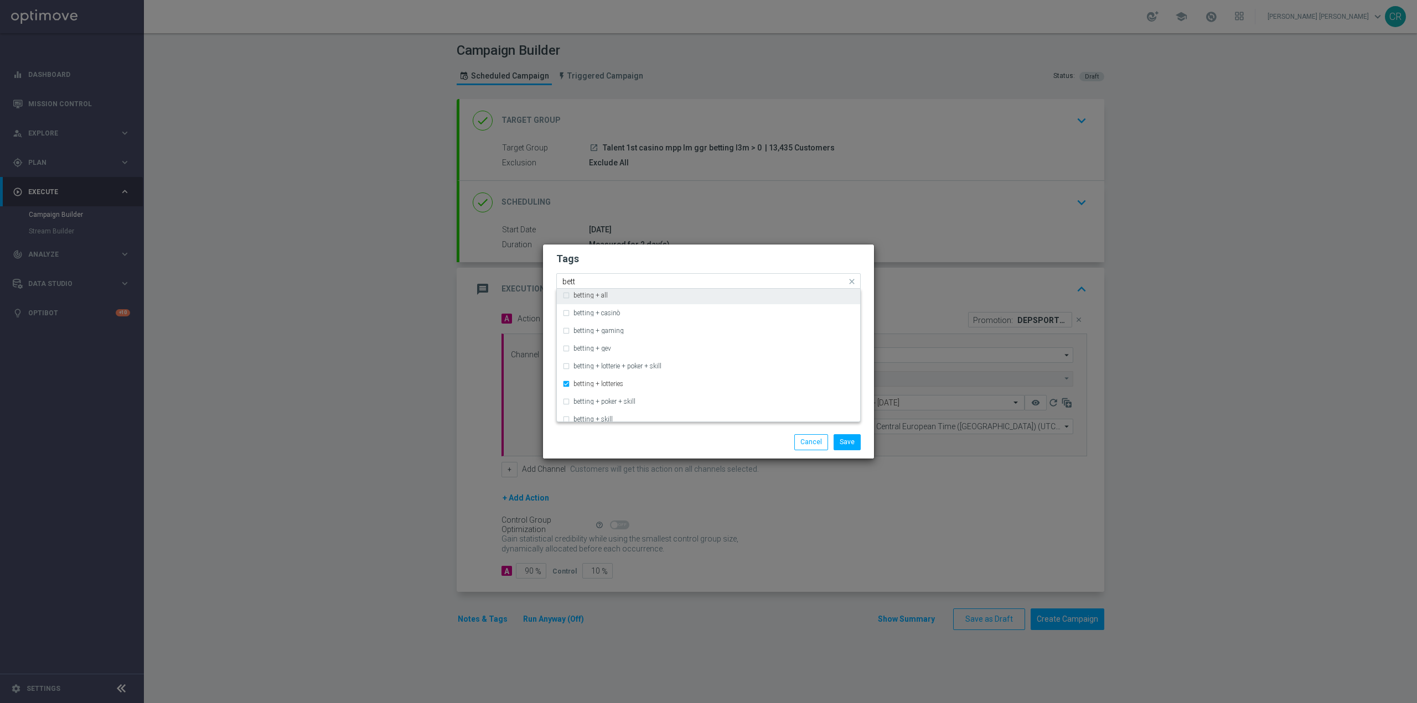
click at [620, 281] on input "bett" at bounding box center [704, 281] width 284 height 9
type input "b"
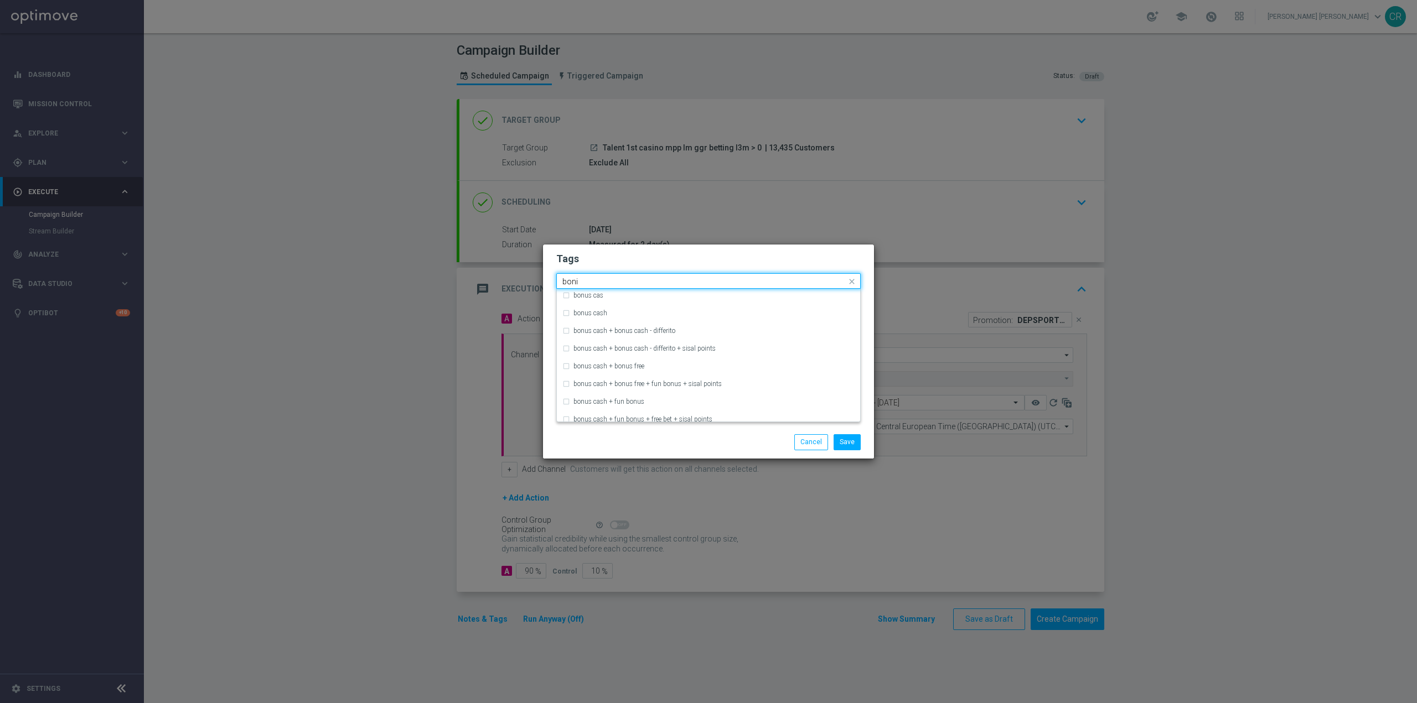
scroll to position [0, 0]
type input "b"
click at [678, 454] on div "Save Cancel" at bounding box center [708, 442] width 331 height 32
click at [809, 284] on input "text" at bounding box center [704, 281] width 284 height 9
click at [673, 356] on div "bonus cash" at bounding box center [708, 351] width 292 height 18
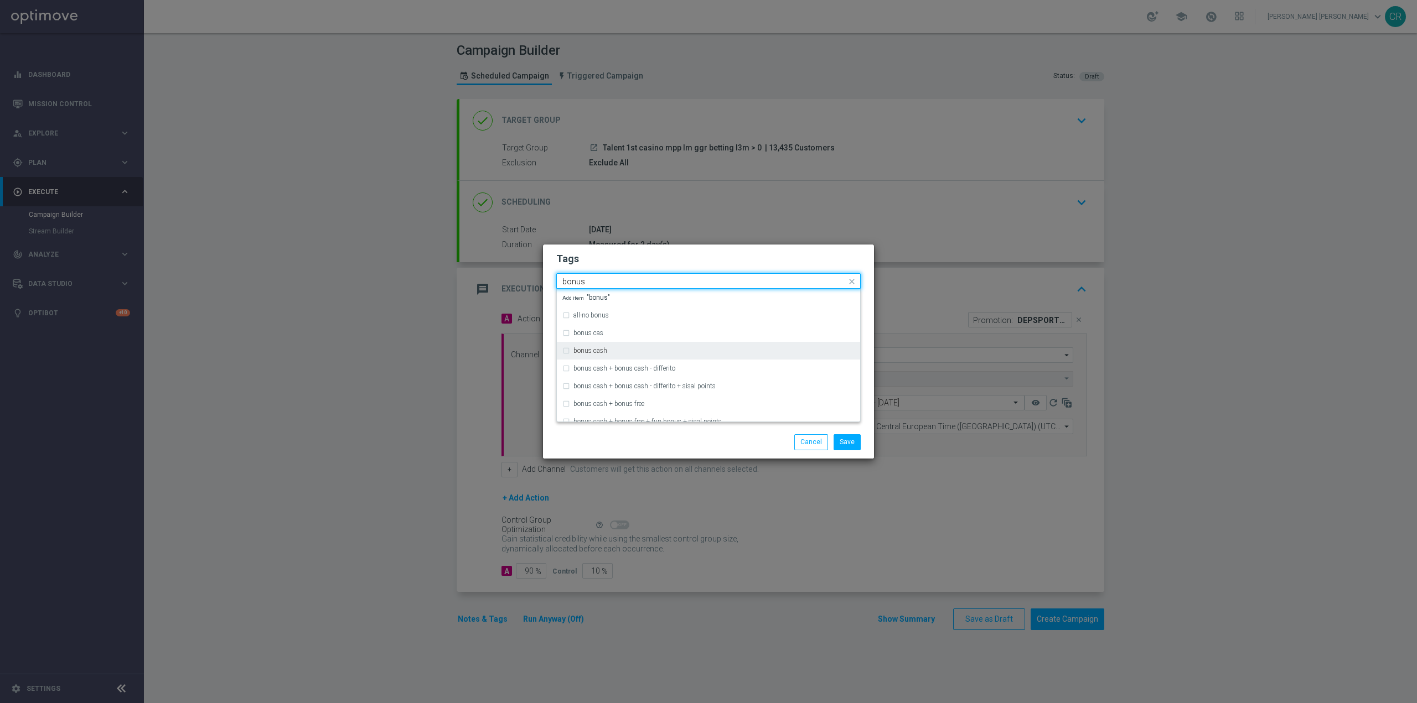
type input "bonus"
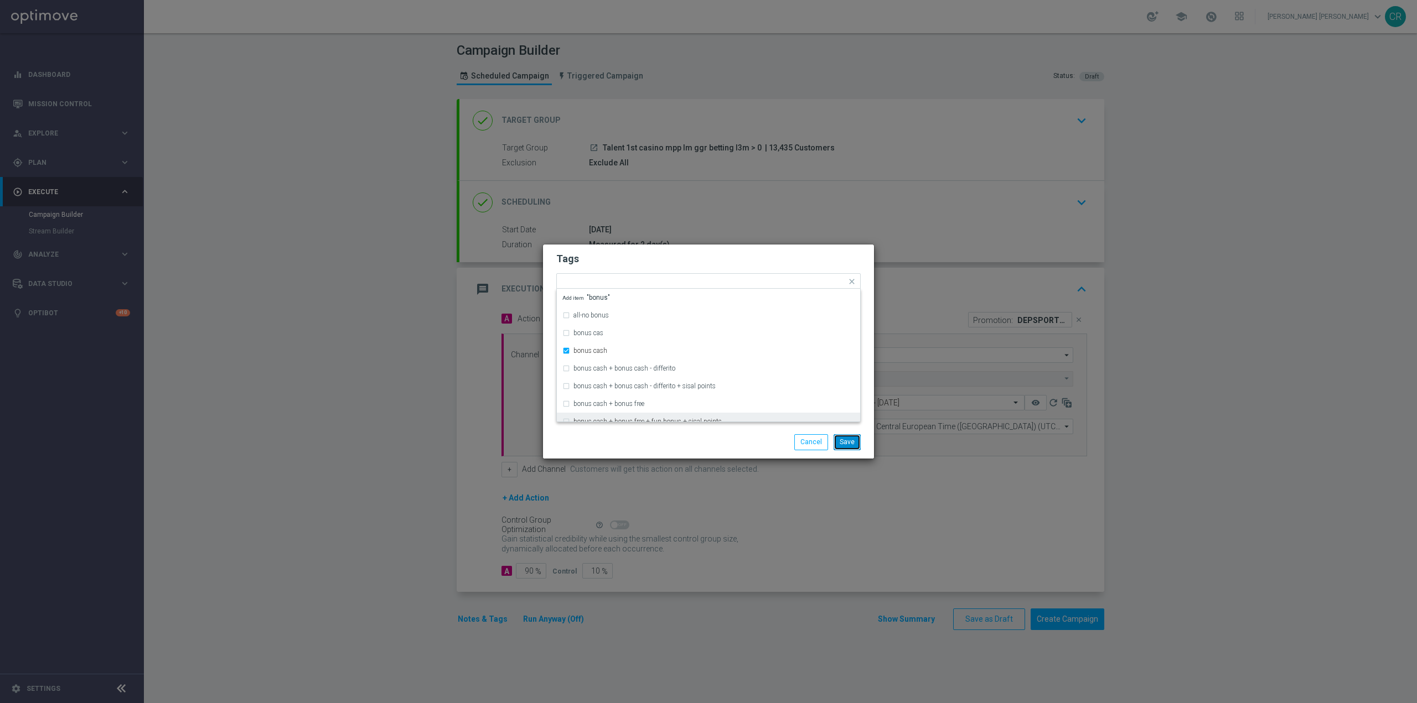
click at [857, 445] on button "Save" at bounding box center [846, 441] width 27 height 15
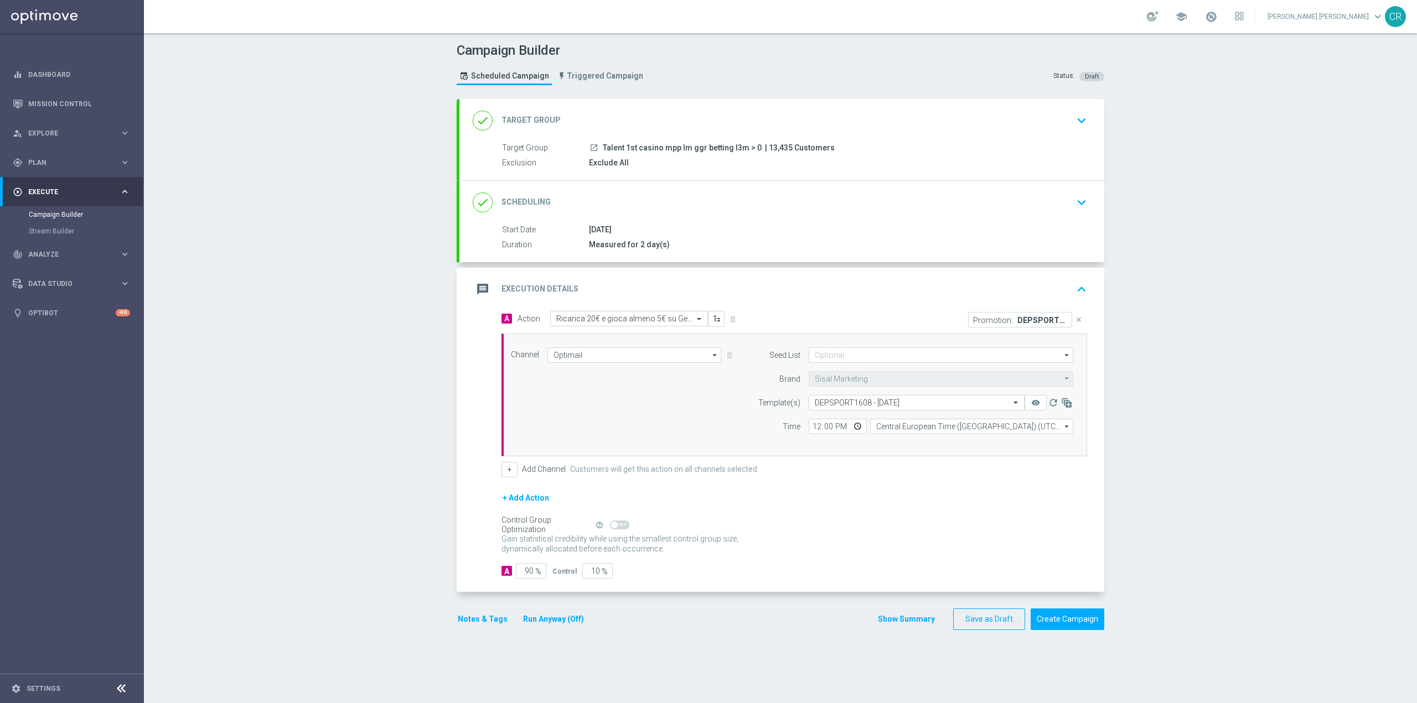
click at [819, 212] on div "done Scheduling keyboard_arrow_down" at bounding box center [782, 202] width 618 height 21
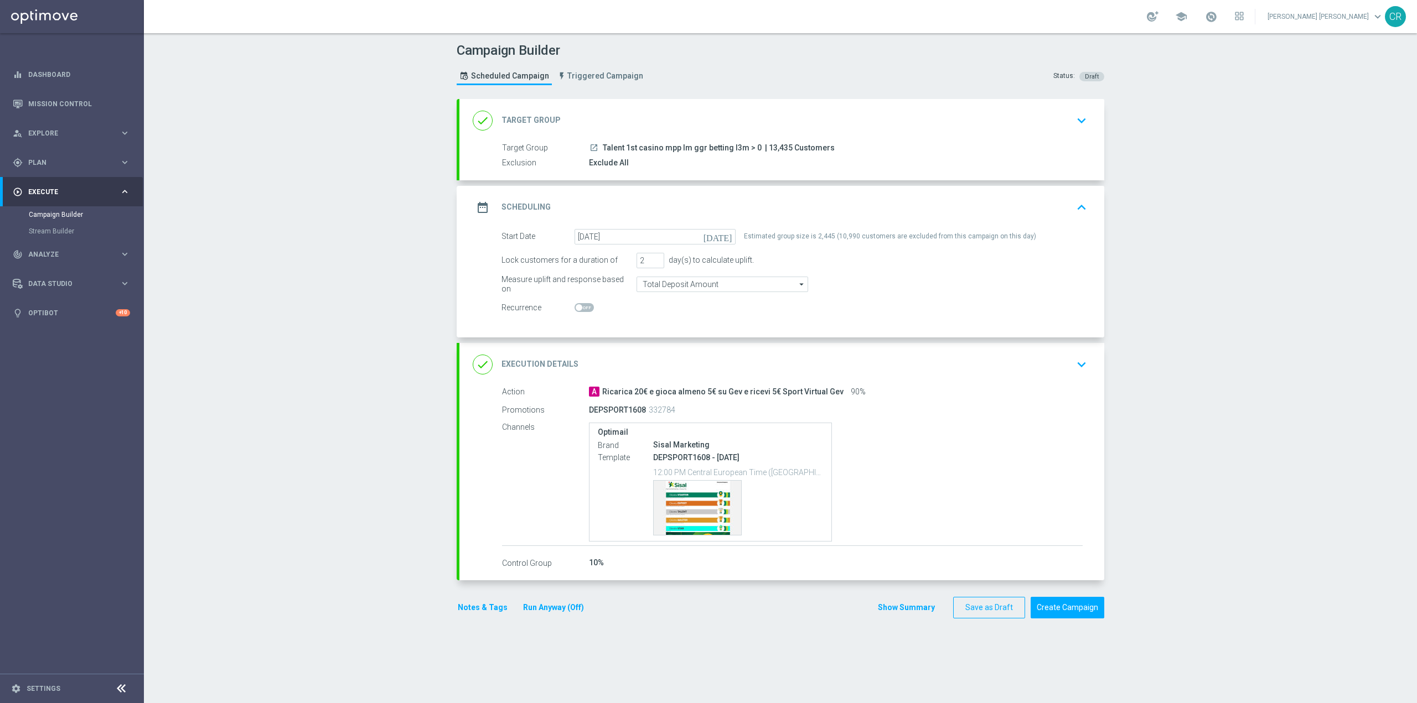
click at [869, 152] on div "launch Talent 1st casino mpp lm ggr betting l3m > 0 | 13,435 Customers" at bounding box center [836, 147] width 494 height 11
click at [1003, 143] on div "launch Talent 1st casino mpp lm ggr betting l3m > 0 | 13,435 Customers" at bounding box center [836, 147] width 494 height 11
click at [1076, 121] on icon "keyboard_arrow_down" at bounding box center [1081, 120] width 17 height 17
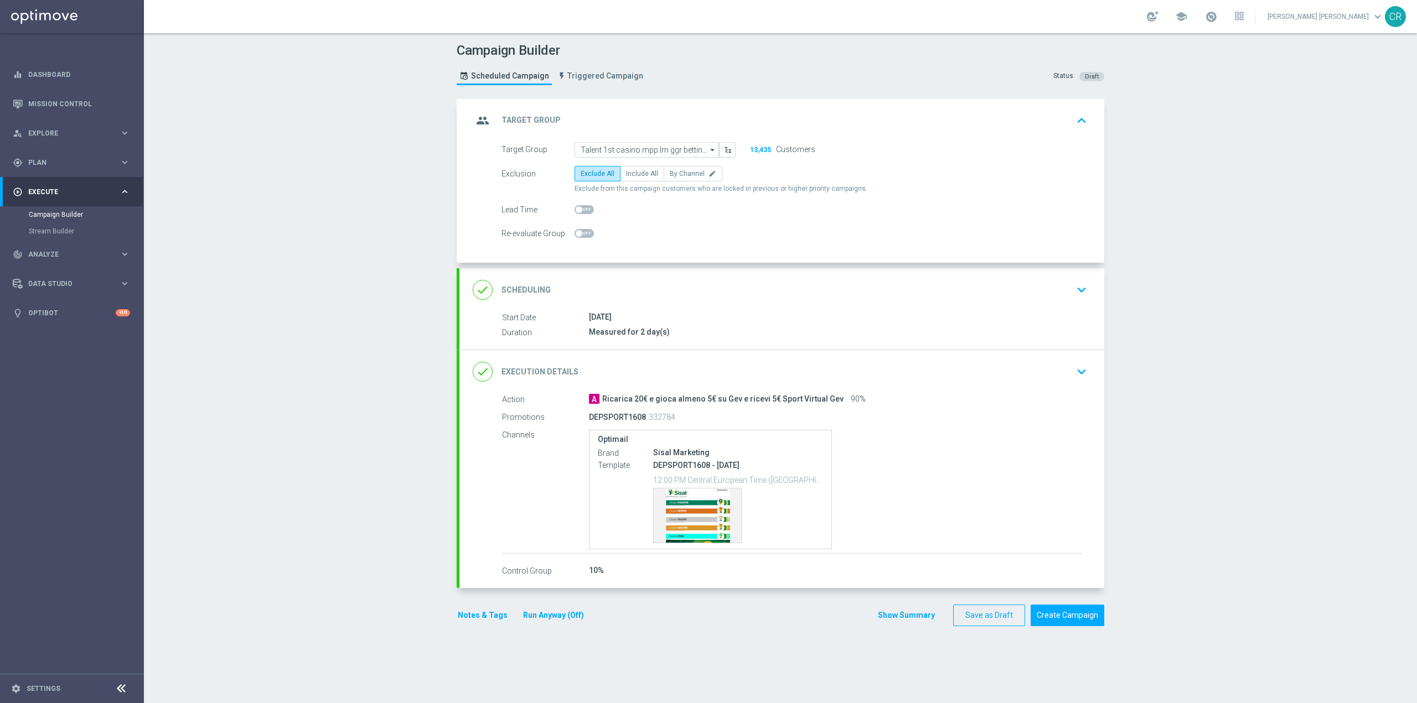
click at [575, 210] on span at bounding box center [578, 209] width 7 height 7
click at [575, 210] on input "checkbox" at bounding box center [583, 209] width 19 height 9
checkbox input "true"
type input "2"
click at [699, 206] on input "2" at bounding box center [698, 209] width 28 height 15
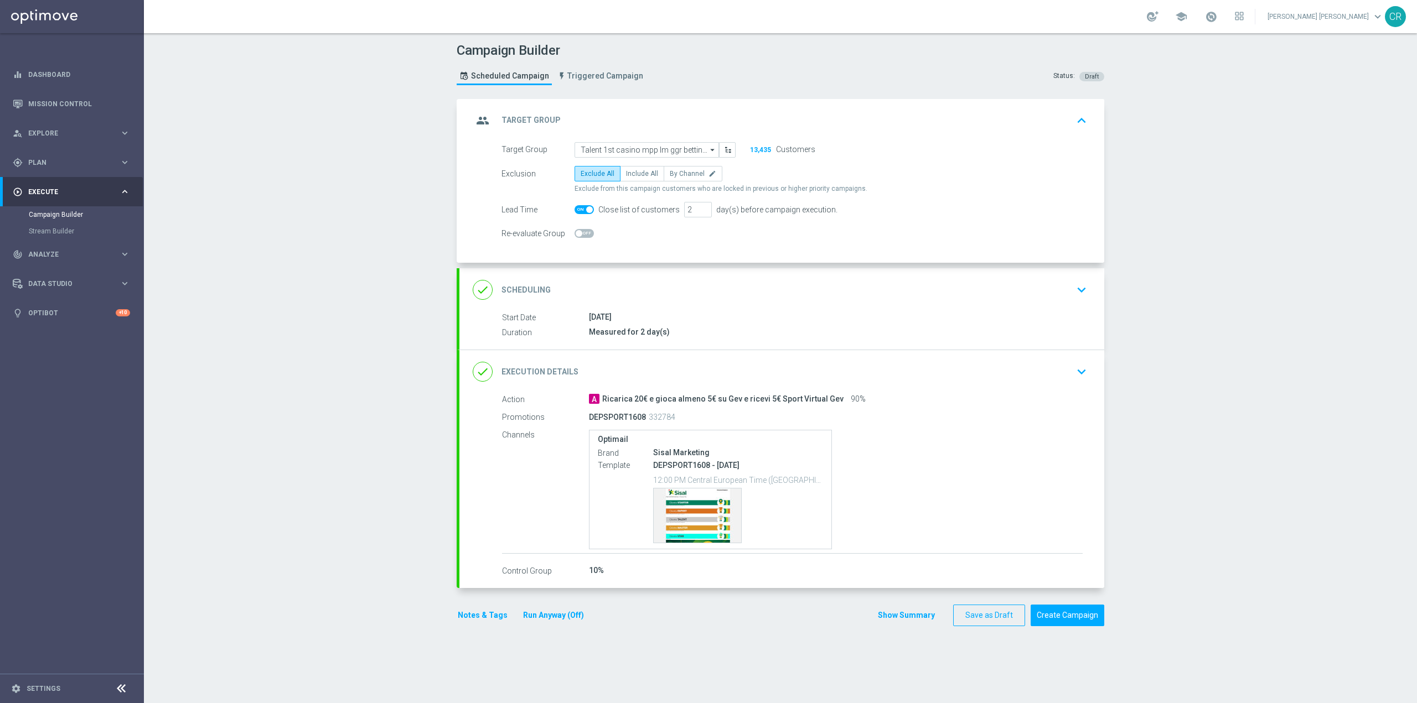
click at [955, 313] on div "[DATE]" at bounding box center [836, 317] width 494 height 11
click at [1006, 299] on div "done Scheduling keyboard_arrow_down" at bounding box center [782, 289] width 618 height 21
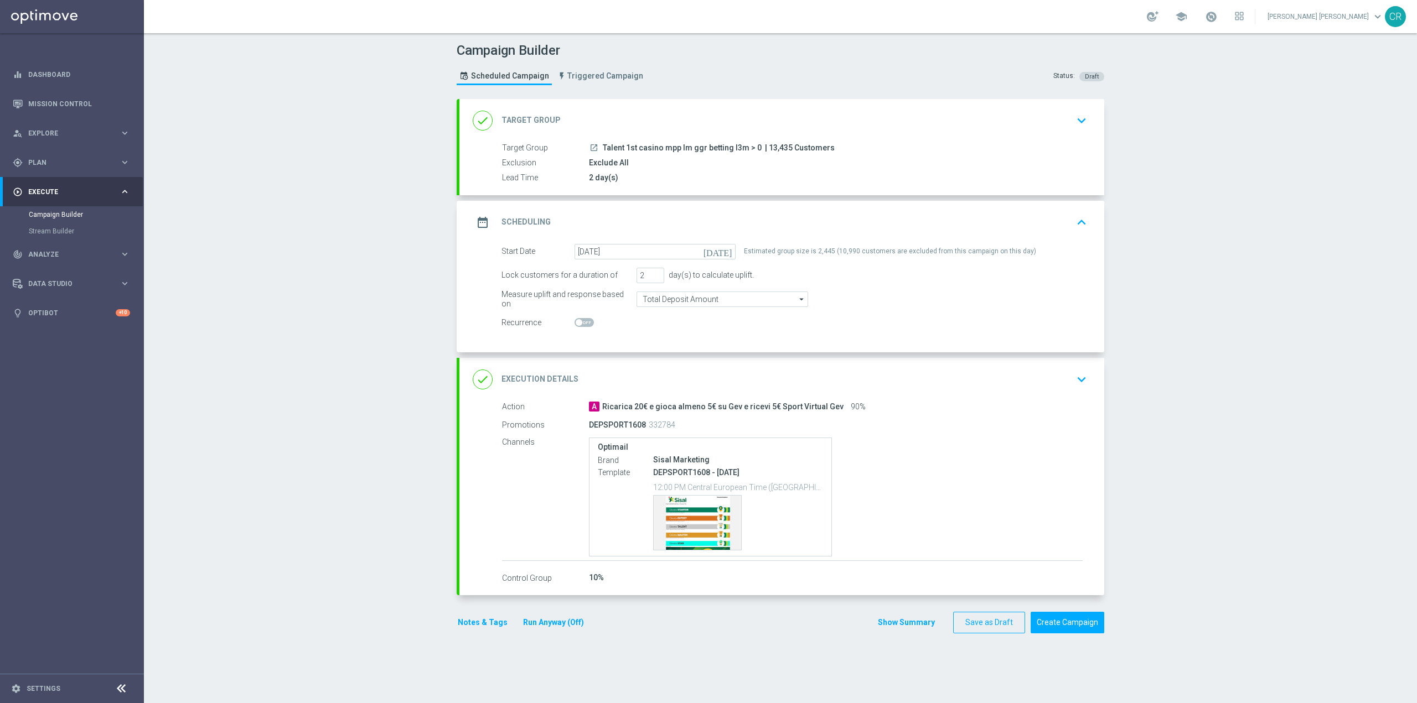
click at [943, 431] on div "DEPSPORT1608 332784" at bounding box center [792, 424] width 407 height 15
click at [722, 513] on div "Template preview" at bounding box center [697, 523] width 87 height 54
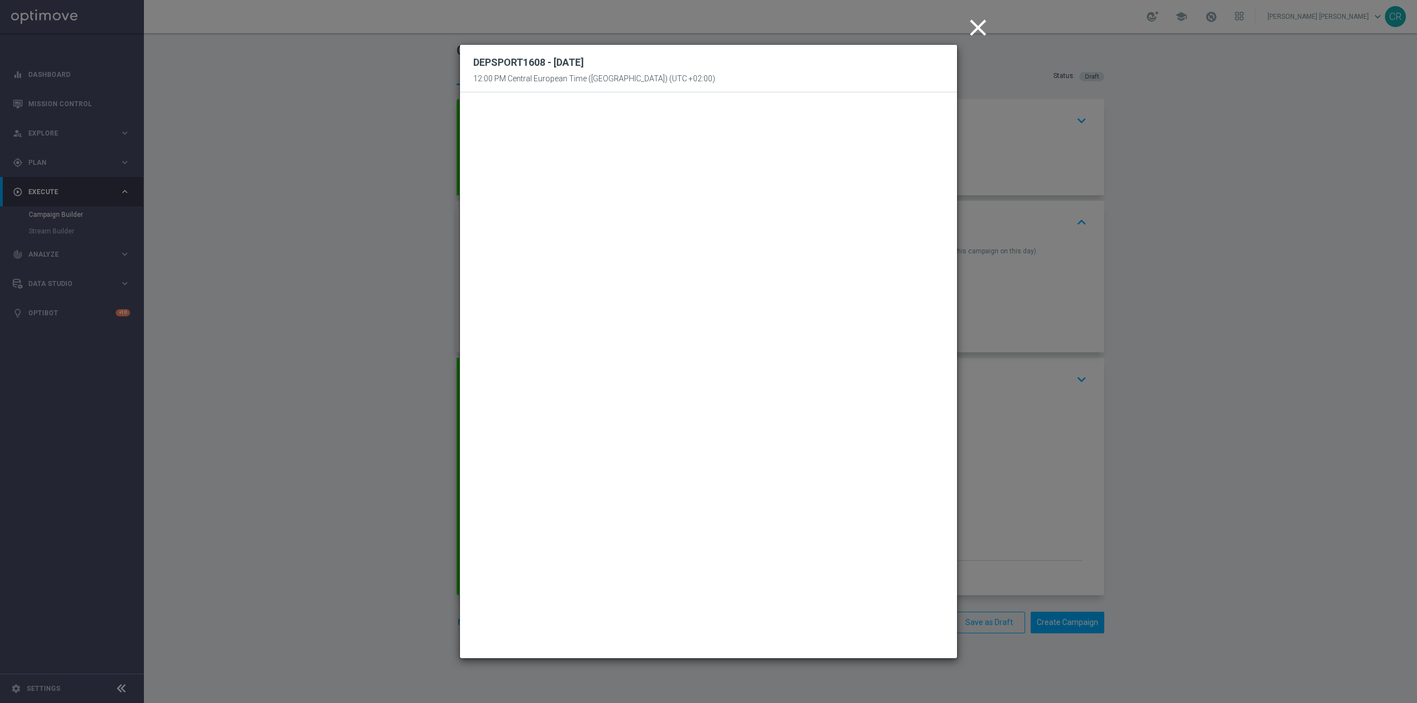
click at [987, 34] on icon "close" at bounding box center [978, 28] width 28 height 28
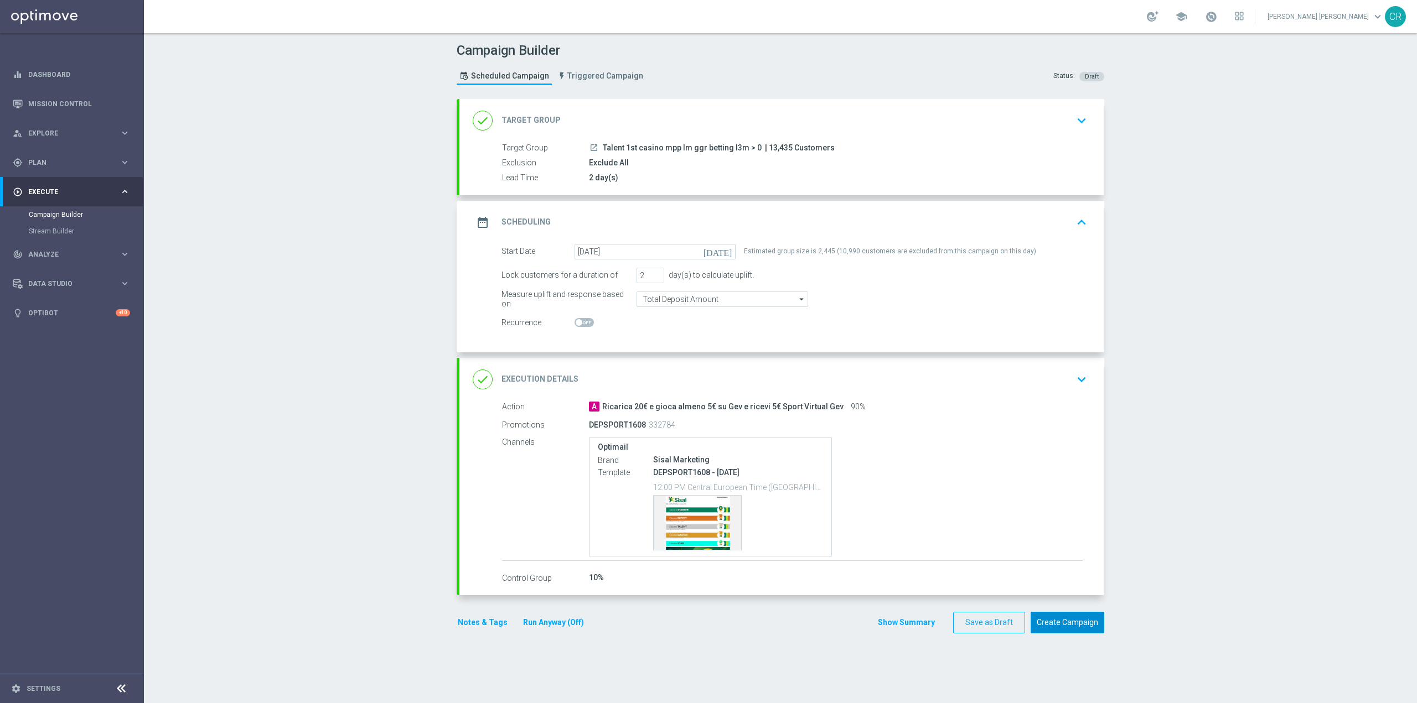
click at [1065, 623] on button "Create Campaign" at bounding box center [1067, 623] width 74 height 22
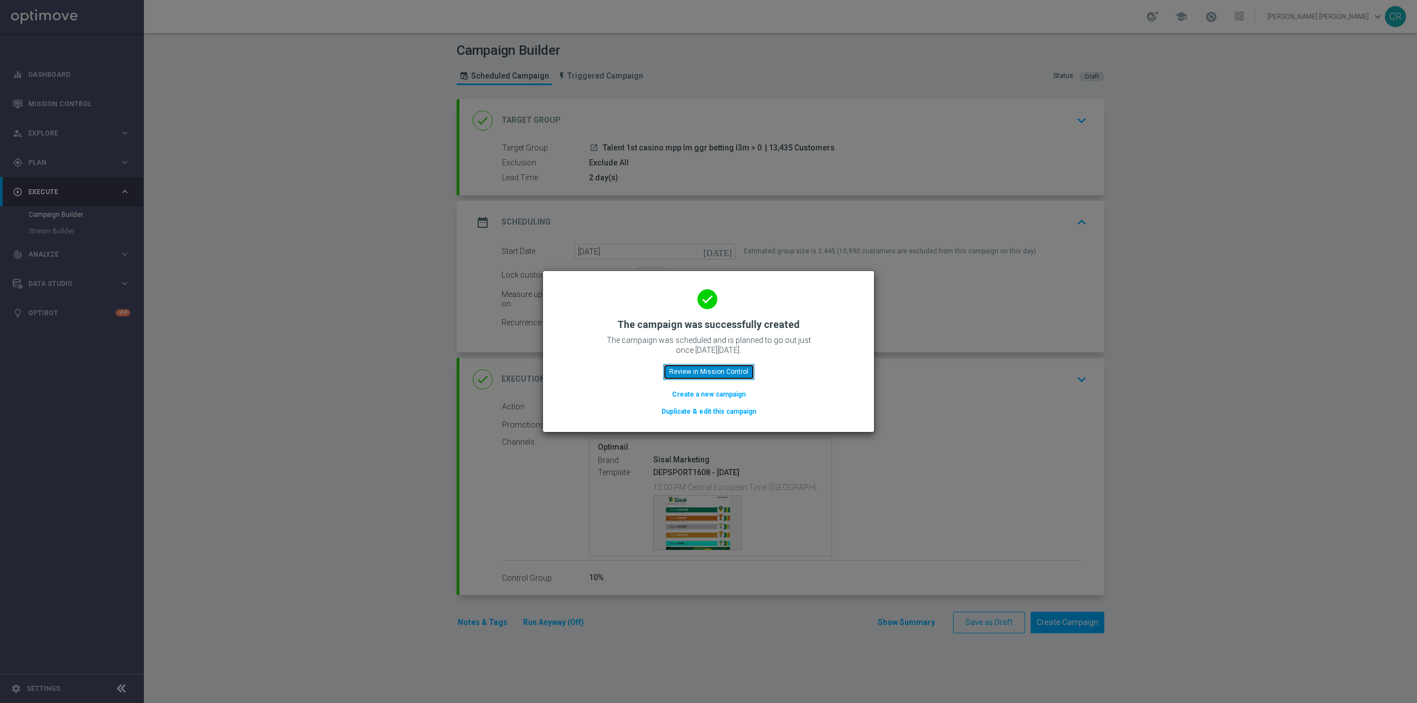
click at [713, 366] on button "Review in Mission Control" at bounding box center [708, 371] width 91 height 15
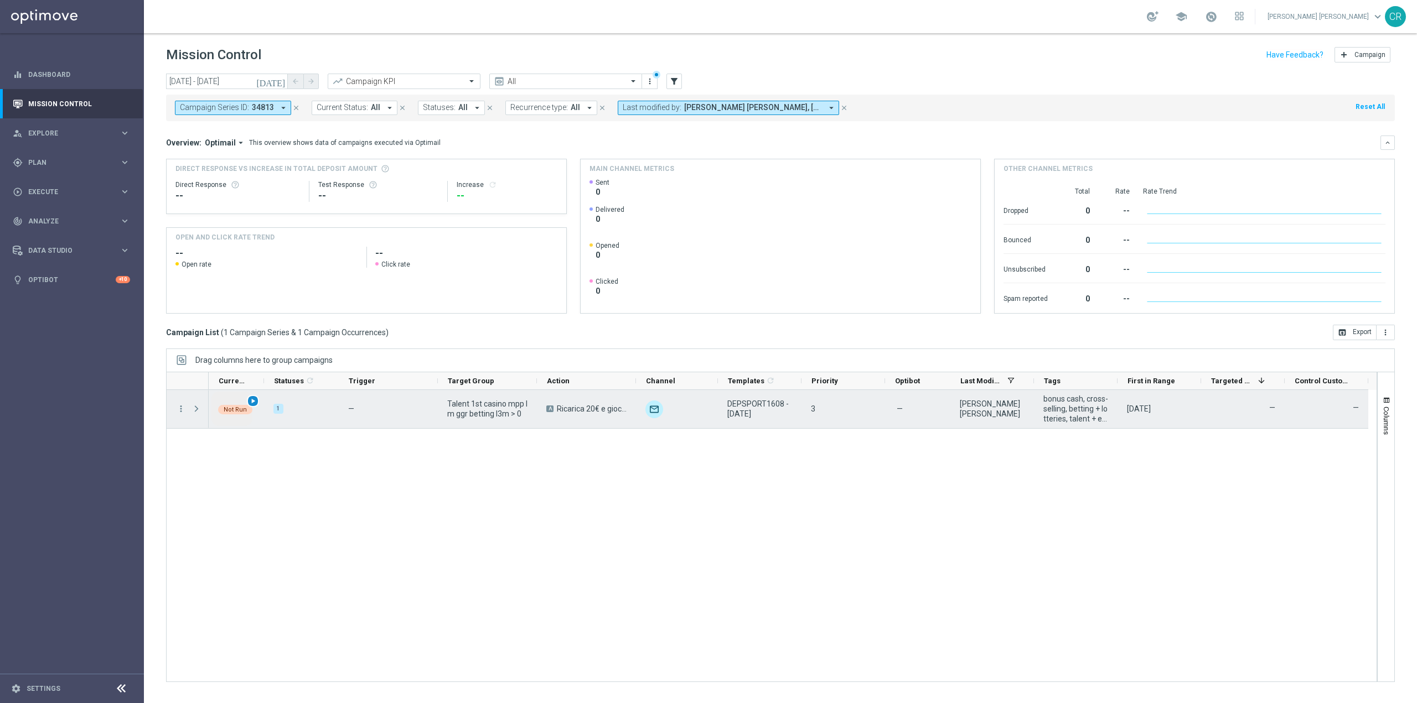
click at [253, 402] on span "play_arrow" at bounding box center [253, 401] width 8 height 8
